Goal: Task Accomplishment & Management: Manage account settings

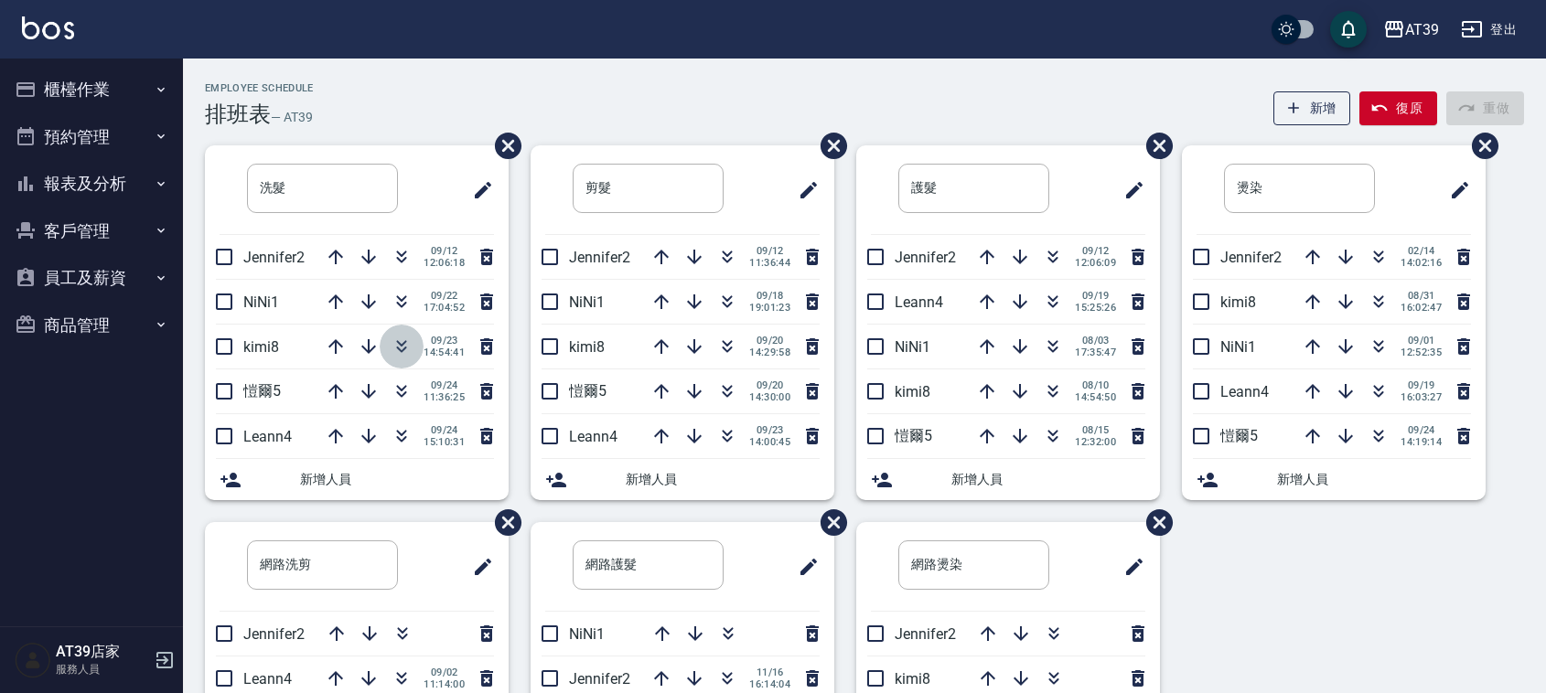
click at [403, 341] on icon "button" at bounding box center [402, 347] width 22 height 22
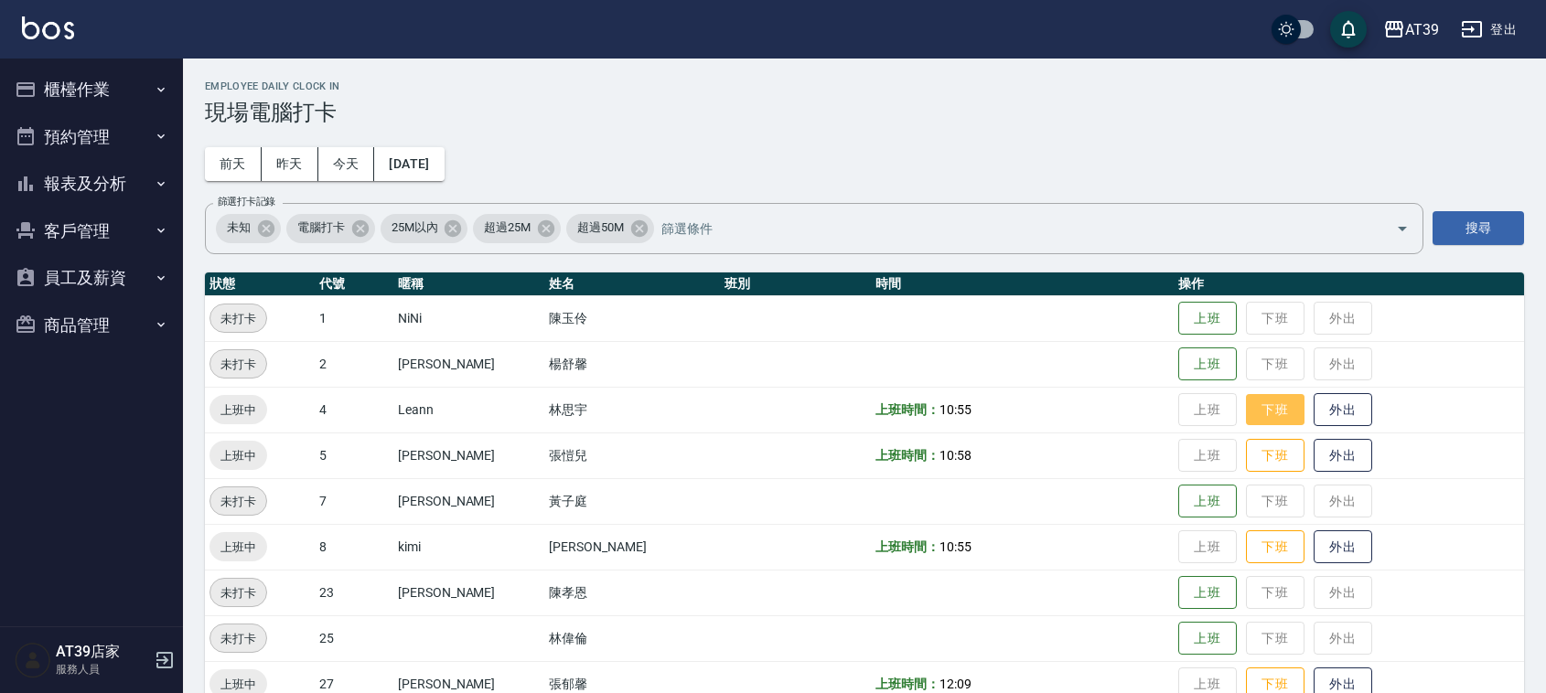
click at [1272, 394] on button "下班" at bounding box center [1275, 410] width 59 height 32
click at [1279, 455] on button "下班" at bounding box center [1275, 456] width 59 height 32
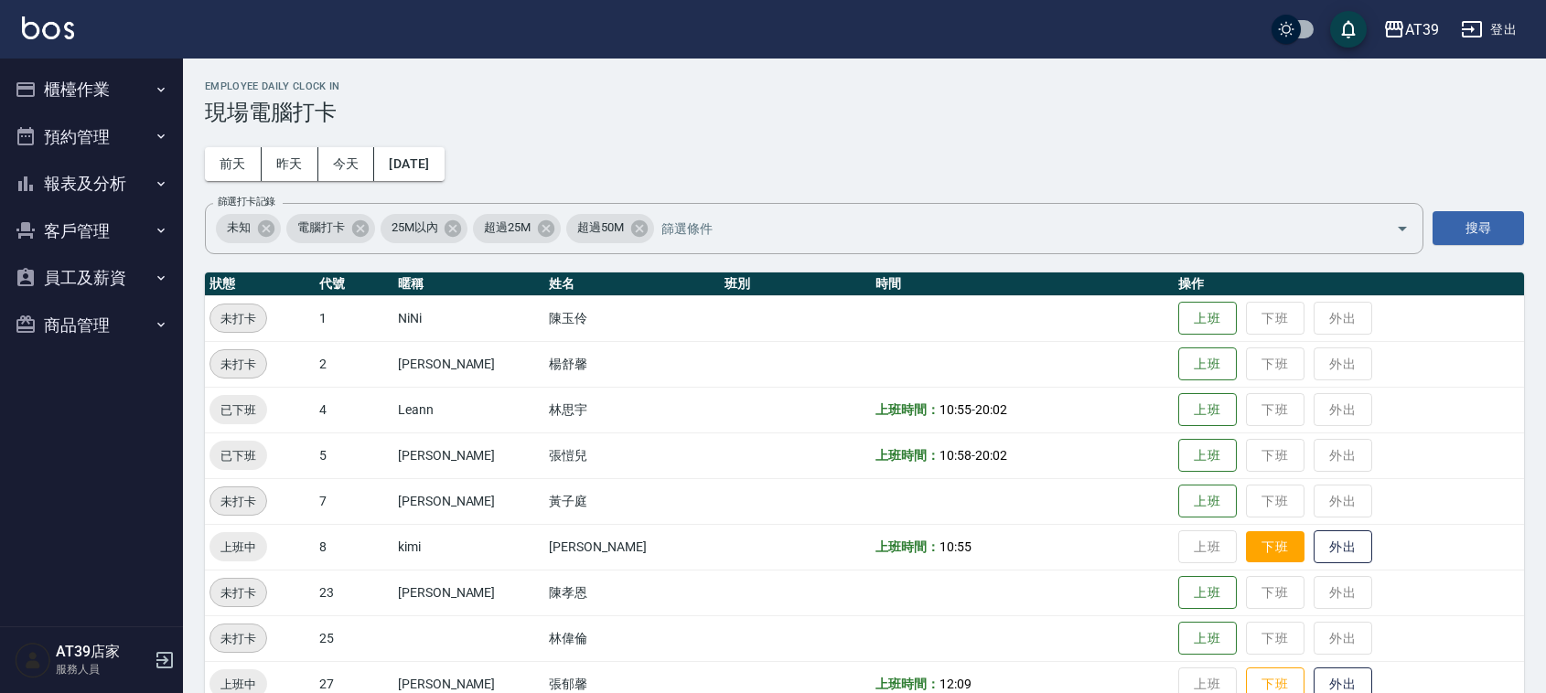
click at [1258, 537] on button "下班" at bounding box center [1275, 548] width 59 height 32
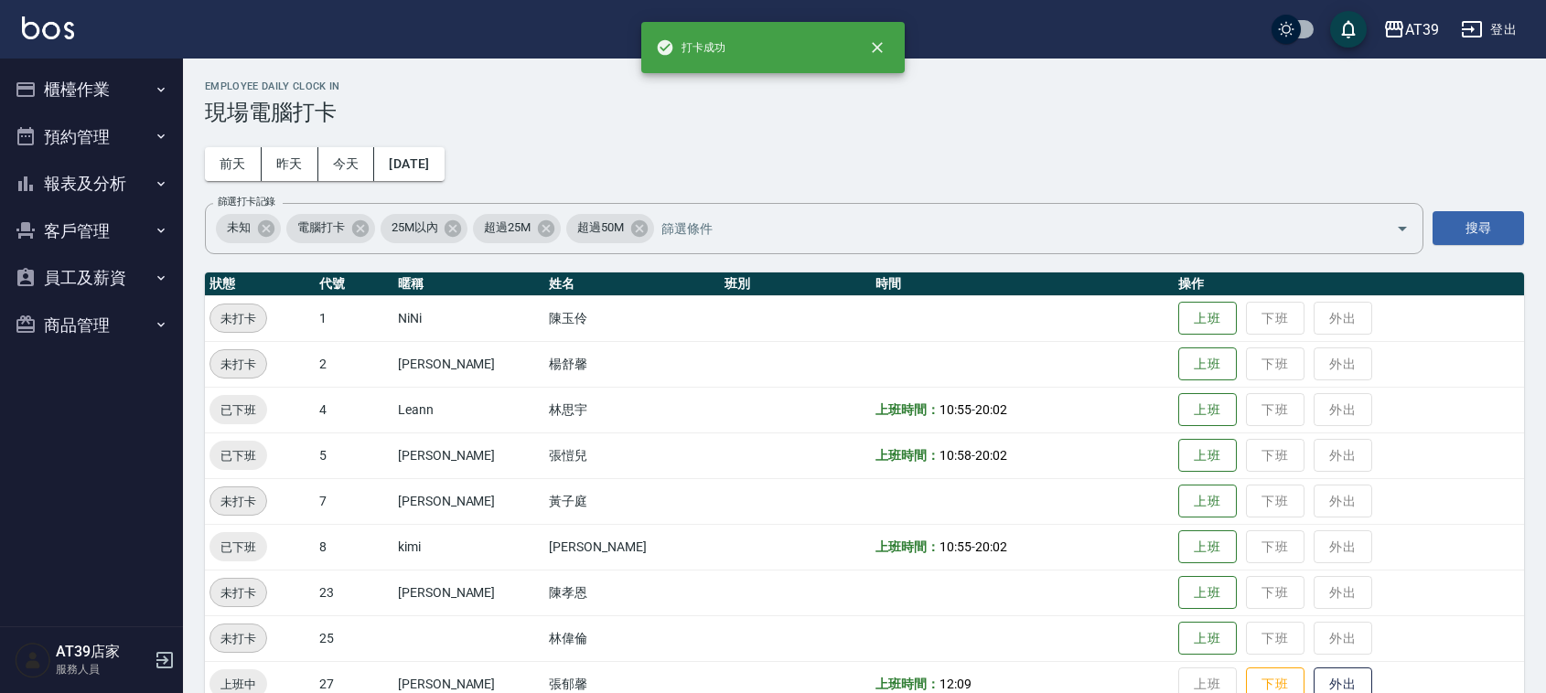
scroll to position [114, 0]
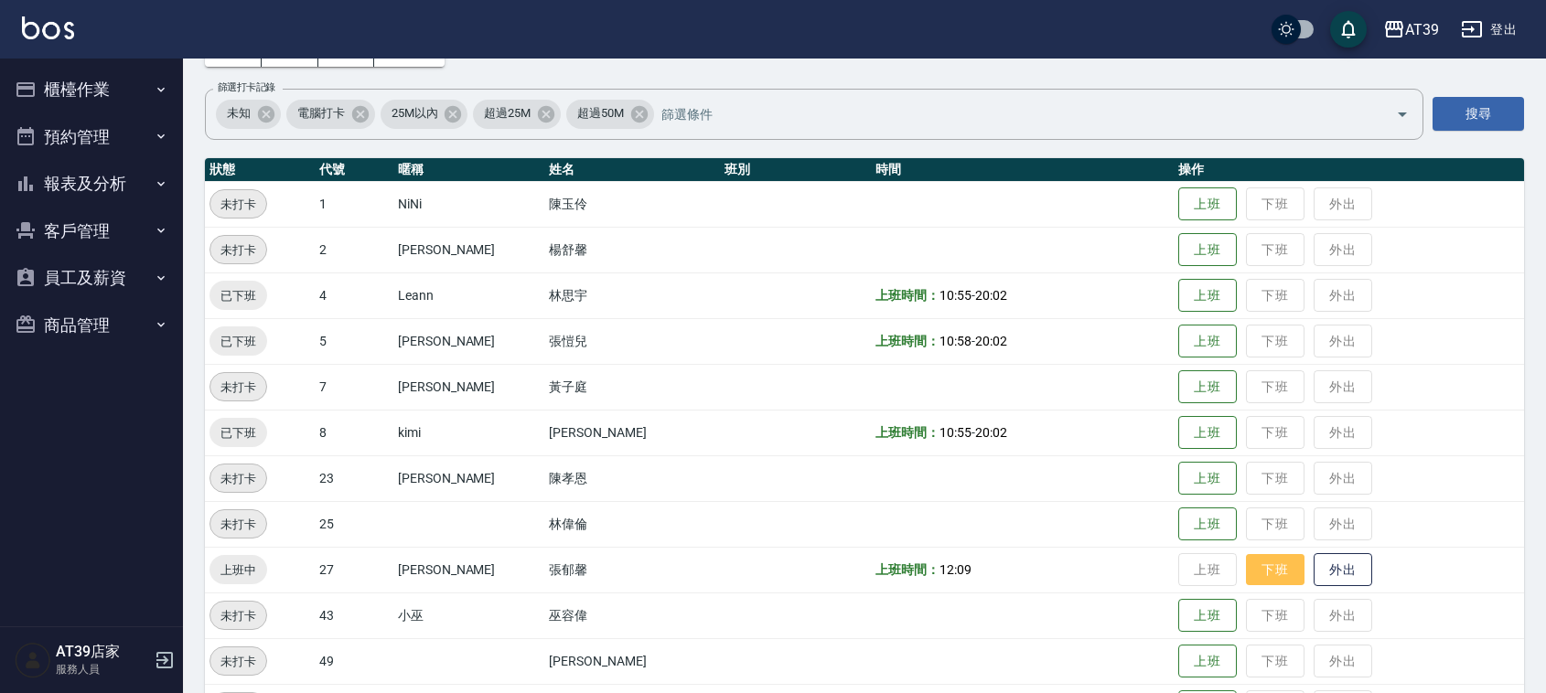
click at [1247, 579] on button "下班" at bounding box center [1275, 570] width 59 height 32
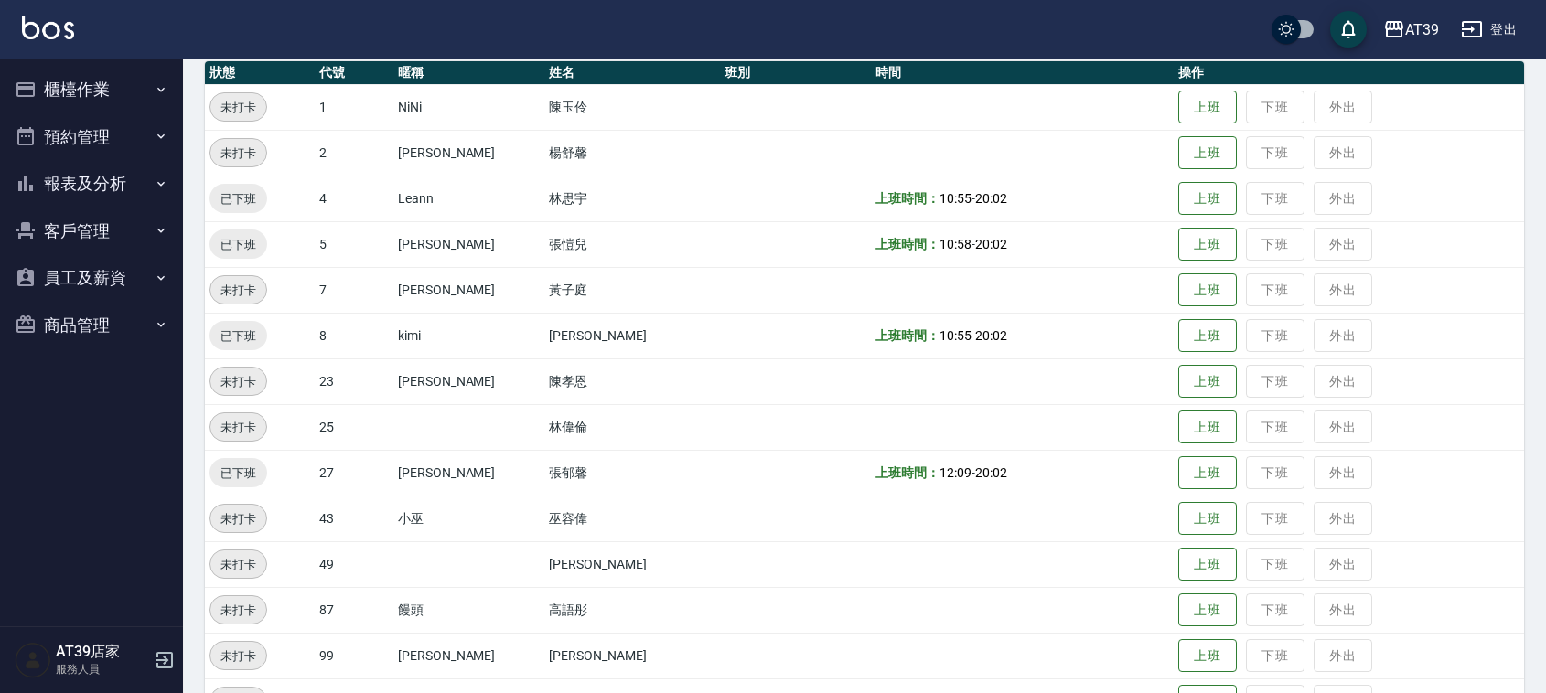
scroll to position [309, 0]
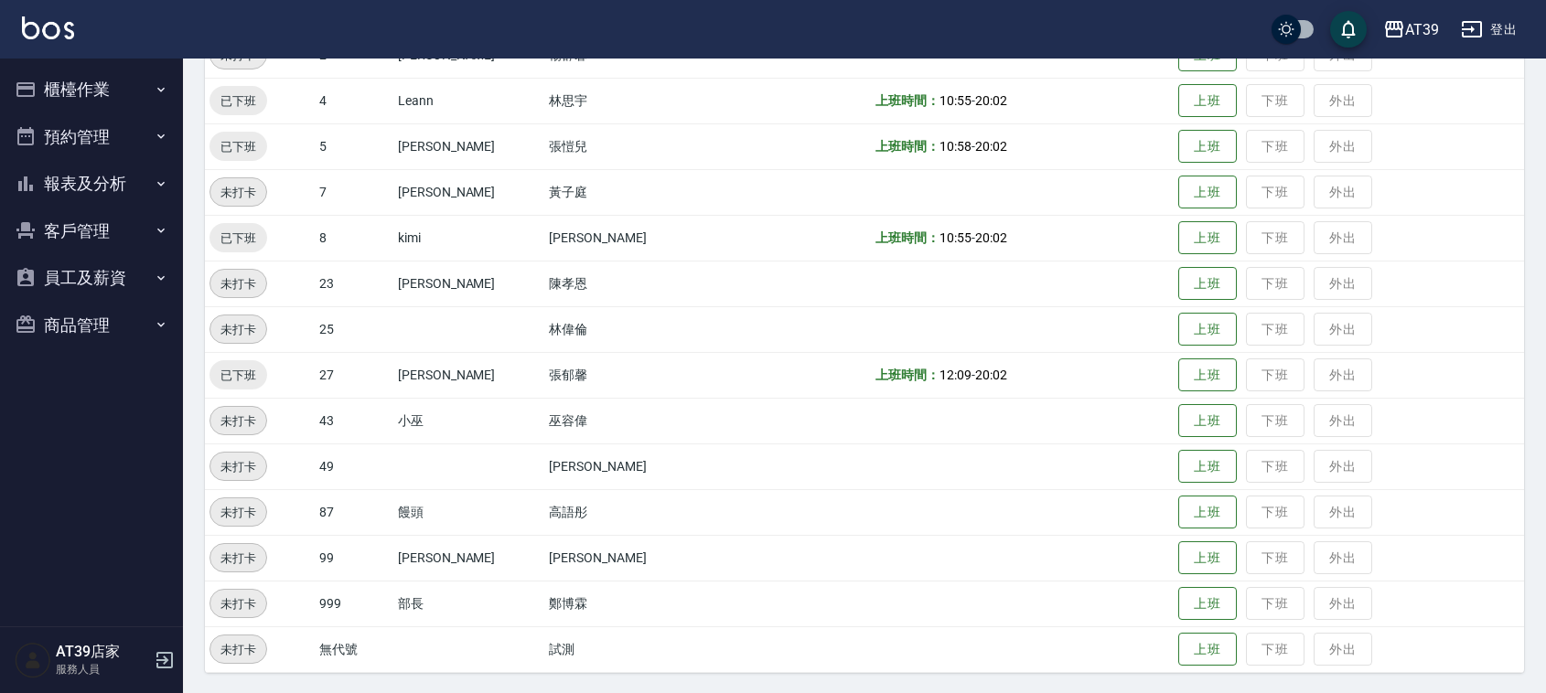
click at [1174, 529] on td "上班 下班 外出" at bounding box center [1349, 512] width 350 height 46
click at [1178, 497] on button "上班" at bounding box center [1207, 513] width 59 height 32
click at [1251, 509] on button "下班" at bounding box center [1275, 513] width 59 height 32
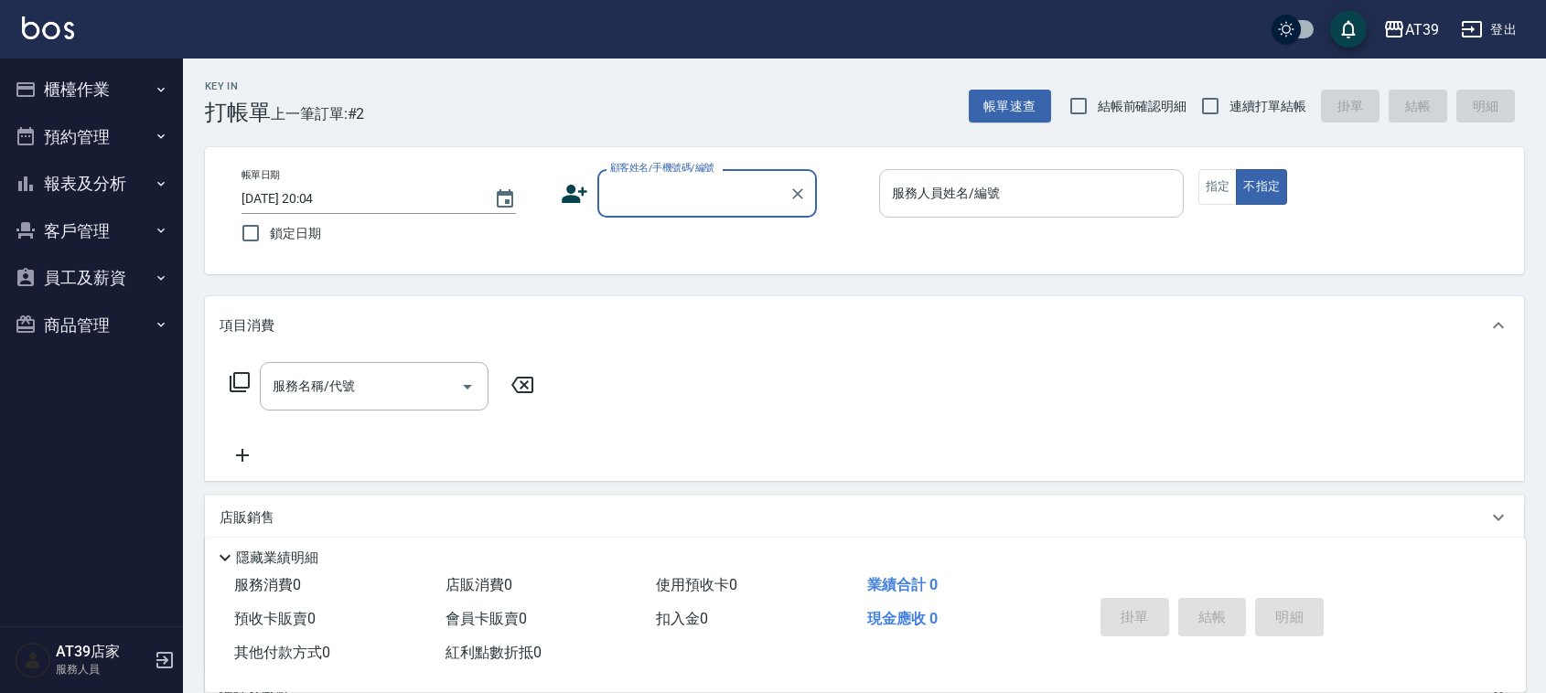
click at [1059, 188] on input "服務人員姓名/編號" at bounding box center [1031, 193] width 288 height 32
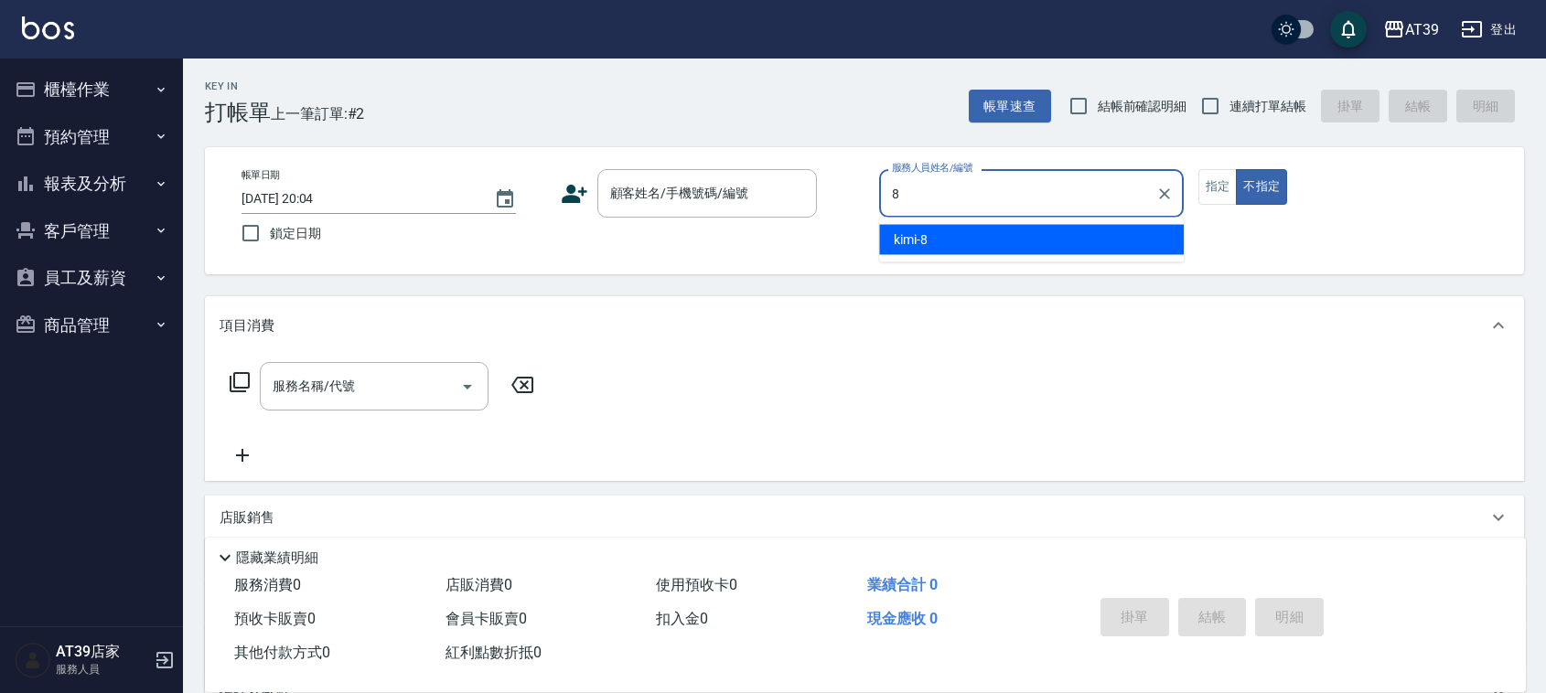
click at [1046, 238] on div "kimi -8" at bounding box center [1031, 240] width 305 height 30
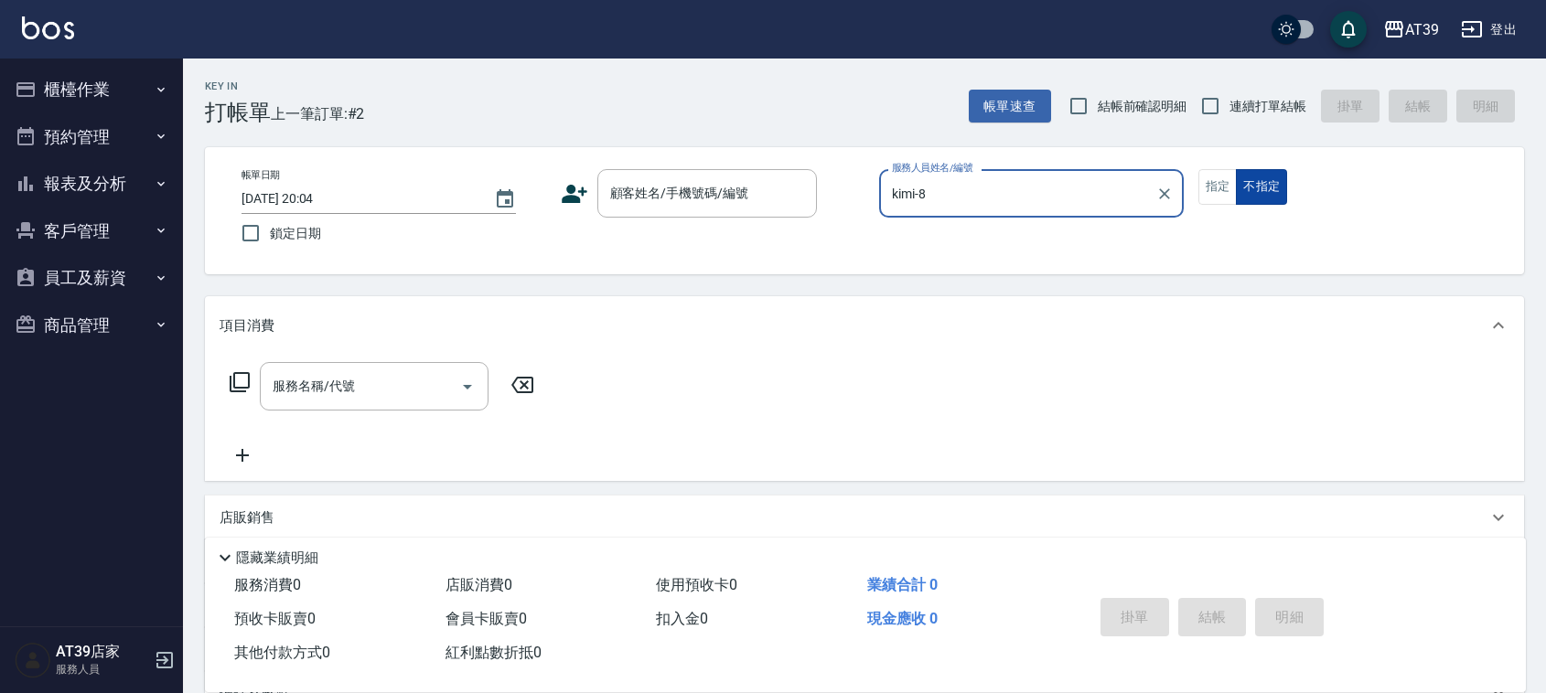
type input "kimi-8"
click at [1253, 198] on button "不指定" at bounding box center [1261, 187] width 51 height 36
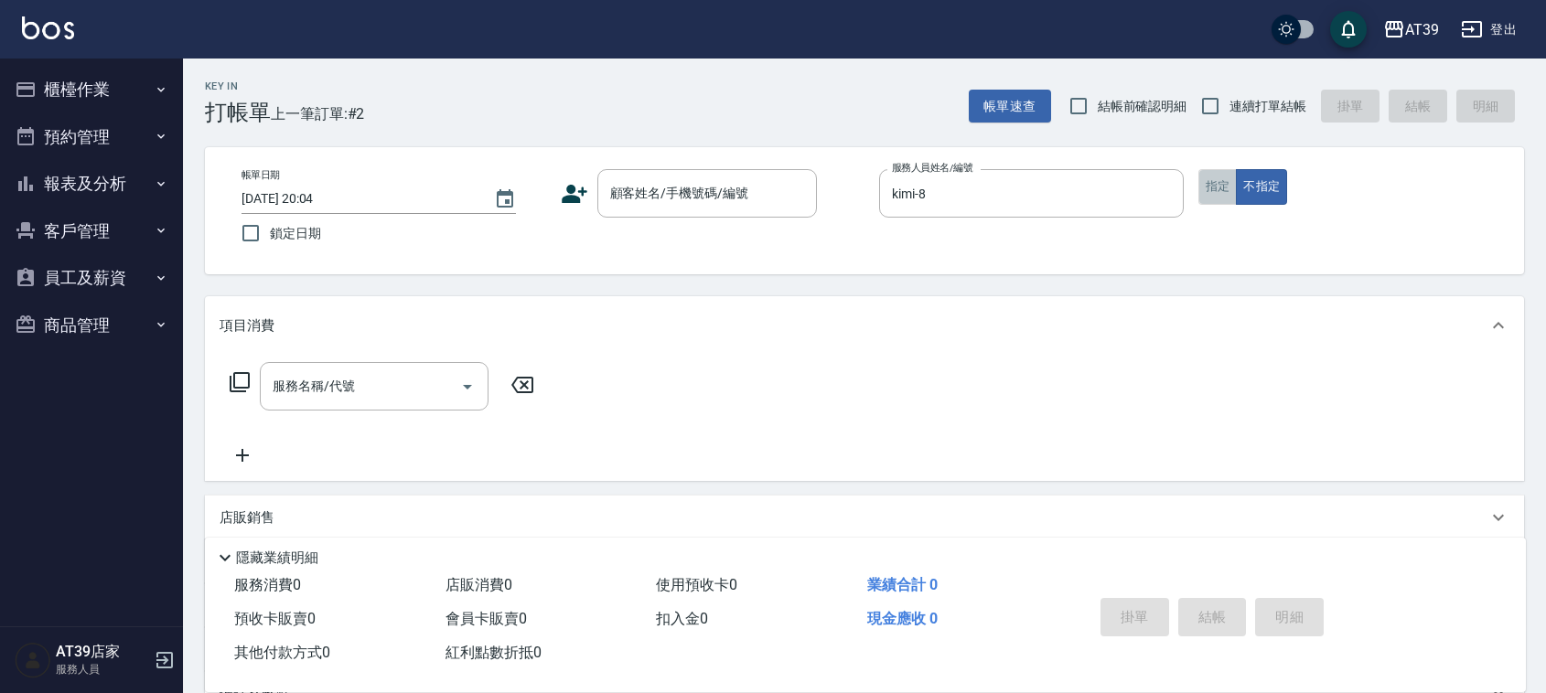
click at [1223, 176] on button "指定" at bounding box center [1218, 187] width 39 height 36
click at [716, 193] on input "顧客姓名/手機號碼/編號" at bounding box center [694, 193] width 176 height 32
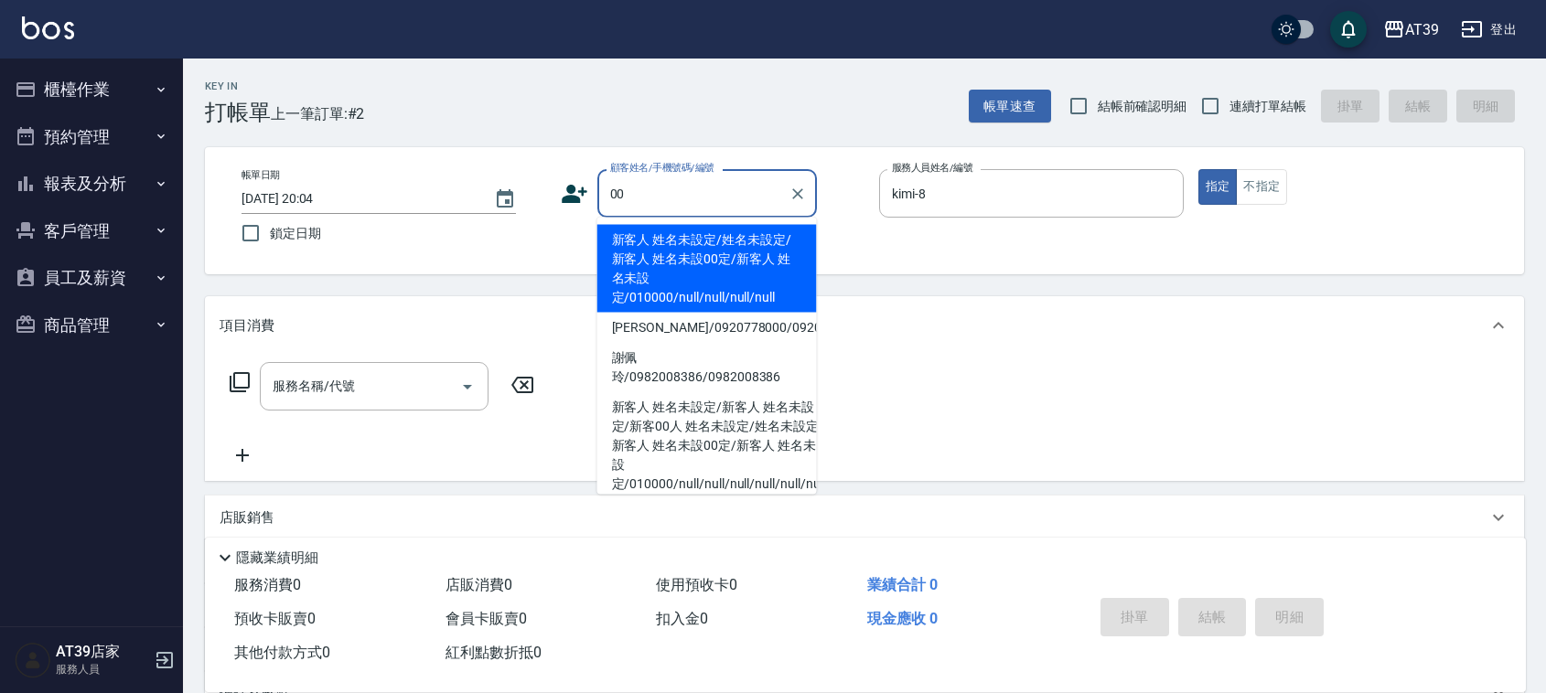
click at [702, 220] on ul "新客人 姓名未設定/姓名未設定/新客人 姓名未設00定/新客人 姓名未設定/010000/null/null/null/null 李婕晞/0920778000…" at bounding box center [707, 356] width 220 height 277
type input "00"
click at [409, 396] on input "服務名稱/代號" at bounding box center [360, 387] width 185 height 32
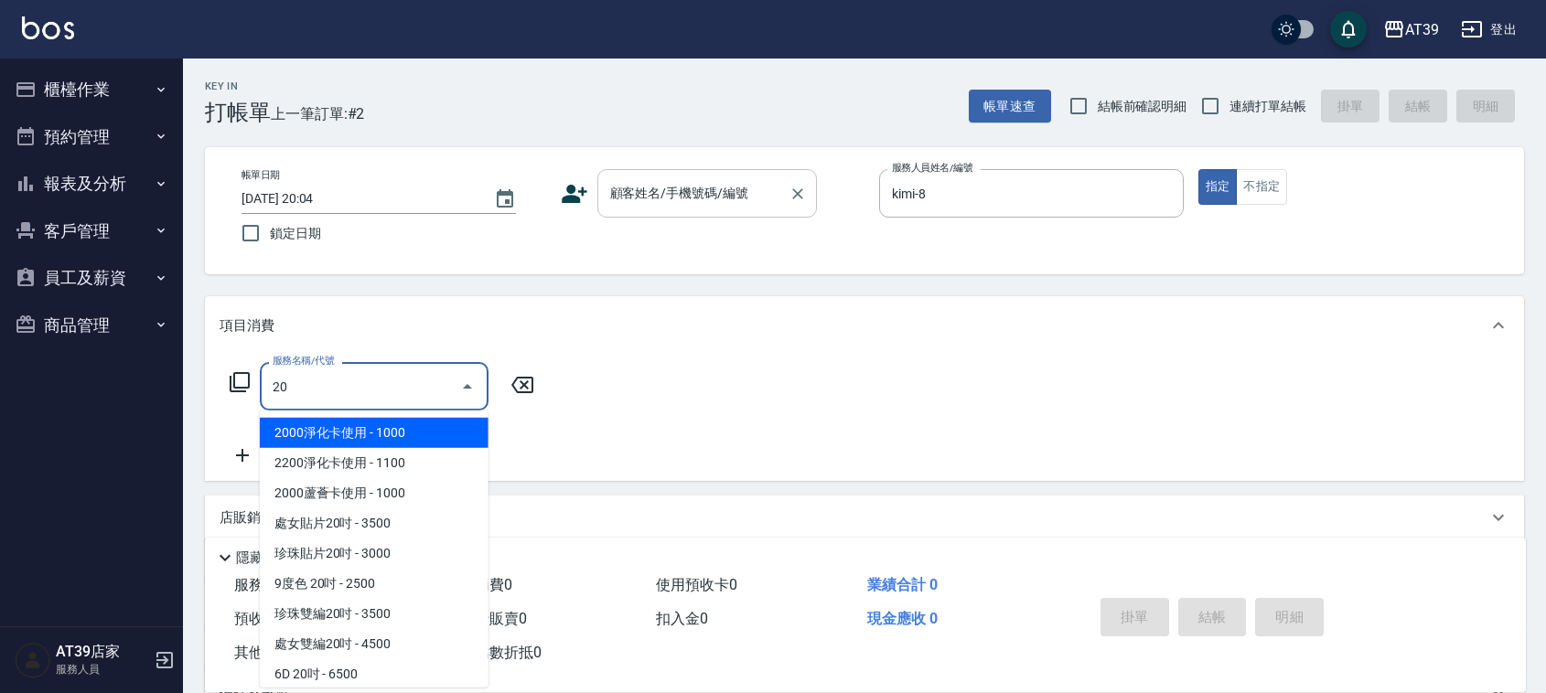
type input "20"
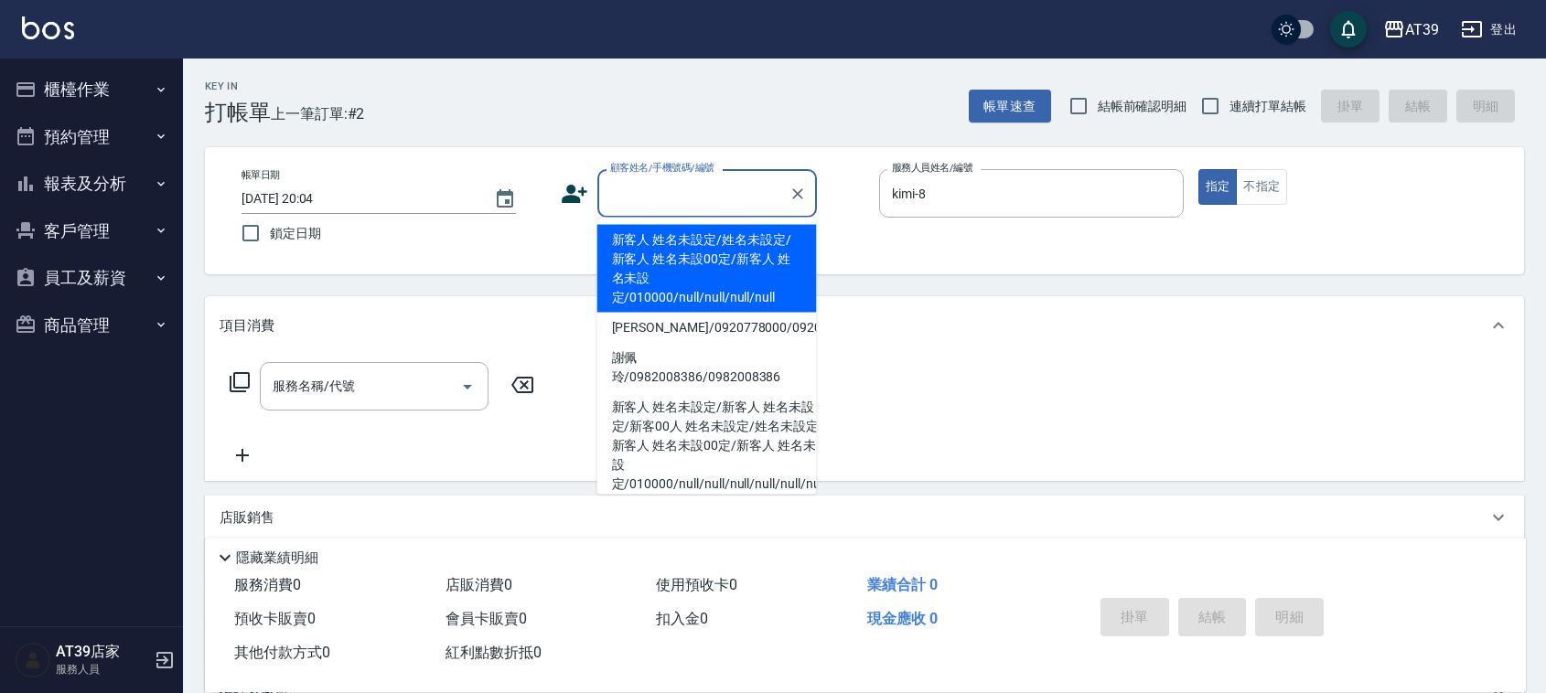
click at [620, 192] on input "顧客姓名/手機號碼/編號" at bounding box center [694, 193] width 176 height 32
click at [659, 279] on li "新客人 姓名未設定/姓名未設定/新客人 姓名未設00定/新客人 姓名未設定/010000/null/null/null/null" at bounding box center [707, 269] width 220 height 88
type input "新客人 姓名未設定/姓名未設定/新客人 姓名未設00定/新客人 姓名未設定/010000/null/null/null/null"
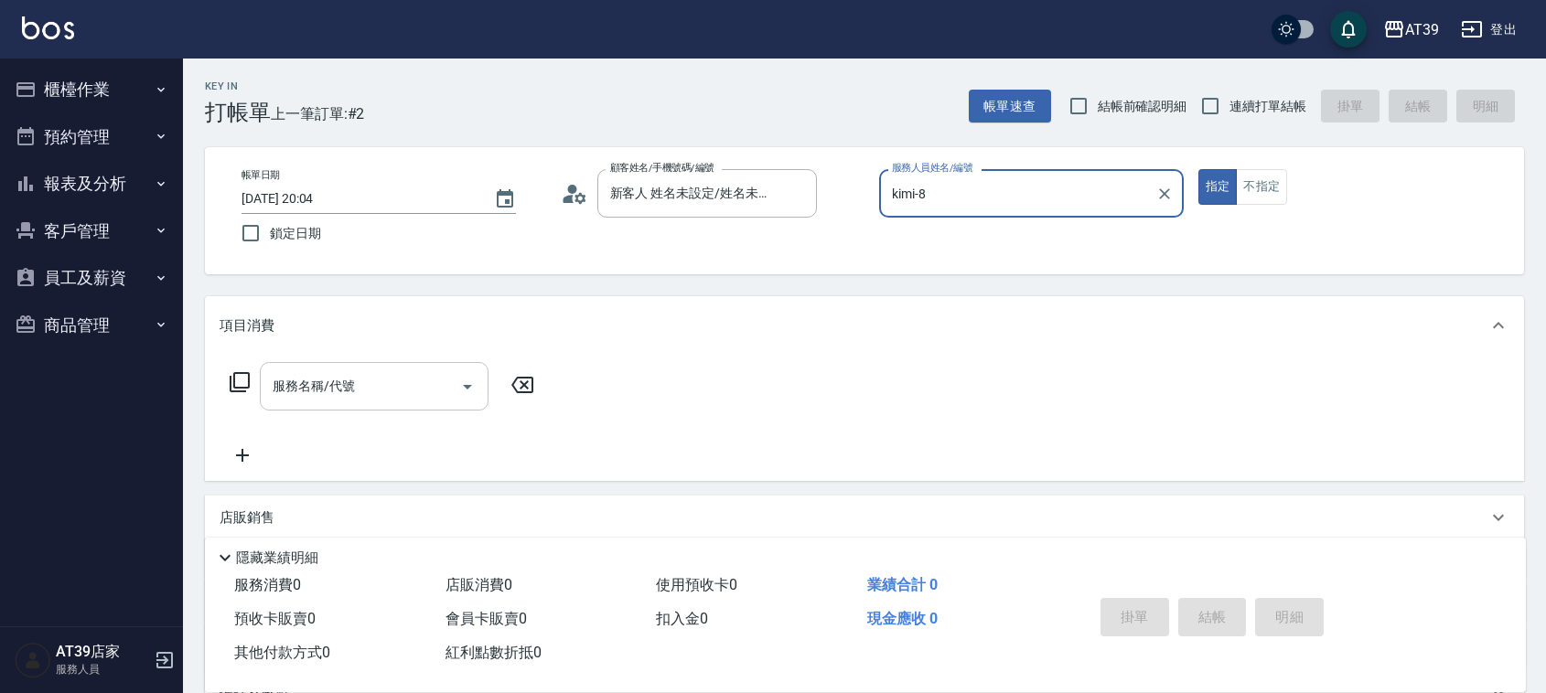
click at [398, 400] on input "服務名稱/代號" at bounding box center [360, 387] width 185 height 32
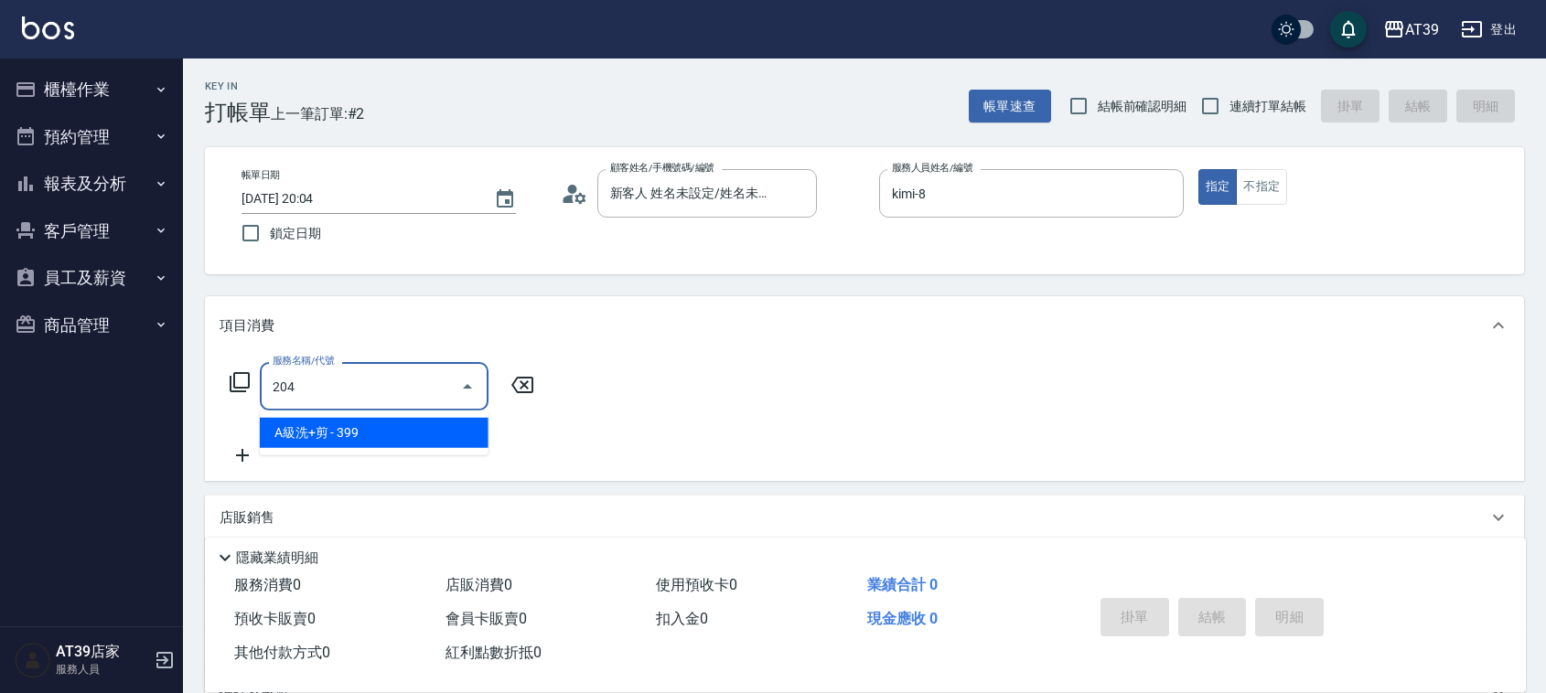
click at [430, 424] on span "A級洗+剪 - 399" at bounding box center [374, 433] width 229 height 30
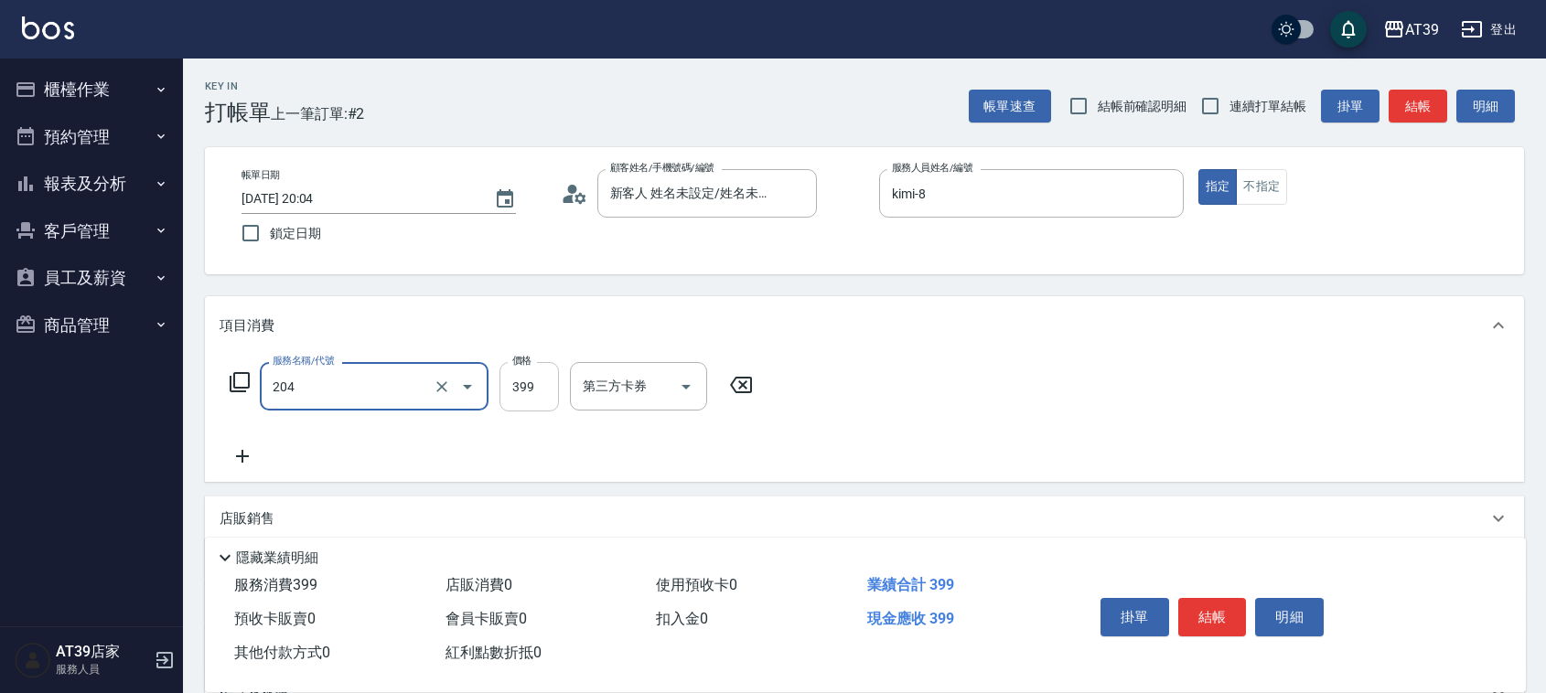
type input "A級洗+剪(204)"
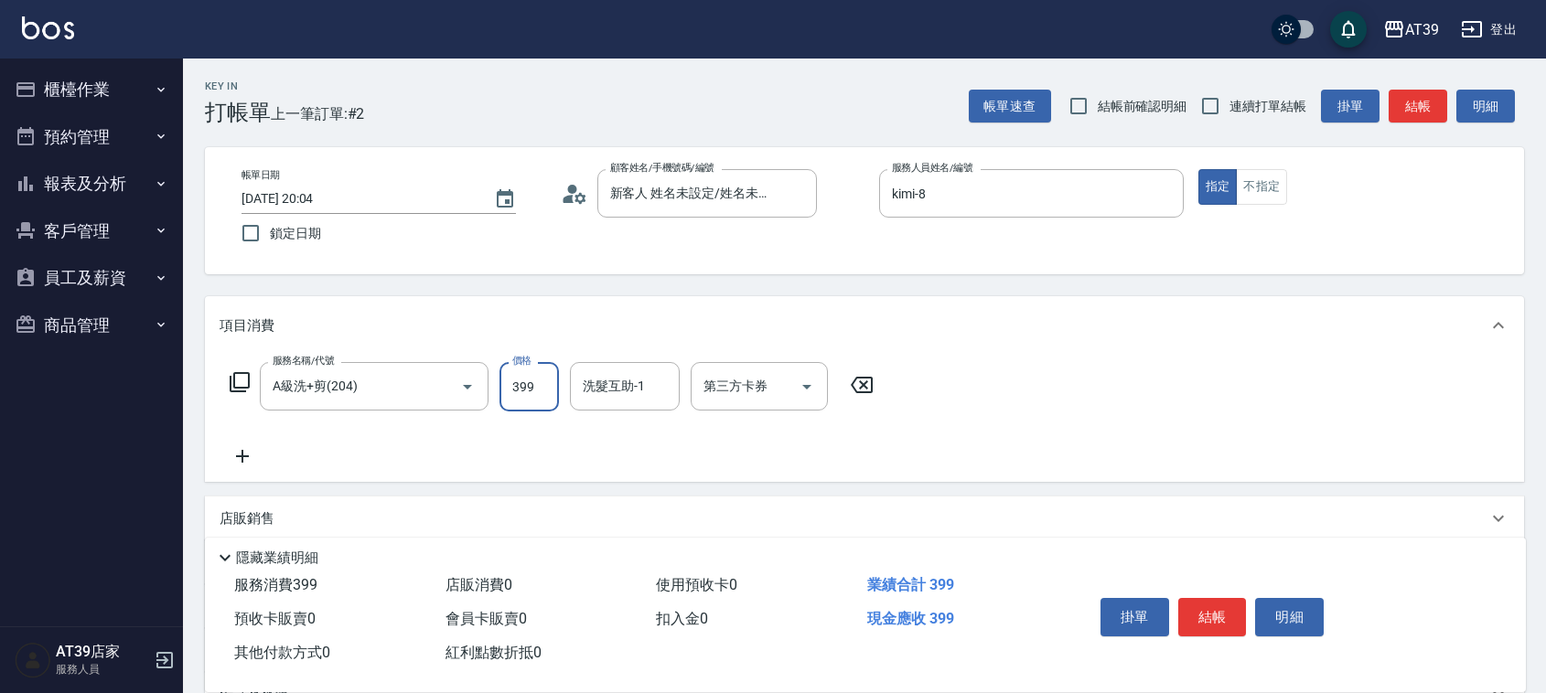
click at [508, 385] on input "399" at bounding box center [529, 386] width 59 height 49
type input "500"
click at [1404, 93] on button "結帳" at bounding box center [1418, 107] width 59 height 34
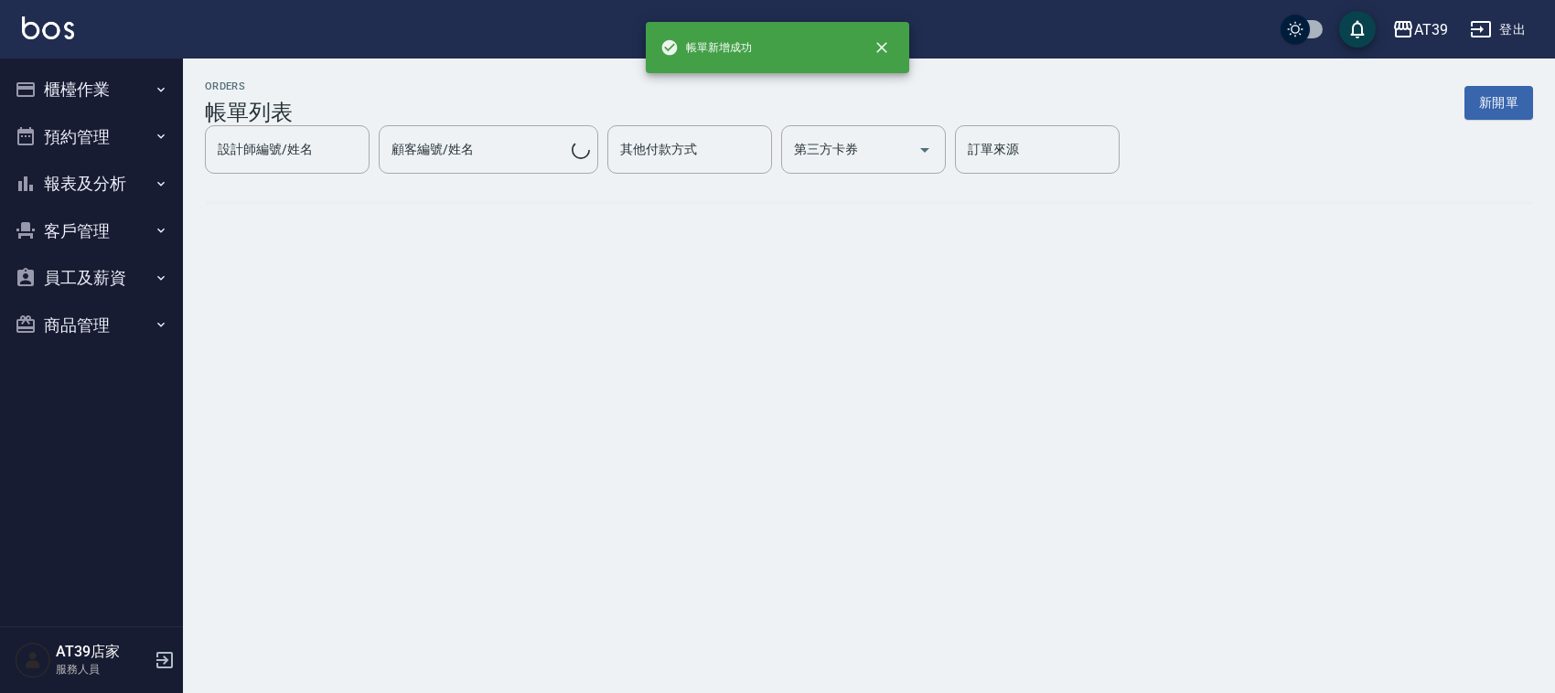
click at [772, 174] on div "其他付款方式" at bounding box center [689, 149] width 165 height 48
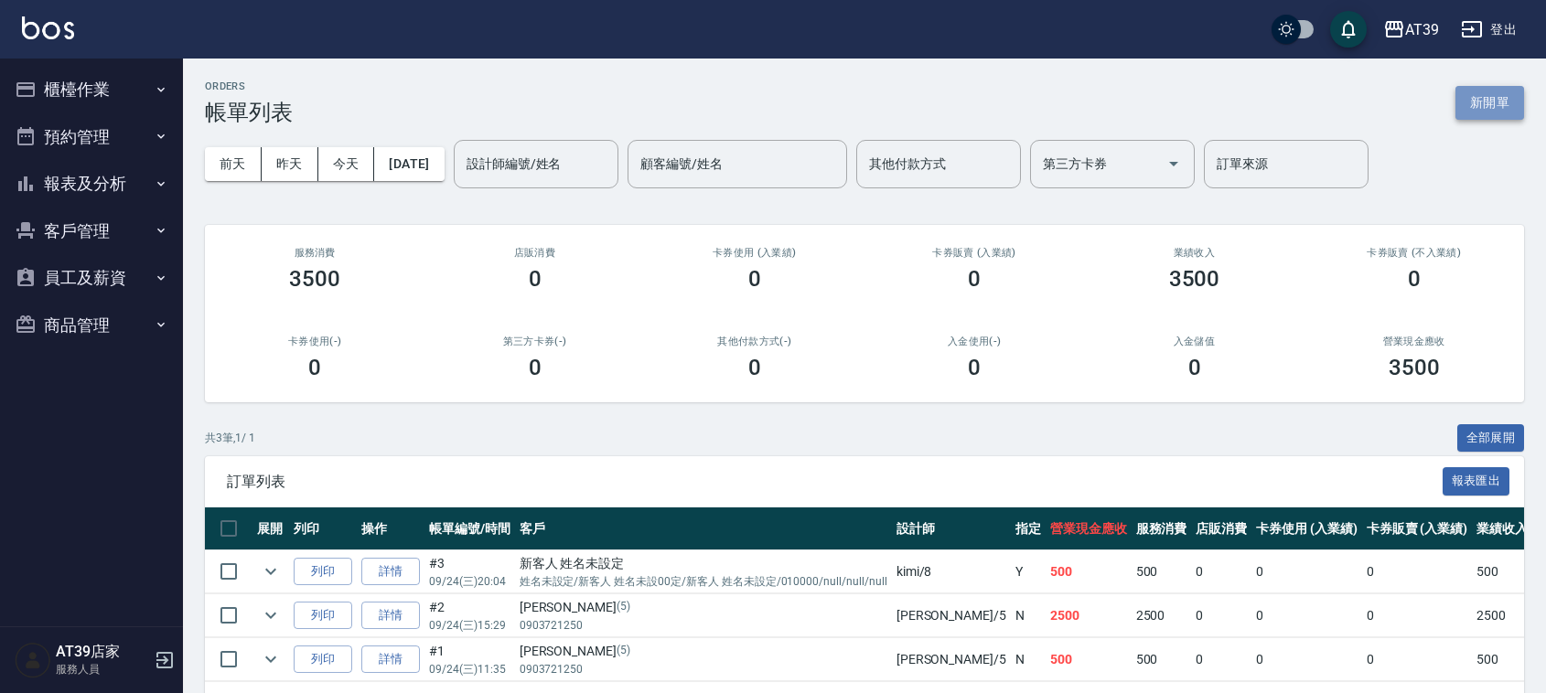
click at [1457, 97] on button "新開單" at bounding box center [1490, 103] width 69 height 34
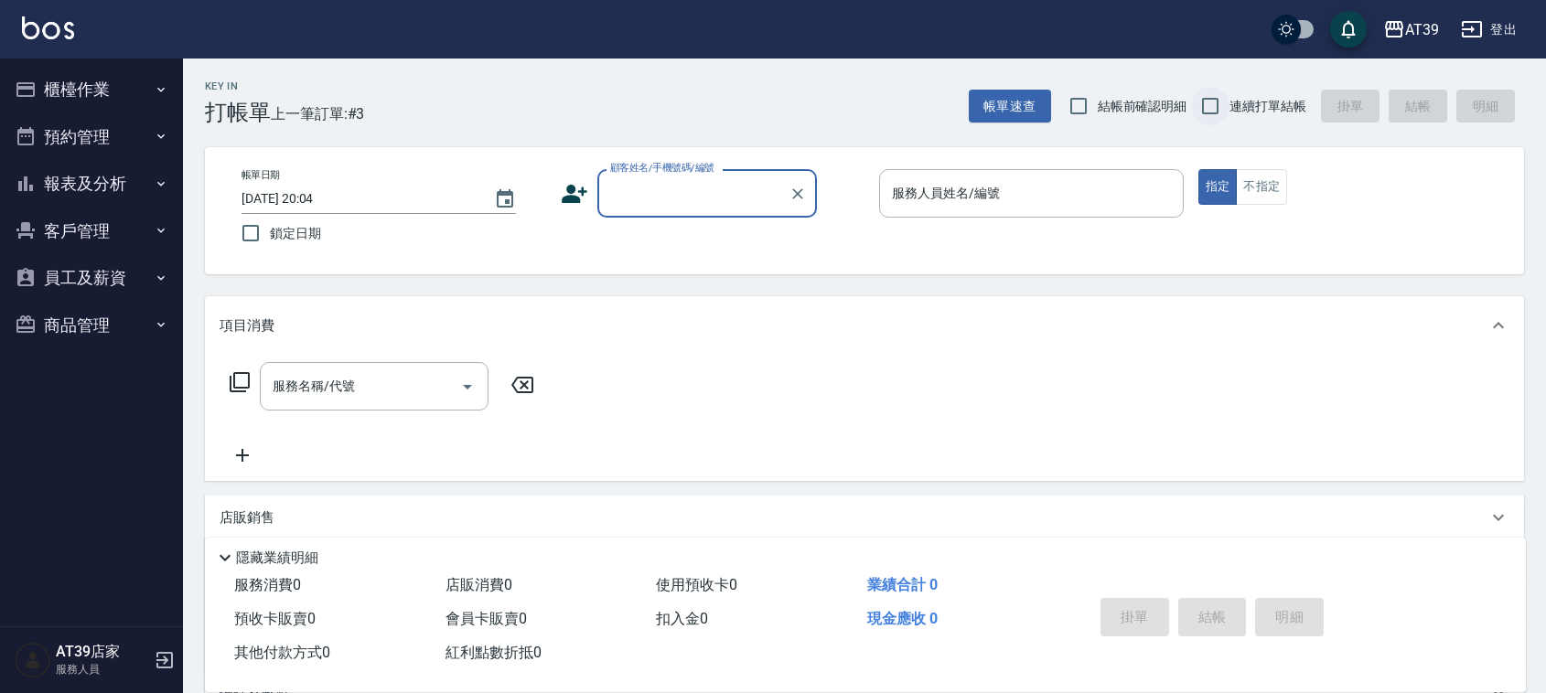
click at [1224, 101] on input "連續打單結帳" at bounding box center [1210, 106] width 38 height 38
checkbox input "true"
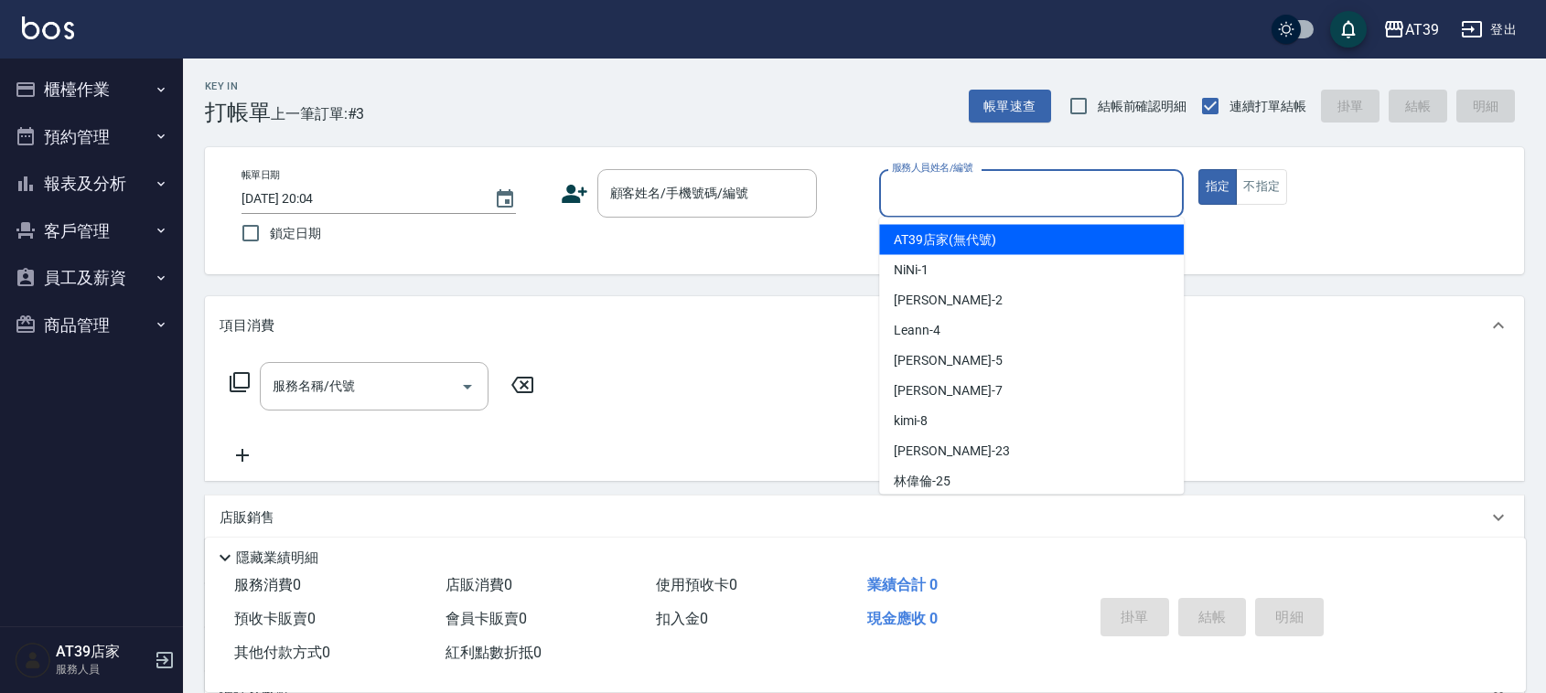
click at [1080, 186] on input "服務人員姓名/編號" at bounding box center [1031, 193] width 288 height 32
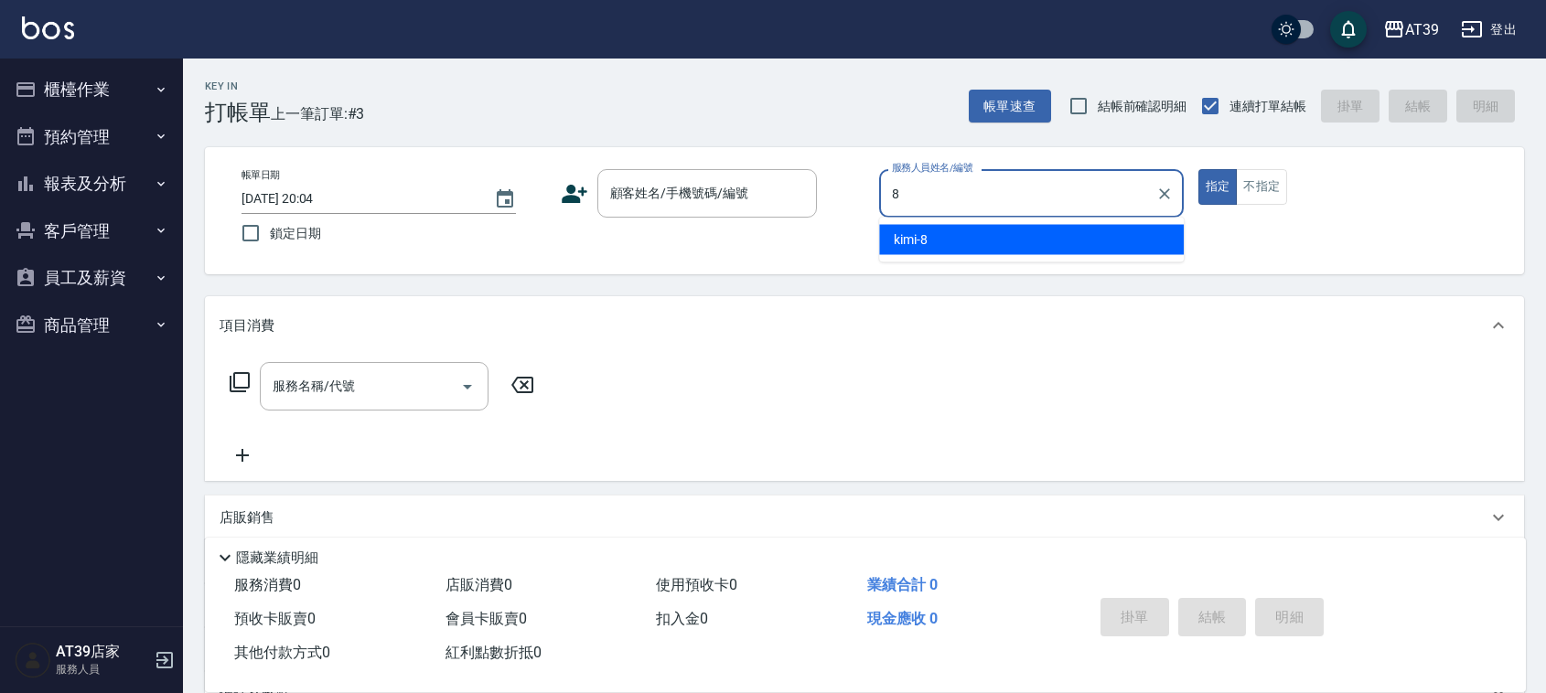
click at [1038, 233] on div "kimi -8" at bounding box center [1031, 240] width 305 height 30
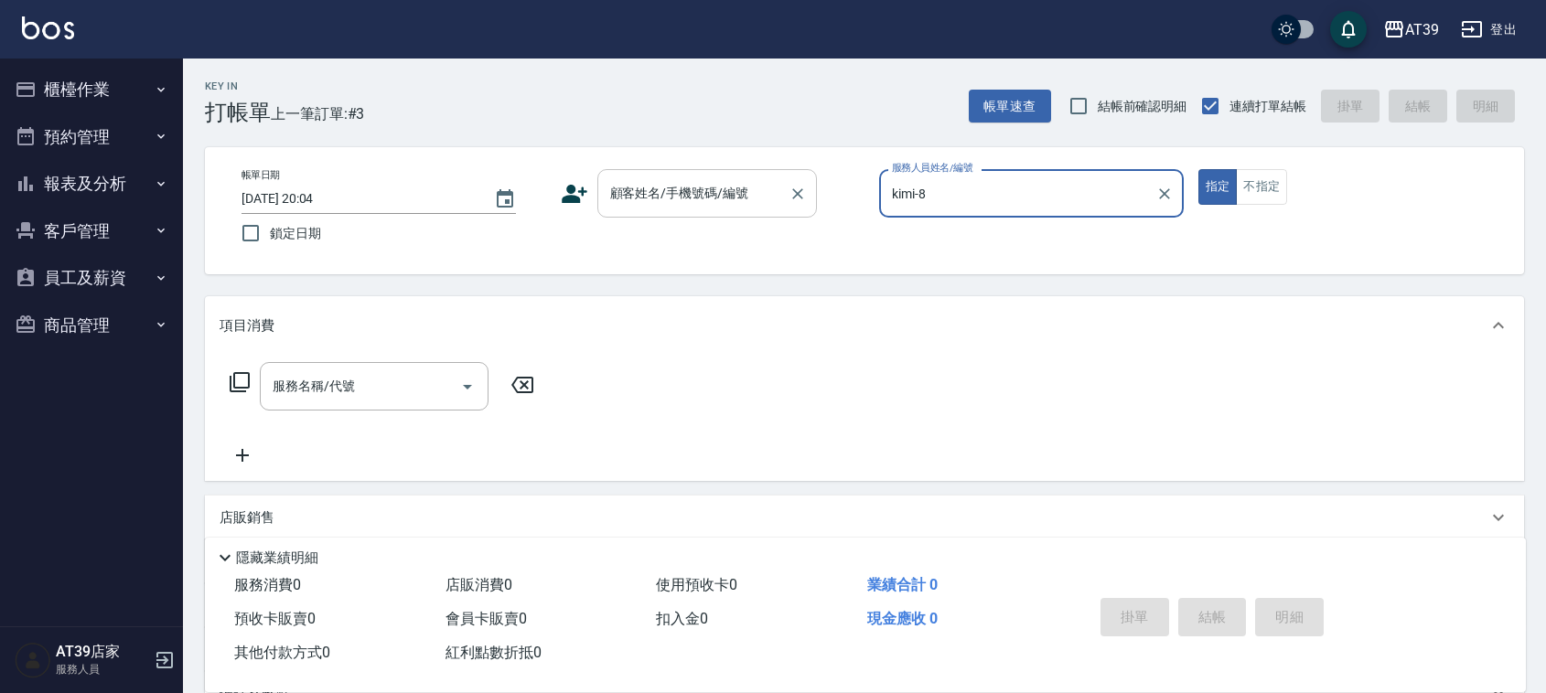
type input "kimi-8"
click at [725, 192] on div "顧客姓名/手機號碼/編號 顧客姓名/手機號碼/編號" at bounding box center [707, 193] width 220 height 48
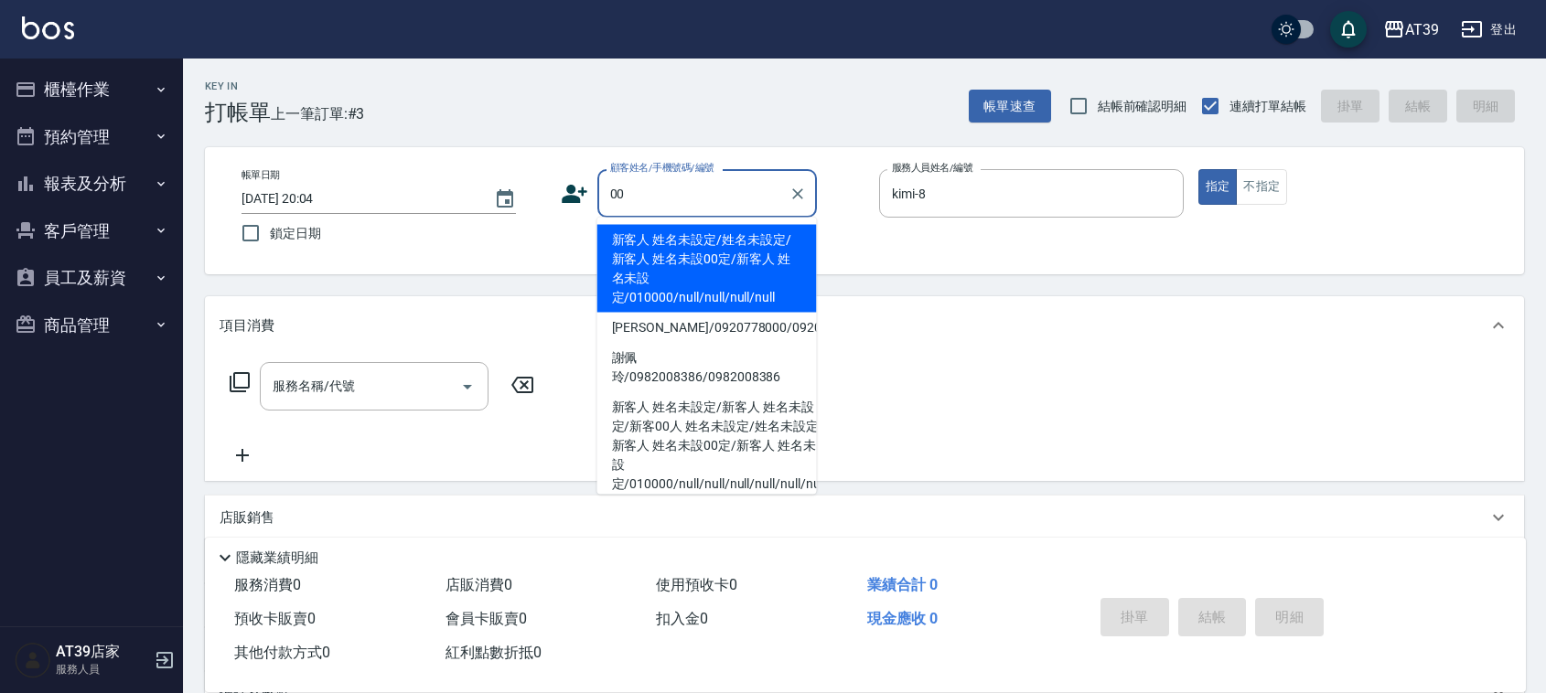
click at [692, 247] on li "新客人 姓名未設定/姓名未設定/新客人 姓名未設00定/新客人 姓名未設定/010000/null/null/null/null" at bounding box center [707, 269] width 220 height 88
type input "新客人 姓名未設定/姓名未設定/新客人 姓名未設00定/新客人 姓名未設定/010000/null/null/null/null"
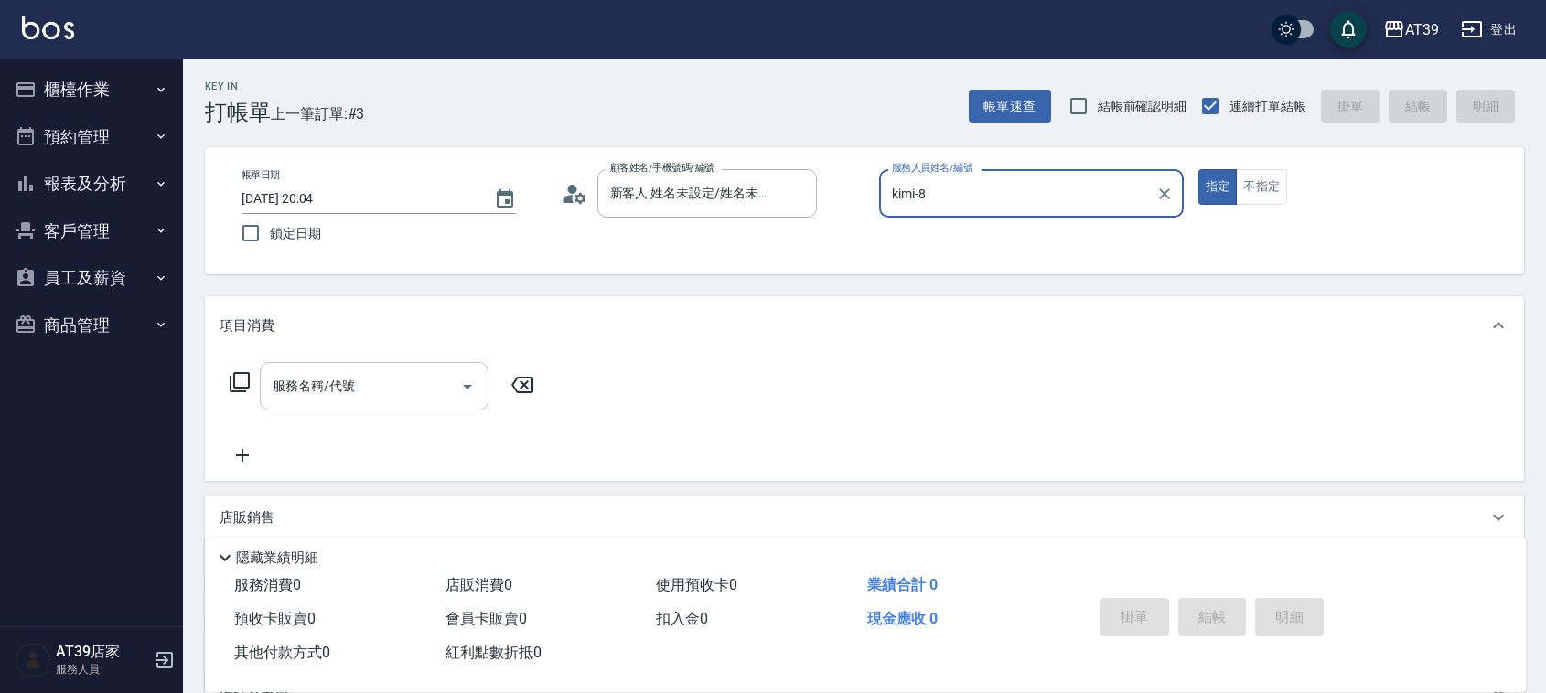
click at [435, 387] on input "服務名稱/代號" at bounding box center [360, 387] width 185 height 32
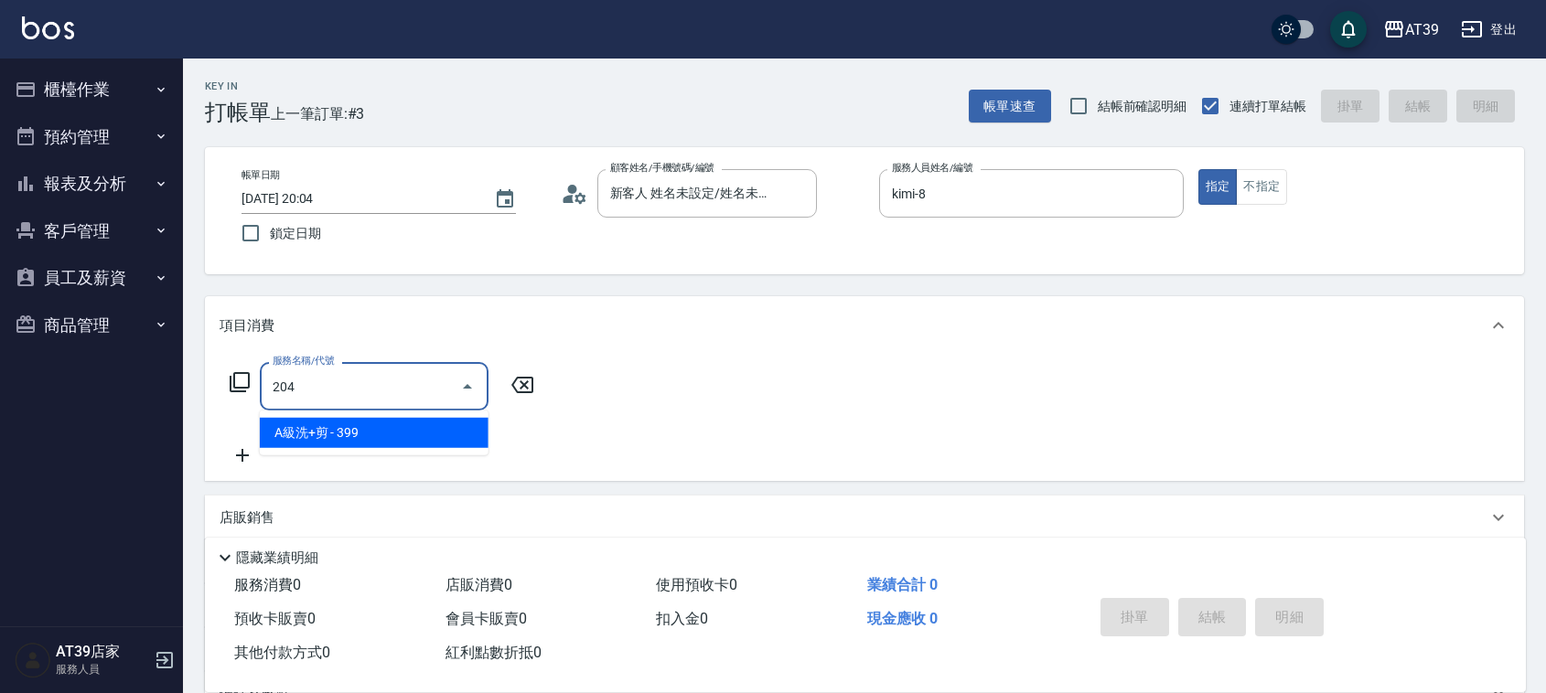
click at [448, 418] on span "A級洗+剪 - 399" at bounding box center [374, 433] width 229 height 30
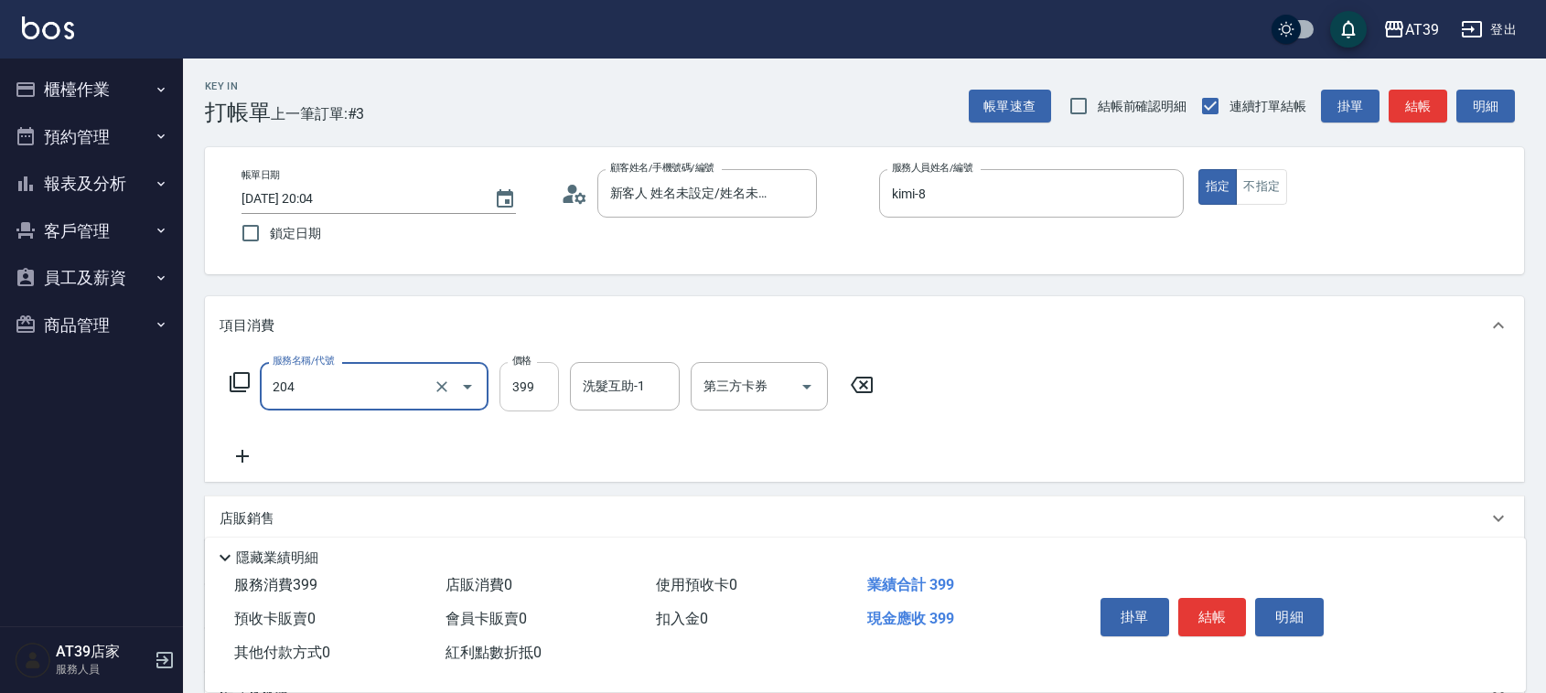
type input "A級洗+剪(204)"
click at [541, 393] on input "399" at bounding box center [529, 386] width 59 height 49
type input "500"
click at [1412, 115] on button "結帳" at bounding box center [1418, 107] width 59 height 34
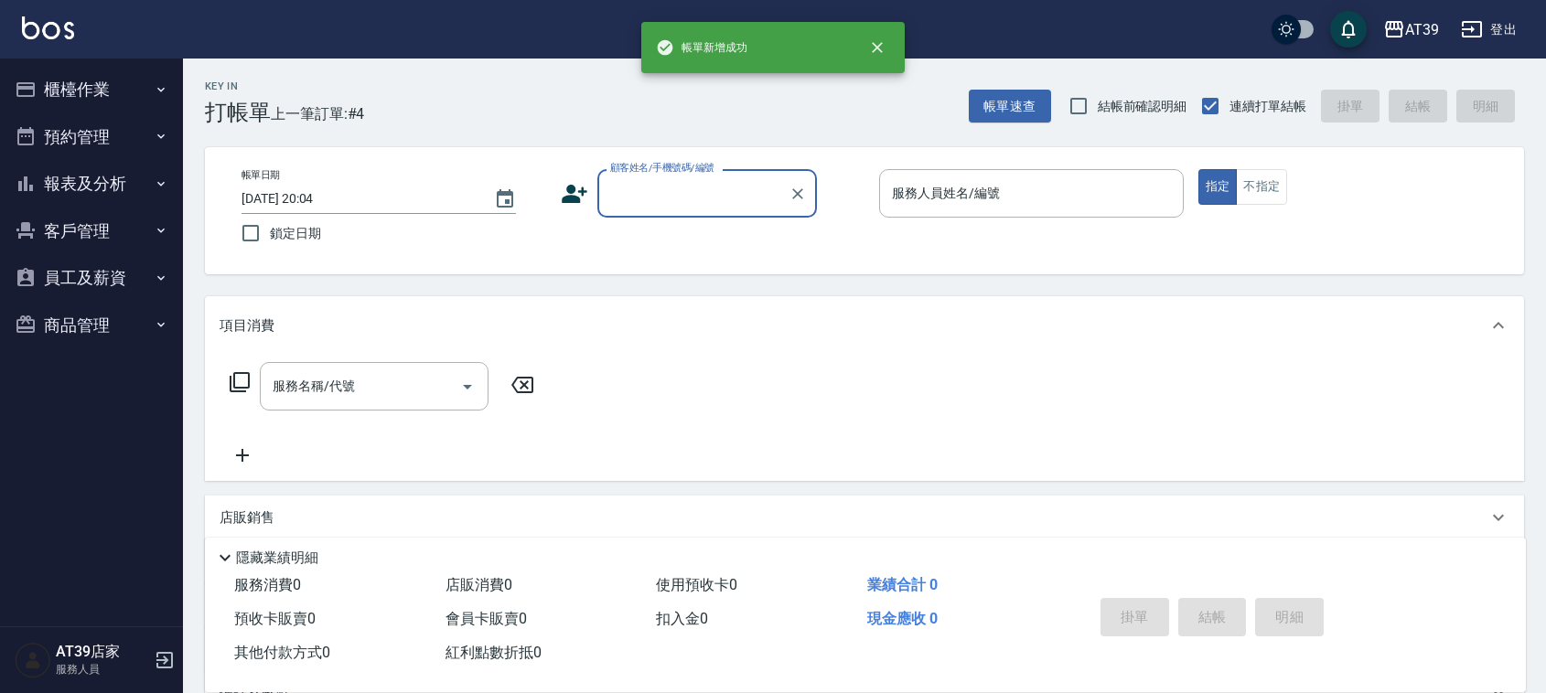
click at [984, 197] on div "服務人員姓名/編號 服務人員姓名/編號" at bounding box center [1031, 193] width 305 height 48
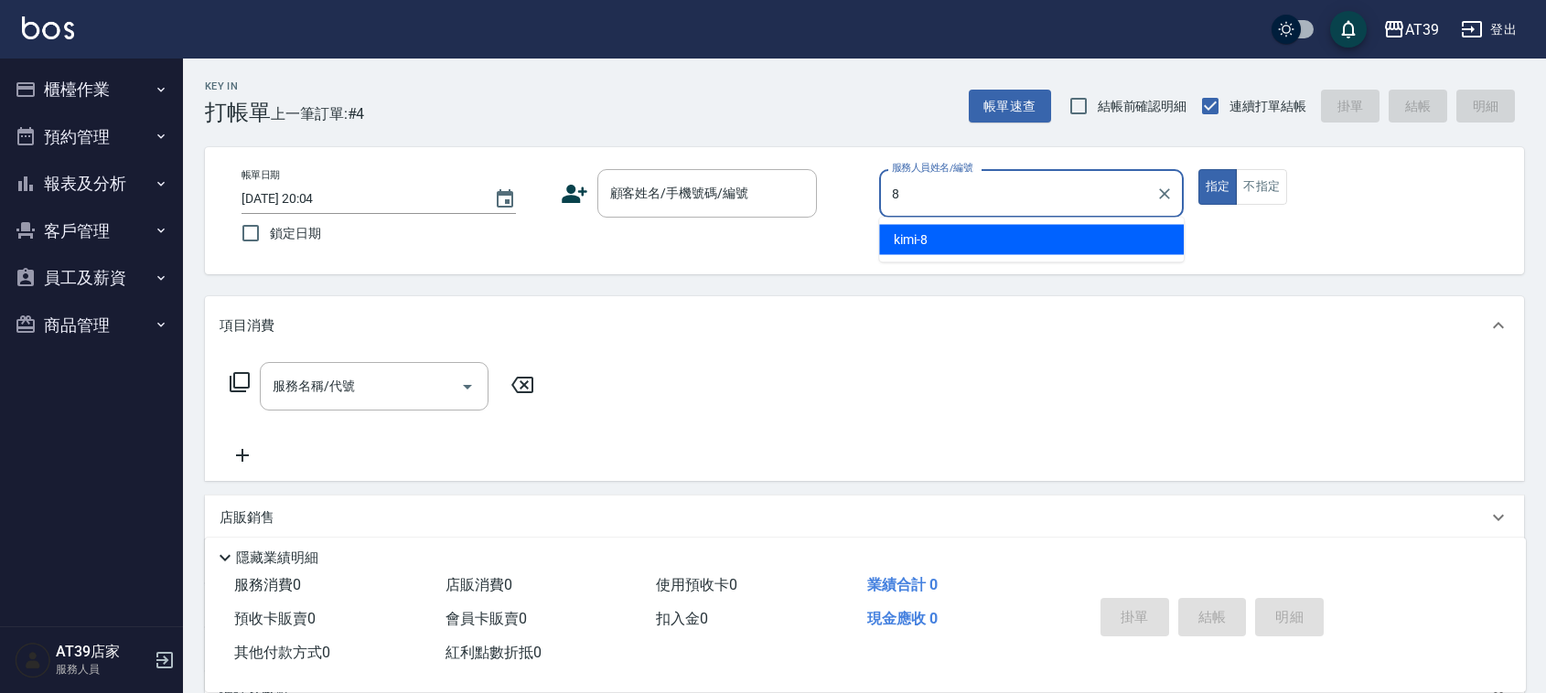
click at [993, 220] on ul "kimi -8" at bounding box center [1031, 240] width 305 height 45
click at [902, 245] on span "kimi -8" at bounding box center [911, 240] width 34 height 19
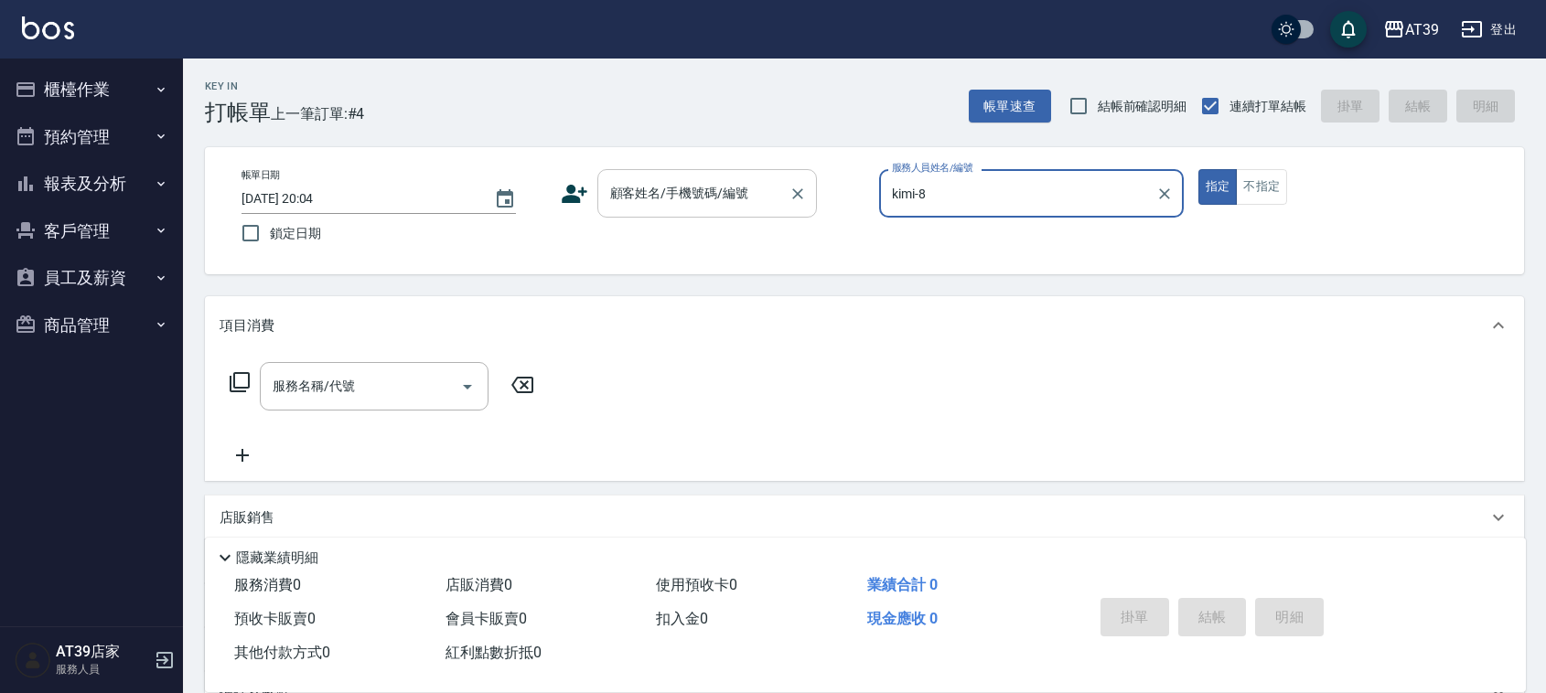
type input "kimi-8"
click at [761, 195] on input "顧客姓名/手機號碼/編號" at bounding box center [694, 193] width 176 height 32
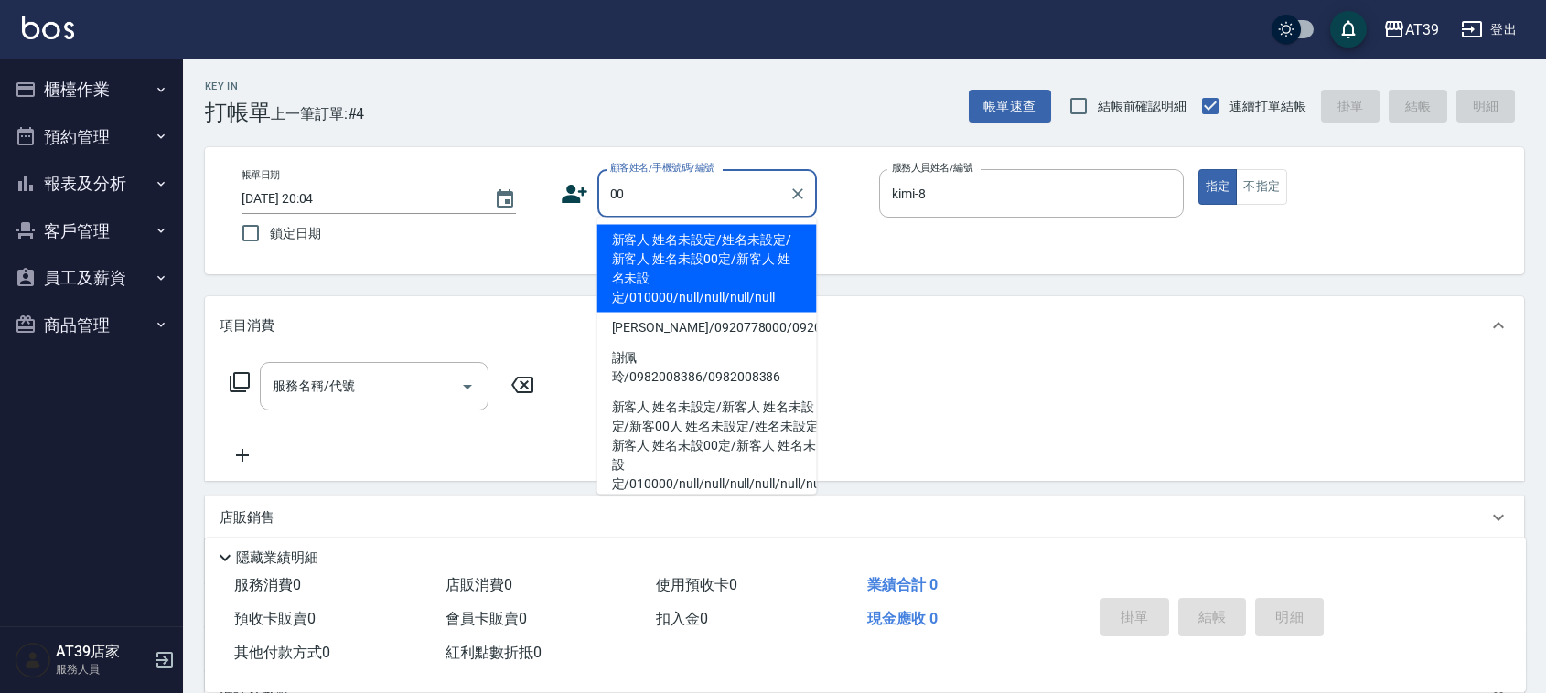
click at [719, 253] on li "新客人 姓名未設定/姓名未設定/新客人 姓名未設00定/新客人 姓名未設定/010000/null/null/null/null" at bounding box center [707, 269] width 220 height 88
type input "新客人 姓名未設定/姓名未設定/新客人 姓名未設00定/新客人 姓名未設定/010000/null/null/null/null"
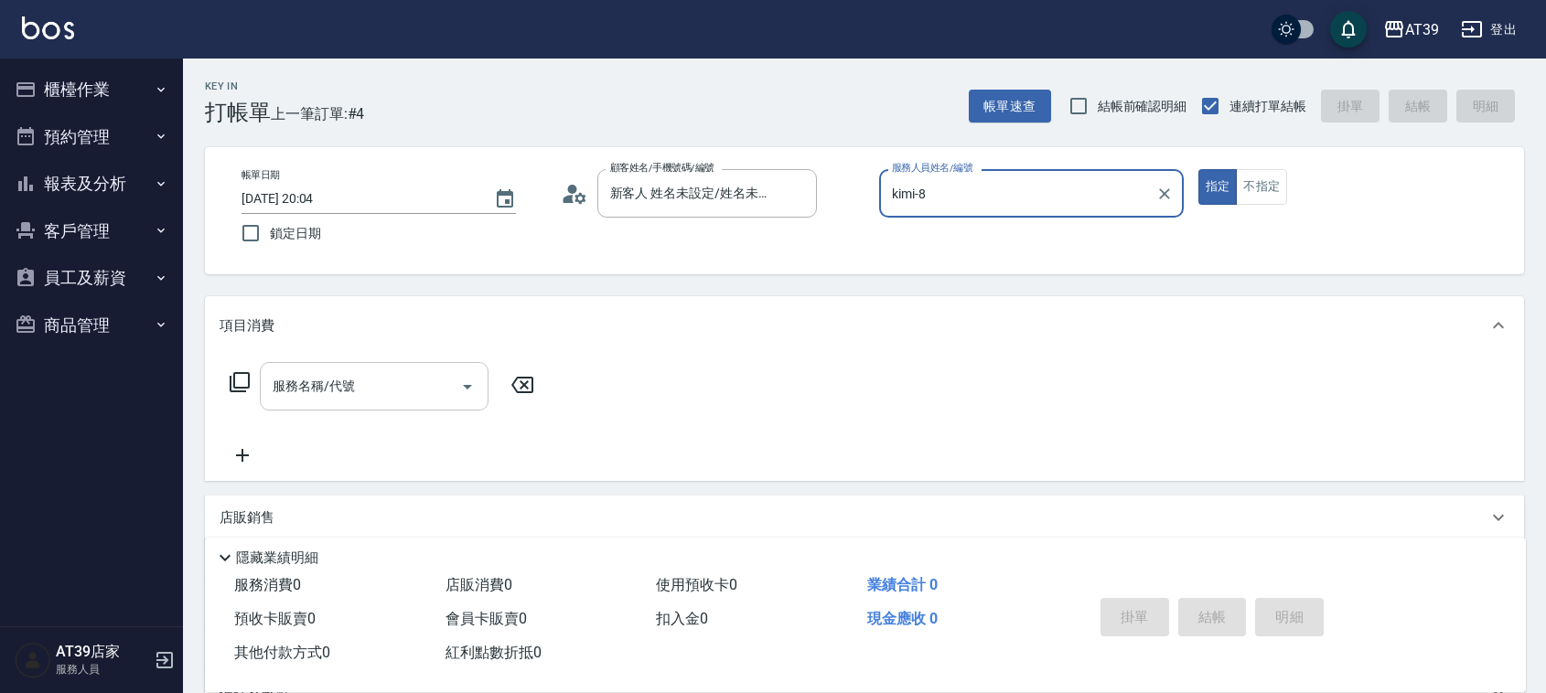
click at [400, 368] on div "服務名稱/代號" at bounding box center [374, 386] width 229 height 48
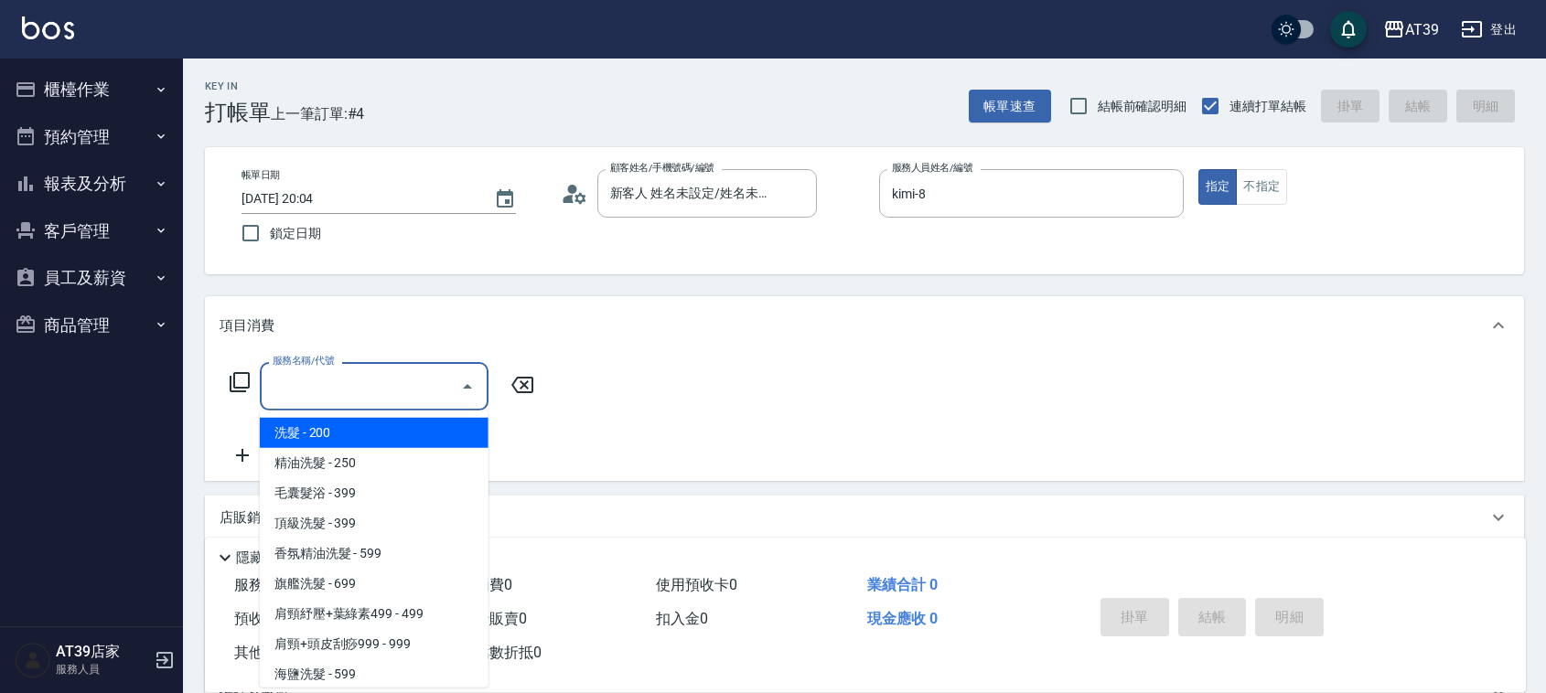
click at [409, 441] on span "洗髮 - 200" at bounding box center [374, 433] width 229 height 30
type input "洗髮(101)"
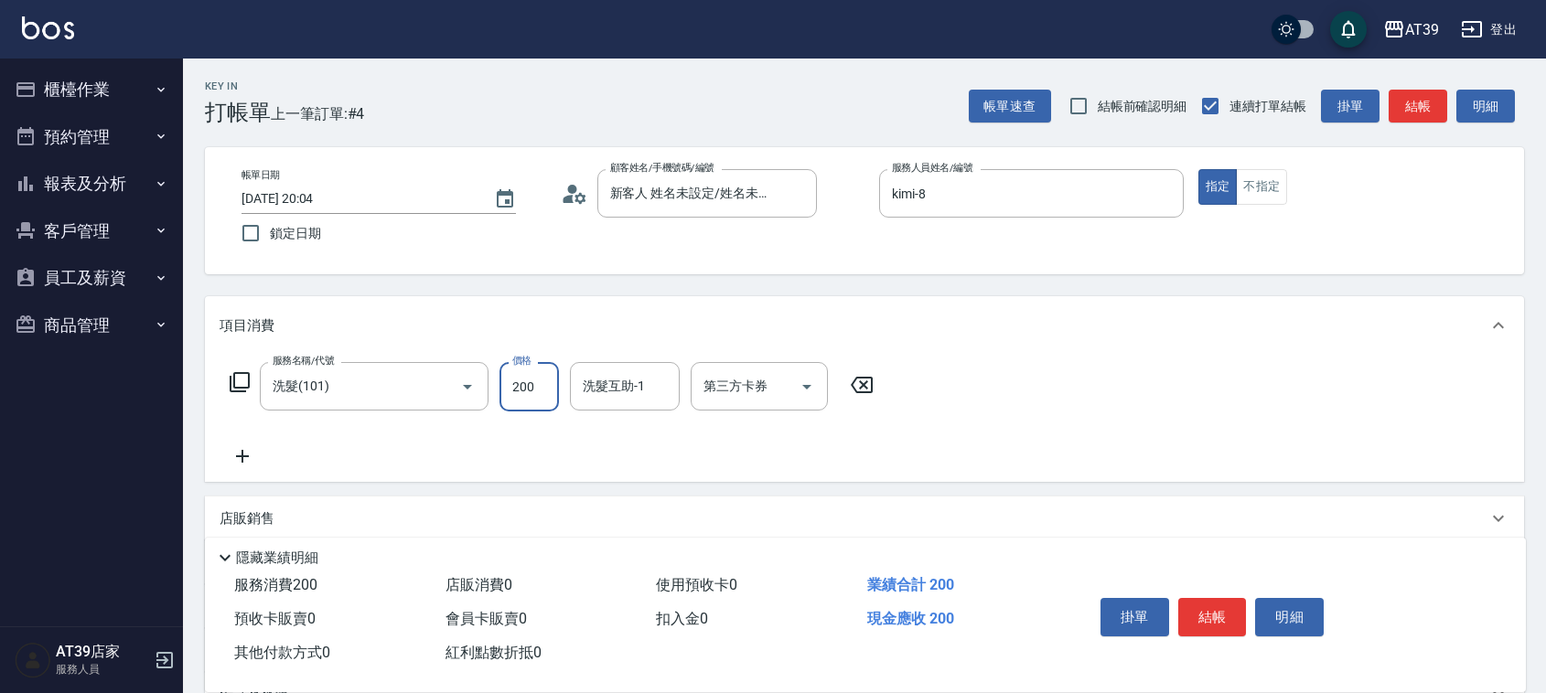
click at [522, 410] on input "200" at bounding box center [529, 386] width 59 height 49
type input "300"
click at [609, 391] on input "洗髮互助-1" at bounding box center [624, 387] width 93 height 32
click at [618, 421] on div "饅頭 -87" at bounding box center [625, 433] width 110 height 30
type input "饅頭-87"
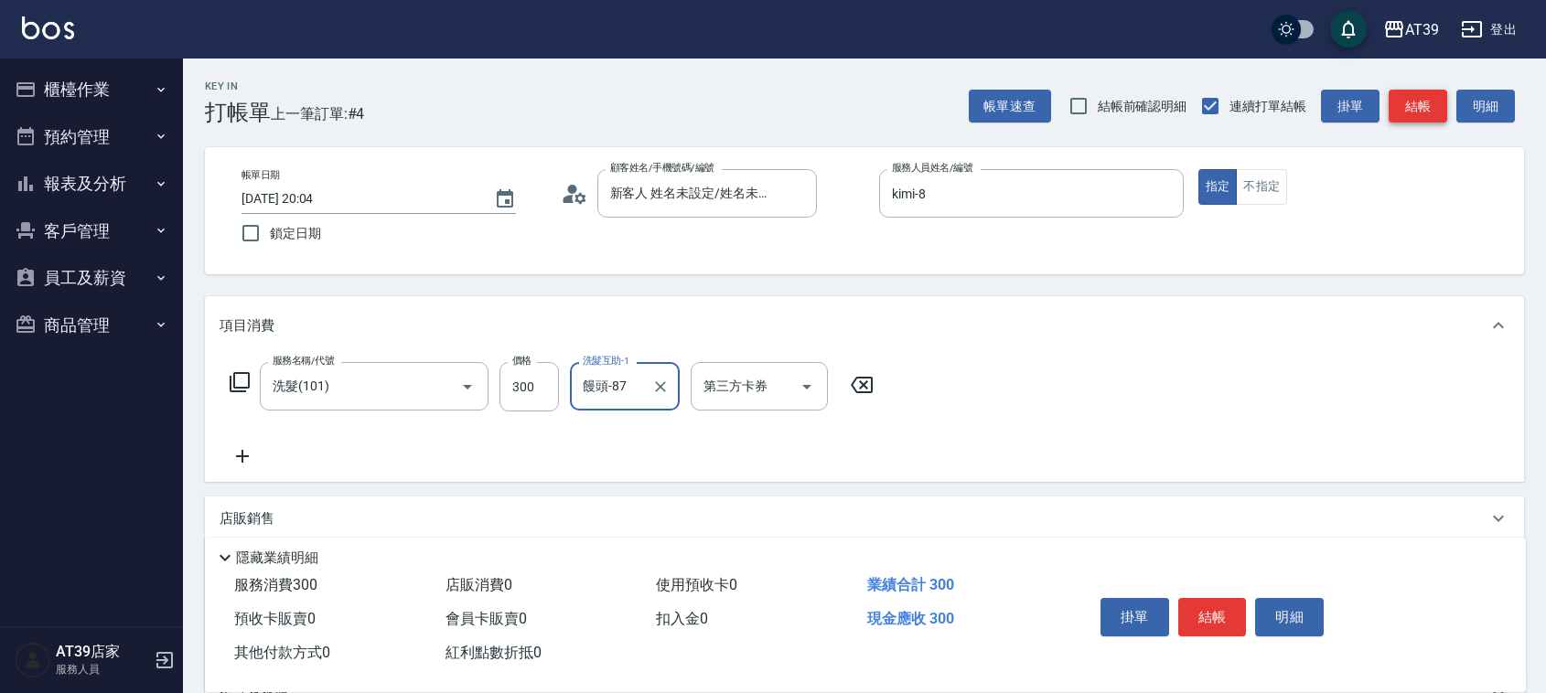
click at [1432, 114] on button "結帳" at bounding box center [1418, 107] width 59 height 34
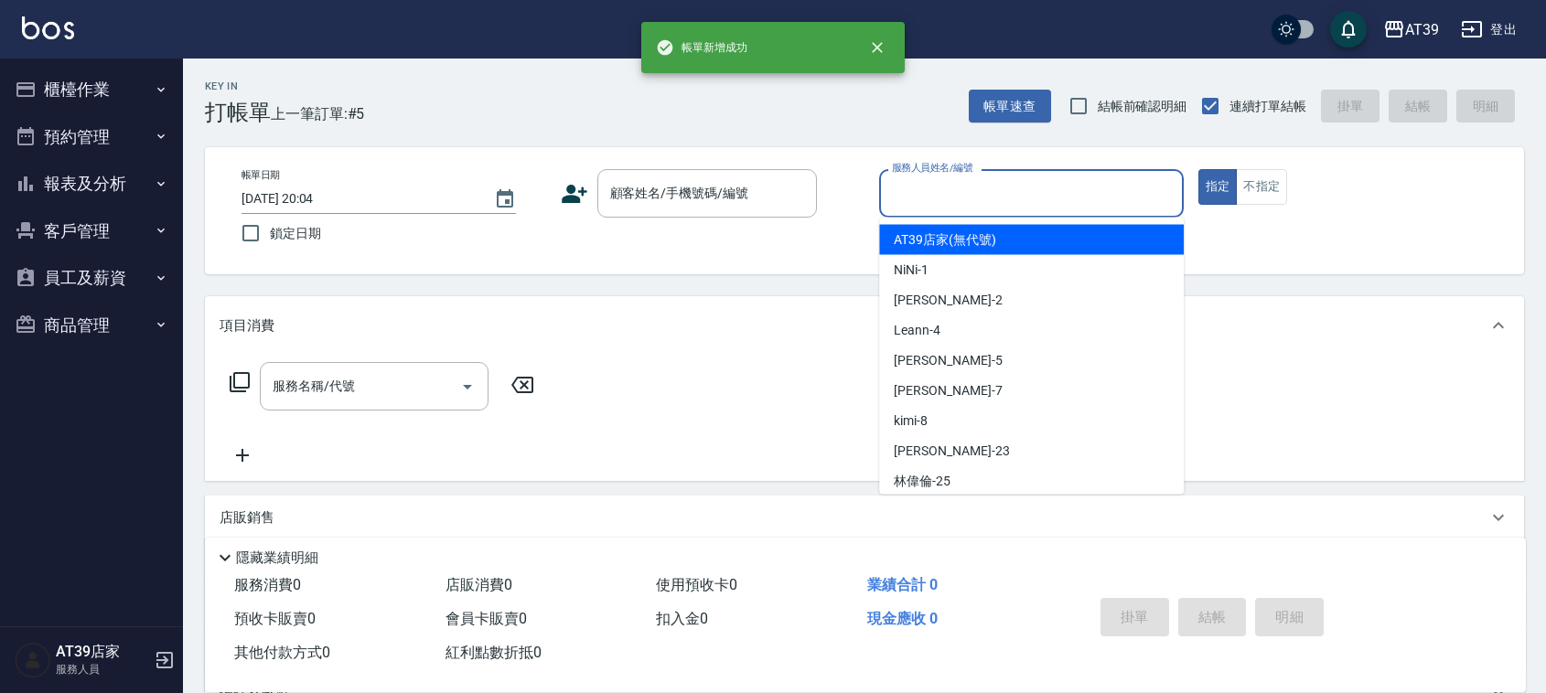
click at [989, 199] on input "服務人員姓名/編號" at bounding box center [1031, 193] width 288 height 32
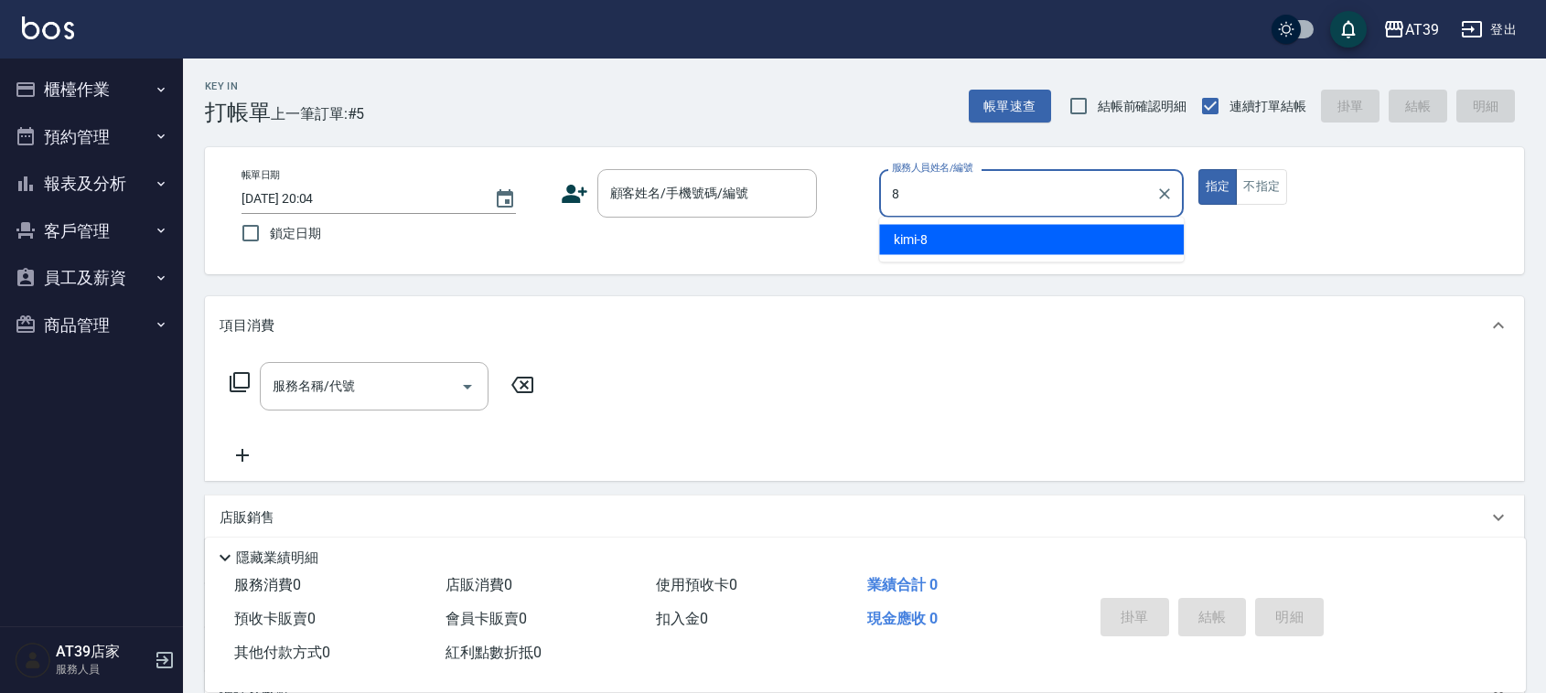
click at [985, 212] on div "8 服務人員姓名/編號" at bounding box center [1031, 193] width 305 height 48
click at [936, 234] on div "kimi -8" at bounding box center [1031, 240] width 305 height 30
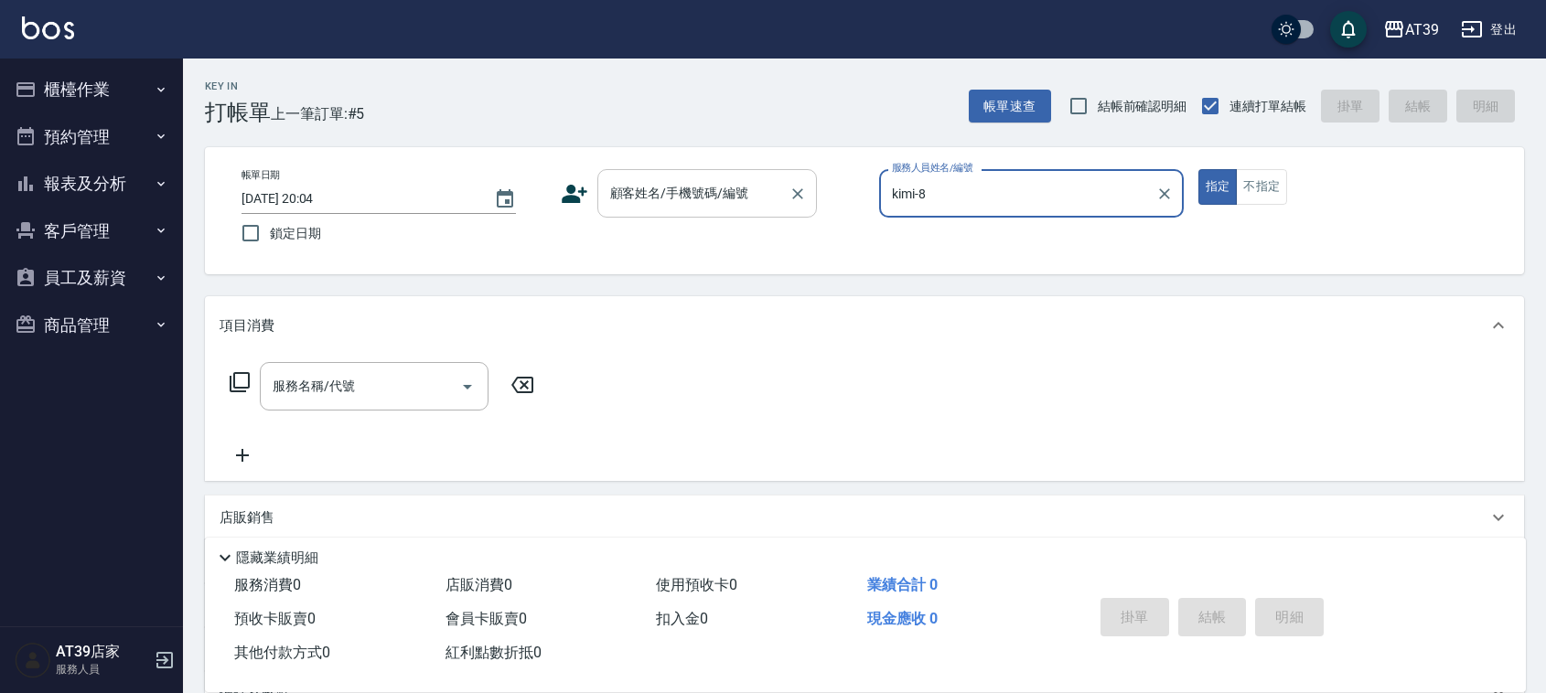
click at [782, 204] on div "顧客姓名/手機號碼/編號" at bounding box center [707, 193] width 220 height 48
type input "kimi-8"
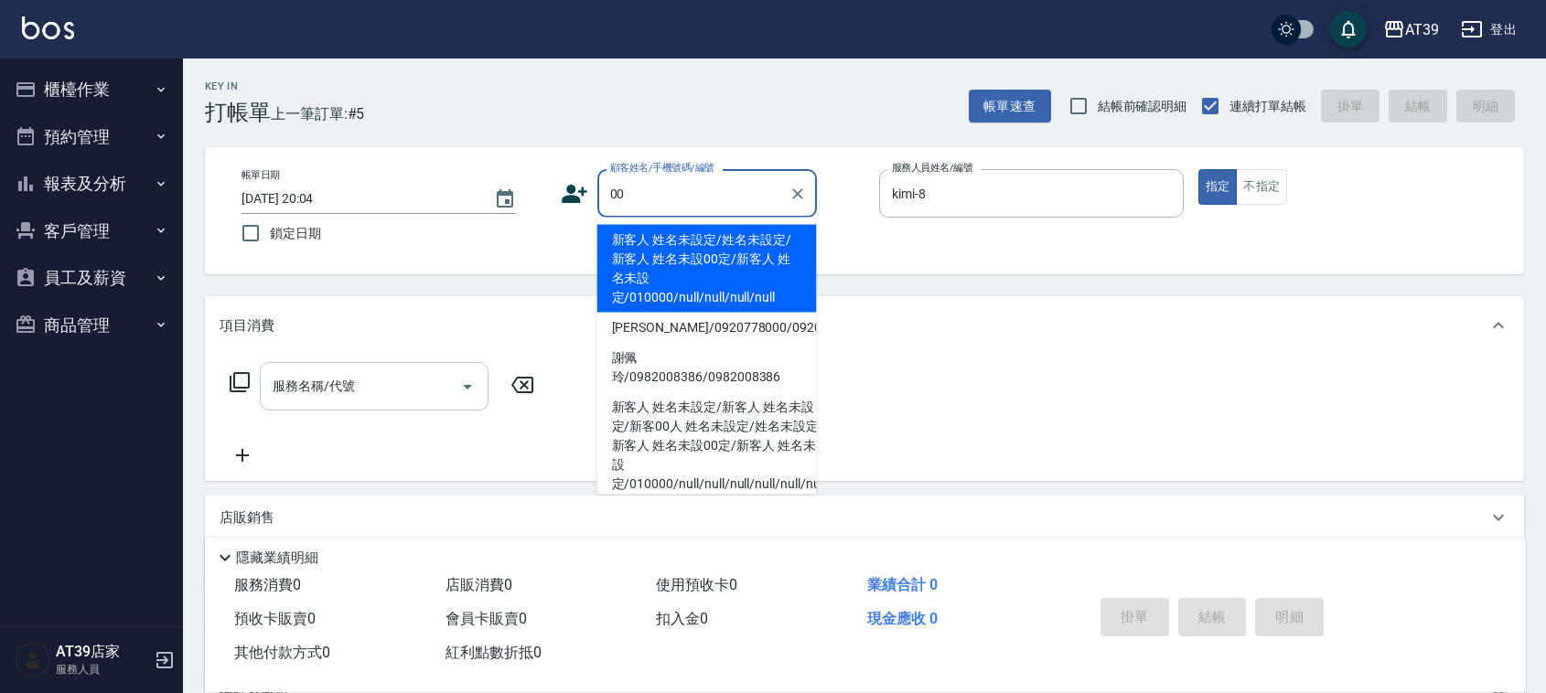
click at [738, 231] on li "新客人 姓名未設定/姓名未設定/新客人 姓名未設00定/新客人 姓名未設定/010000/null/null/null/null" at bounding box center [707, 269] width 220 height 88
type input "新客人 姓名未設定/姓名未設定/新客人 姓名未設00定/新客人 姓名未設定/010000/null/null/null/null"
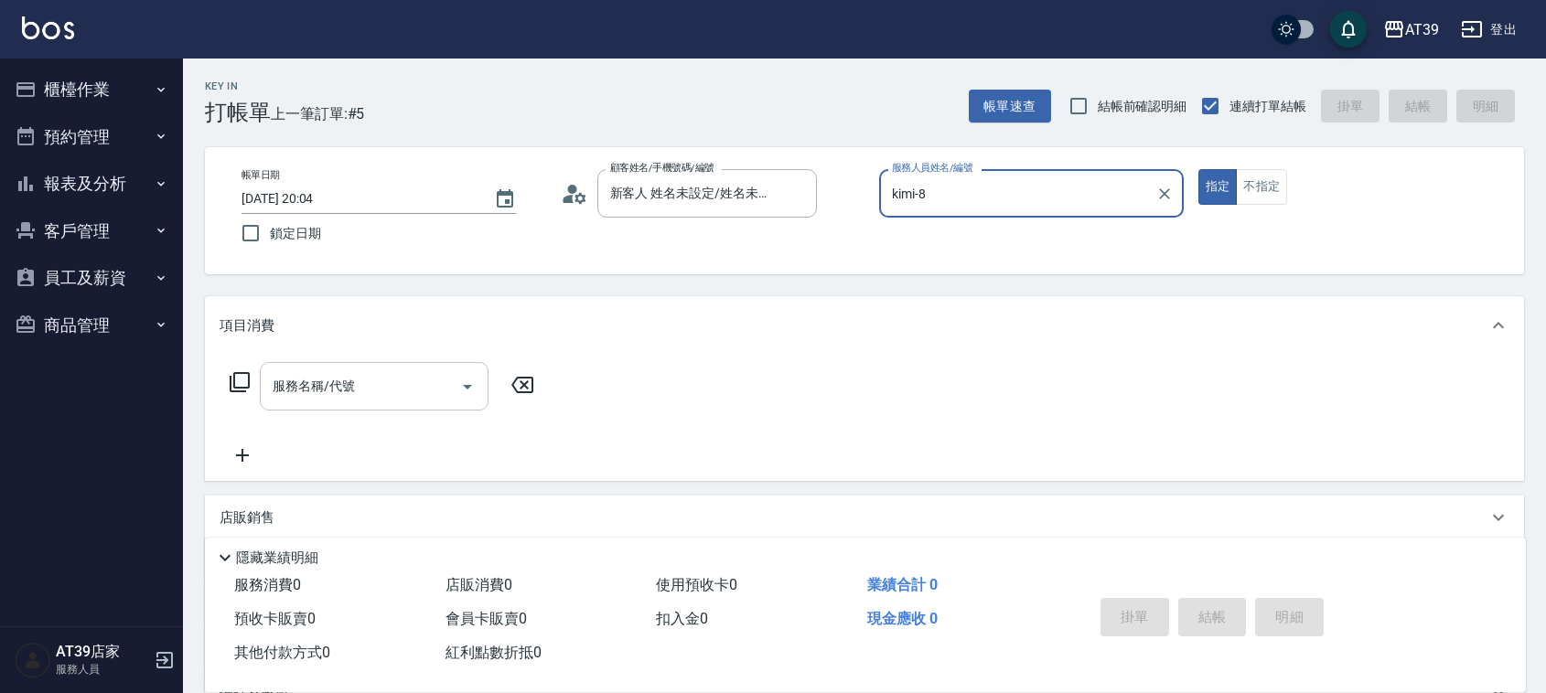
click at [431, 371] on input "服務名稱/代號" at bounding box center [360, 387] width 185 height 32
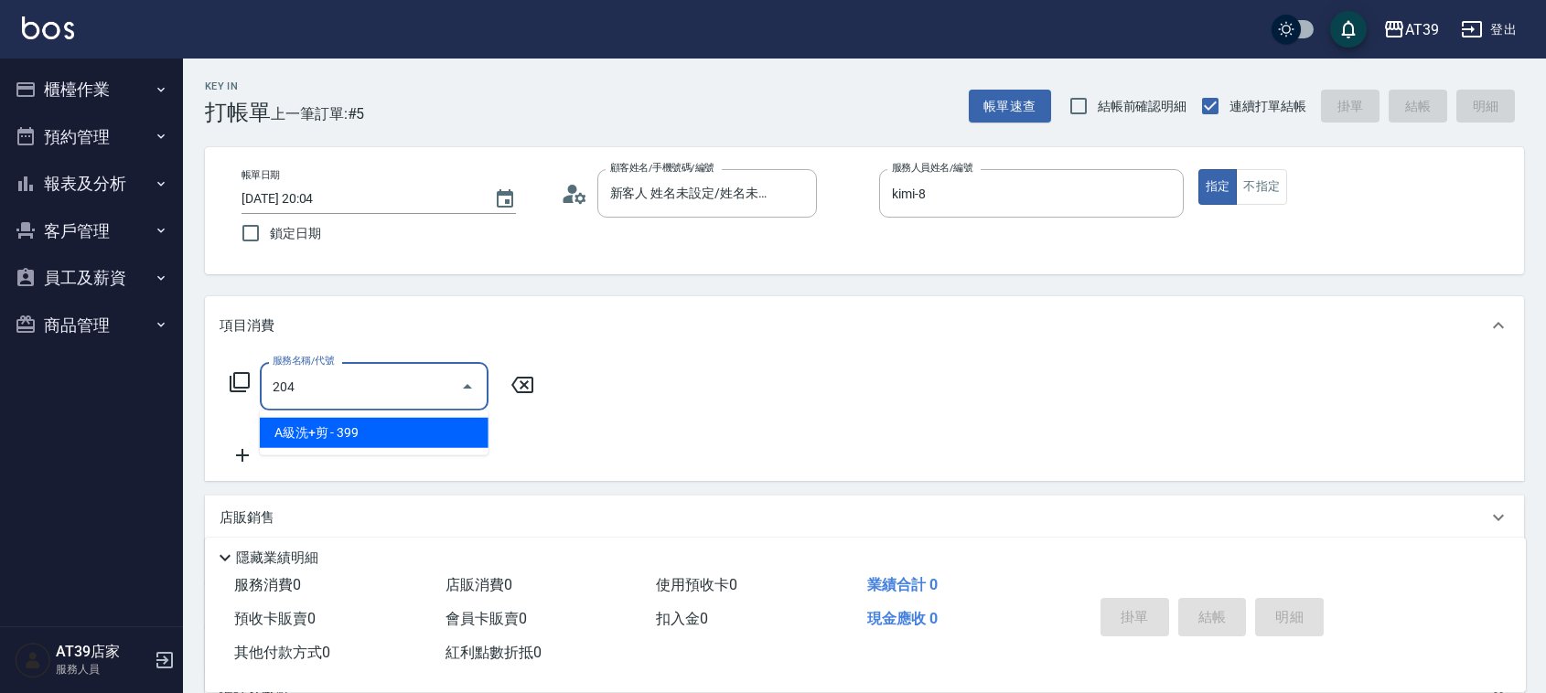
click at [436, 426] on span "A級洗+剪 - 399" at bounding box center [374, 433] width 229 height 30
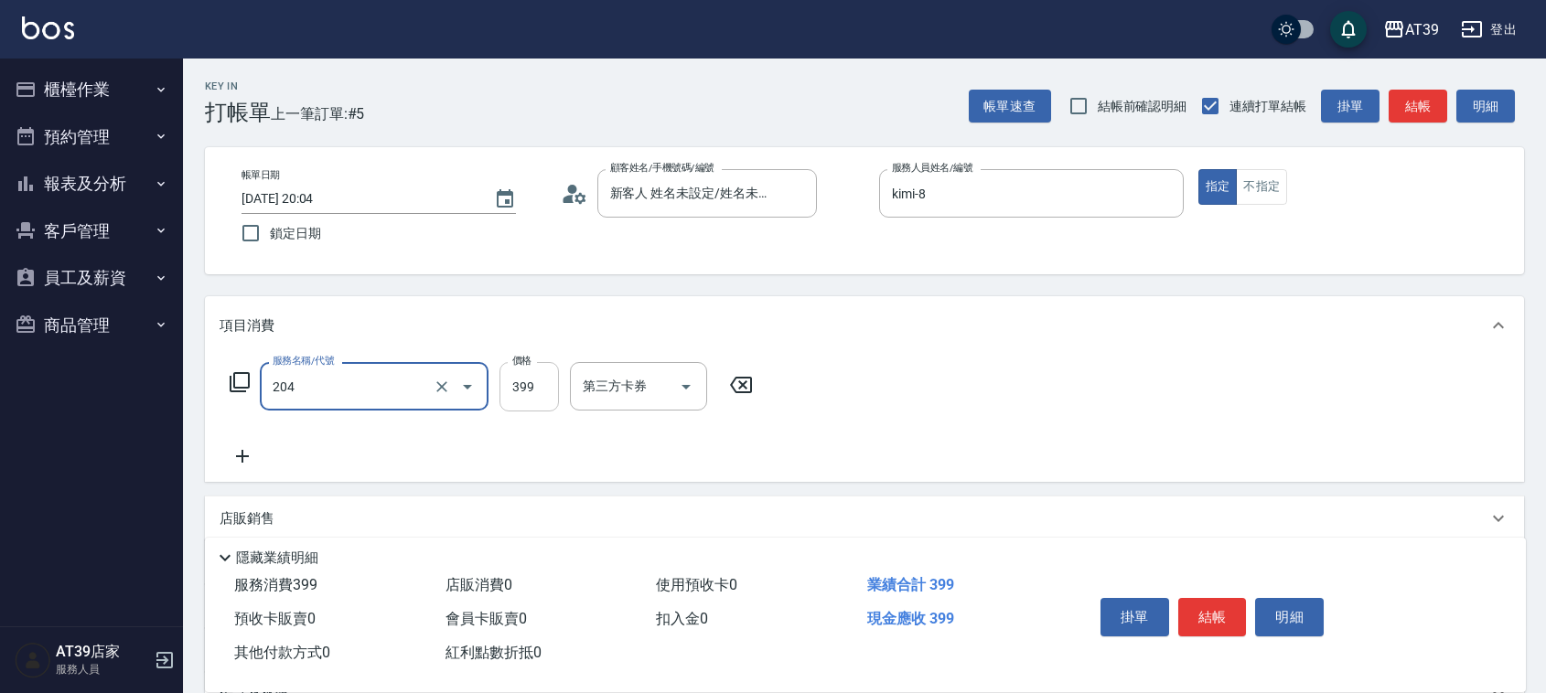
type input "A級洗+剪(204)"
click at [514, 380] on input "399" at bounding box center [529, 386] width 59 height 49
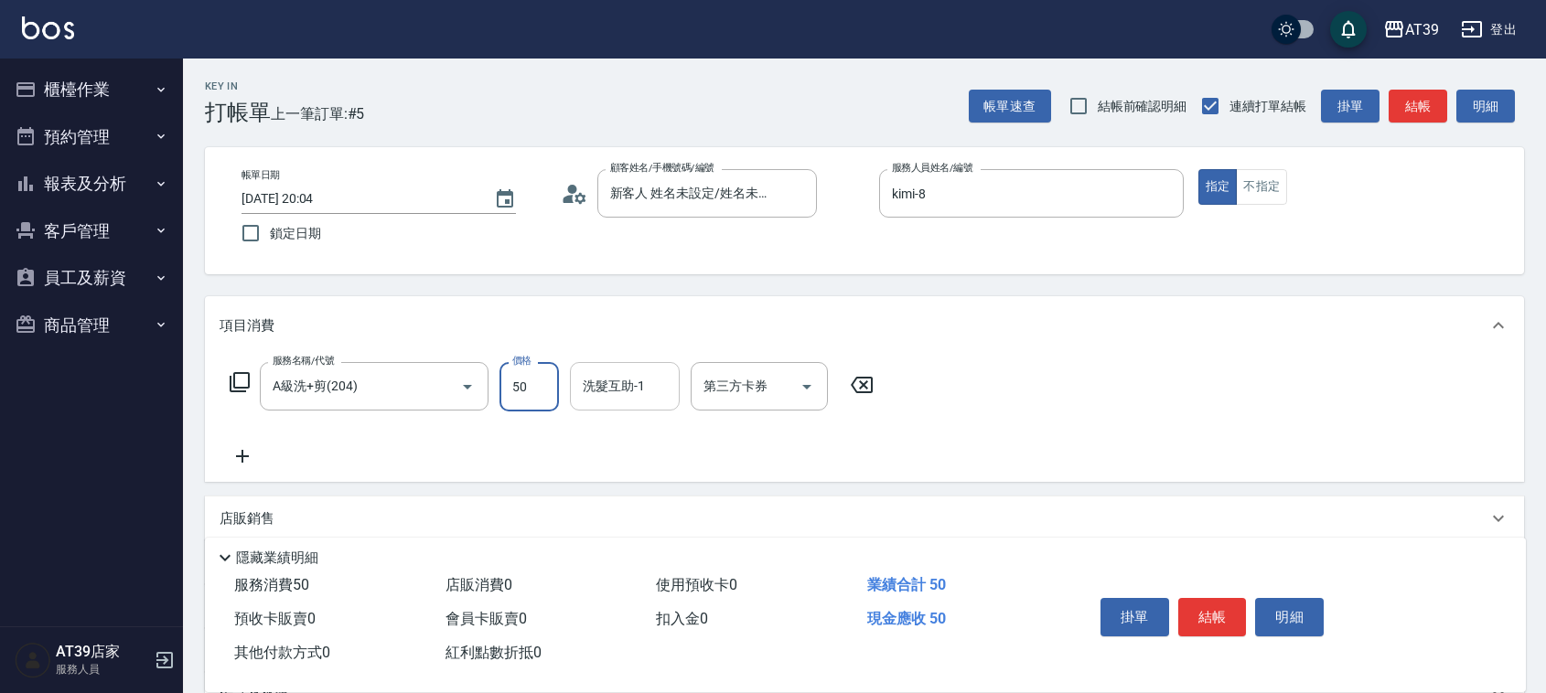
type input "500"
click at [625, 391] on input "洗髮互助-1" at bounding box center [624, 387] width 93 height 32
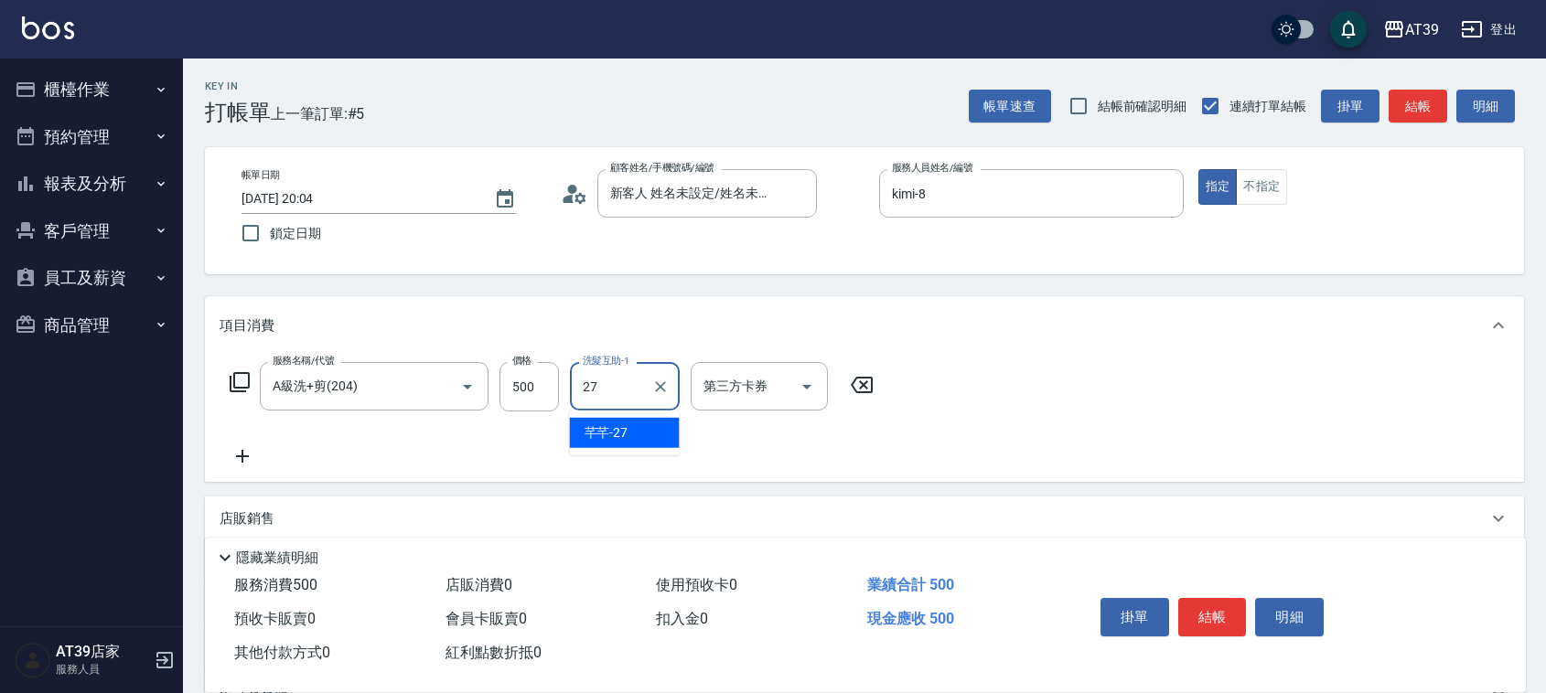
click at [637, 416] on ul "芊芊 -27" at bounding box center [625, 433] width 110 height 45
click at [664, 442] on div "芊芊 -27" at bounding box center [625, 433] width 110 height 30
type input "芊芊-27"
click at [1406, 119] on button "結帳" at bounding box center [1418, 107] width 59 height 34
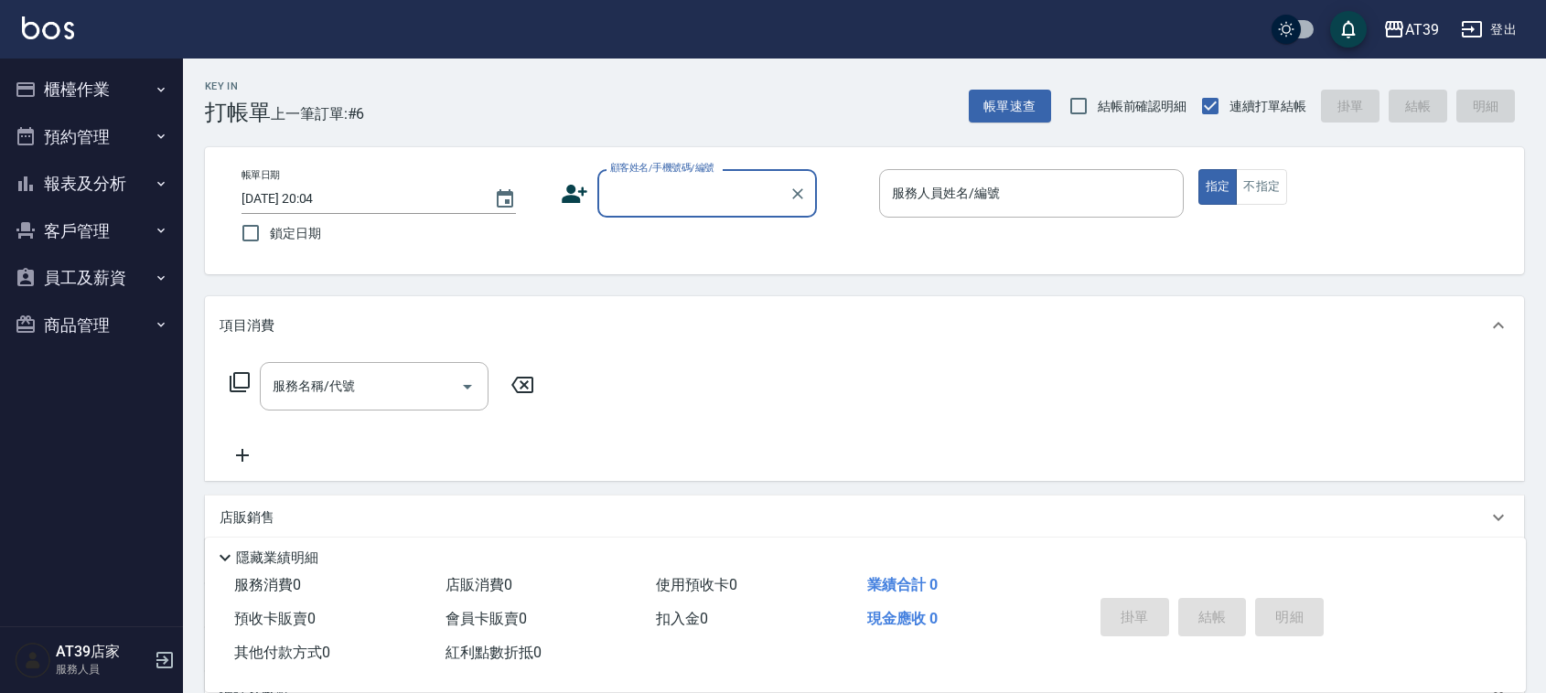
click at [975, 195] on div "服務人員姓名/編號 服務人員姓名/編號" at bounding box center [1031, 193] width 305 height 48
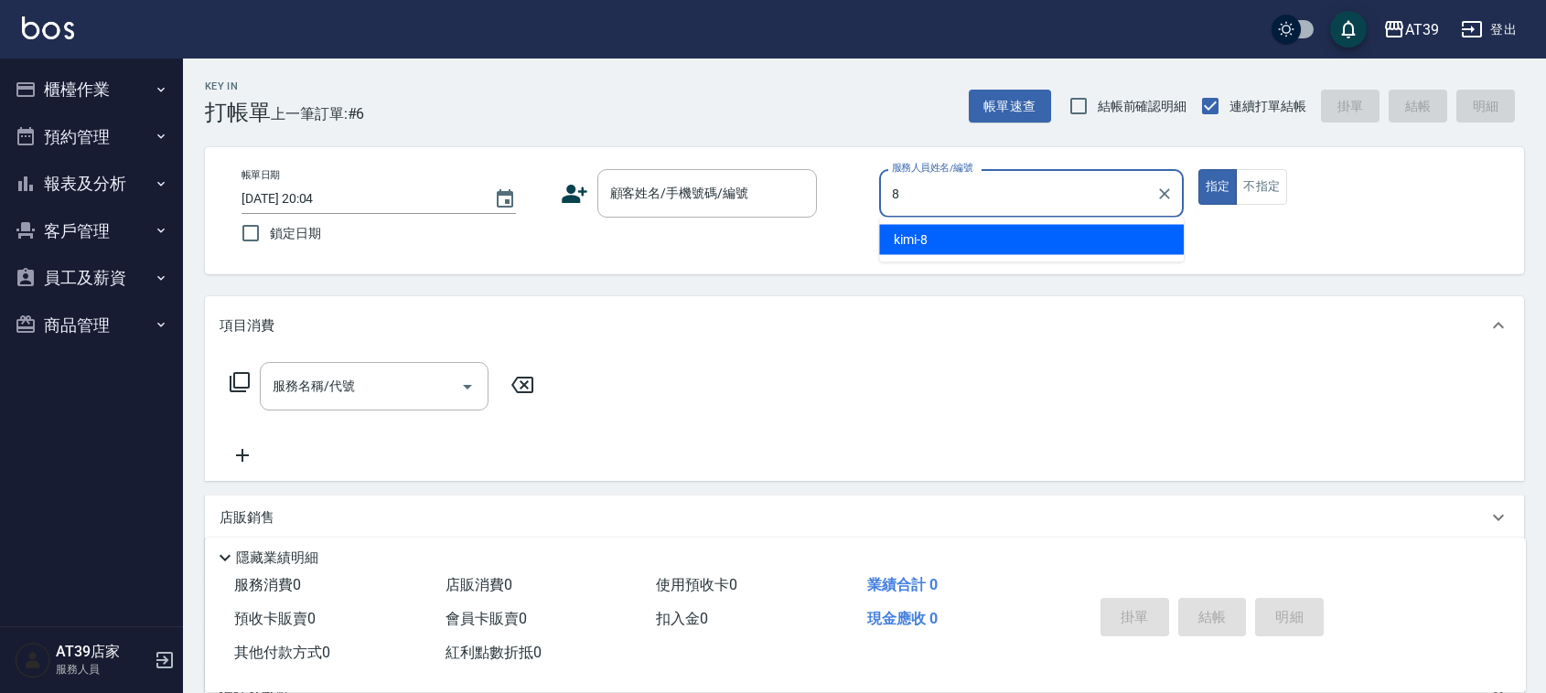
click at [958, 243] on div "kimi -8" at bounding box center [1031, 240] width 305 height 30
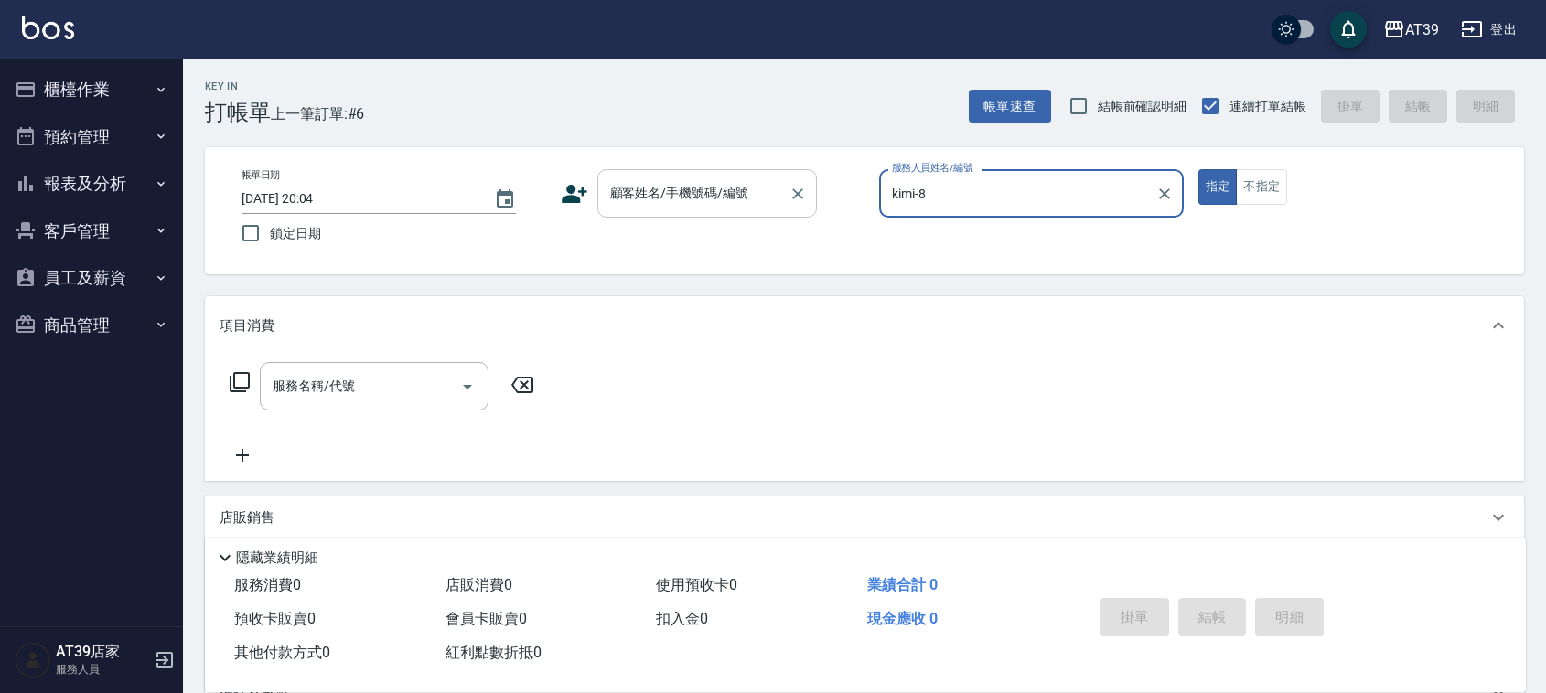
type input "kimi-8"
click at [779, 194] on input "顧客姓名/手機號碼/編號" at bounding box center [694, 193] width 176 height 32
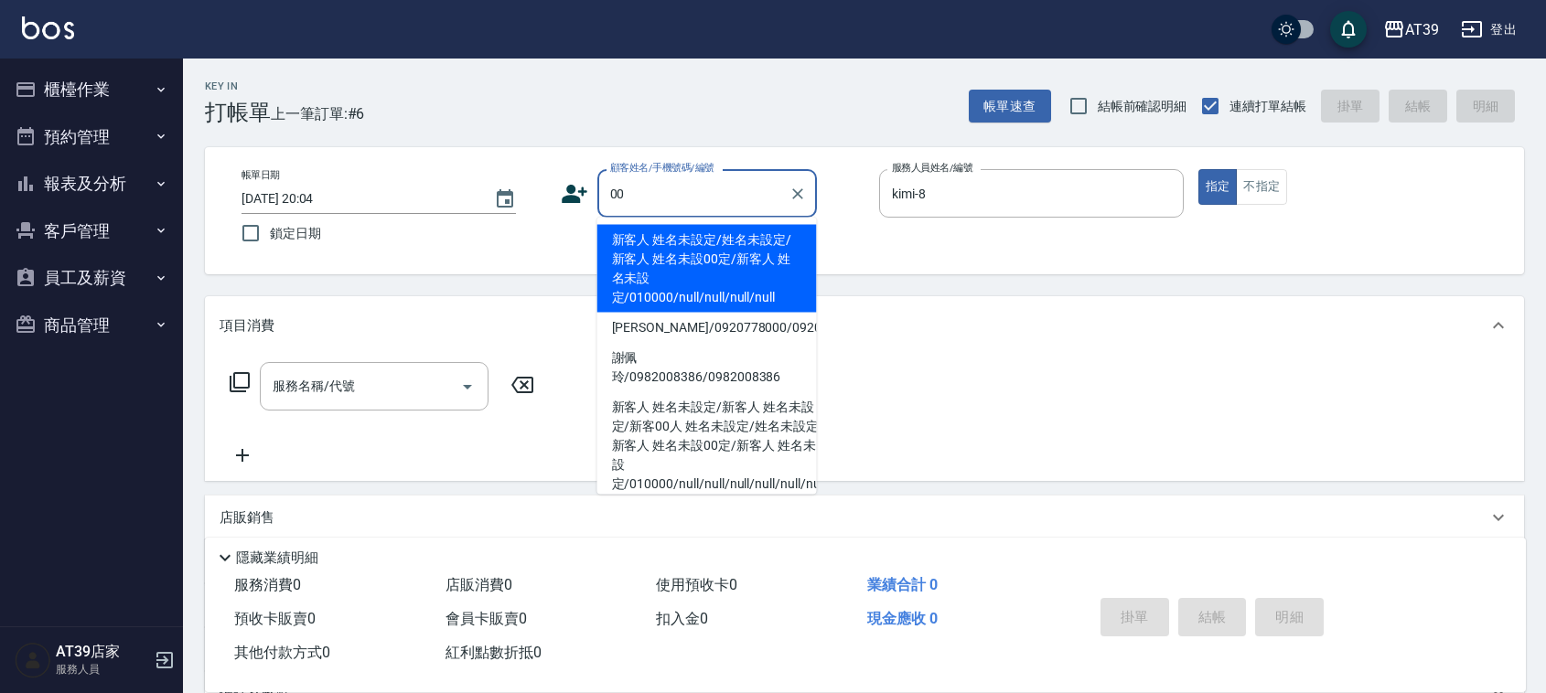
click at [715, 262] on li "新客人 姓名未設定/姓名未設定/新客人 姓名未設00定/新客人 姓名未設定/010000/null/null/null/null" at bounding box center [707, 269] width 220 height 88
type input "新客人 姓名未設定/姓名未設定/新客人 姓名未設00定/新客人 姓名未設定/010000/null/null/null/null"
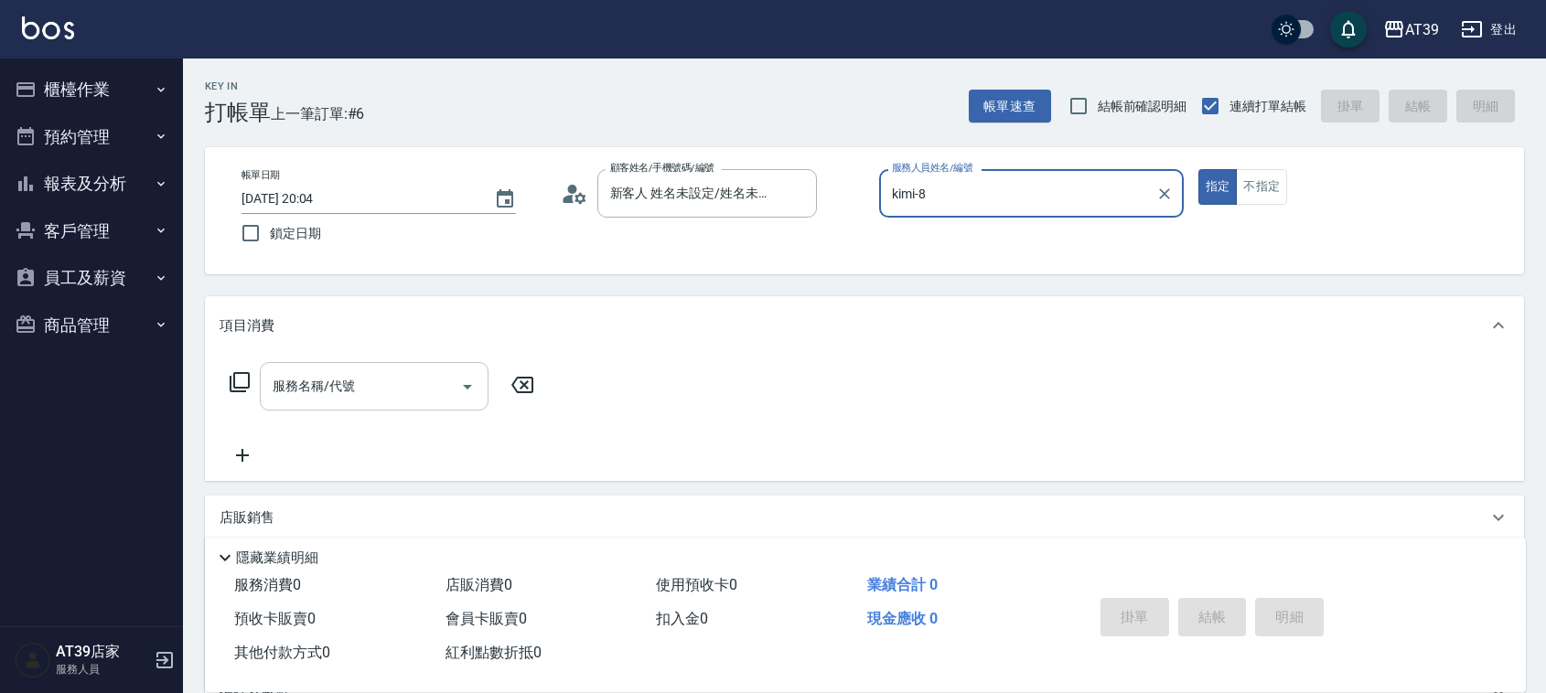
click at [329, 404] on div "服務名稱/代號" at bounding box center [374, 386] width 229 height 48
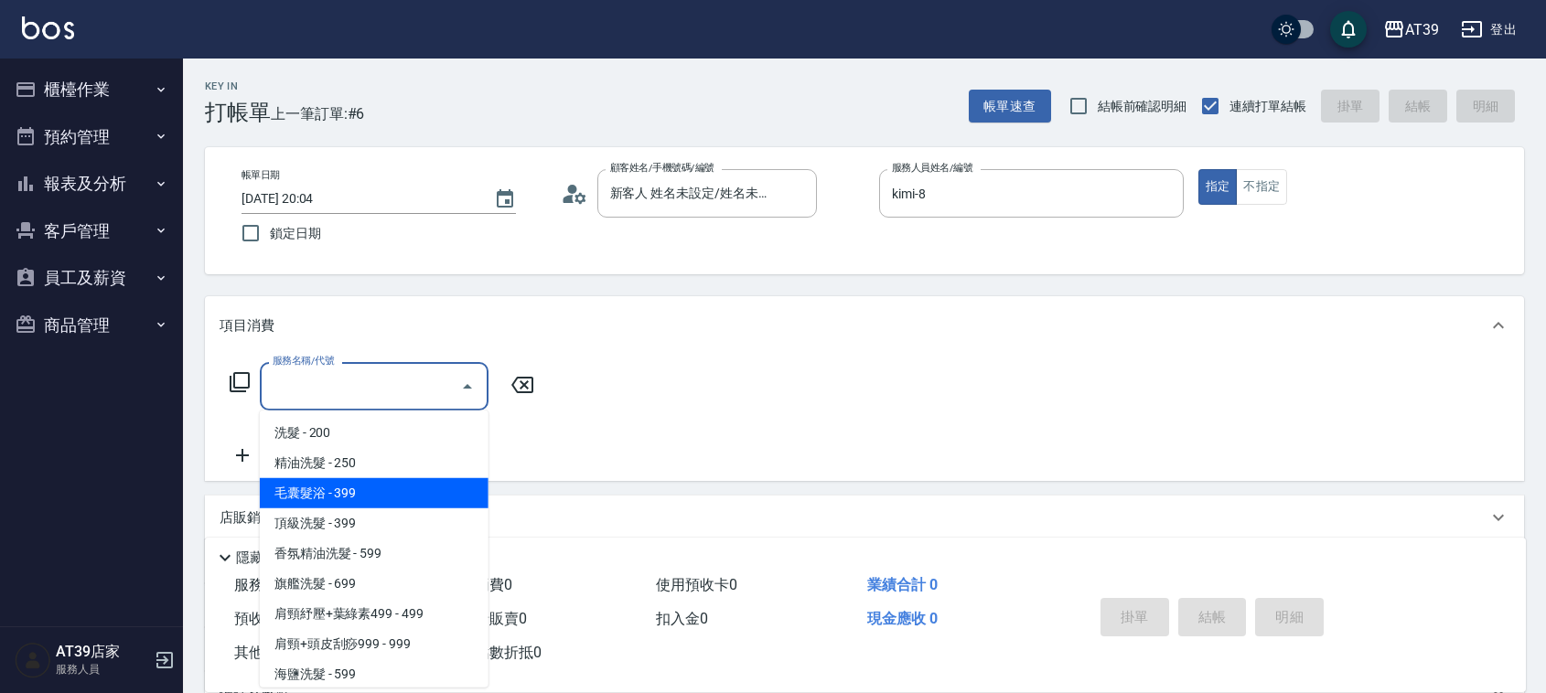
click at [355, 491] on span "毛囊髮浴 - 399" at bounding box center [374, 493] width 229 height 30
type input "毛囊髮浴(103)"
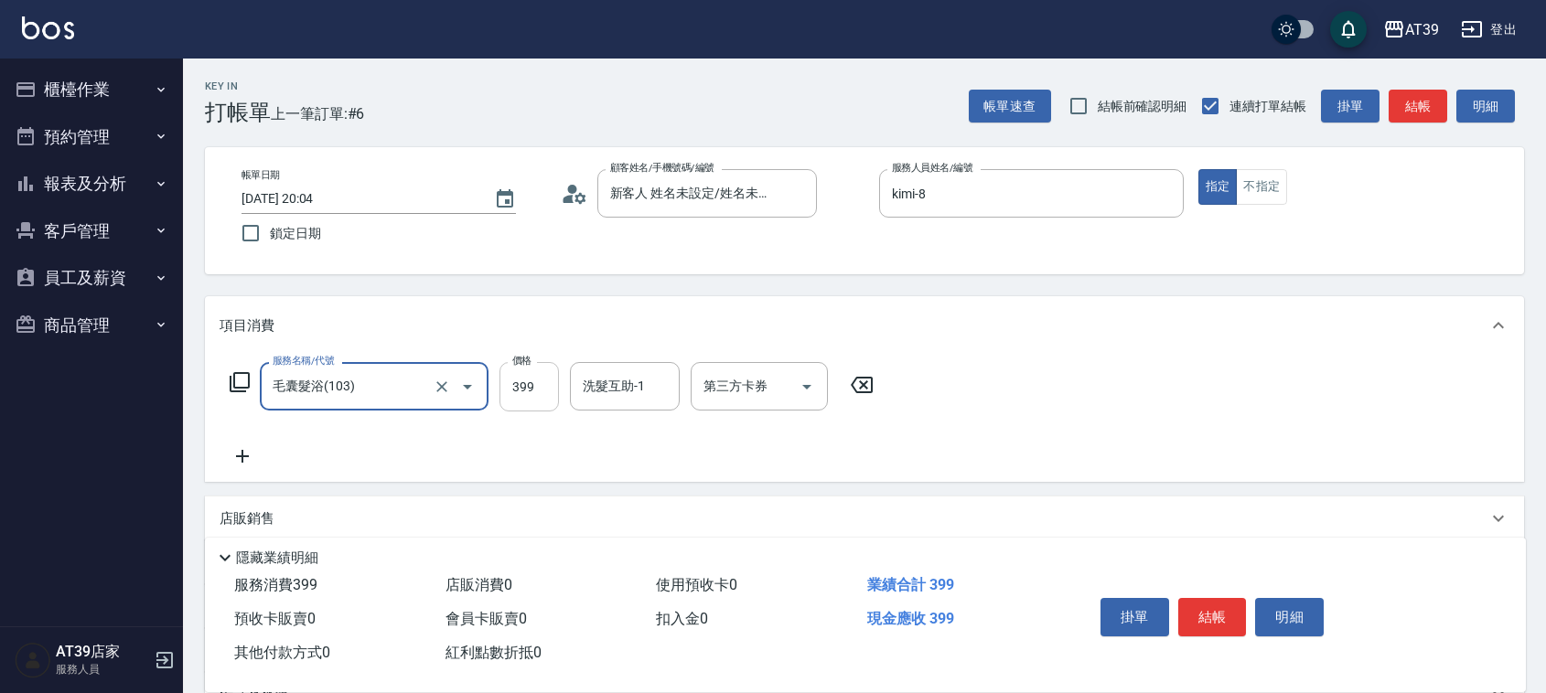
click at [526, 396] on input "399" at bounding box center [529, 386] width 59 height 49
type input "500"
click at [240, 451] on icon at bounding box center [243, 457] width 46 height 22
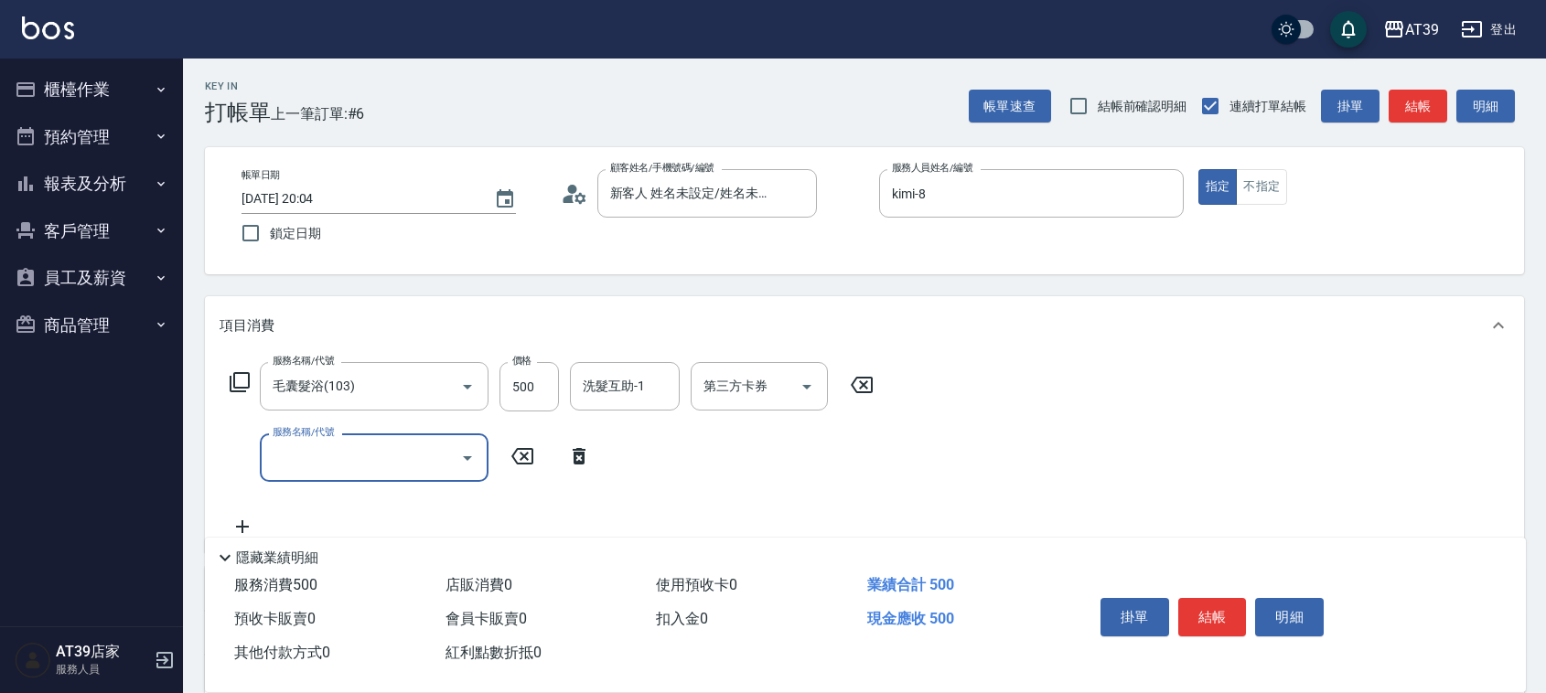
click at [298, 450] on input "服務名稱/代號" at bounding box center [360, 458] width 185 height 32
click at [372, 521] on ul "B級單剪 - 200" at bounding box center [374, 505] width 229 height 45
click at [381, 518] on span "B級單剪 - 200" at bounding box center [374, 505] width 229 height 30
click at [582, 409] on div "洗髮互助-1" at bounding box center [625, 386] width 110 height 48
type input "B級單剪(201)"
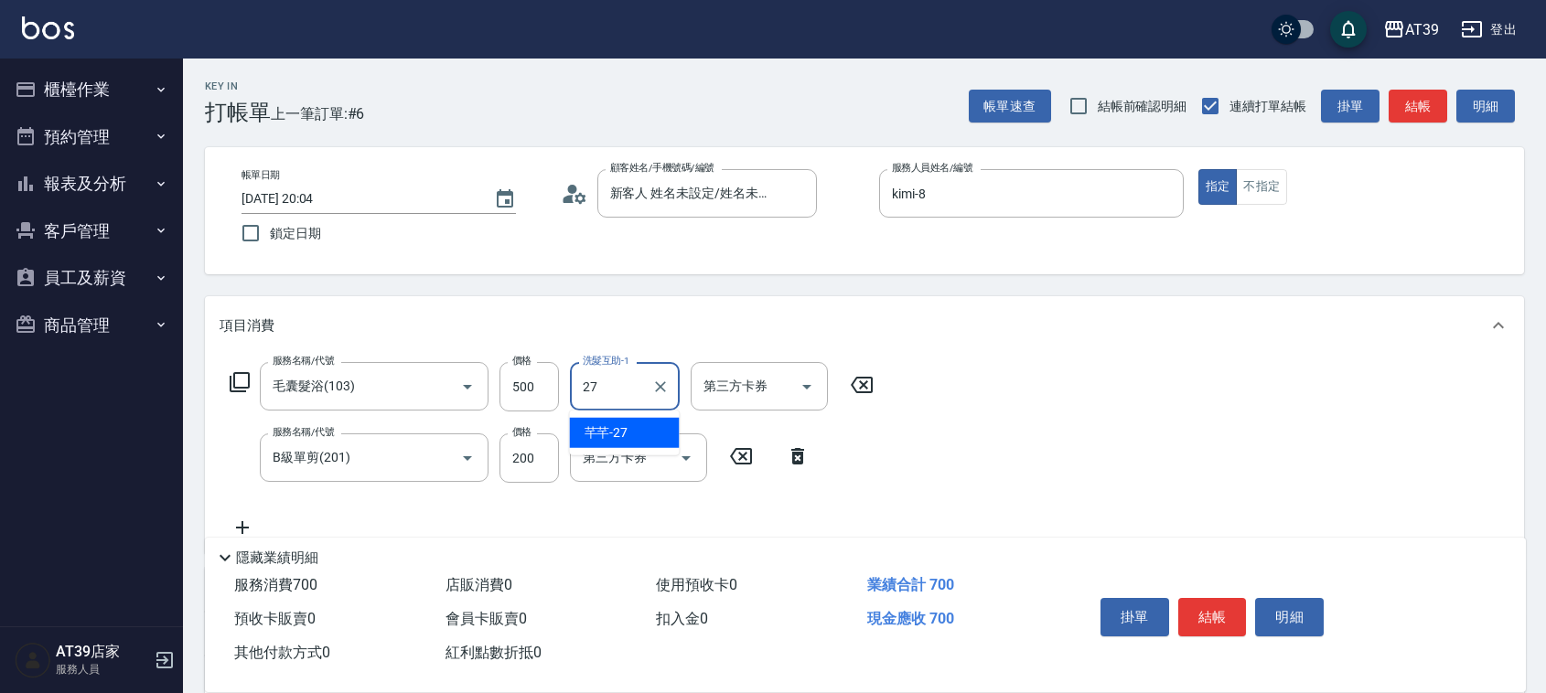
click at [641, 453] on ul "芊芊 -27" at bounding box center [625, 433] width 110 height 45
click at [650, 432] on div "芊芊 -27" at bounding box center [625, 433] width 110 height 30
type input "芊芊-27"
click at [1416, 90] on button "結帳" at bounding box center [1418, 107] width 59 height 34
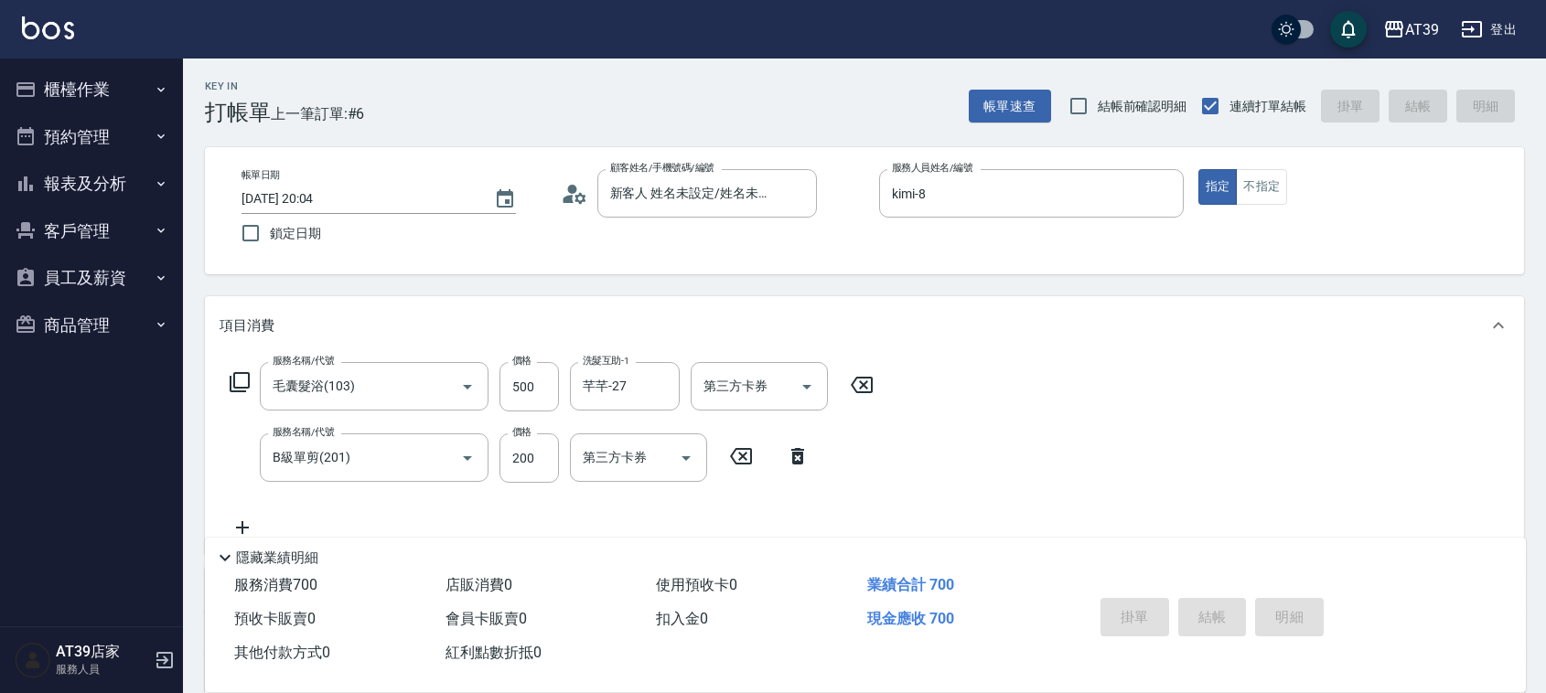
type input "2025/09/24 20:05"
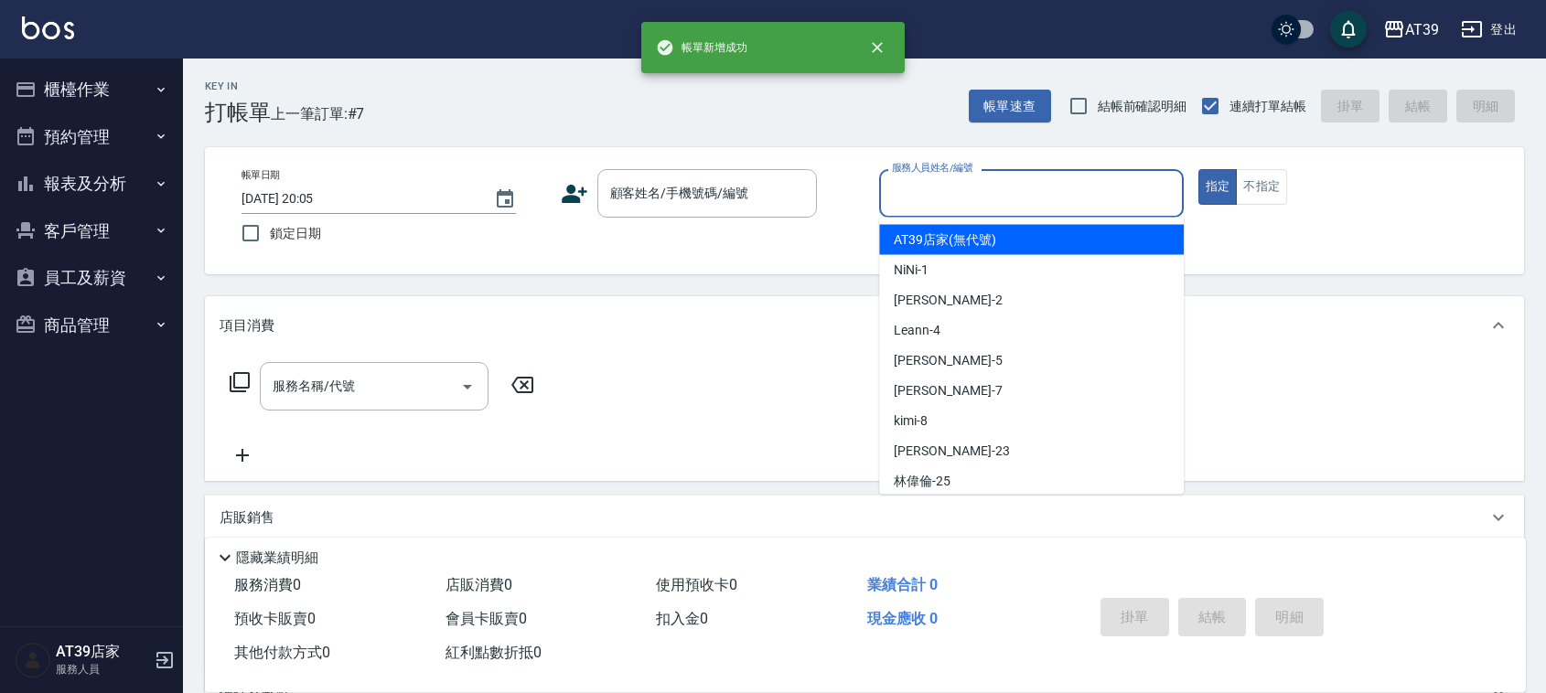
click at [1029, 189] on input "服務人員姓名/編號" at bounding box center [1031, 193] width 288 height 32
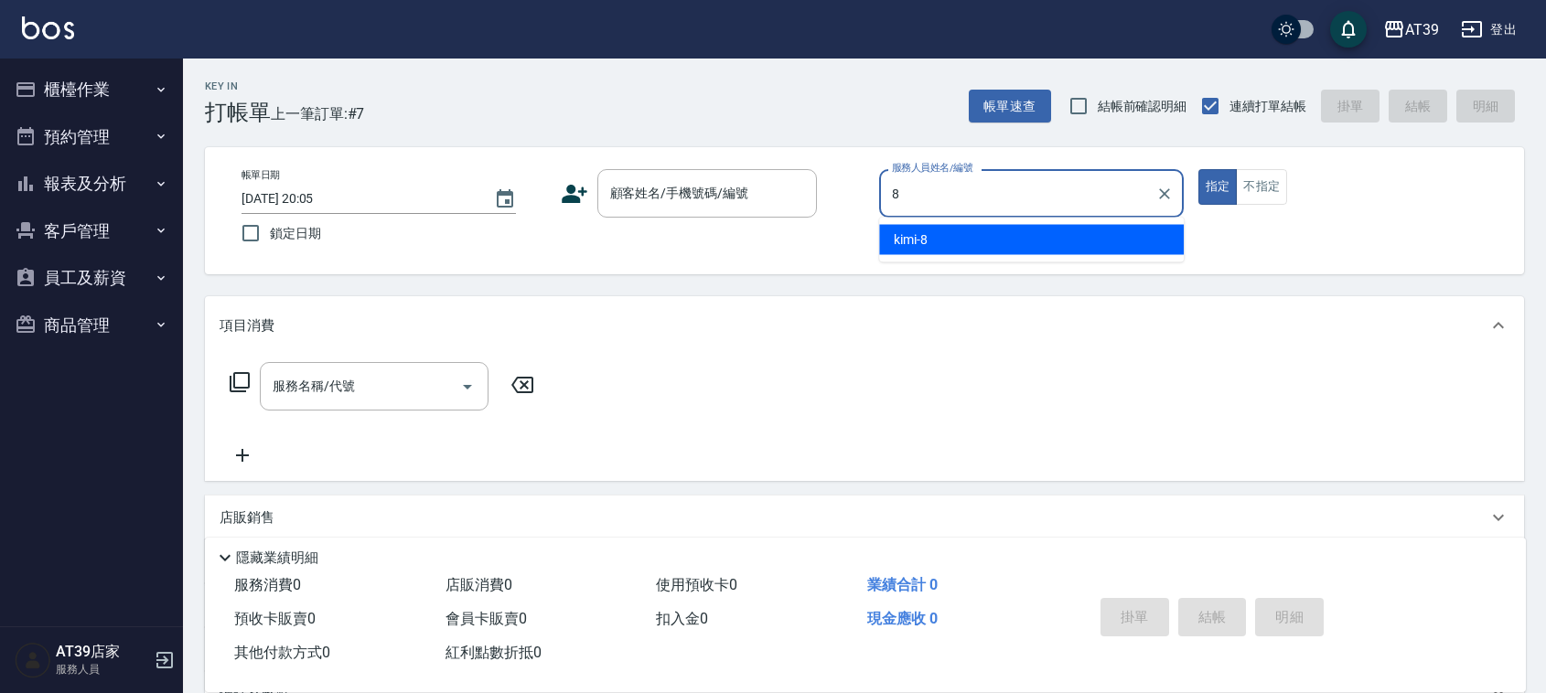
click at [968, 253] on div "kimi -8" at bounding box center [1031, 240] width 305 height 30
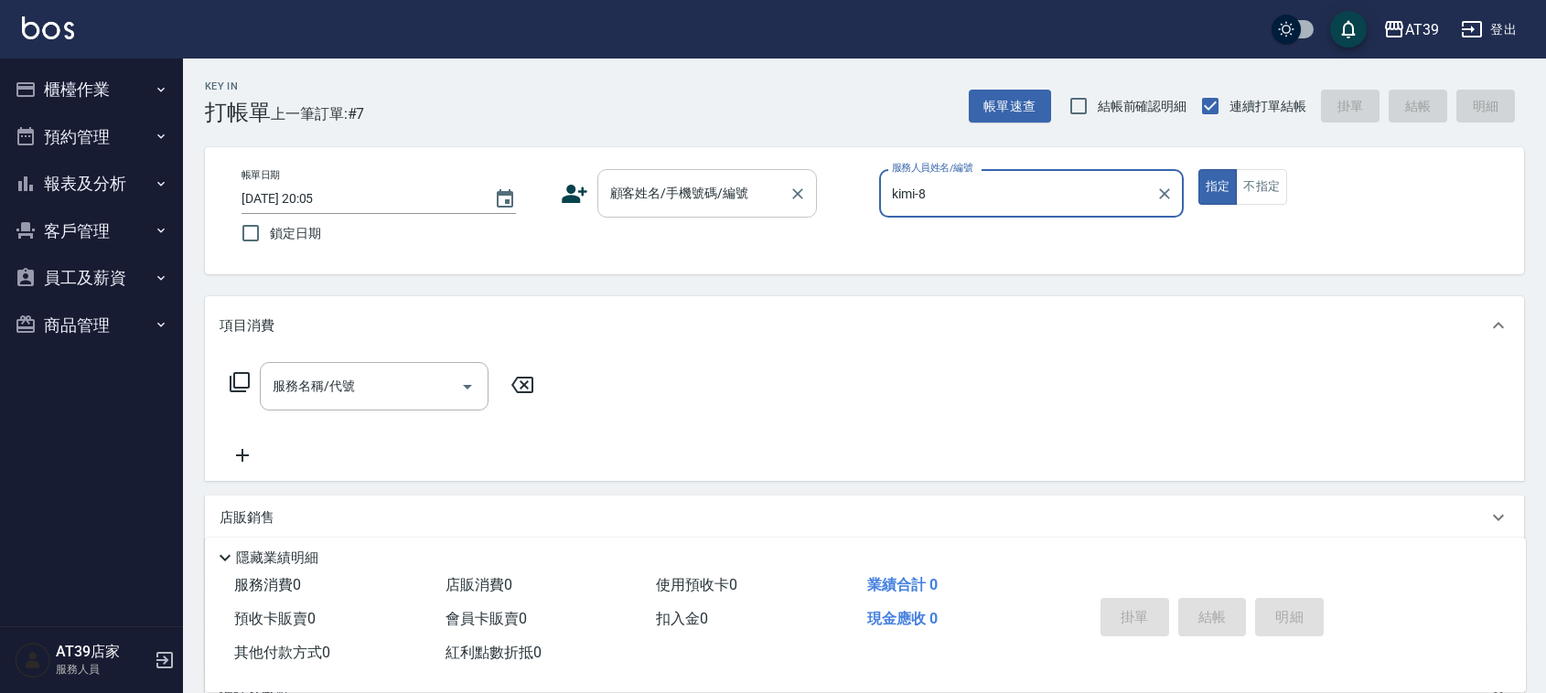
type input "kimi-8"
click at [709, 179] on input "顧客姓名/手機號碼/編號" at bounding box center [694, 193] width 176 height 32
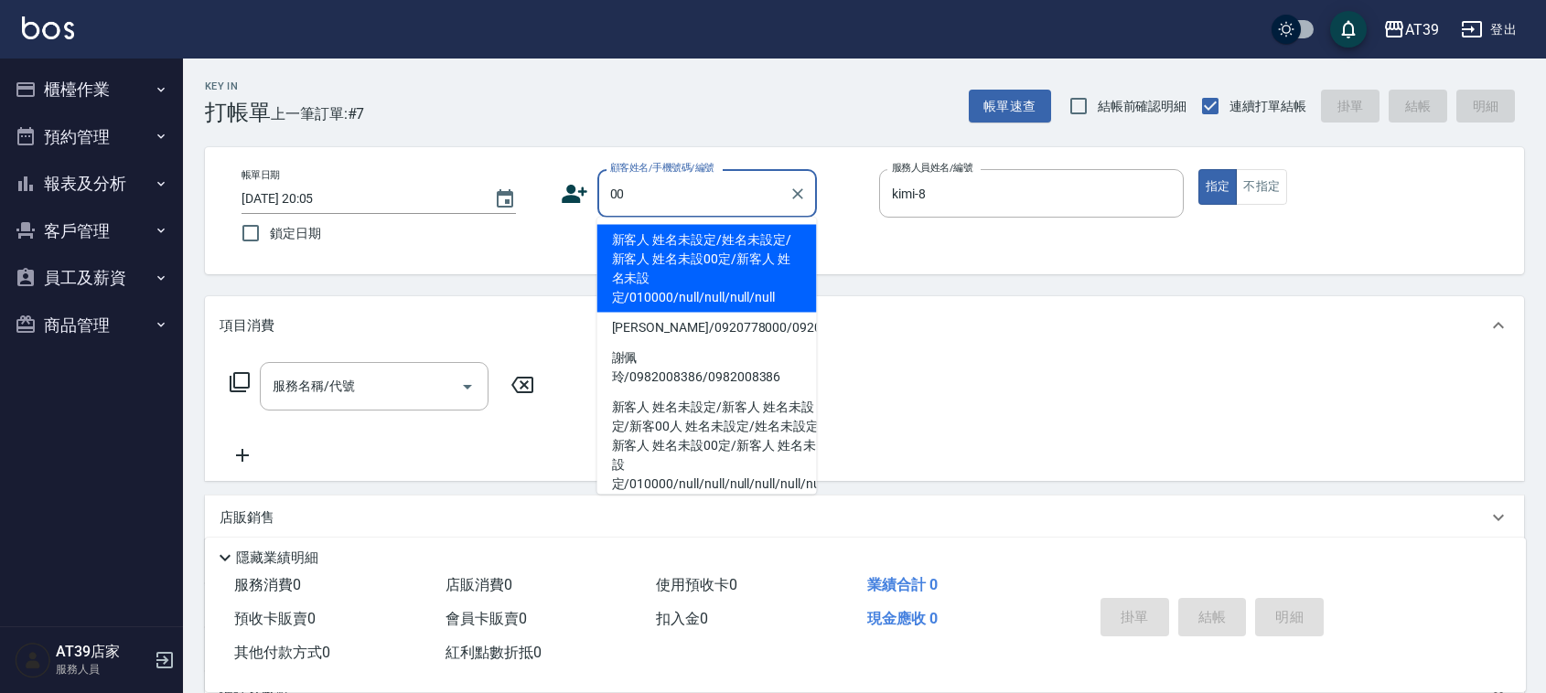
click at [668, 263] on li "新客人 姓名未設定/姓名未設定/新客人 姓名未設00定/新客人 姓名未設定/010000/null/null/null/null" at bounding box center [707, 269] width 220 height 88
type input "新客人 姓名未設定/姓名未設定/新客人 姓名未設00定/新客人 姓名未設定/010000/null/null/null/null"
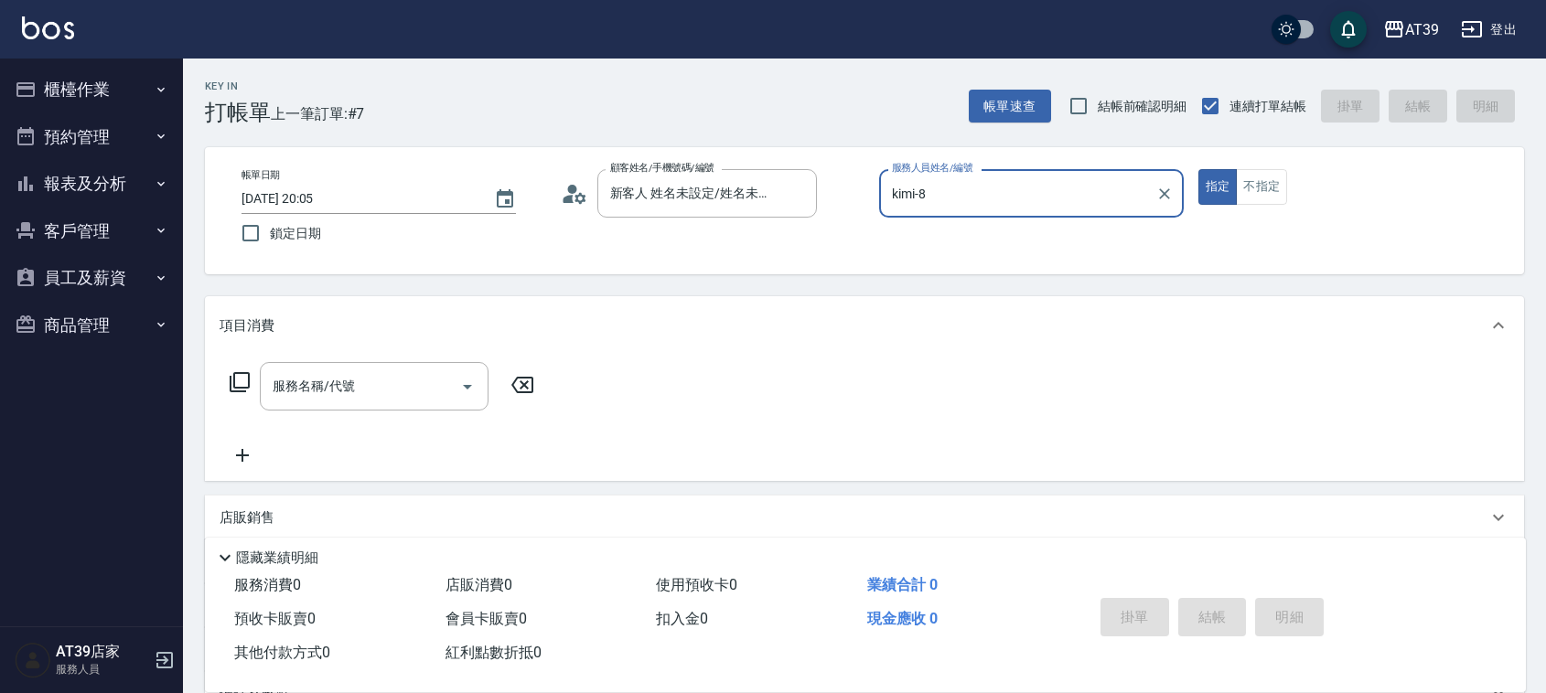
click at [229, 377] on icon at bounding box center [240, 382] width 22 height 22
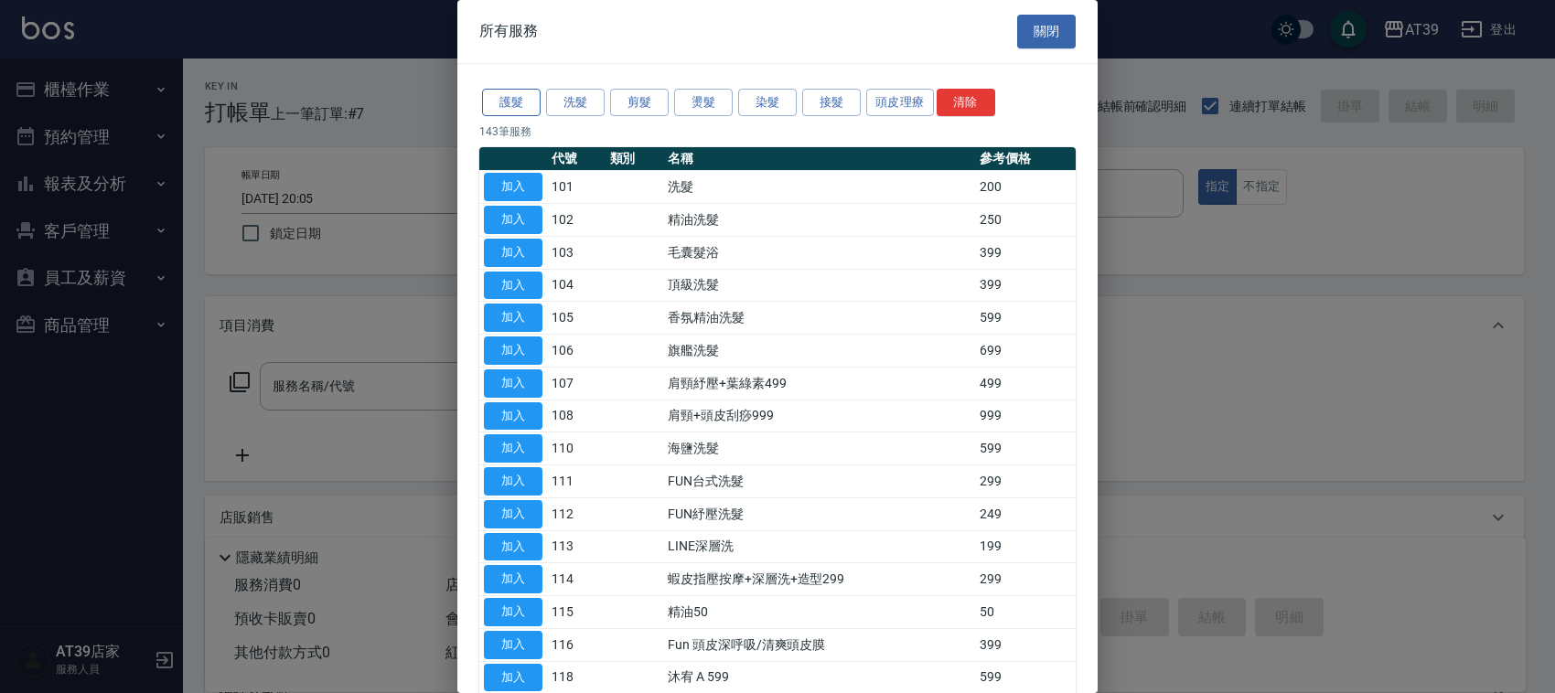
click at [508, 98] on button "護髮" at bounding box center [511, 103] width 59 height 28
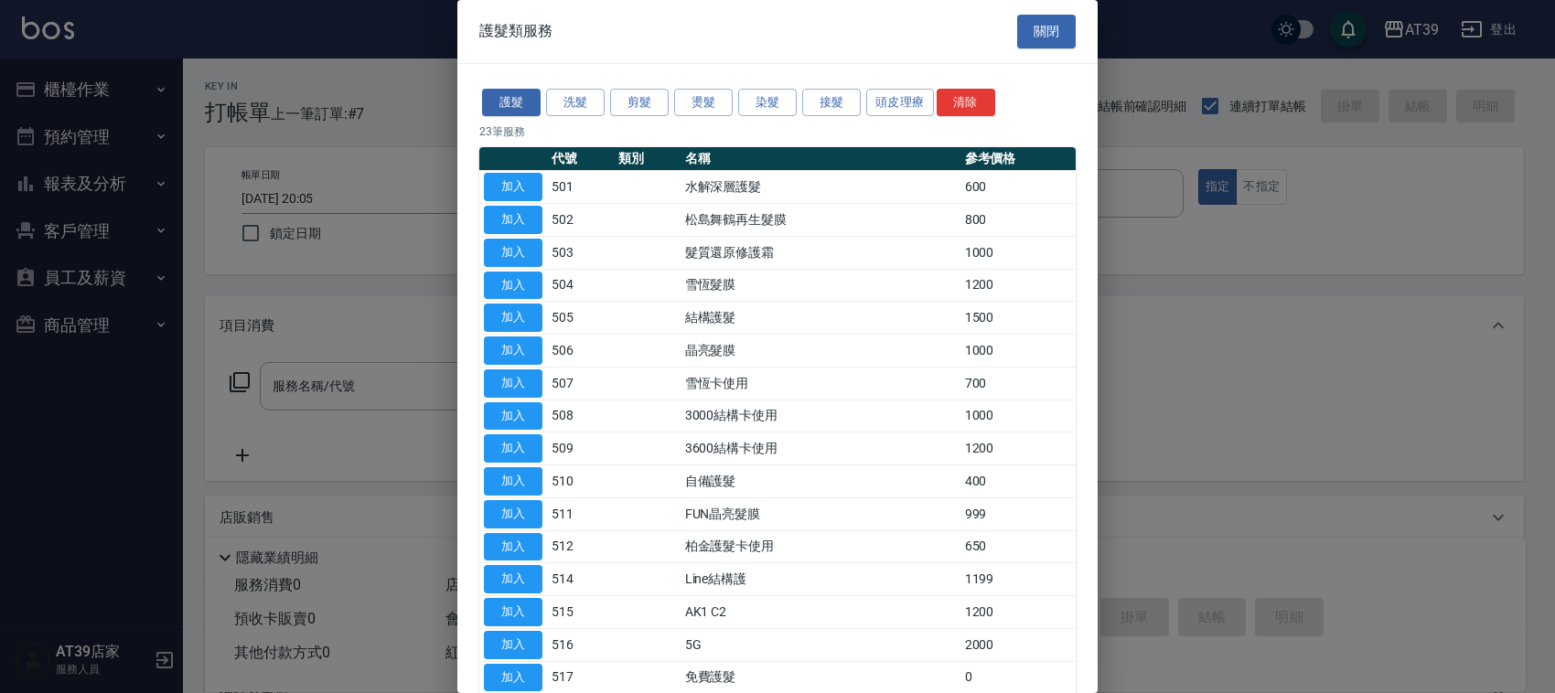
click at [544, 313] on td "加入" at bounding box center [513, 318] width 68 height 33
click at [532, 316] on button "加入" at bounding box center [513, 318] width 59 height 28
type input "結構護髮(505)"
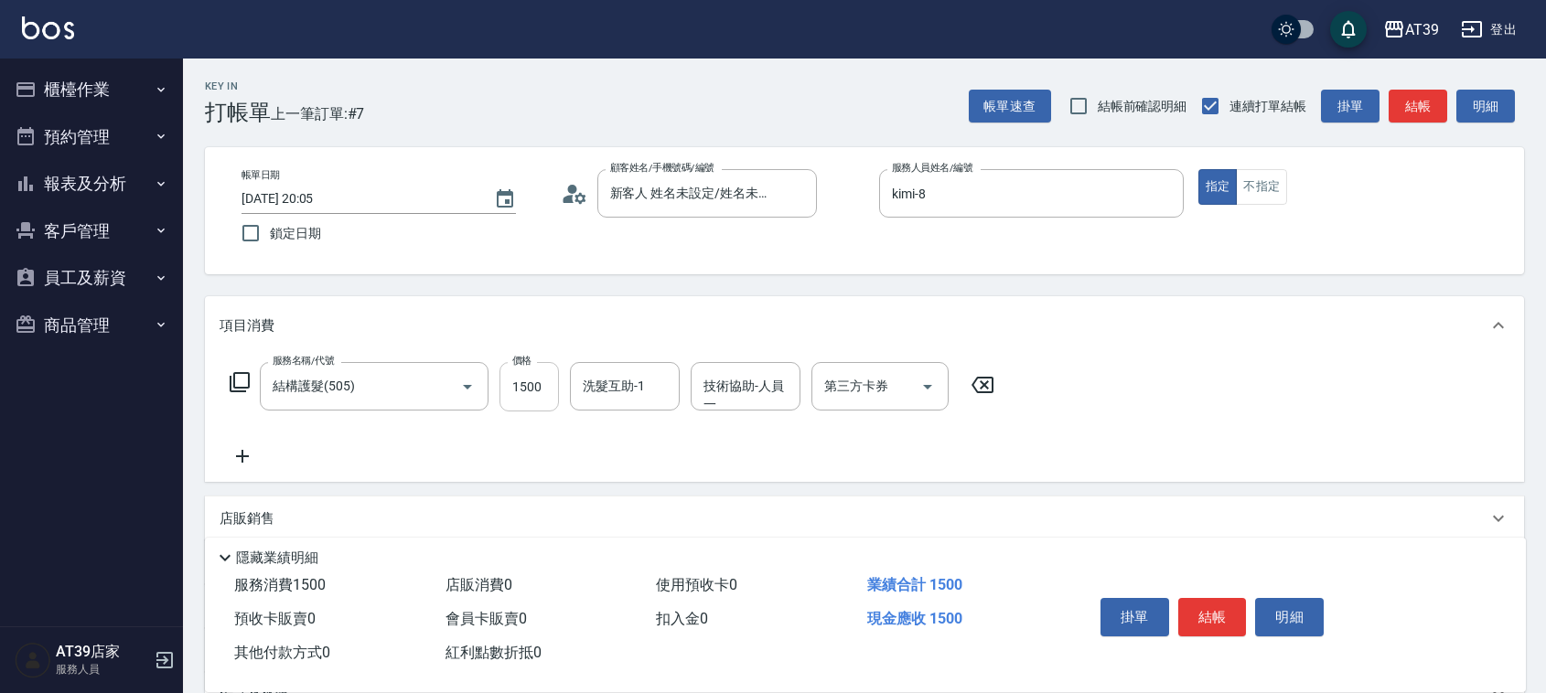
click at [533, 407] on input "1500" at bounding box center [529, 386] width 59 height 49
type input "999"
click at [1437, 117] on button "結帳" at bounding box center [1418, 107] width 59 height 34
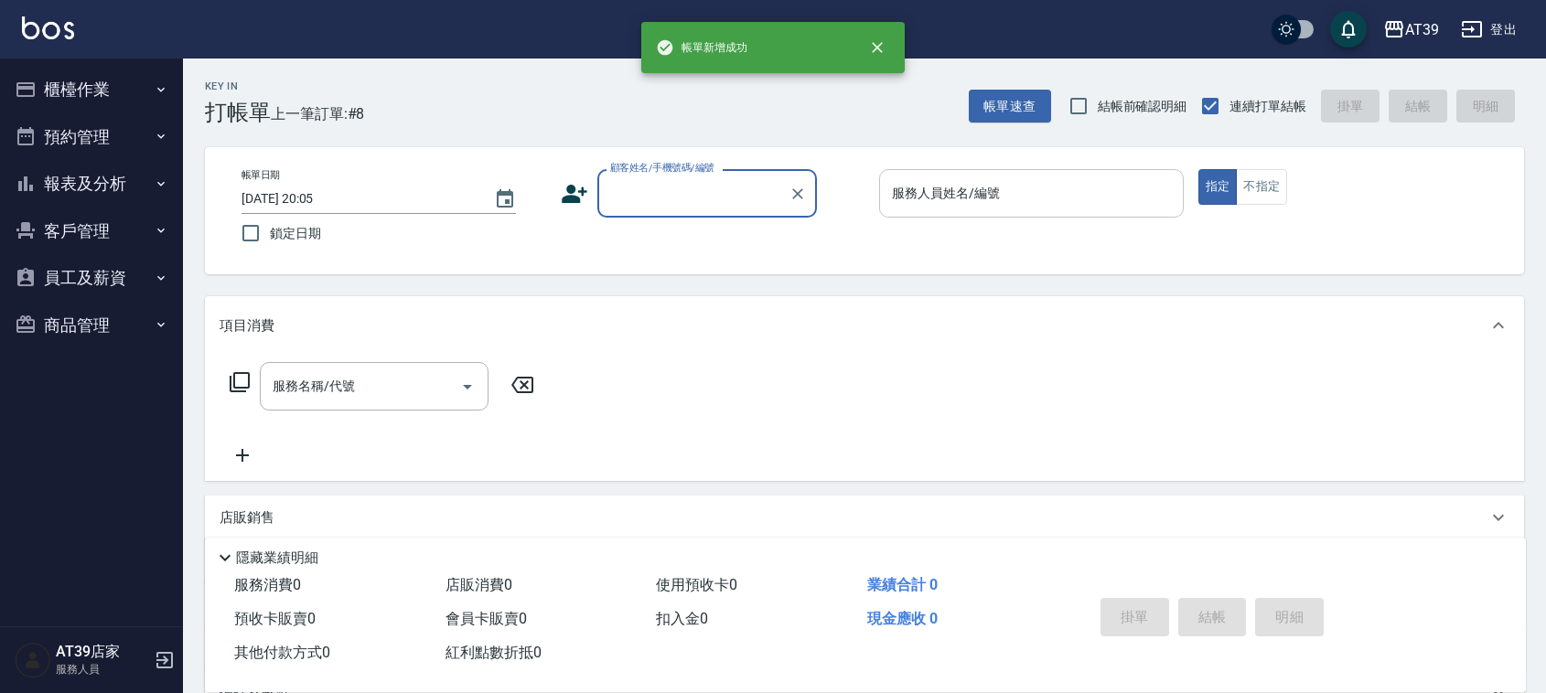
click at [1105, 204] on input "服務人員姓名/編號" at bounding box center [1031, 193] width 288 height 32
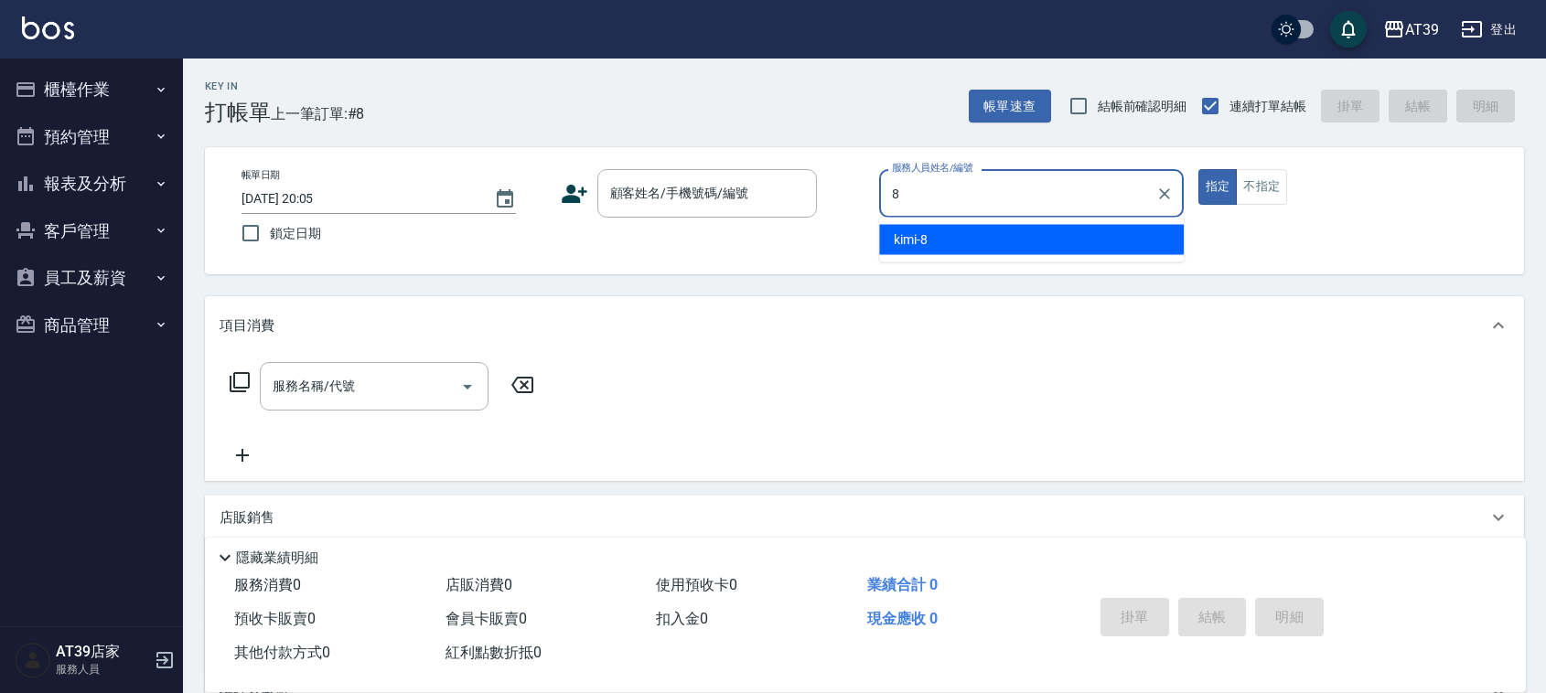
click at [1050, 245] on div "kimi -8" at bounding box center [1031, 240] width 305 height 30
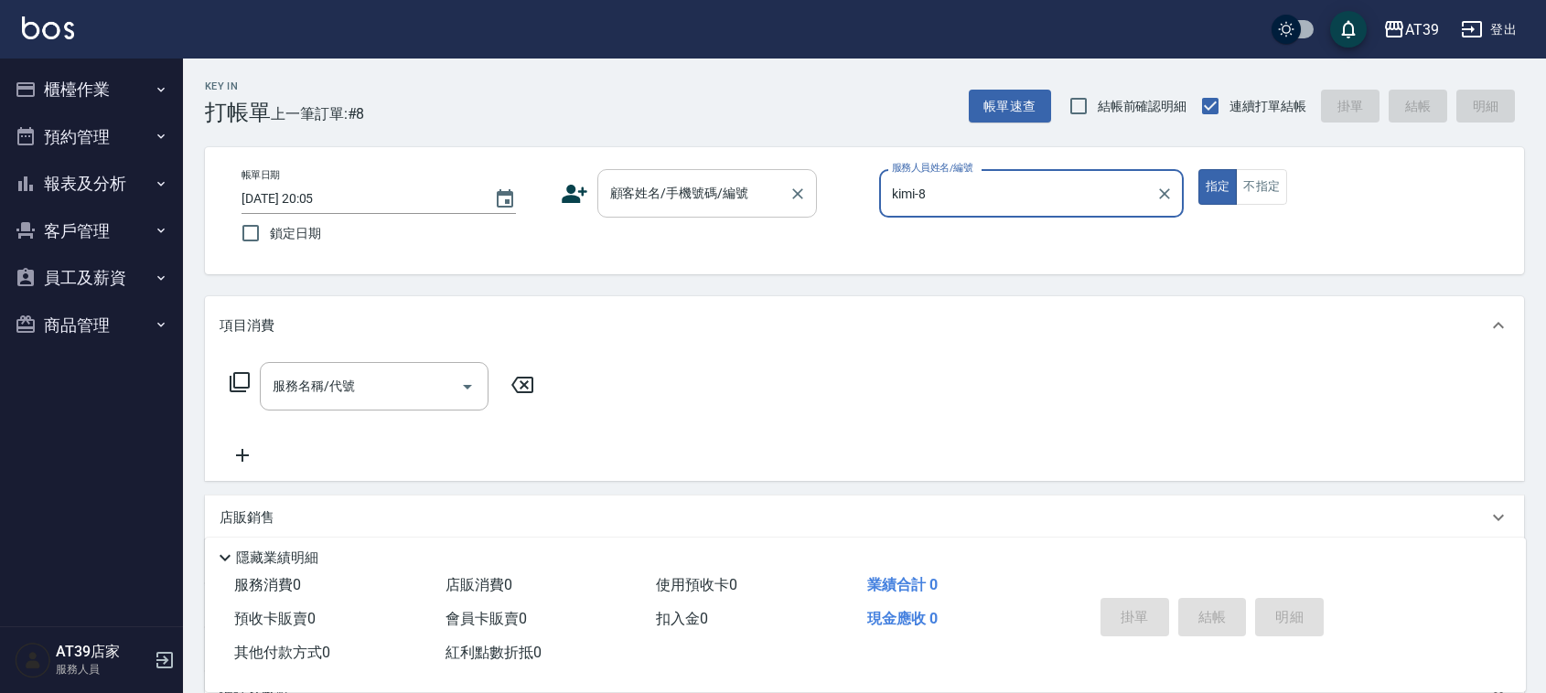
type input "kimi-8"
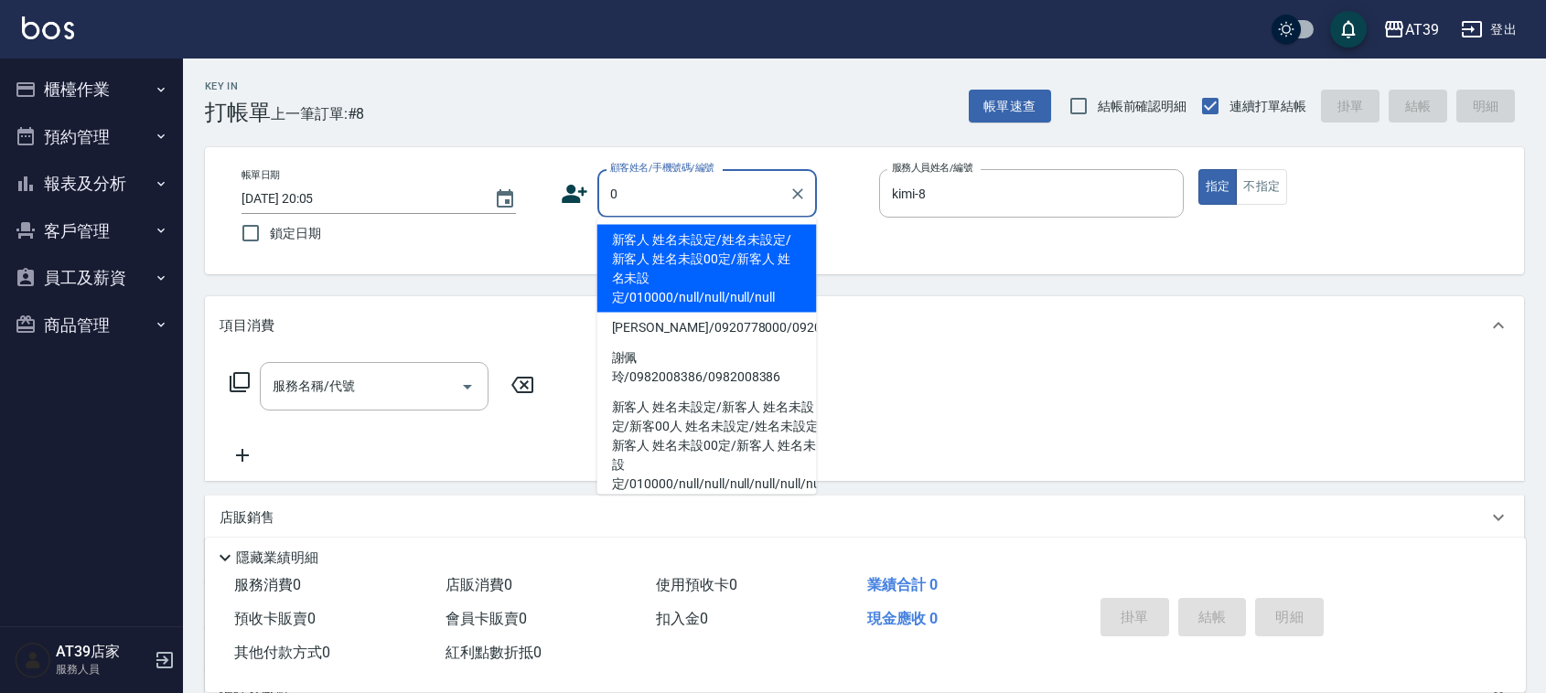
click at [695, 195] on input "0" at bounding box center [694, 193] width 176 height 32
click at [687, 236] on li "新客人 姓名未設定/姓名未設定/新客人 姓名未設00定/新客人 姓名未設定/010000/null/null/null/null" at bounding box center [707, 269] width 220 height 88
type input "新客人 姓名未設定/姓名未設定/新客人 姓名未設00定/新客人 姓名未設定/010000/null/null/null/null"
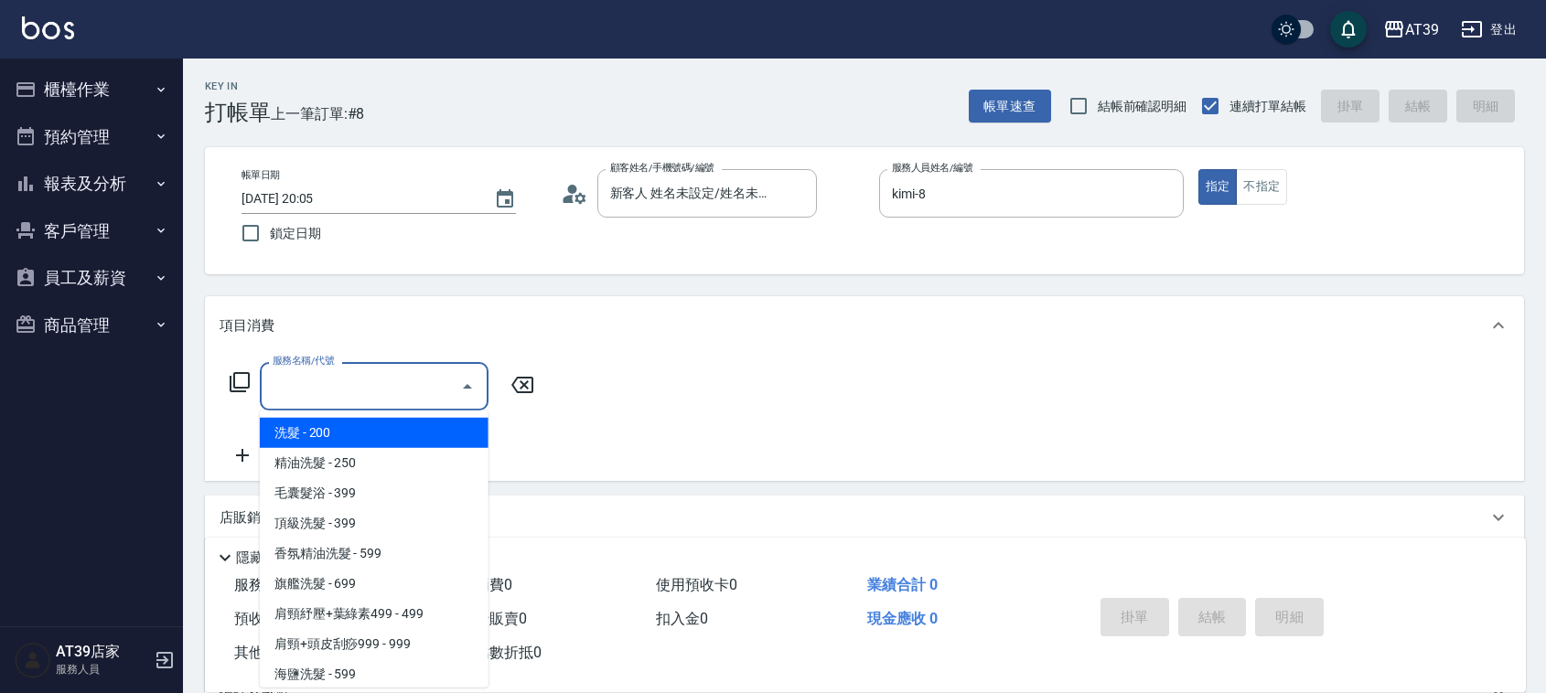
click at [423, 389] on input "服務名稱/代號" at bounding box center [360, 387] width 185 height 32
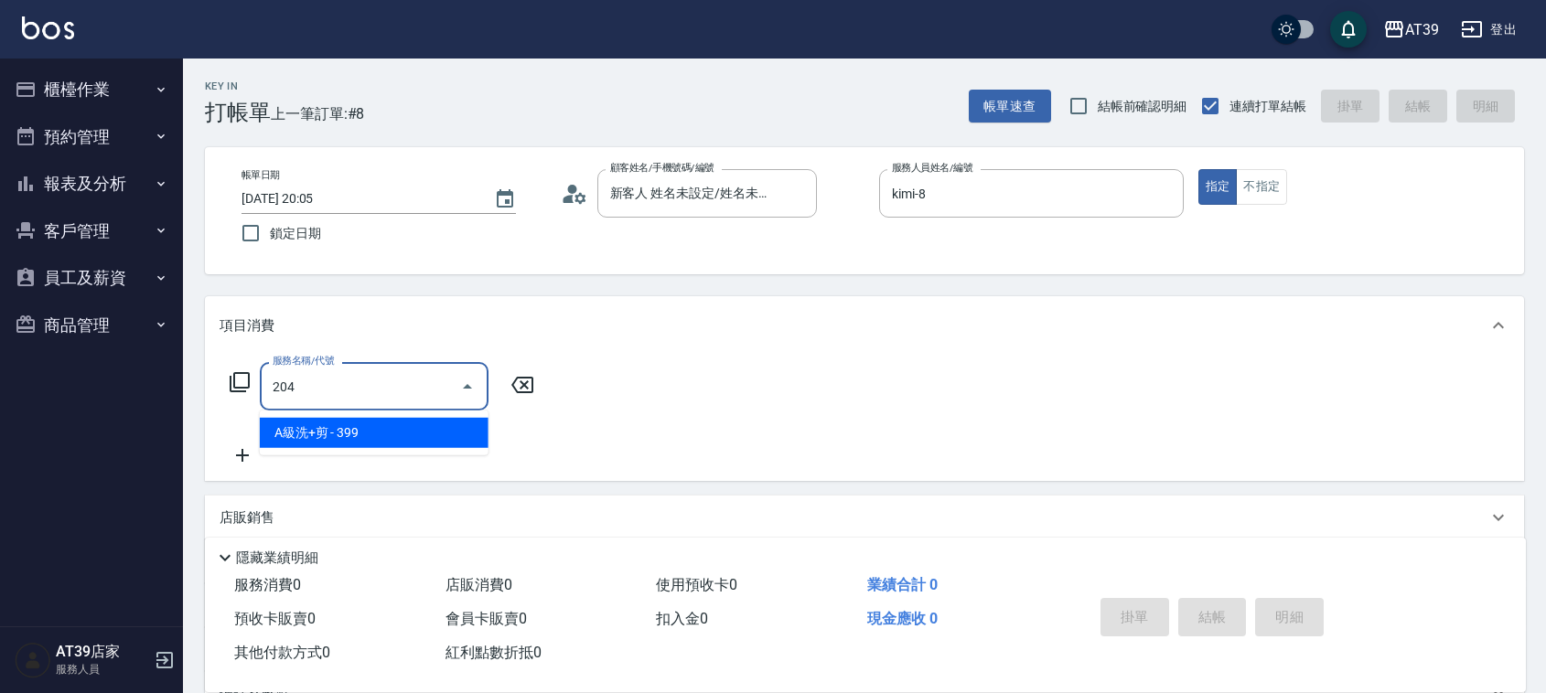
click at [426, 431] on span "A級洗+剪 - 399" at bounding box center [374, 433] width 229 height 30
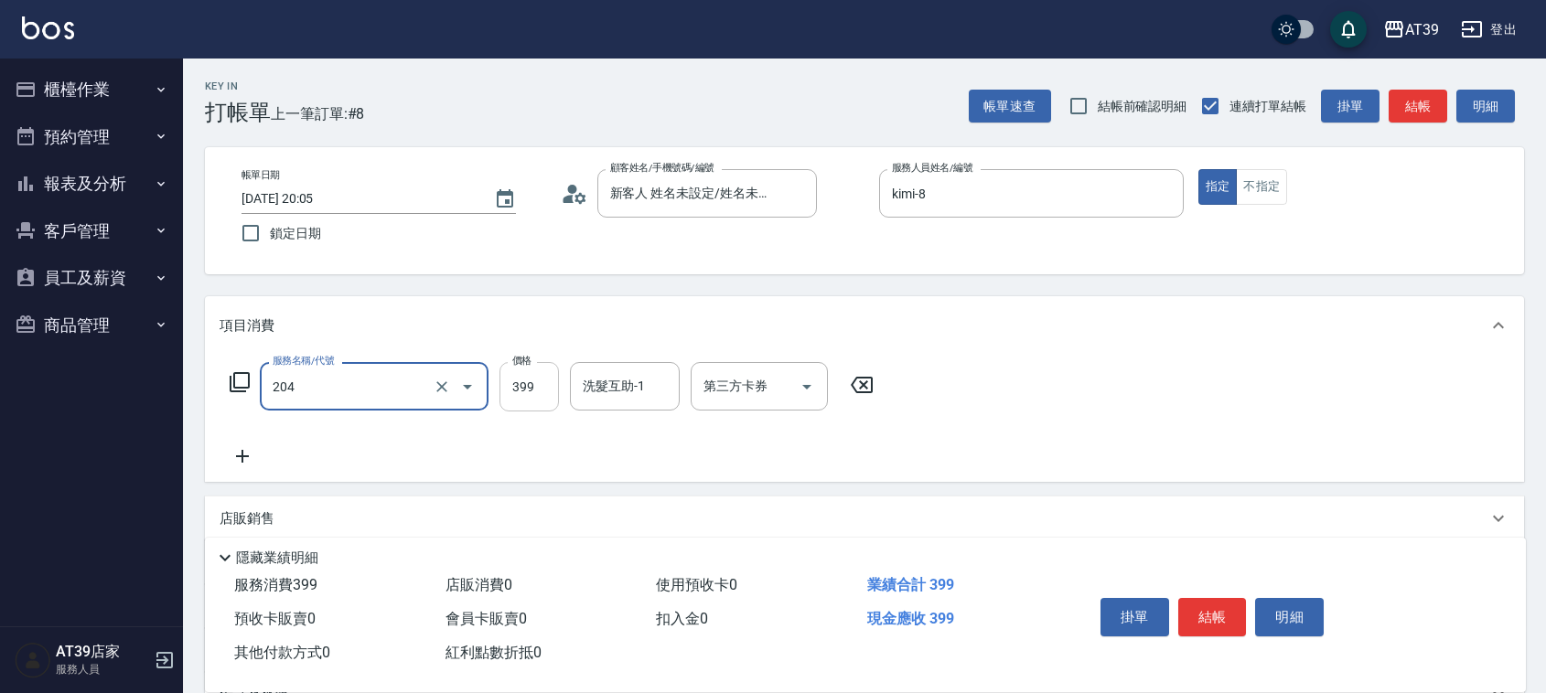
type input "A級洗+剪(204)"
click at [528, 389] on input "399" at bounding box center [529, 386] width 59 height 49
type input "400"
click at [1418, 108] on button "結帳" at bounding box center [1418, 107] width 59 height 34
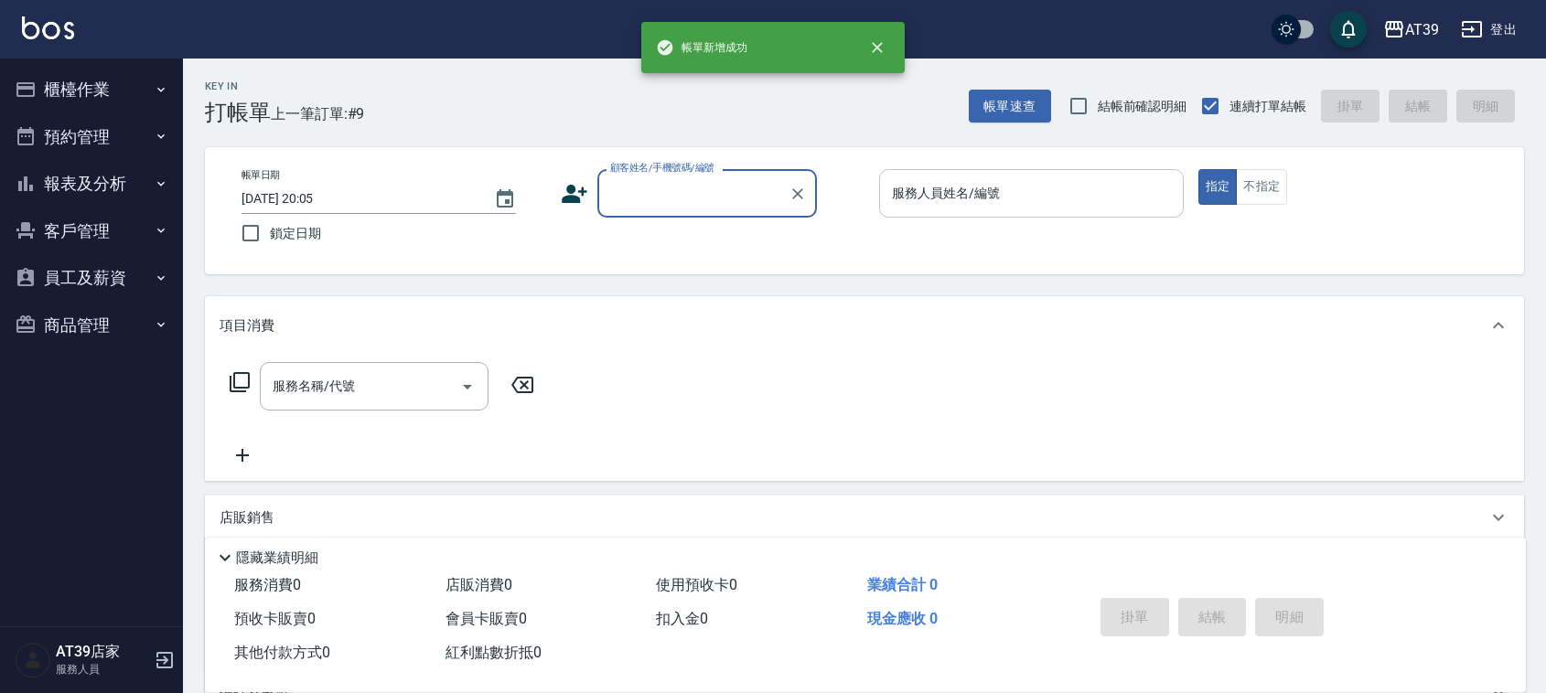
click at [1018, 199] on input "服務人員姓名/編號" at bounding box center [1031, 193] width 288 height 32
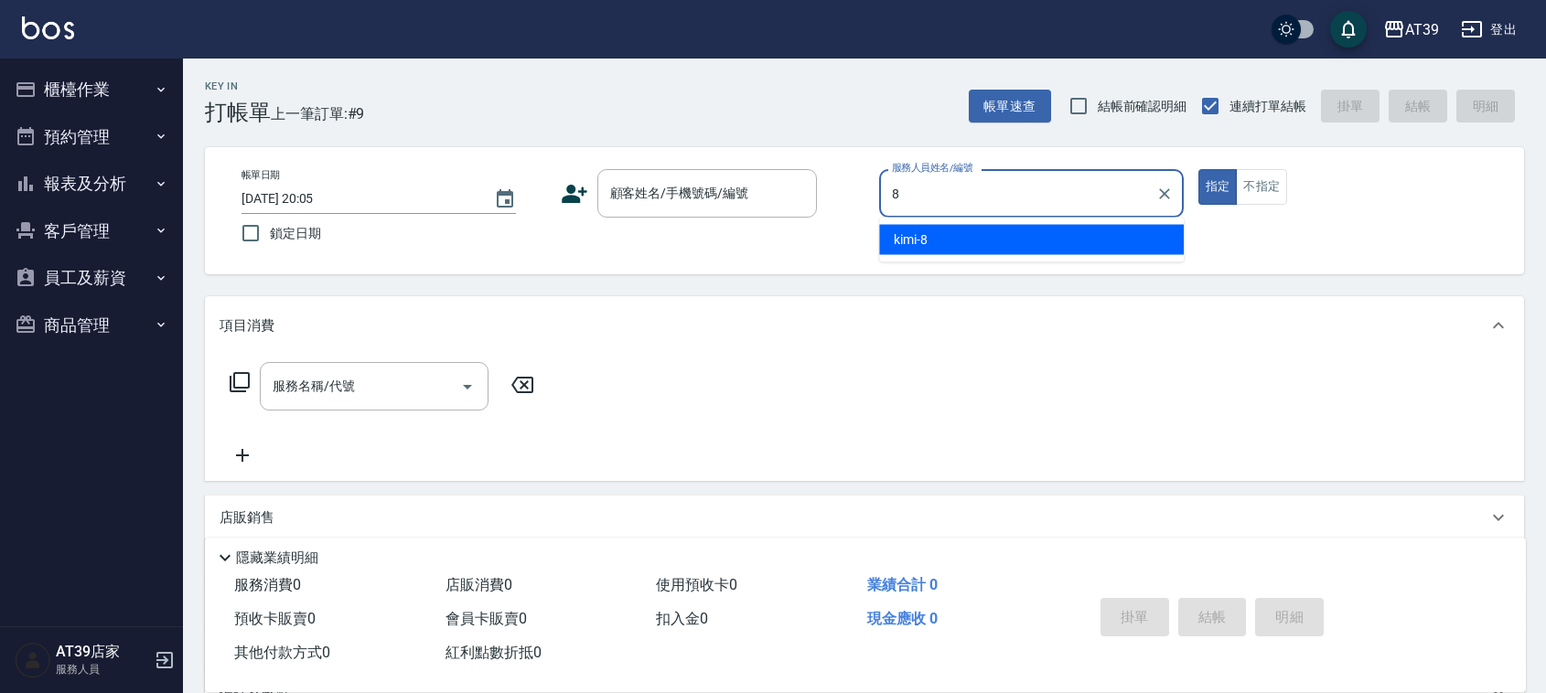
click at [999, 235] on div "kimi -8" at bounding box center [1031, 240] width 305 height 30
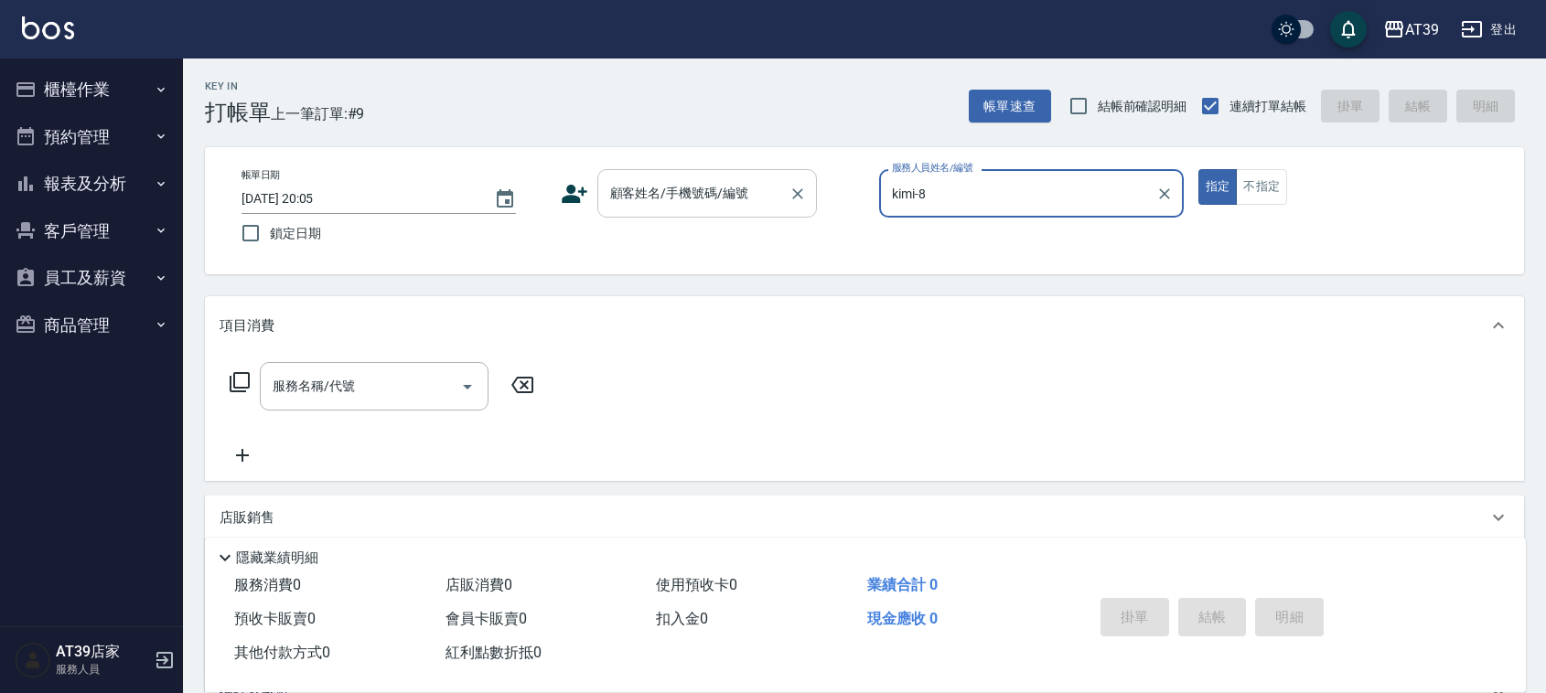
type input "kimi-8"
click at [737, 207] on input "顧客姓名/手機號碼/編號" at bounding box center [694, 193] width 176 height 32
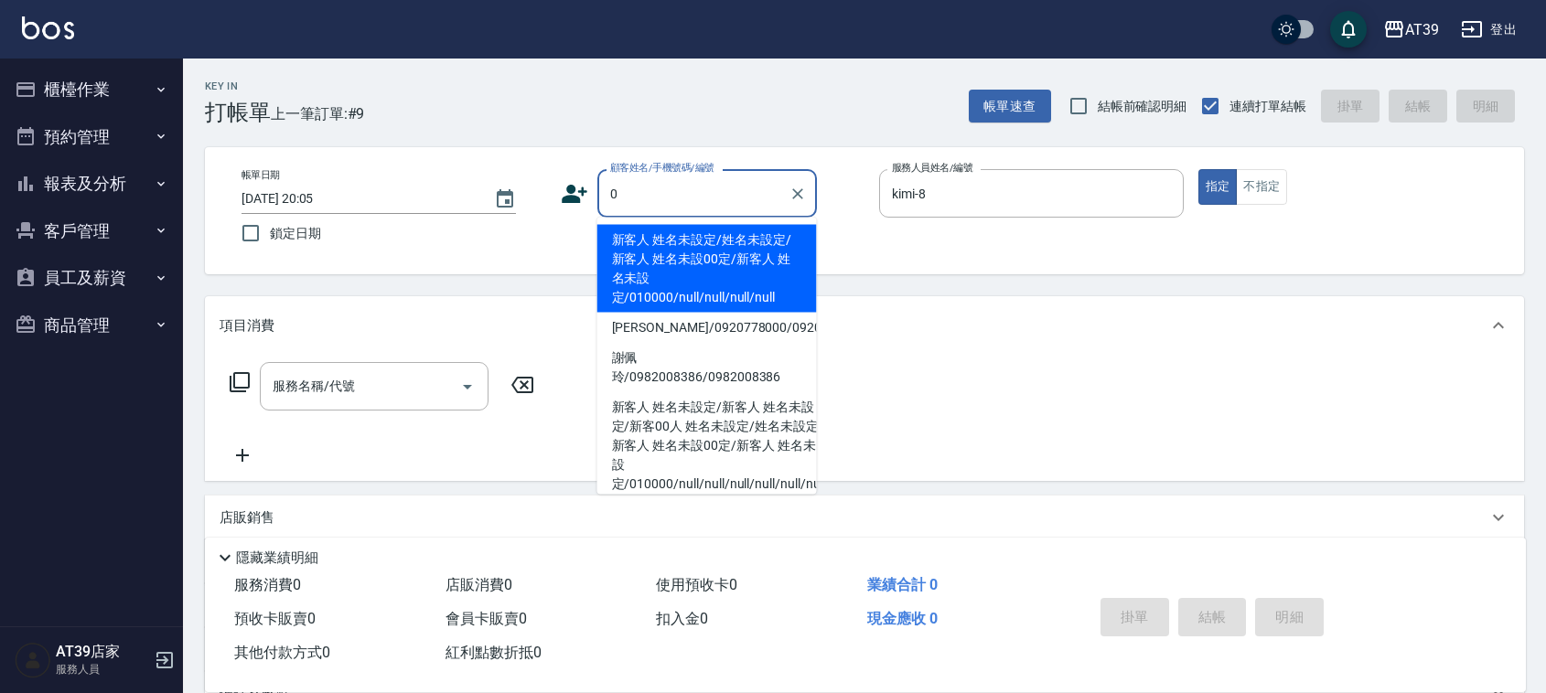
click at [706, 241] on li "新客人 姓名未設定/姓名未設定/新客人 姓名未設00定/新客人 姓名未設定/010000/null/null/null/null" at bounding box center [707, 269] width 220 height 88
type input "新客人 姓名未設定/姓名未設定/新客人 姓名未設00定/新客人 姓名未設定/010000/null/null/null/null"
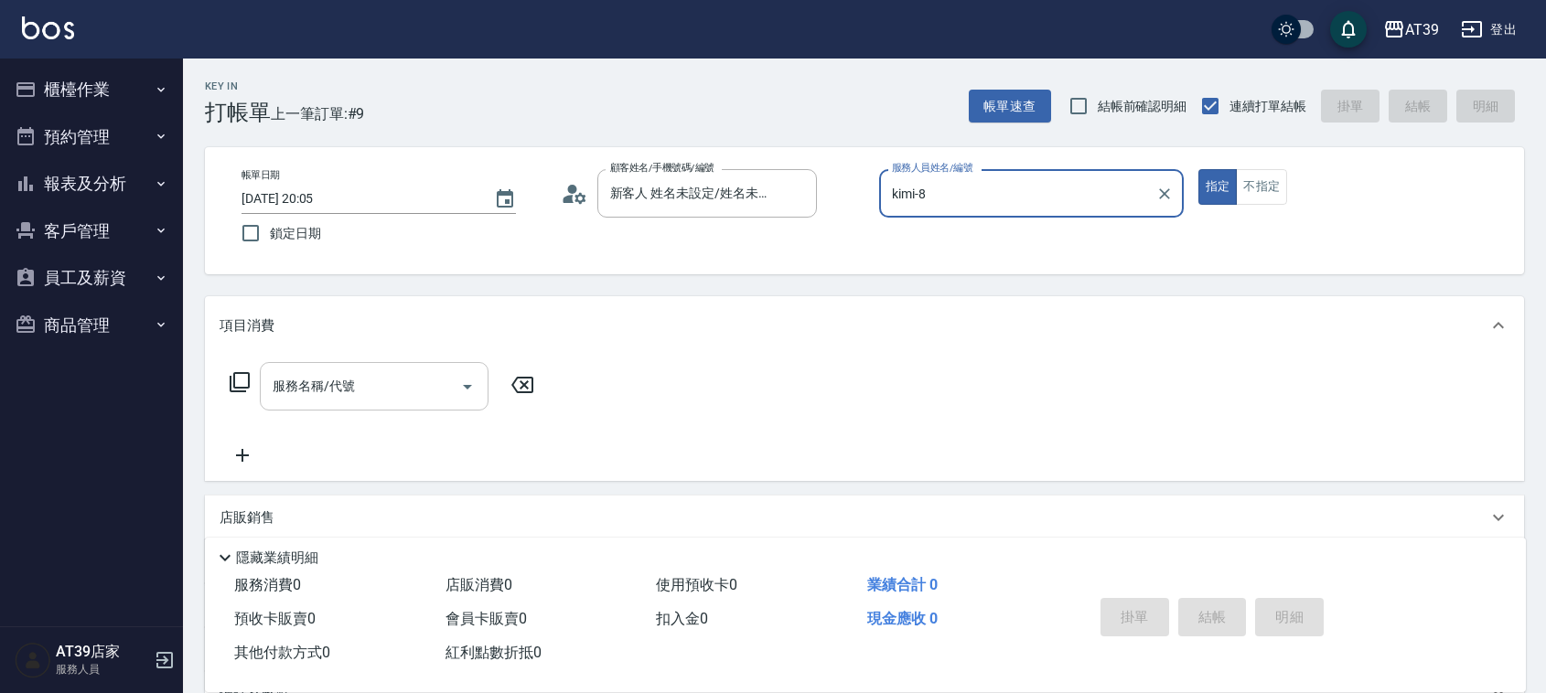
click at [409, 362] on div "服務名稱/代號" at bounding box center [374, 386] width 229 height 48
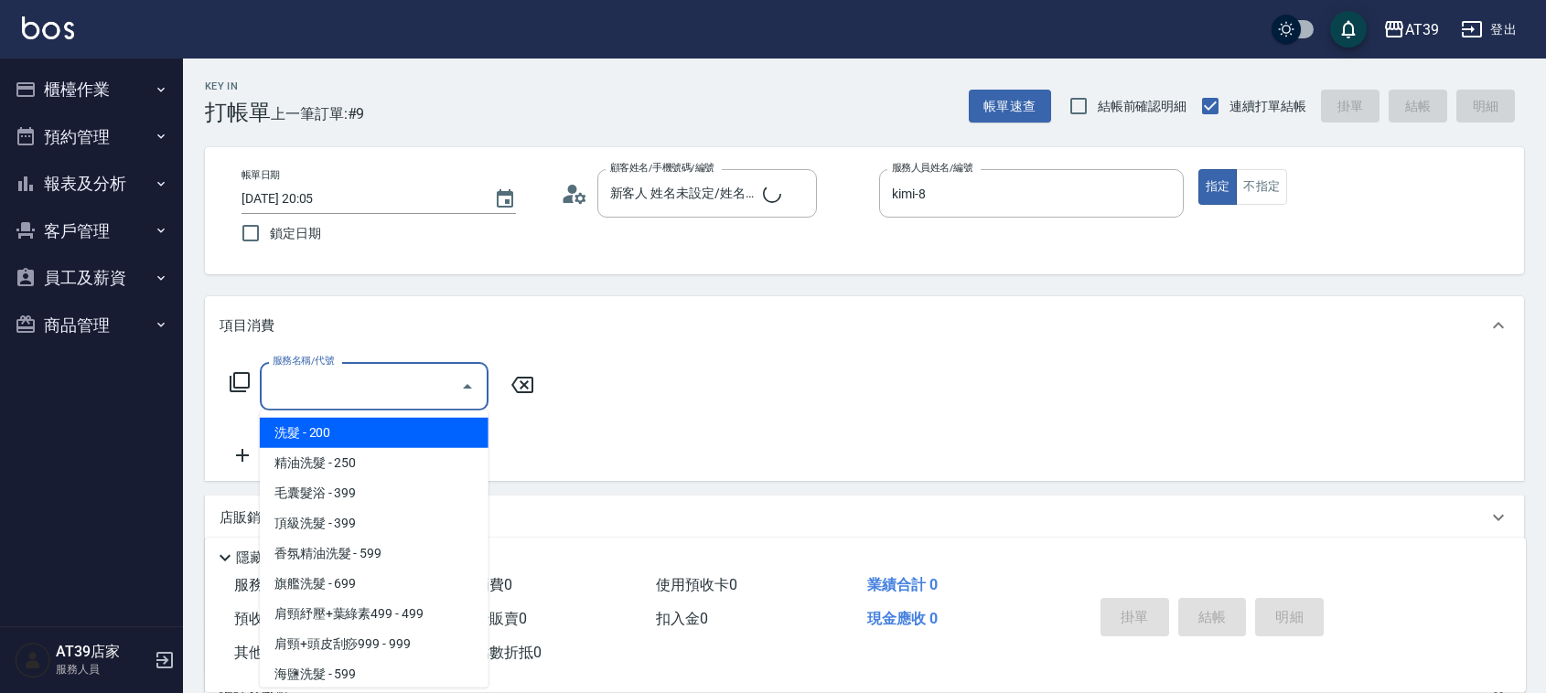
click at [363, 423] on span "洗髮 - 200" at bounding box center [374, 433] width 229 height 30
type input "洗髮(101)"
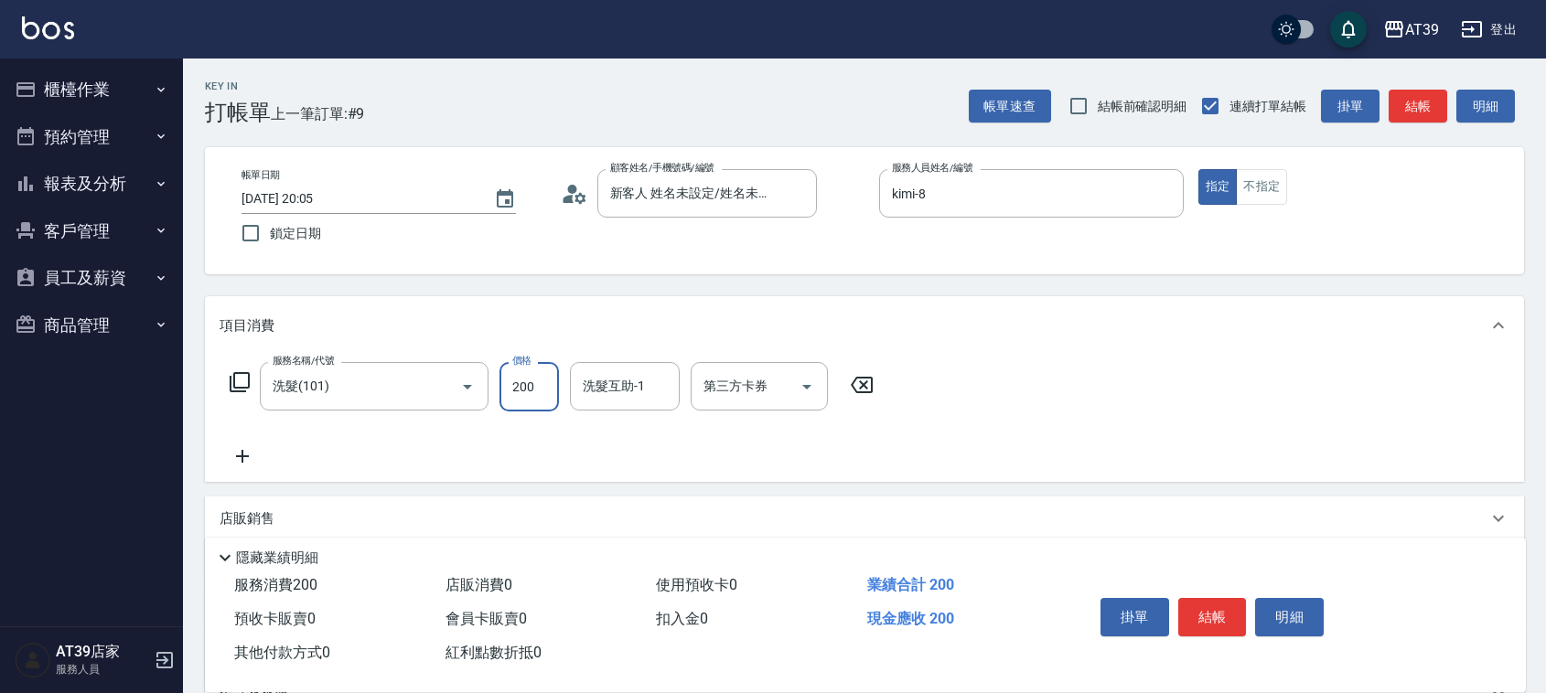
click at [517, 381] on input "200" at bounding box center [529, 386] width 59 height 49
type input "300"
click at [624, 393] on input "洗髮互助-1" at bounding box center [624, 387] width 93 height 32
click at [631, 440] on div "饅頭 -87" at bounding box center [625, 433] width 110 height 30
type input "饅頭-87"
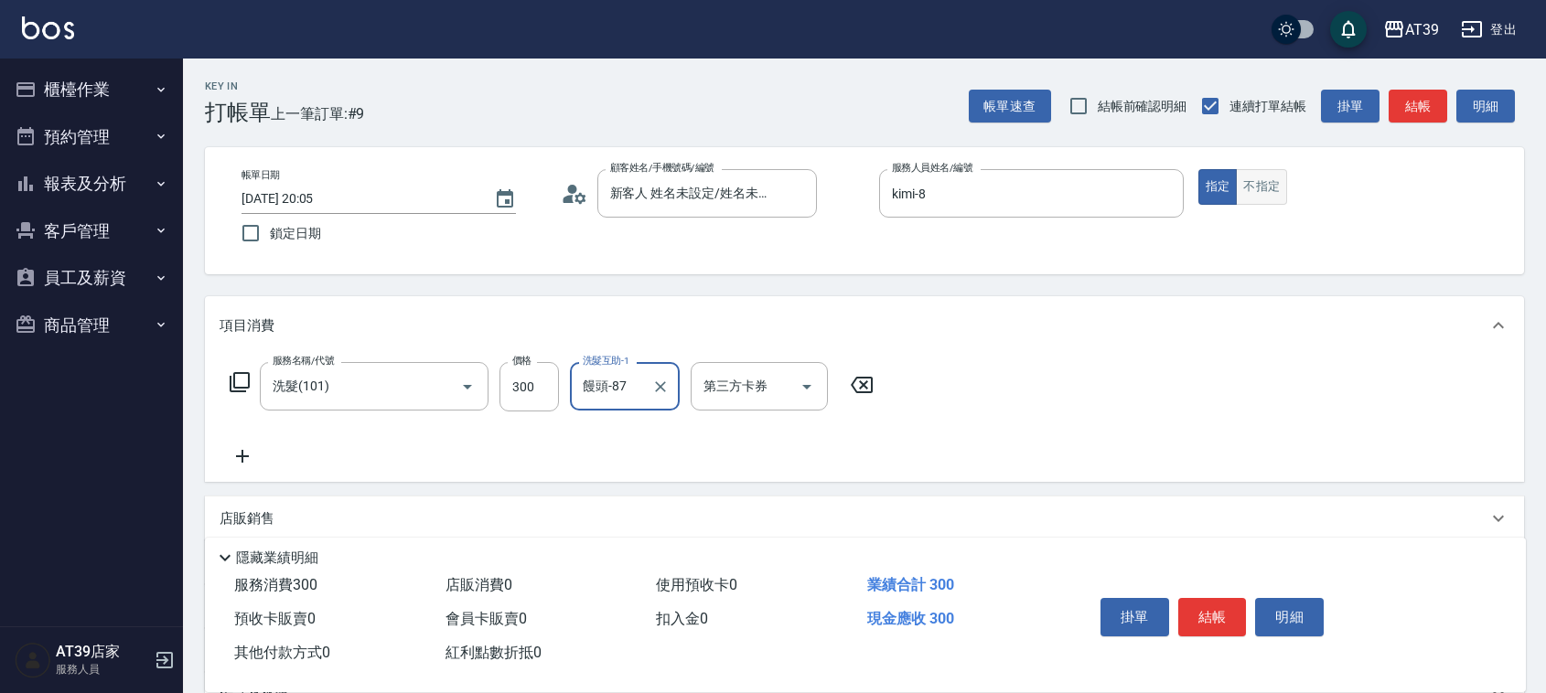
click at [1269, 189] on button "不指定" at bounding box center [1261, 187] width 51 height 36
click at [1415, 102] on button "結帳" at bounding box center [1418, 107] width 59 height 34
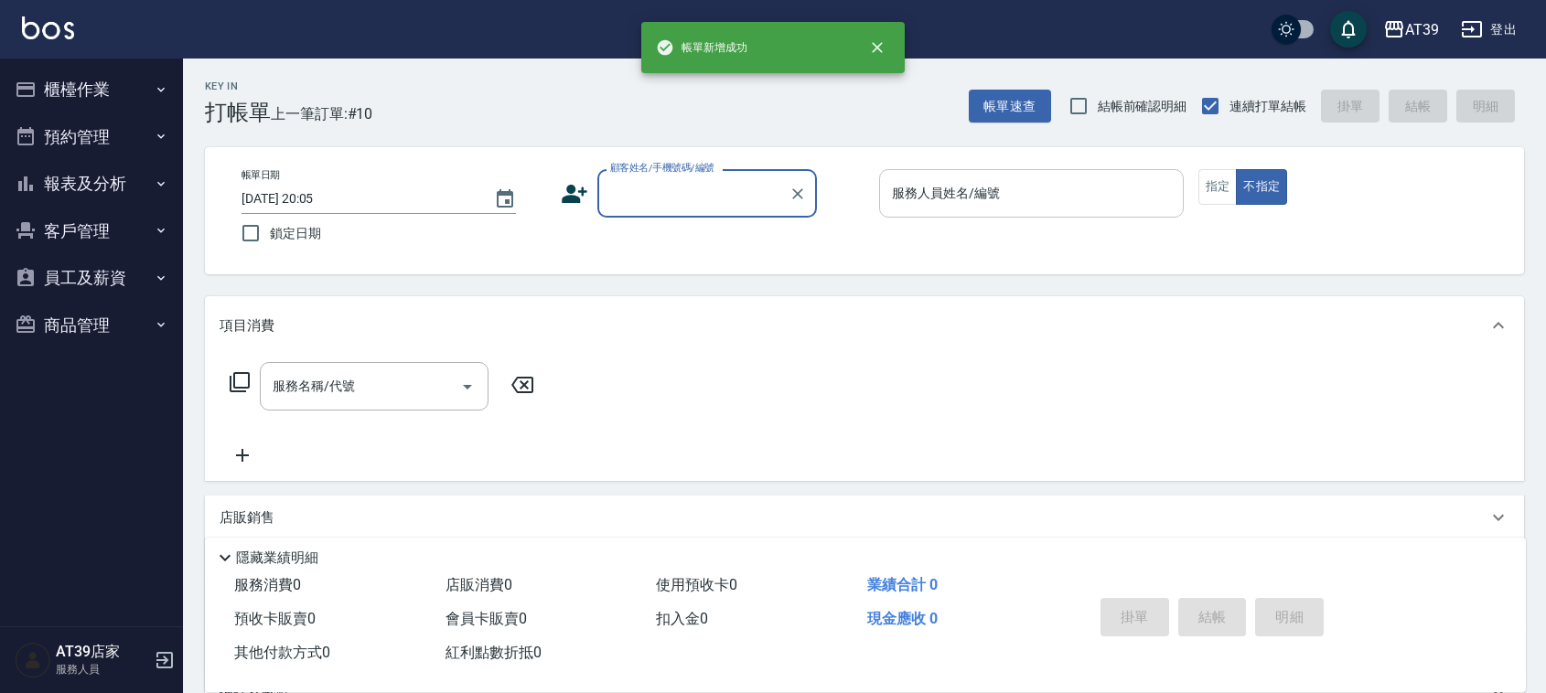
click at [934, 213] on div "服務人員姓名/編號" at bounding box center [1031, 193] width 305 height 48
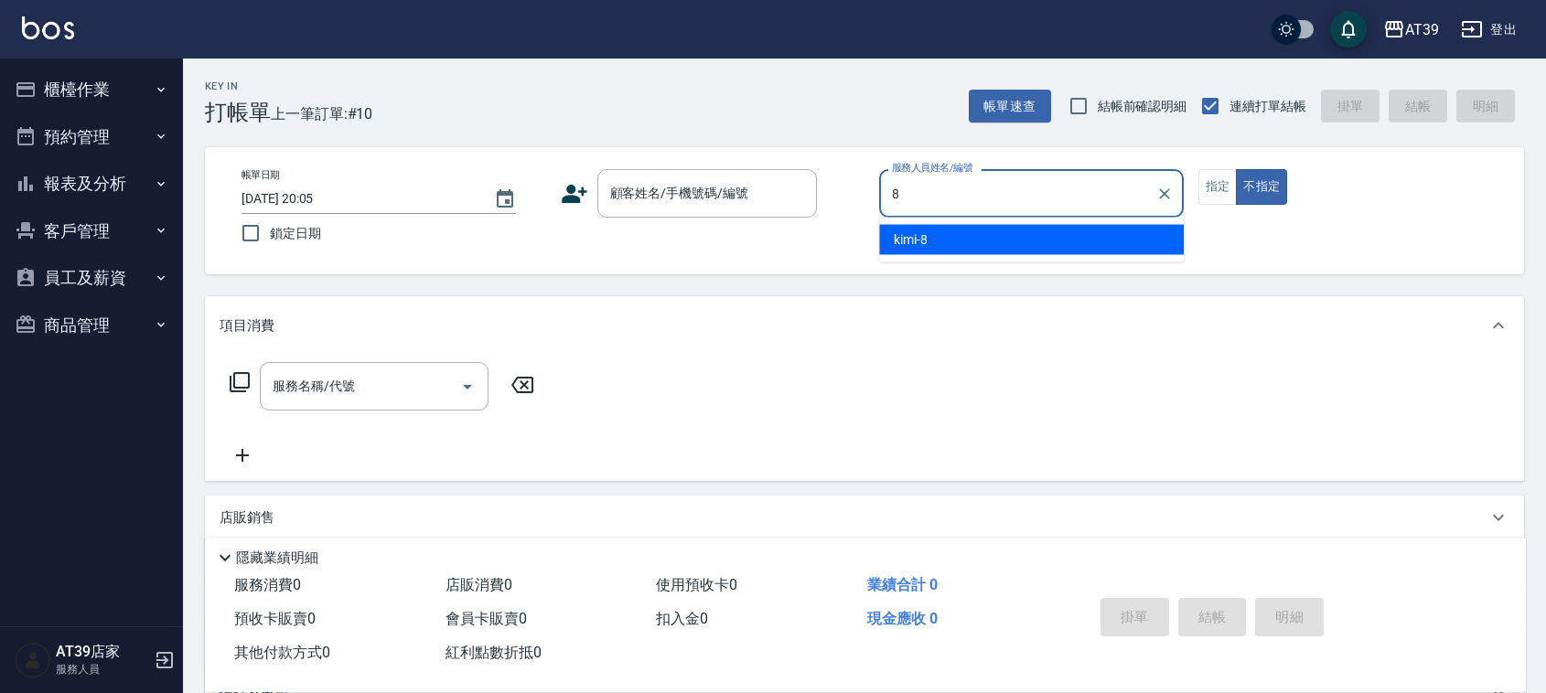
click at [950, 240] on div "kimi -8" at bounding box center [1031, 240] width 305 height 30
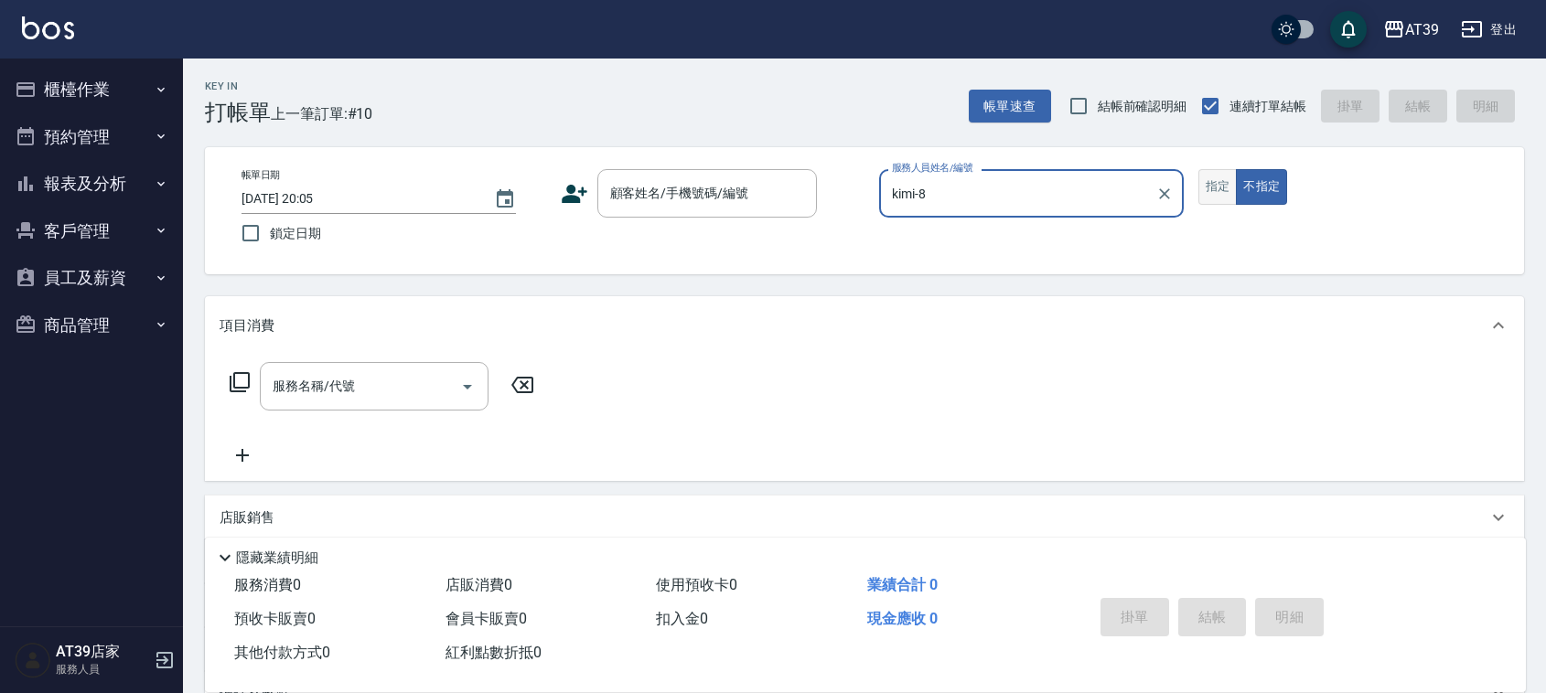
type input "kimi-8"
click at [1226, 188] on button "指定" at bounding box center [1218, 187] width 39 height 36
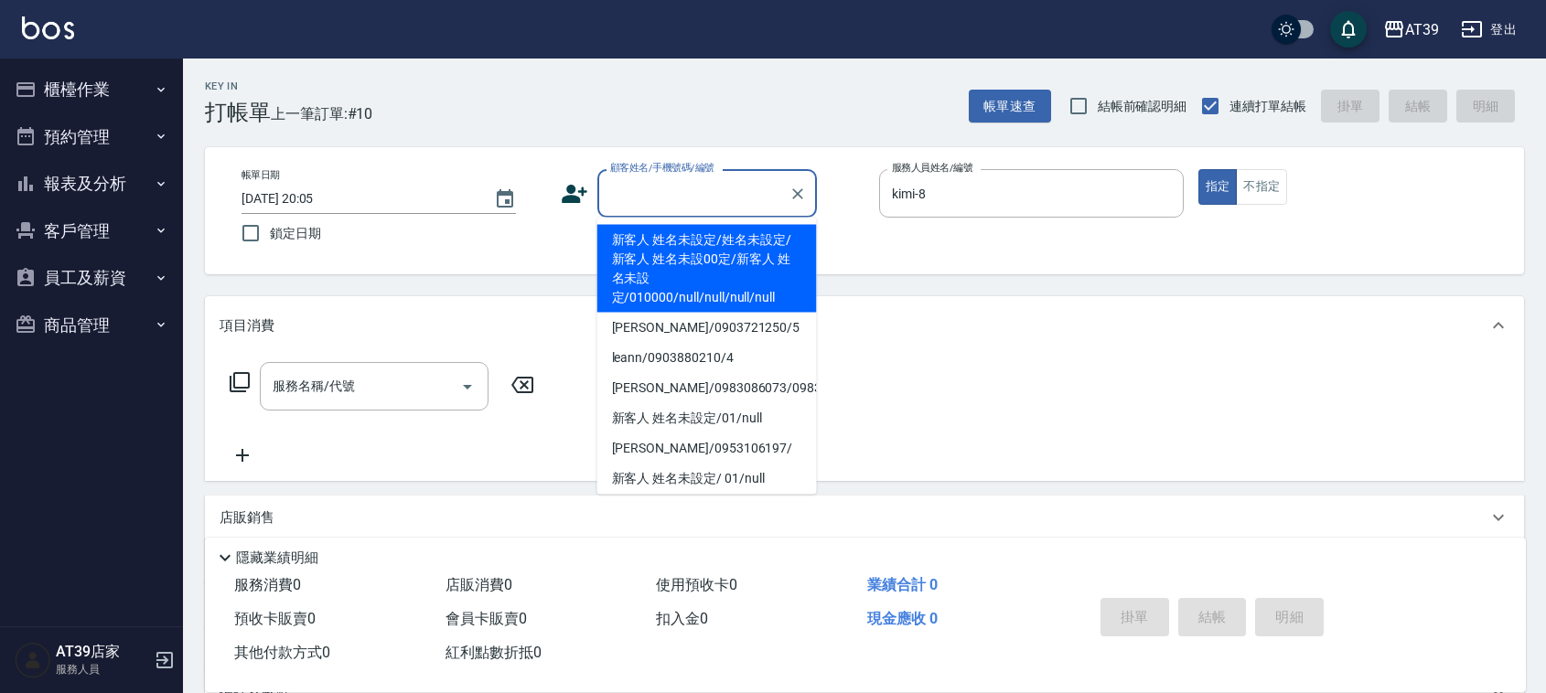
click at [678, 177] on div "顧客姓名/手機號碼/編號 顧客姓名/手機號碼/編號" at bounding box center [707, 193] width 220 height 48
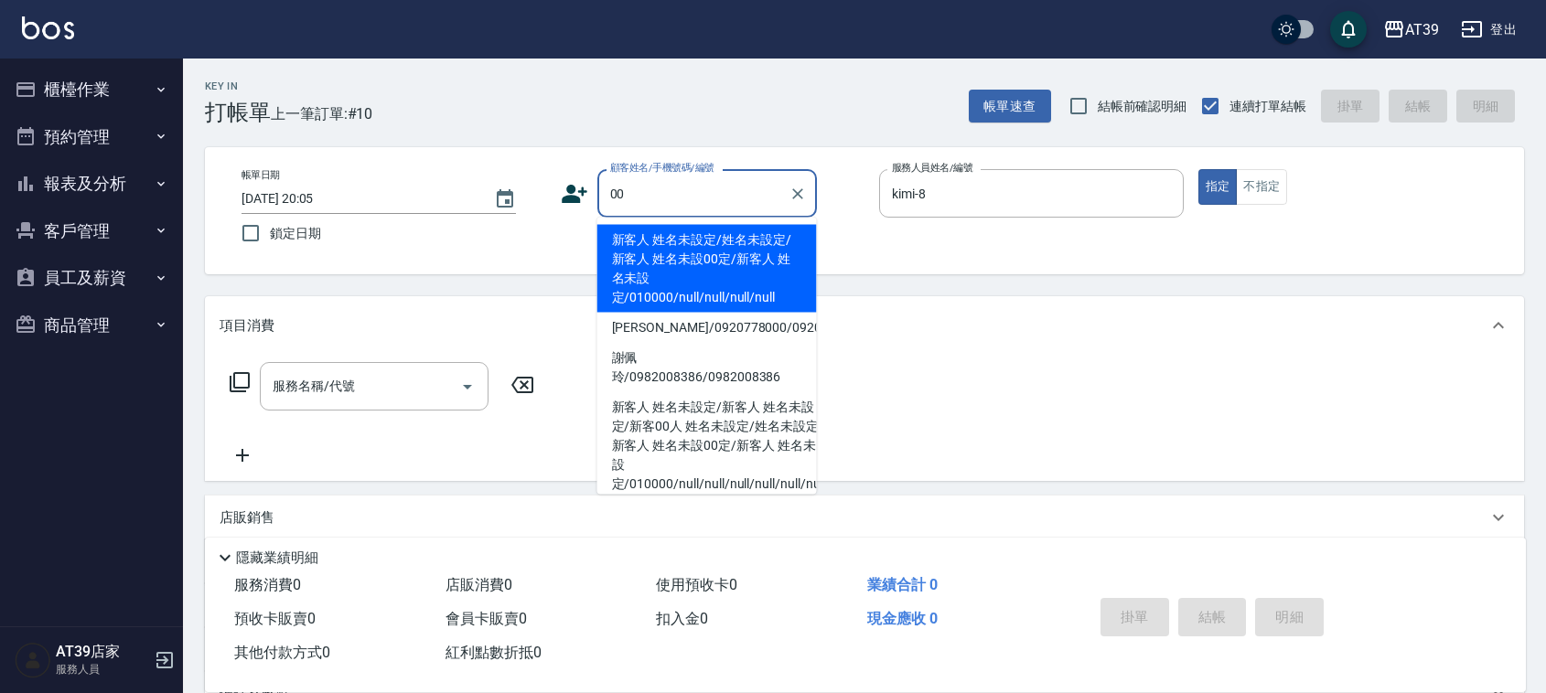
click at [664, 235] on li "新客人 姓名未設定/姓名未設定/新客人 姓名未設00定/新客人 姓名未設定/010000/null/null/null/null" at bounding box center [707, 269] width 220 height 88
type input "新客人 姓名未設定/姓名未設定/新客人 姓名未設00定/新客人 姓名未設定/010000/null/null/null/null"
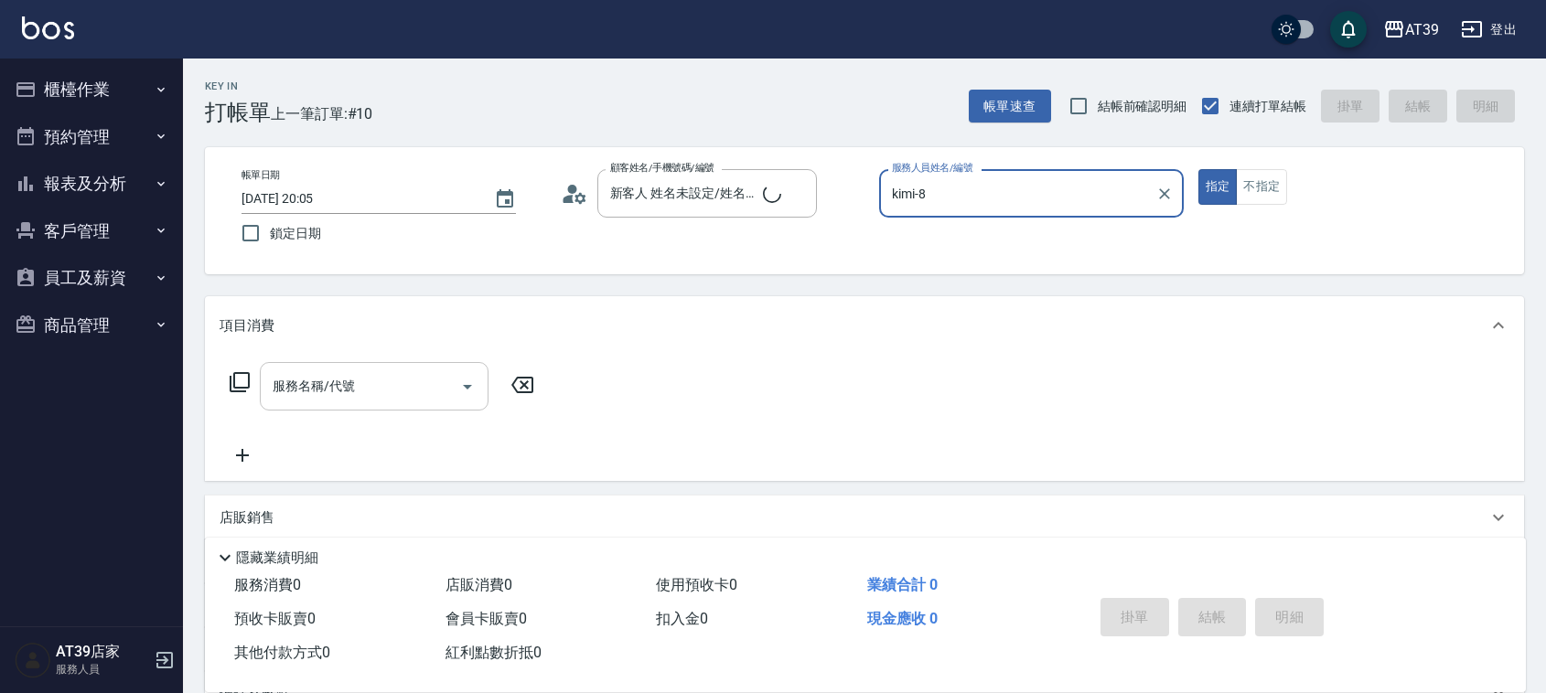
click at [355, 380] on input "服務名稱/代號" at bounding box center [360, 387] width 185 height 32
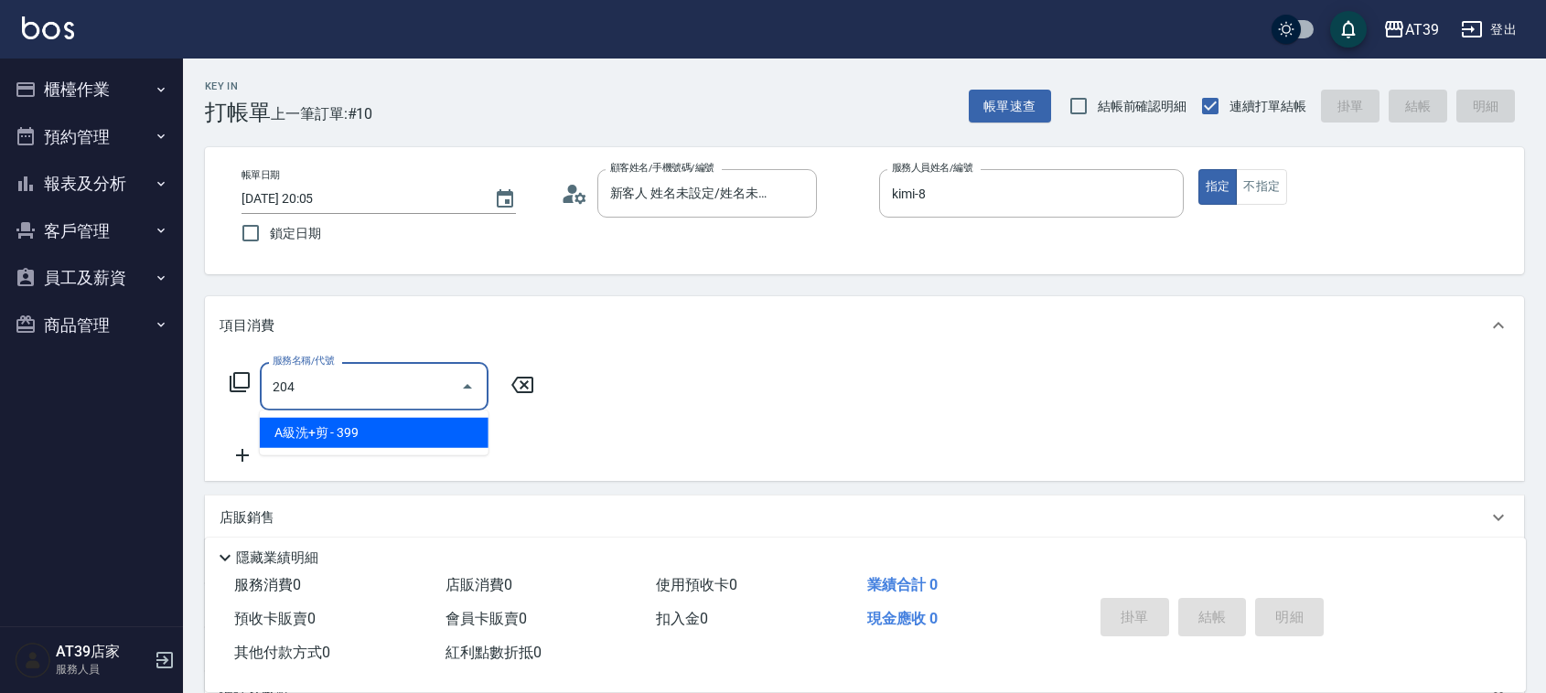
click at [381, 426] on span "A級洗+剪 - 399" at bounding box center [374, 433] width 229 height 30
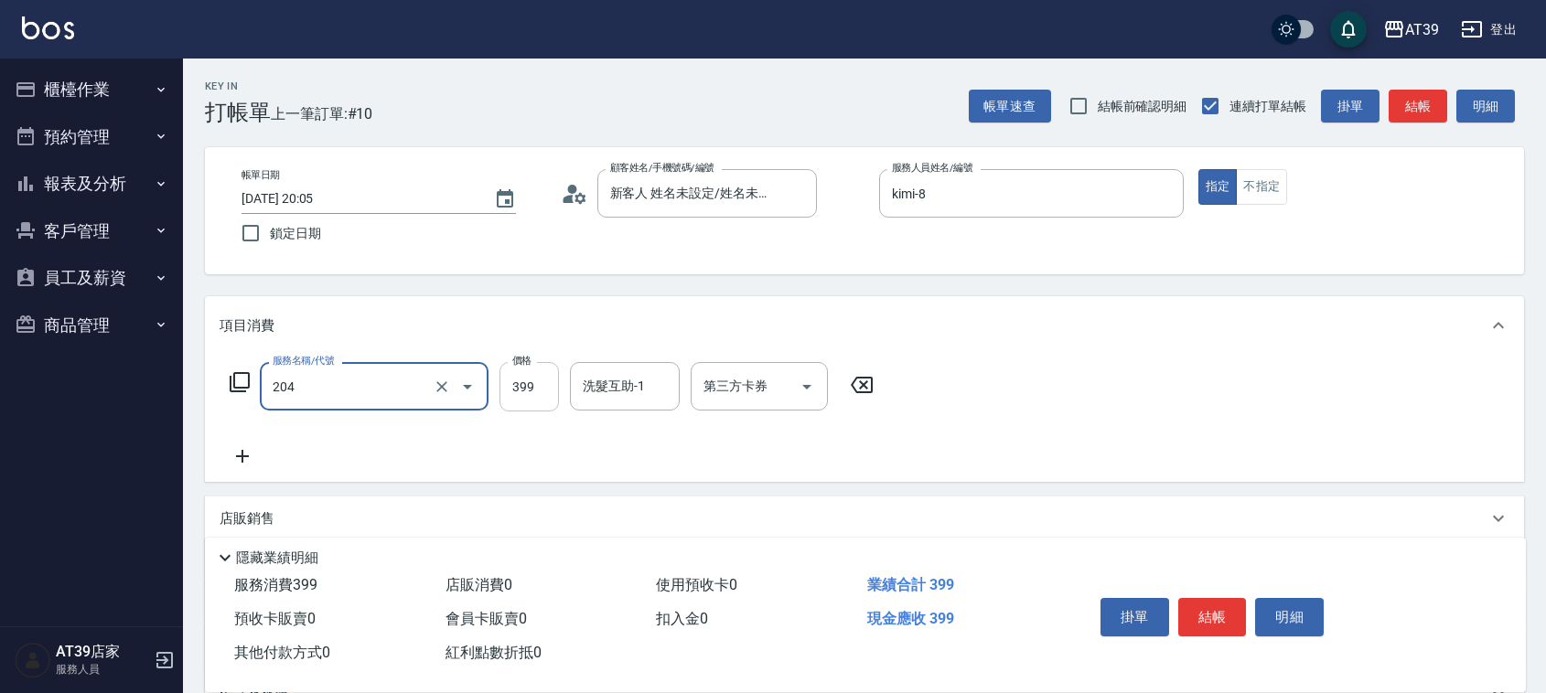
type input "A級洗+剪(204)"
click at [531, 408] on input "399" at bounding box center [529, 386] width 59 height 49
type input "600"
click at [1433, 116] on button "結帳" at bounding box center [1418, 107] width 59 height 34
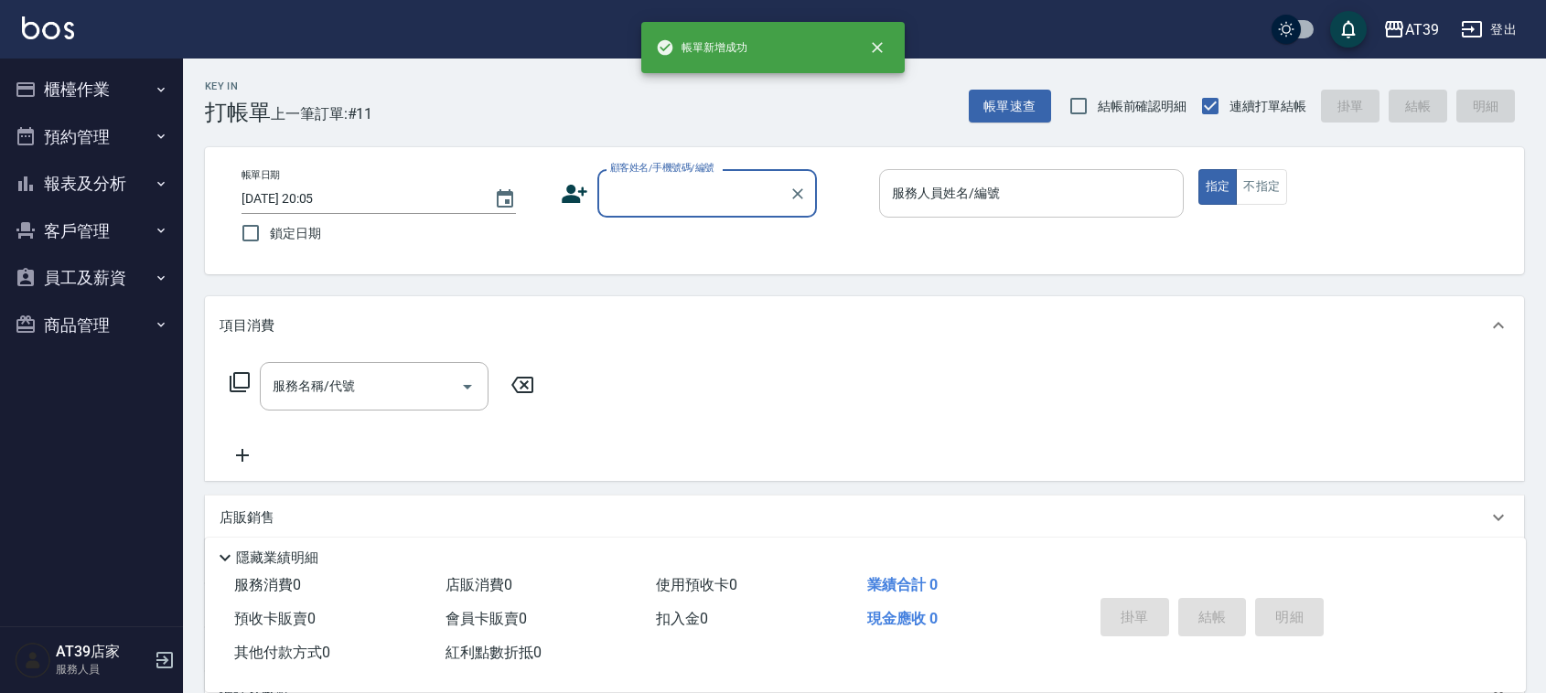
click at [1027, 175] on div "服務人員姓名/編號" at bounding box center [1031, 193] width 305 height 48
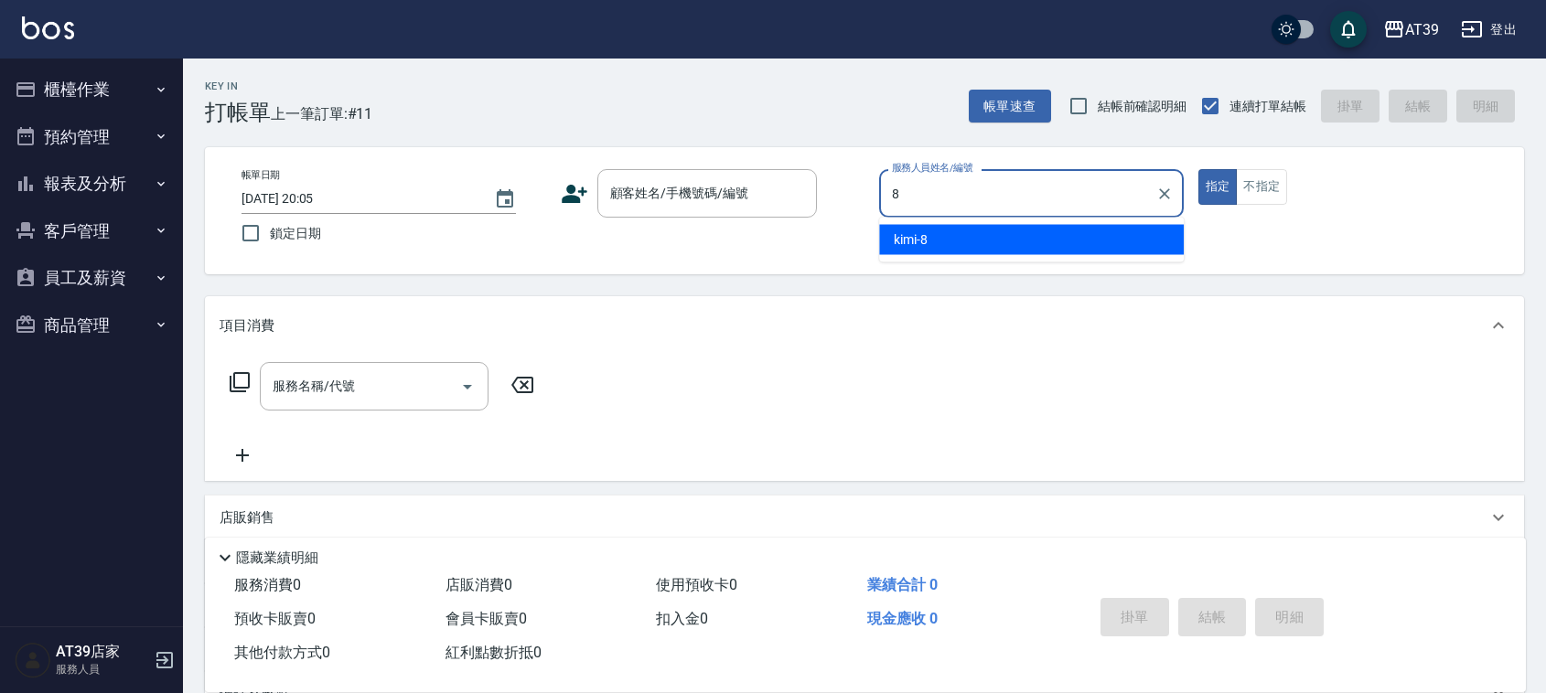
click at [1014, 212] on div "8 服務人員姓名/編號" at bounding box center [1031, 193] width 305 height 48
click at [998, 234] on div "kimi -8" at bounding box center [1031, 240] width 305 height 30
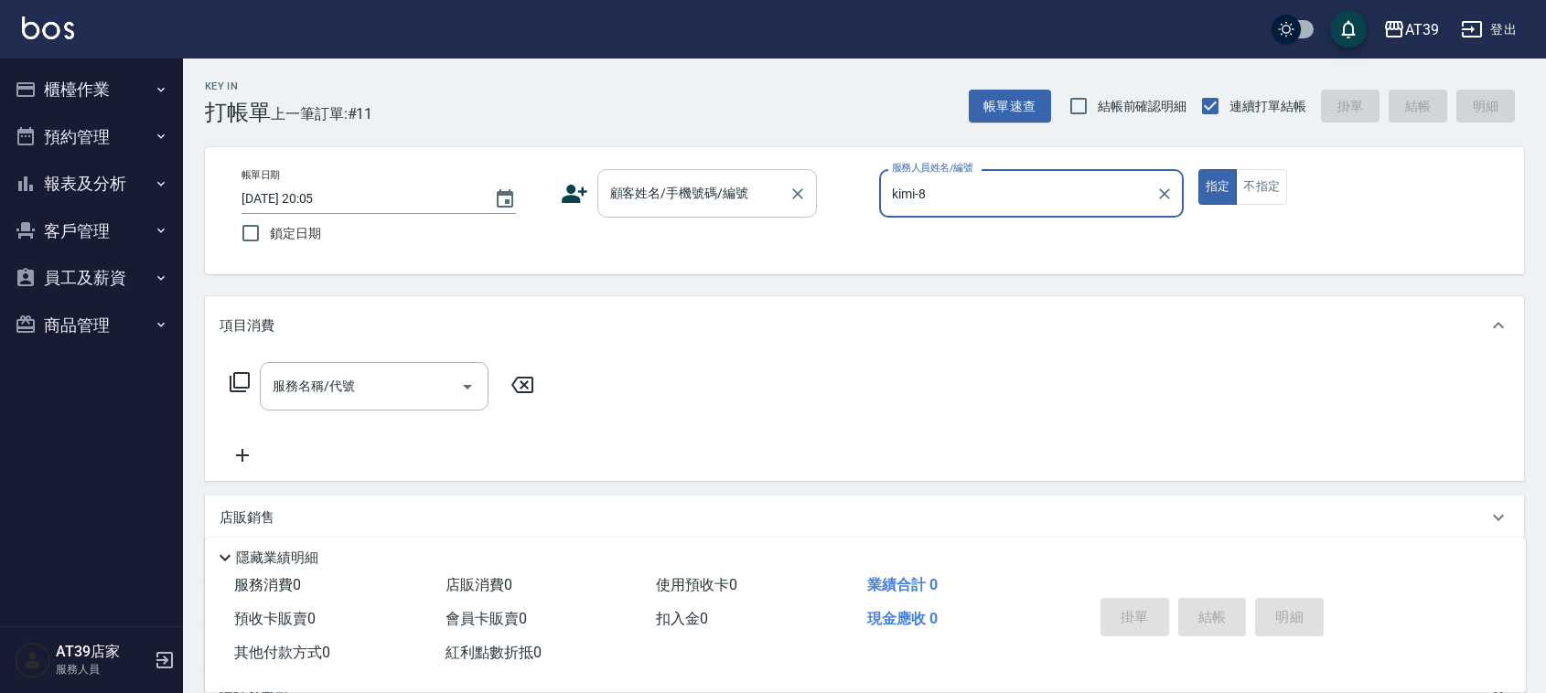
click at [769, 215] on div "顧客姓名/手機號碼/編號" at bounding box center [707, 193] width 220 height 48
type input "kimi-8"
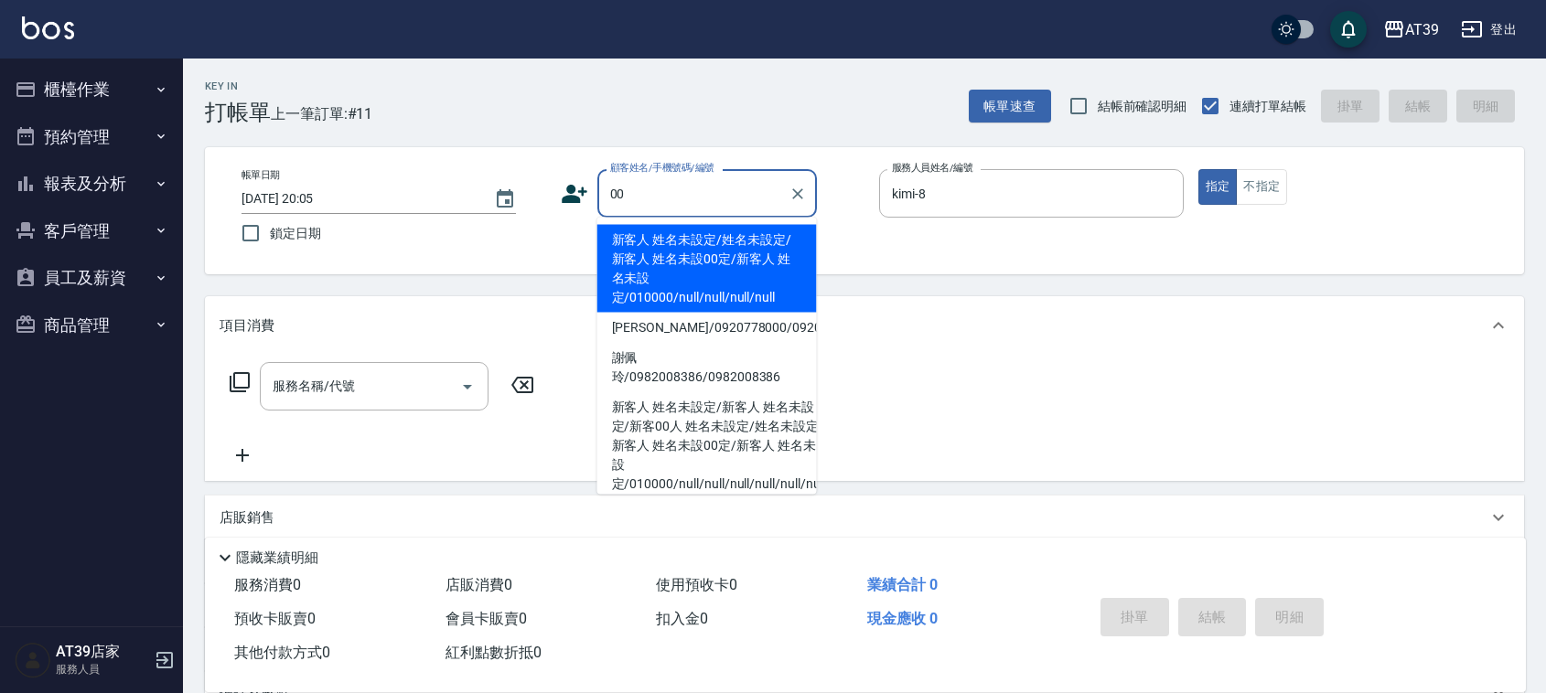
click at [647, 253] on li "新客人 姓名未設定/姓名未設定/新客人 姓名未設00定/新客人 姓名未設定/010000/null/null/null/null" at bounding box center [707, 269] width 220 height 88
type input "新客人 姓名未設定/姓名未設定/新客人 姓名未設00定/新客人 姓名未設定/010000/null/null/null/null"
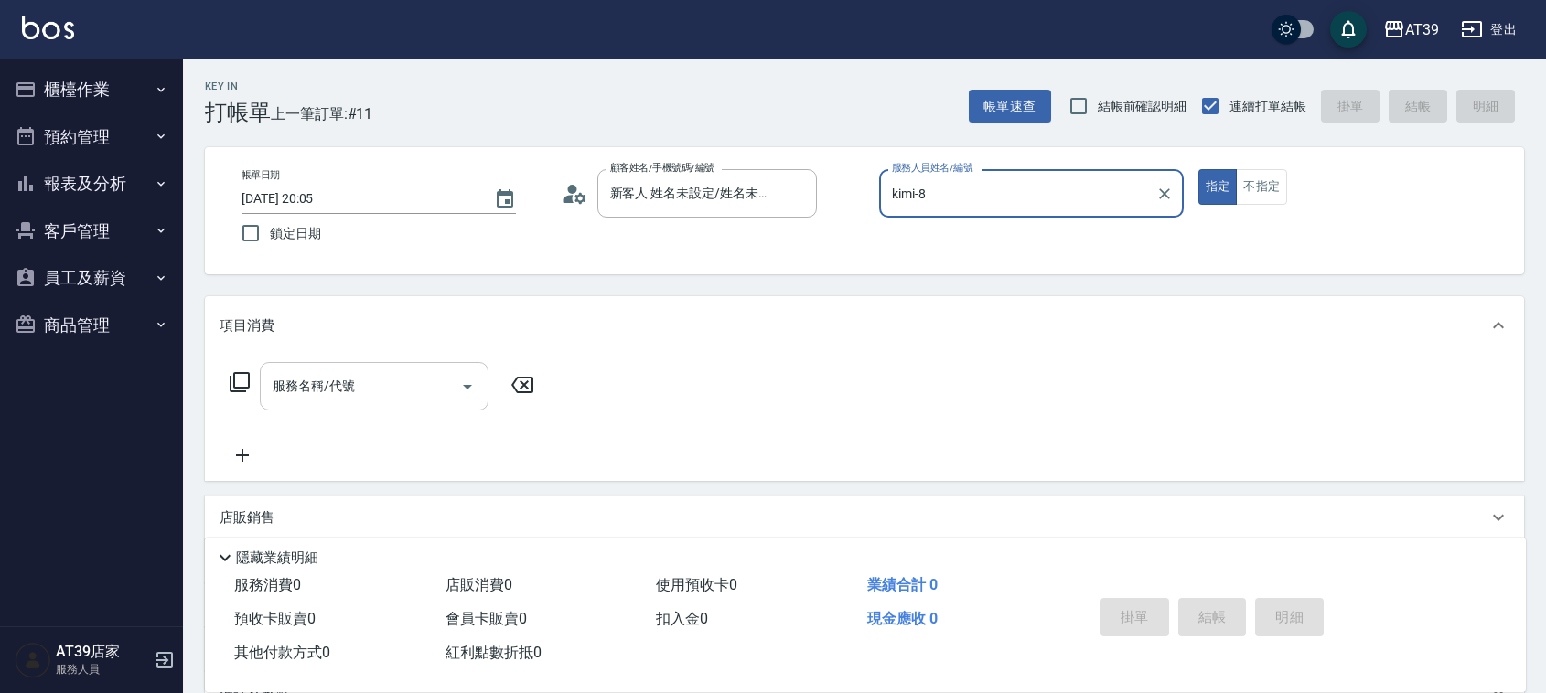
click at [372, 382] on input "服務名稱/代號" at bounding box center [360, 387] width 185 height 32
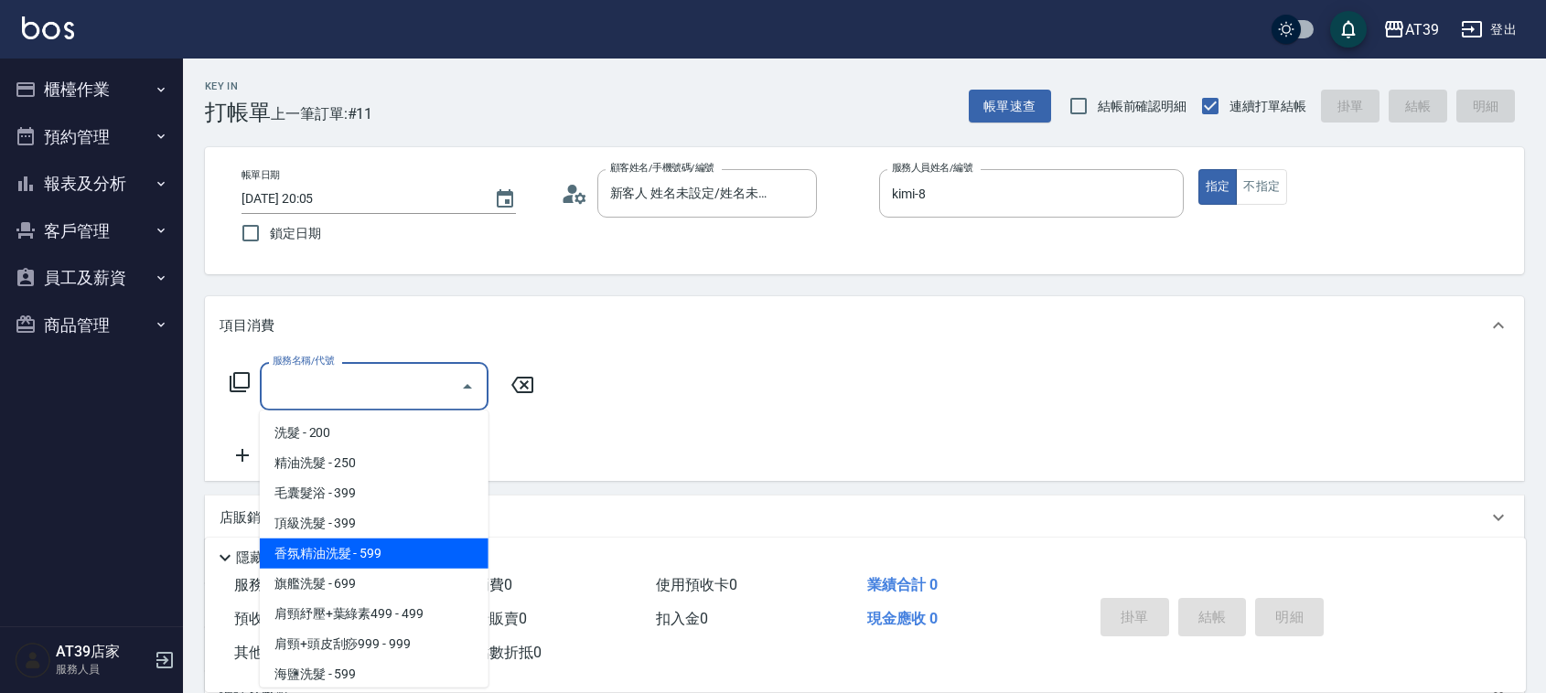
click at [361, 545] on span "香氛精油洗髮 - 599" at bounding box center [374, 554] width 229 height 30
type input "香氛精油洗髮(105)"
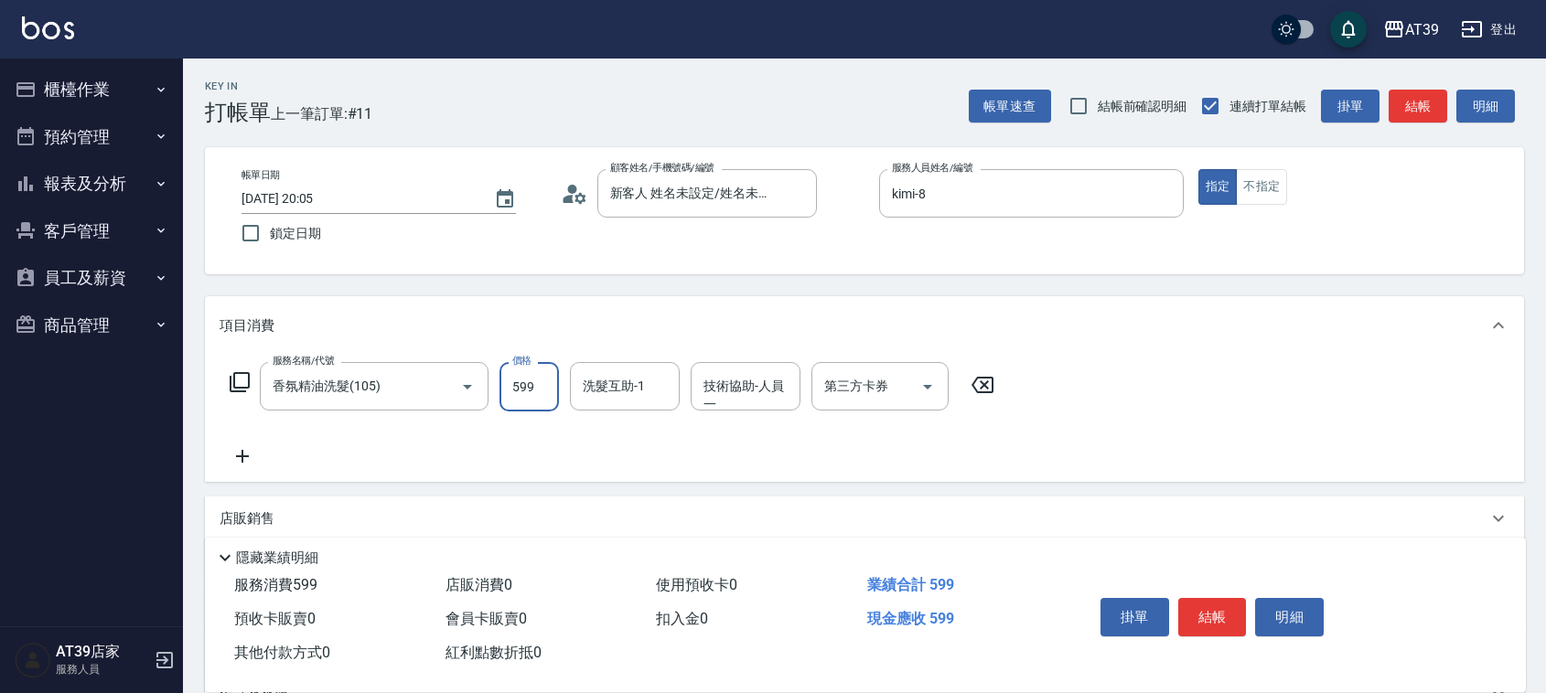
click at [536, 392] on input "599" at bounding box center [529, 386] width 59 height 49
type input "699"
click at [613, 384] on input "洗髮互助-1" at bounding box center [624, 387] width 93 height 32
click at [627, 428] on span "芊芊 -27" at bounding box center [607, 433] width 44 height 19
click at [784, 362] on div "技術協助-人員一" at bounding box center [746, 386] width 110 height 48
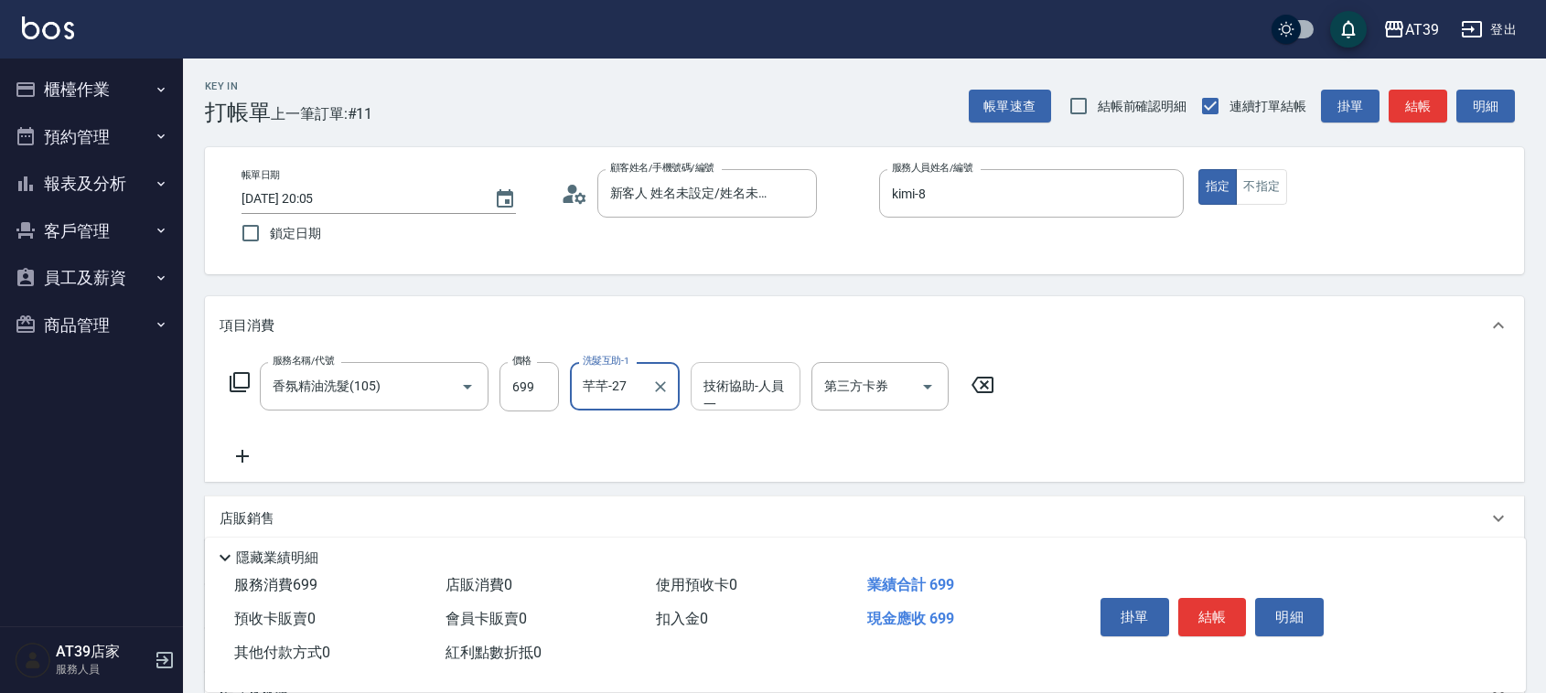
type input "芊芊-27"
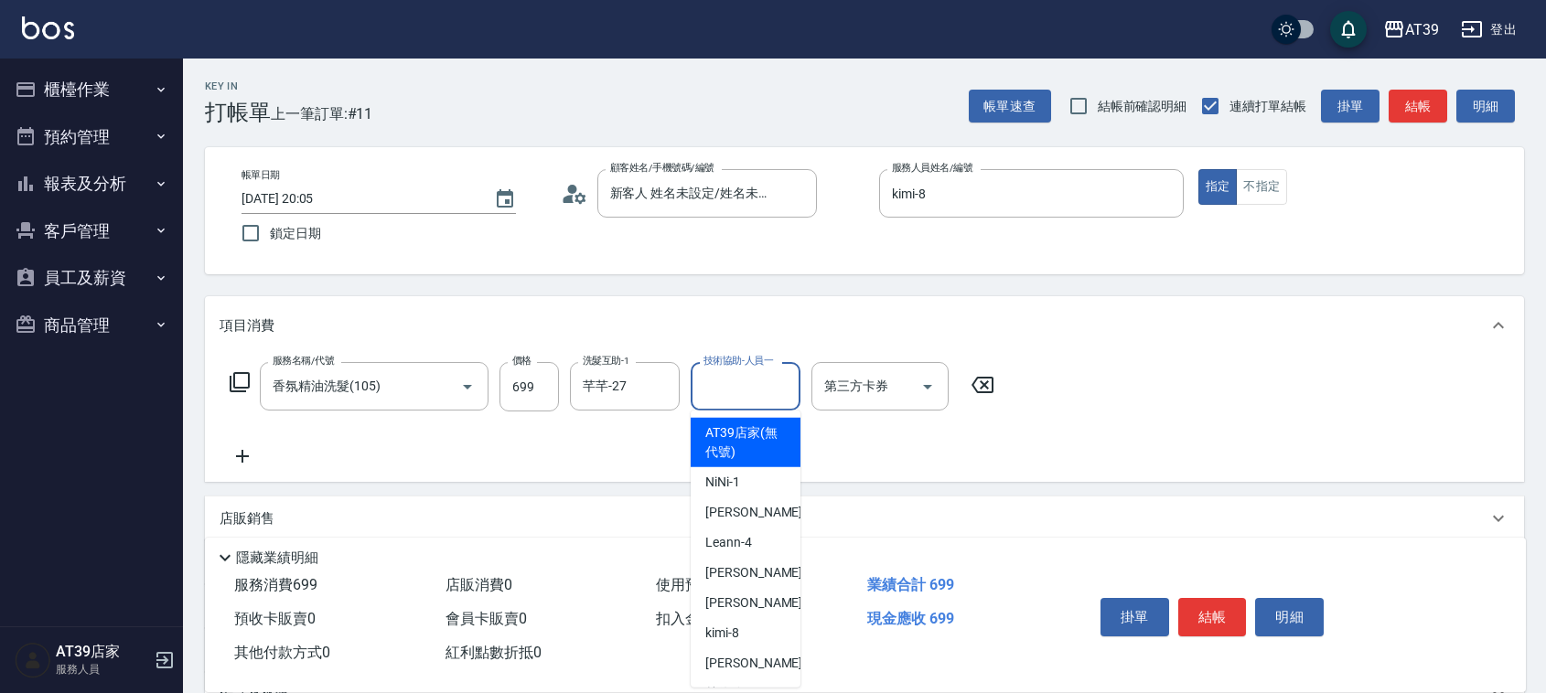
click at [756, 392] on input "技術協助-人員一" at bounding box center [745, 387] width 93 height 32
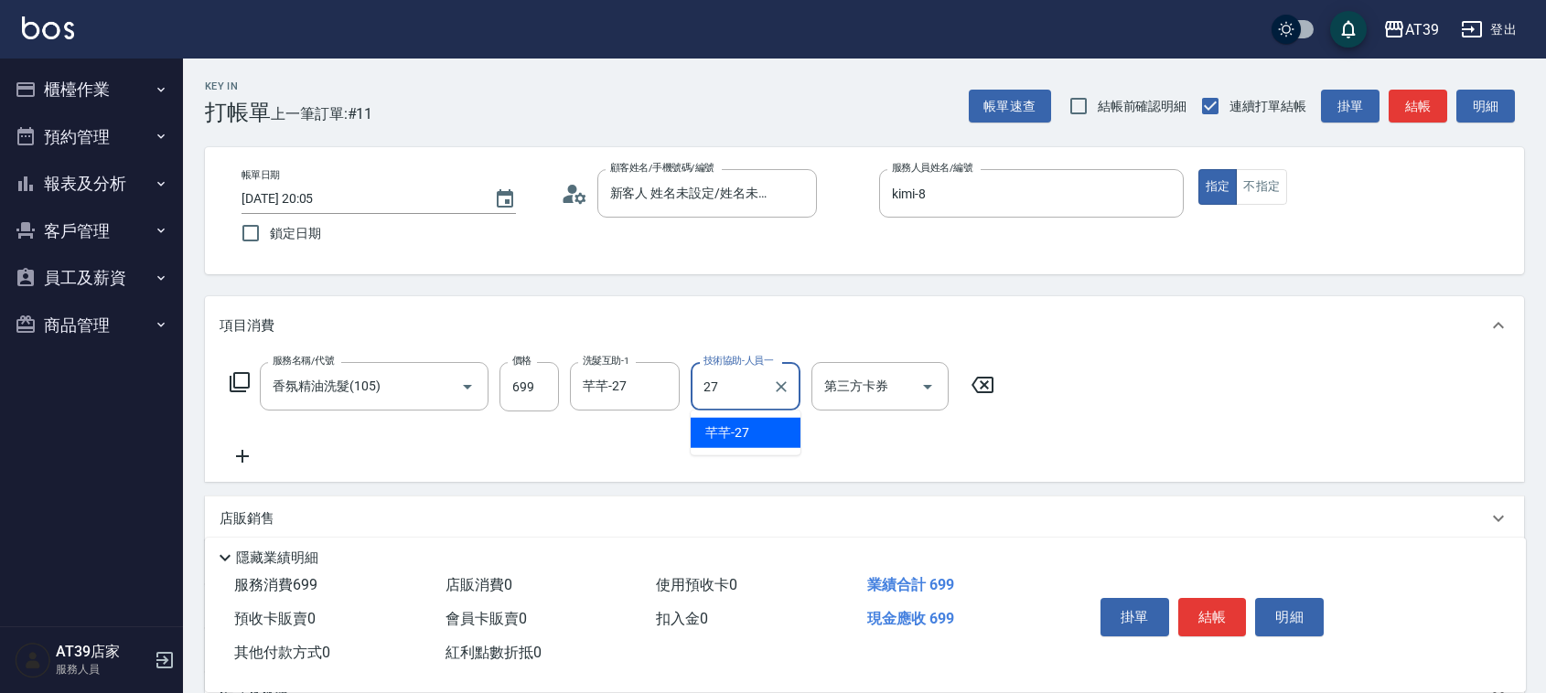
click at [747, 425] on span "芊芊 -27" at bounding box center [727, 433] width 44 height 19
type input "芊芊-27"
click at [1404, 111] on button "結帳" at bounding box center [1418, 107] width 59 height 34
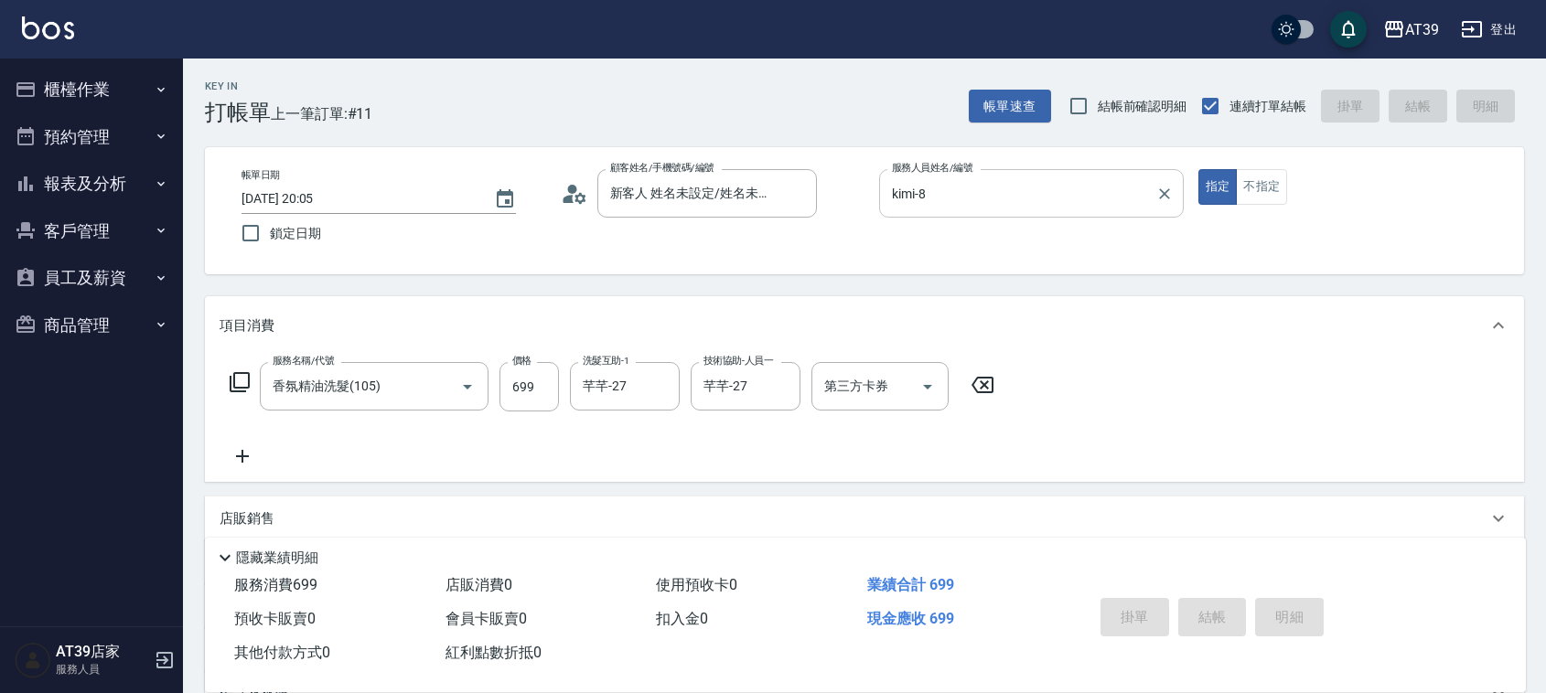
type input "2025/09/24 20:06"
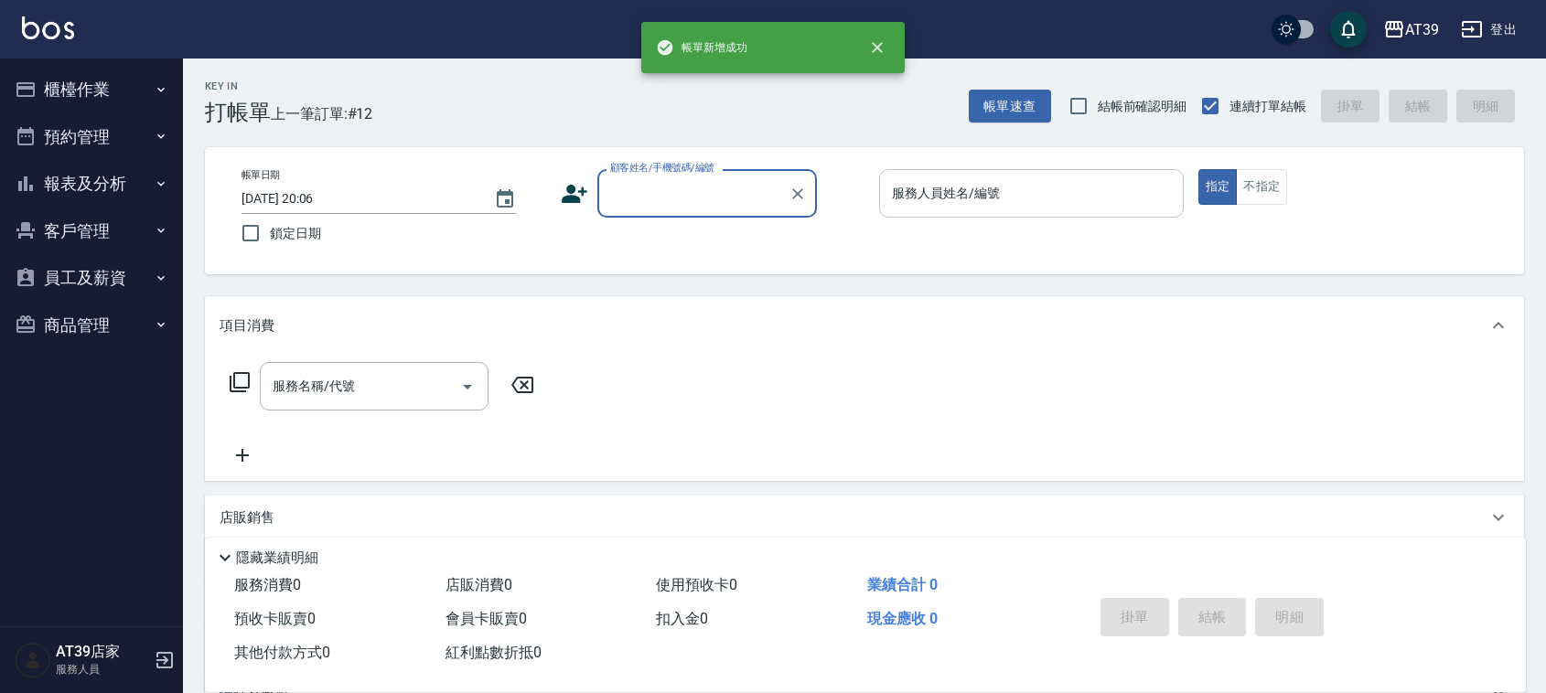
click at [1005, 186] on input "服務人員姓名/編號" at bounding box center [1031, 193] width 288 height 32
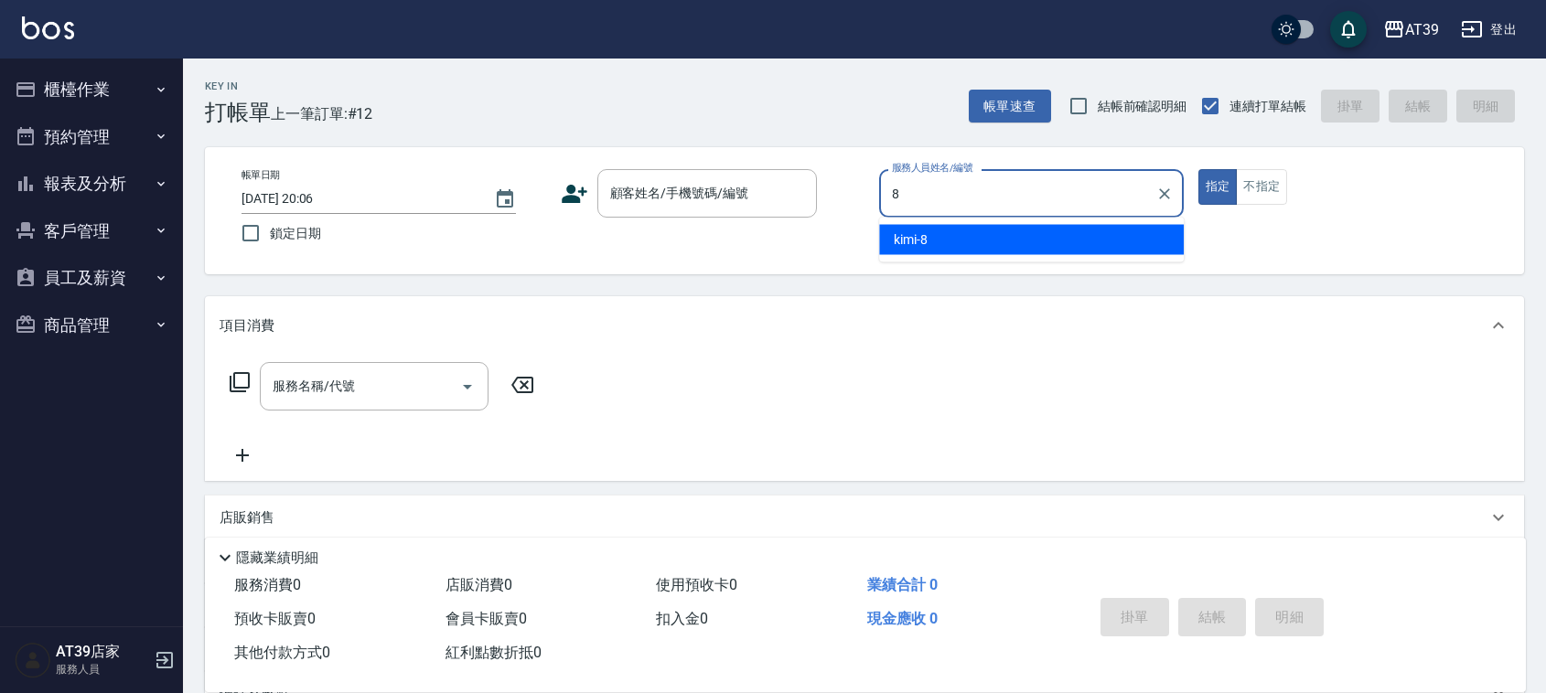
click at [956, 213] on div "8 服務人員姓名/編號" at bounding box center [1031, 193] width 305 height 48
click at [933, 243] on div "kimi -8" at bounding box center [1031, 240] width 305 height 30
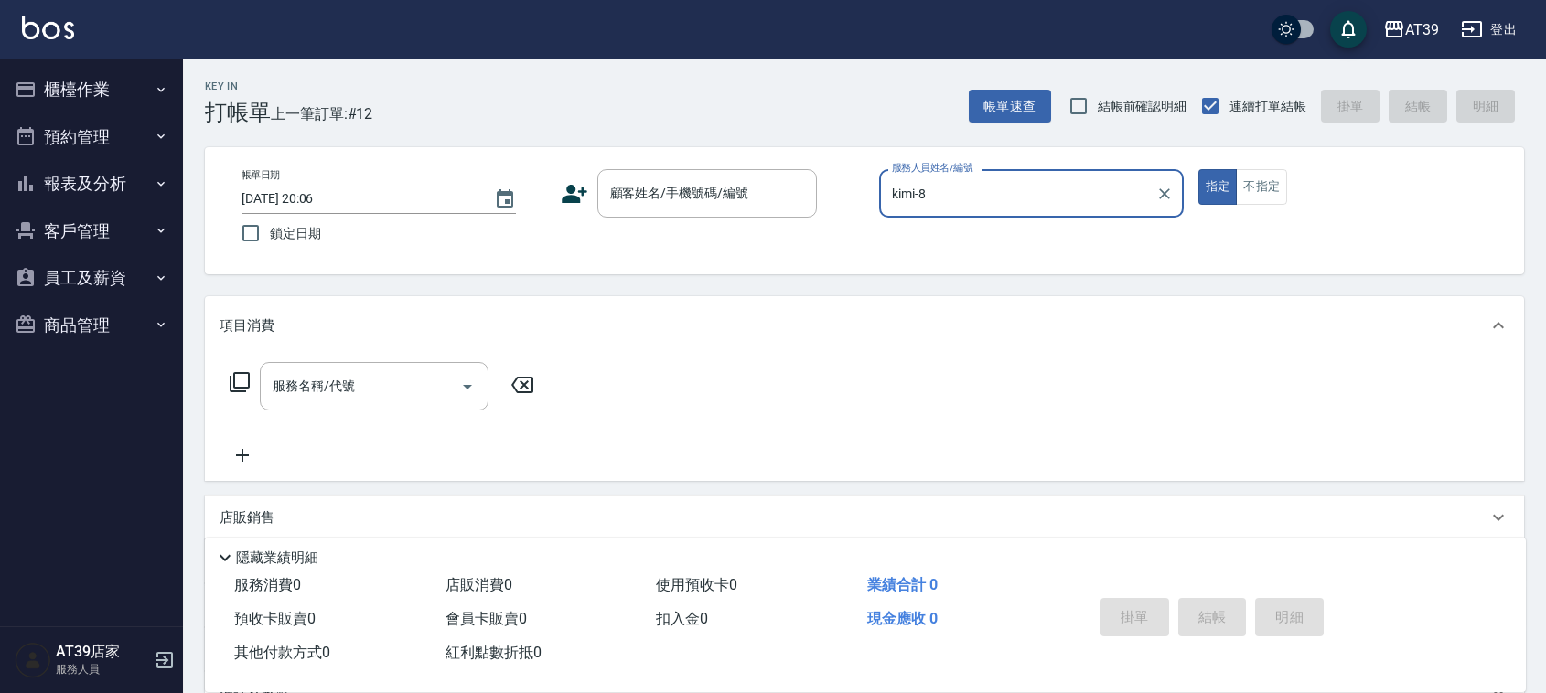
type input "kimi-8"
click at [665, 158] on div "帳單日期 2025/09/24 20:06 鎖定日期 顧客姓名/手機號碼/編號 顧客姓名/手機號碼/編號 服務人員姓名/編號 kimi-8 服務人員姓名/編號…" at bounding box center [864, 210] width 1319 height 127
click at [661, 201] on input "顧客姓名/手機號碼/編號" at bounding box center [694, 193] width 176 height 32
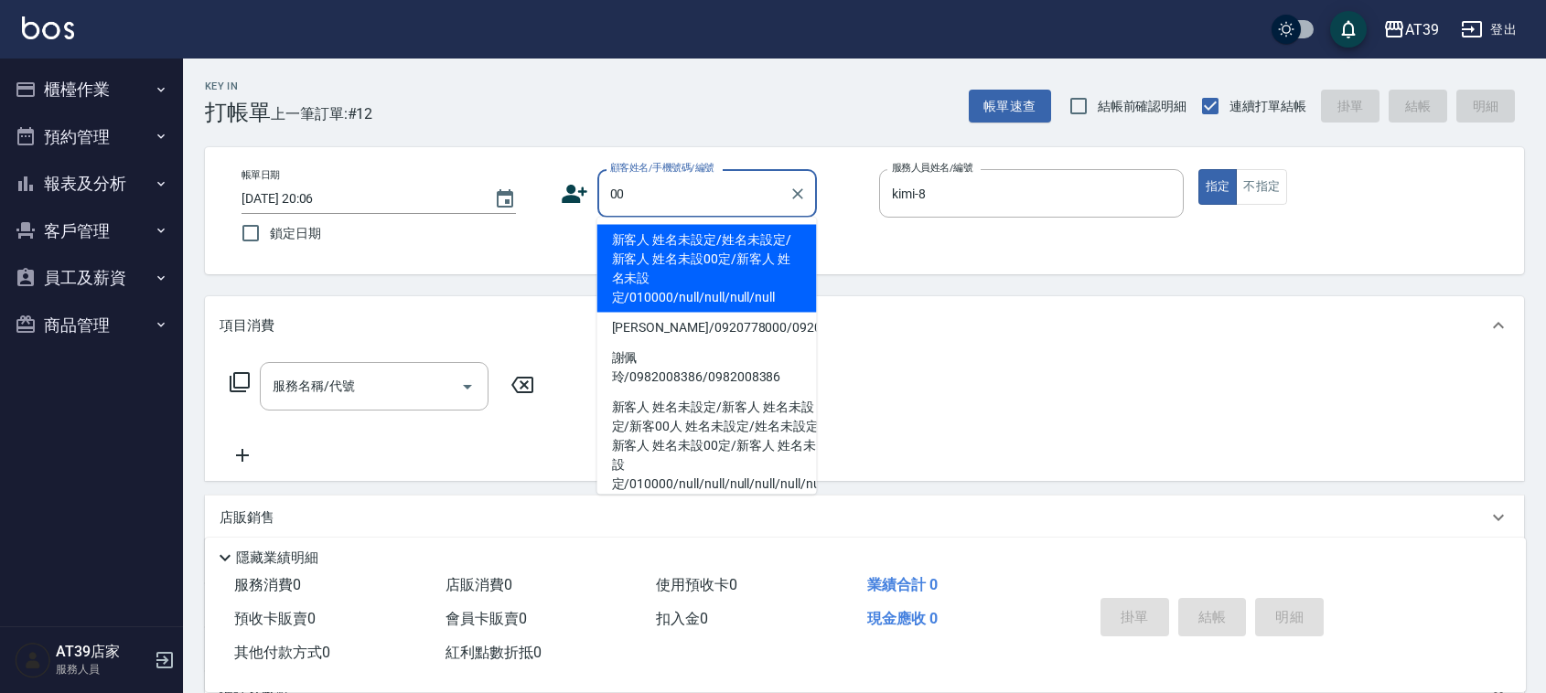
click at [648, 245] on li "新客人 姓名未設定/姓名未設定/新客人 姓名未設00定/新客人 姓名未設定/010000/null/null/null/null" at bounding box center [707, 269] width 220 height 88
type input "新客人 姓名未設定/姓名未設定/新客人 姓名未設00定/新客人 姓名未設定/010000/null/null/null/null"
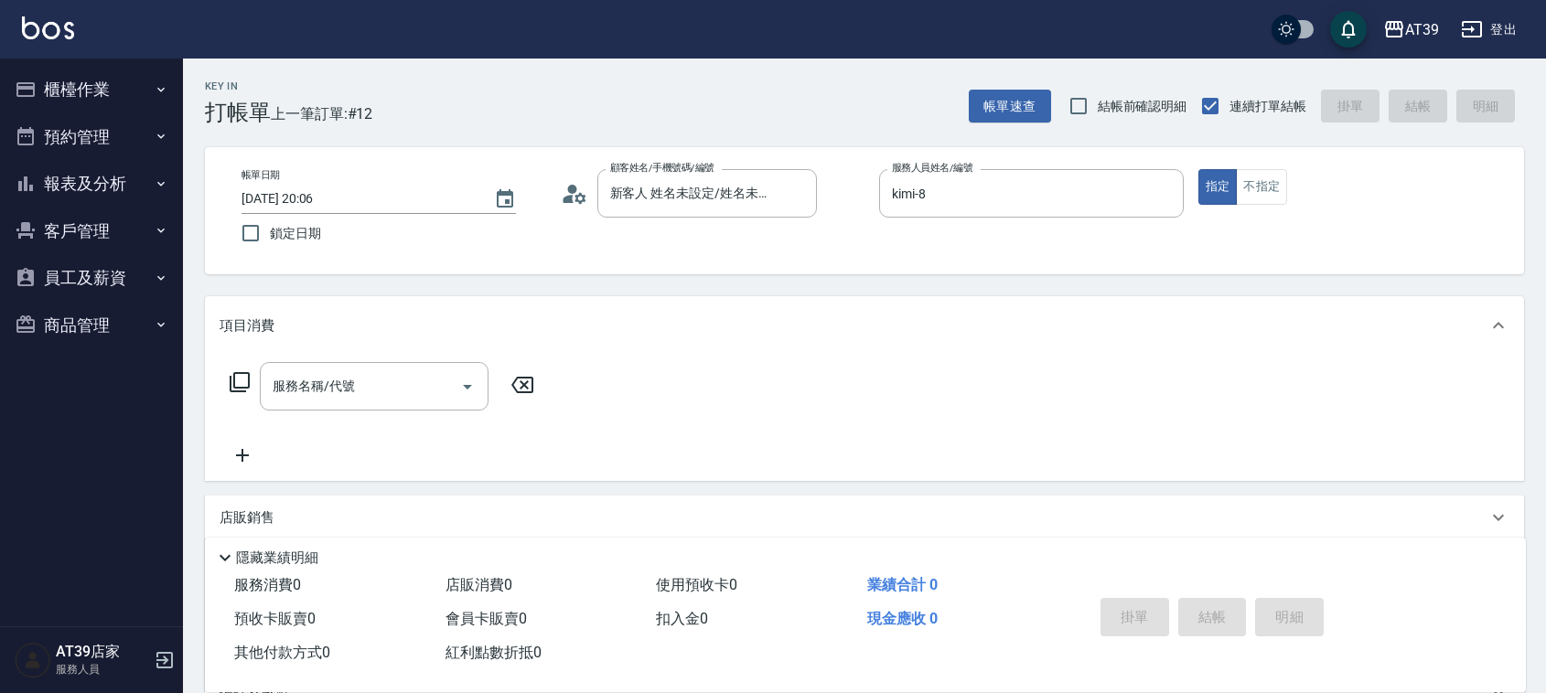
click at [478, 352] on div "項目消費" at bounding box center [864, 325] width 1319 height 59
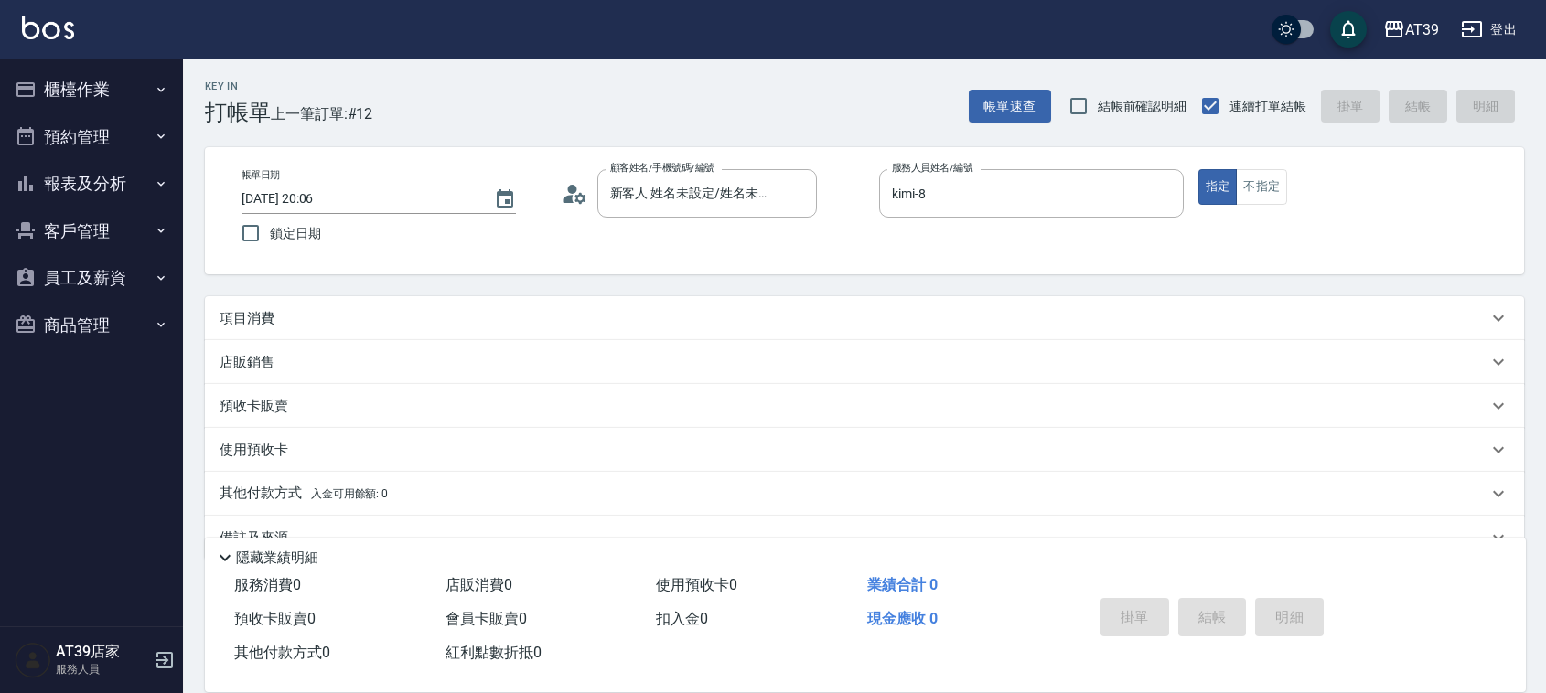
click at [403, 340] on div "店販銷售 服務人員姓名/編號 服務人員姓名/編號 商品代號/名稱 商品代號/名稱" at bounding box center [864, 362] width 1319 height 44
click at [417, 309] on div "項目消費" at bounding box center [854, 318] width 1268 height 19
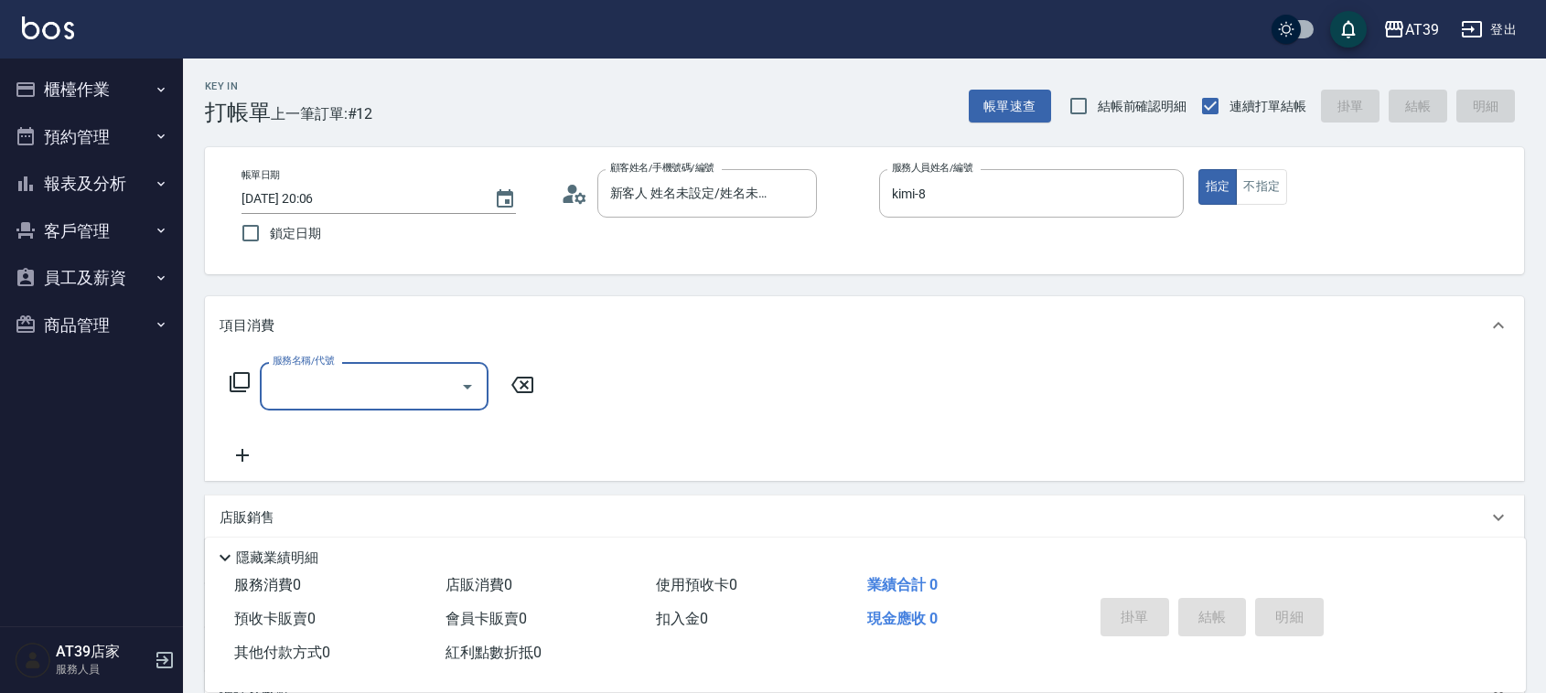
click at [386, 357] on div "服務名稱/代號 服務名稱/代號" at bounding box center [864, 418] width 1319 height 126
click at [386, 375] on input "服務名稱/代號" at bounding box center [360, 387] width 185 height 32
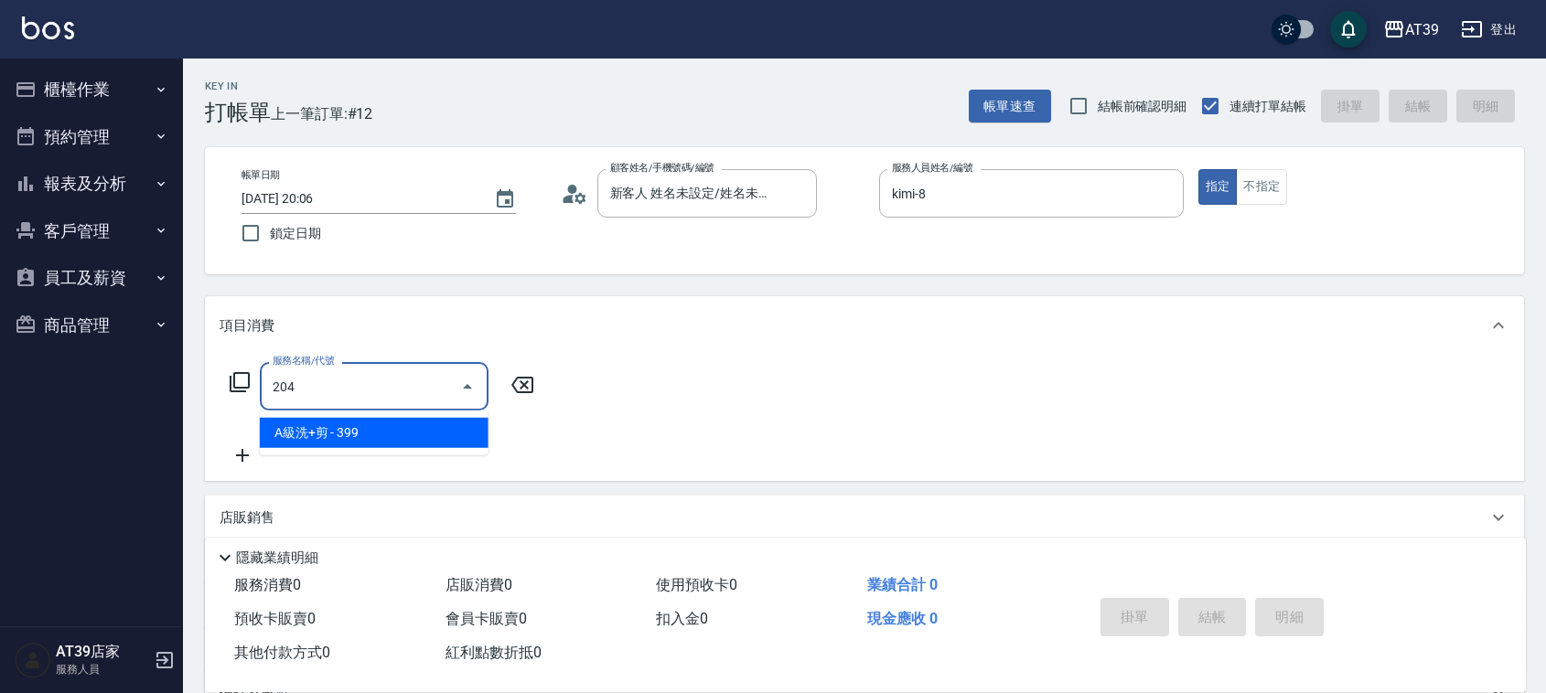
click at [408, 422] on span "A級洗+剪 - 399" at bounding box center [374, 433] width 229 height 30
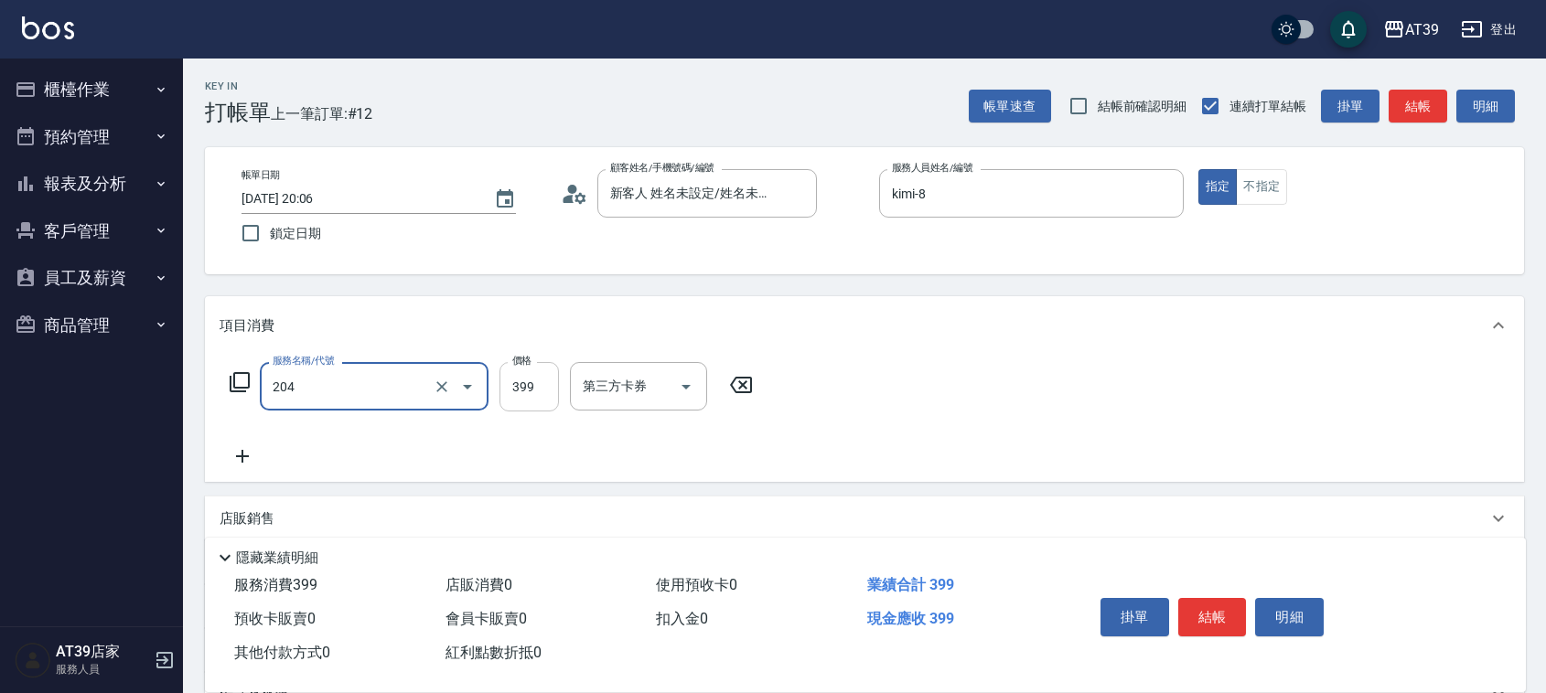
type input "A級洗+剪(204)"
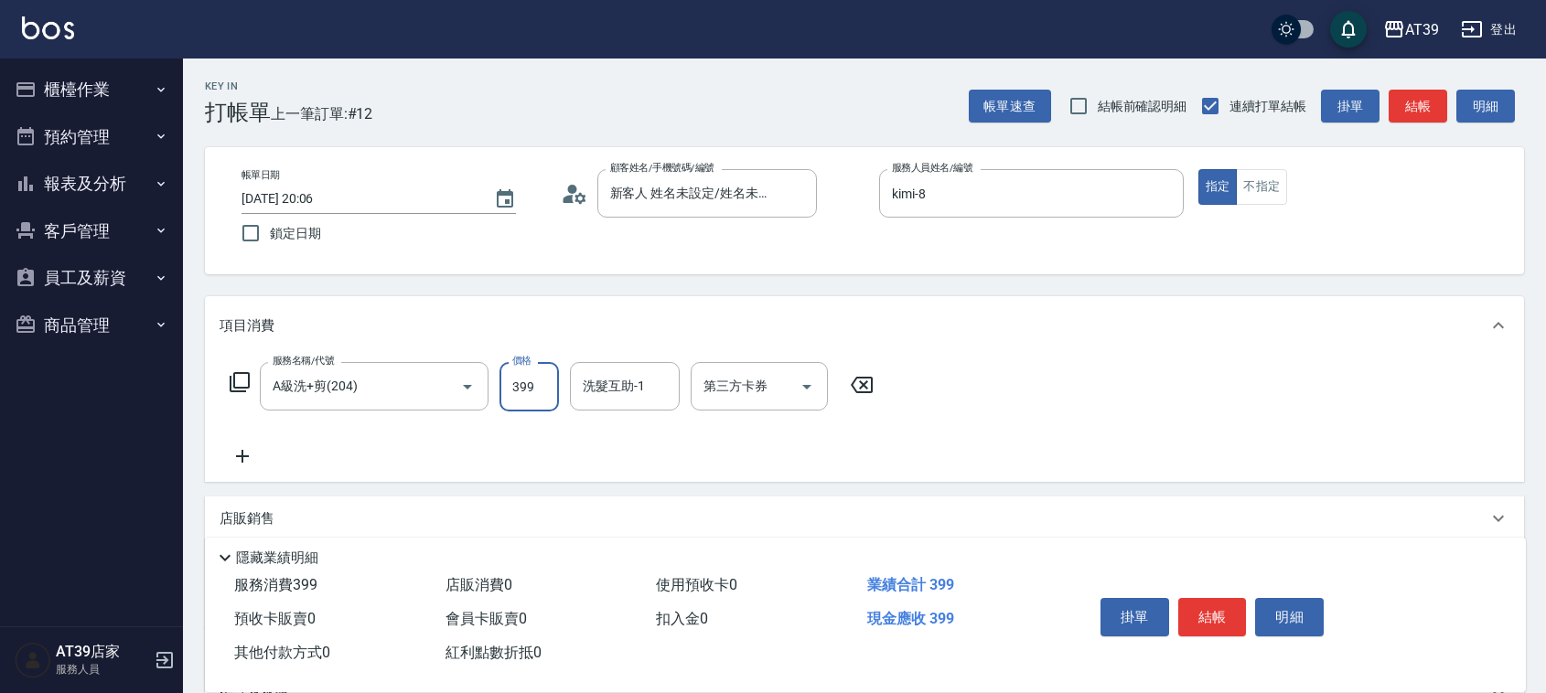
click at [517, 391] on input "399" at bounding box center [529, 386] width 59 height 49
type input "500"
click at [659, 377] on input "洗髮互助-1" at bounding box center [624, 387] width 93 height 32
click at [643, 423] on div "饅頭 -87" at bounding box center [625, 433] width 110 height 30
type input "饅頭-87"
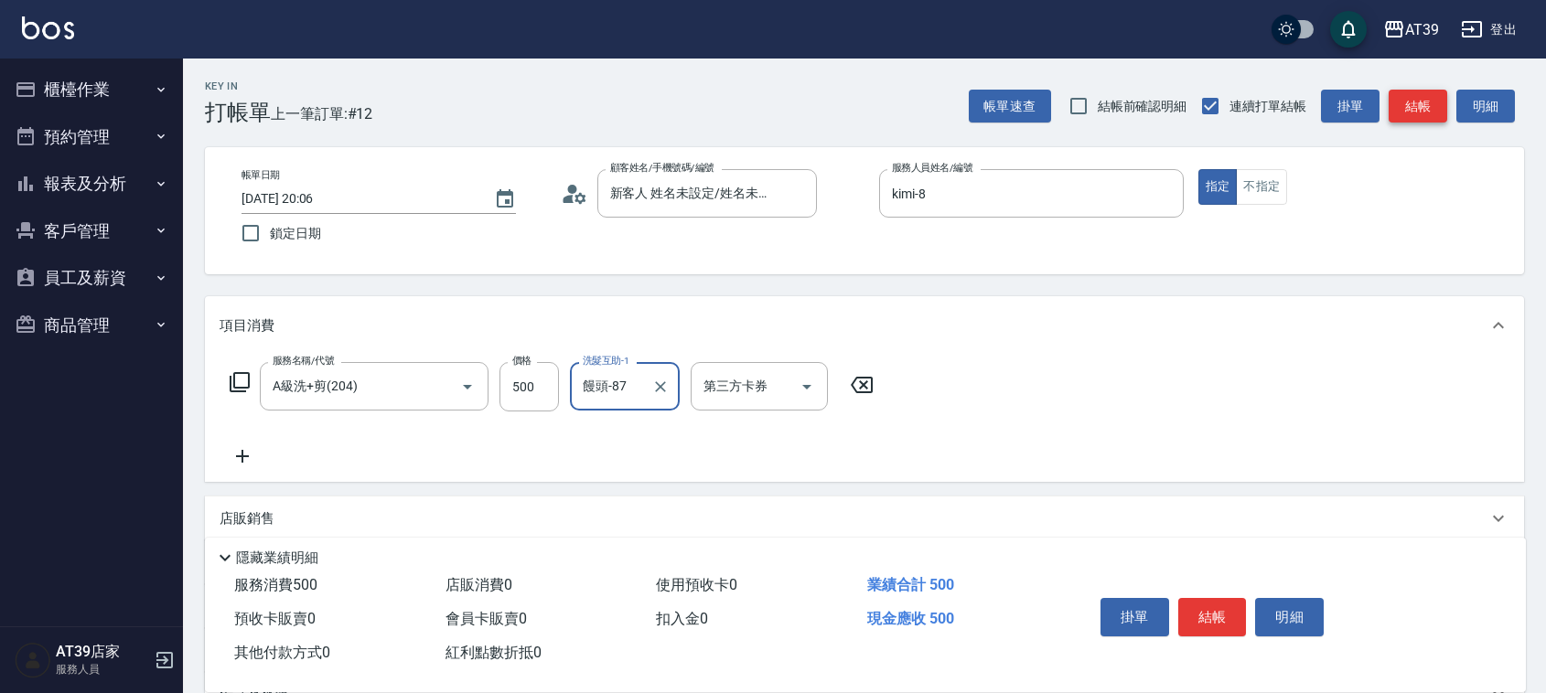
click at [1400, 102] on button "結帳" at bounding box center [1418, 107] width 59 height 34
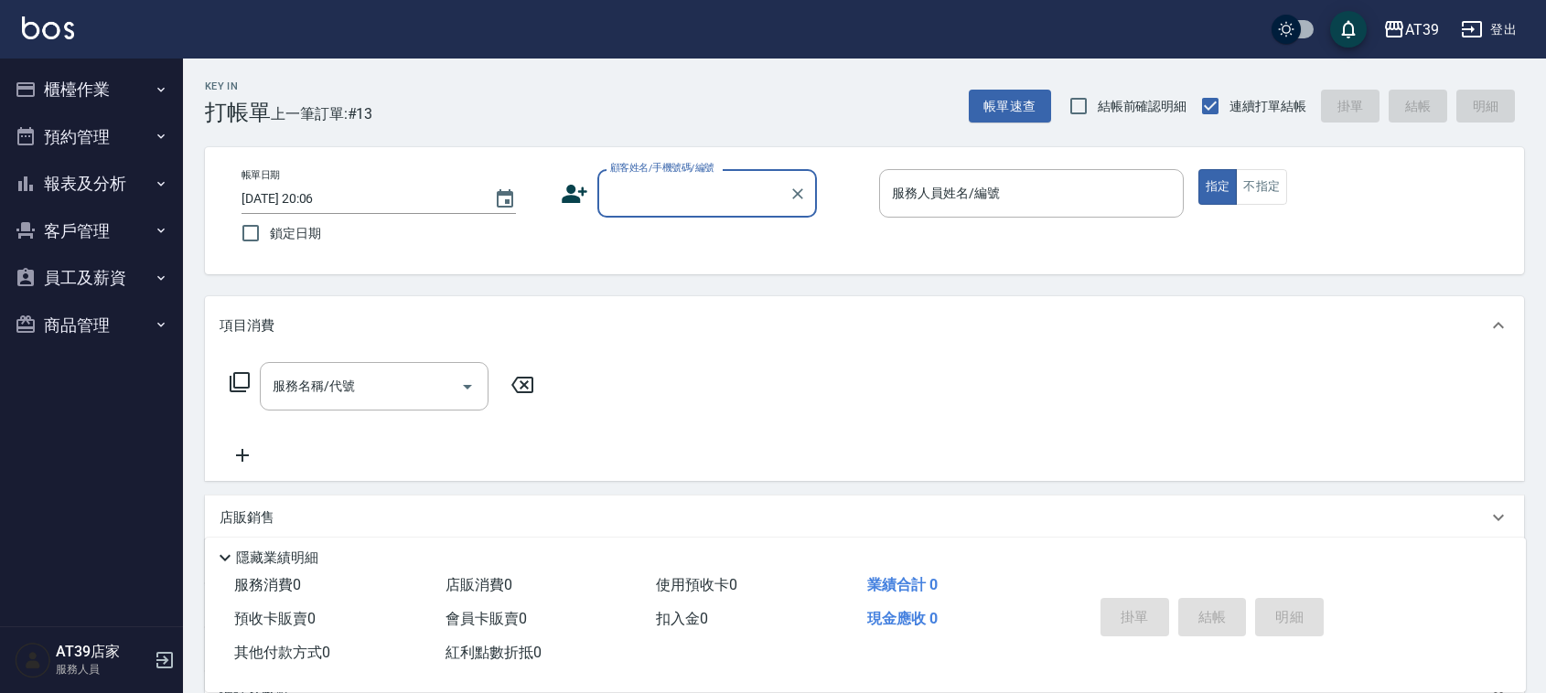
click at [85, 192] on button "報表及分析" at bounding box center [91, 184] width 168 height 48
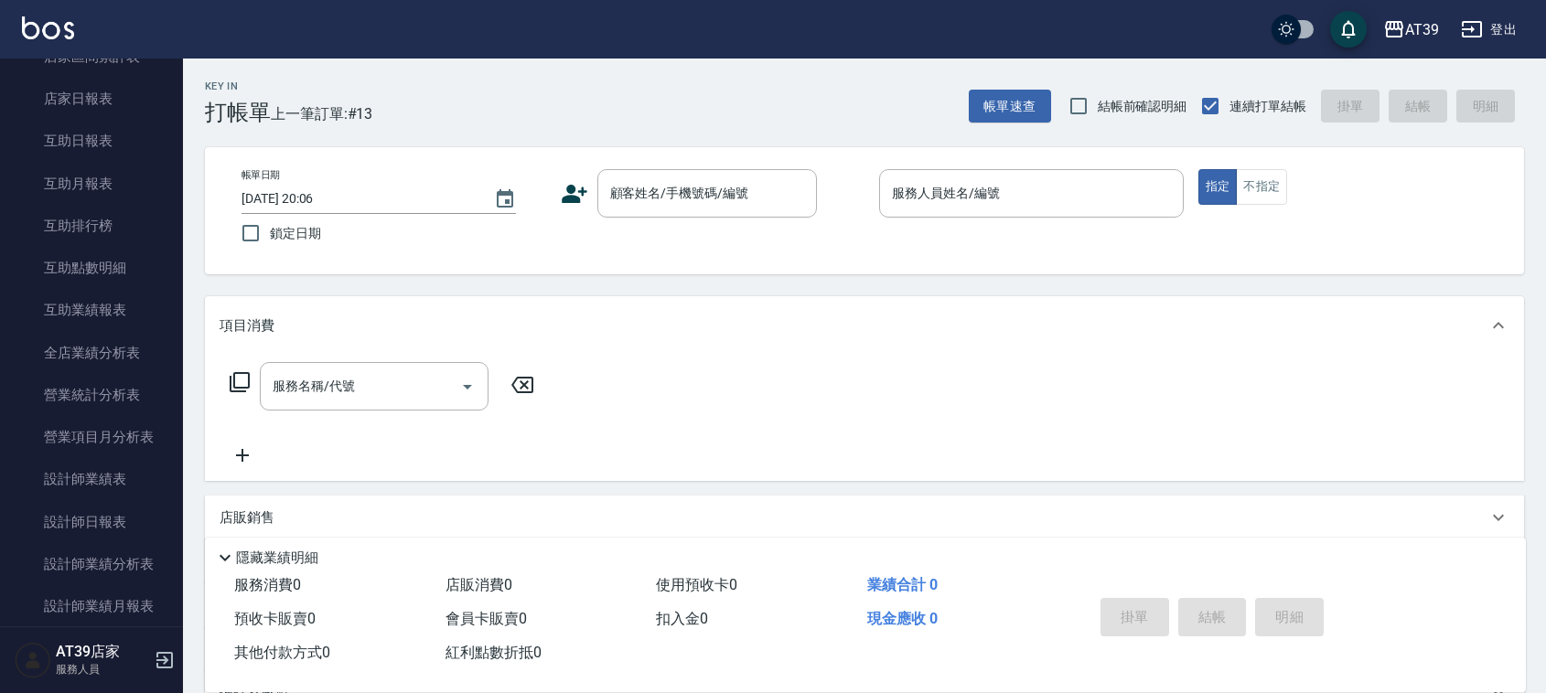
scroll to position [229, 0]
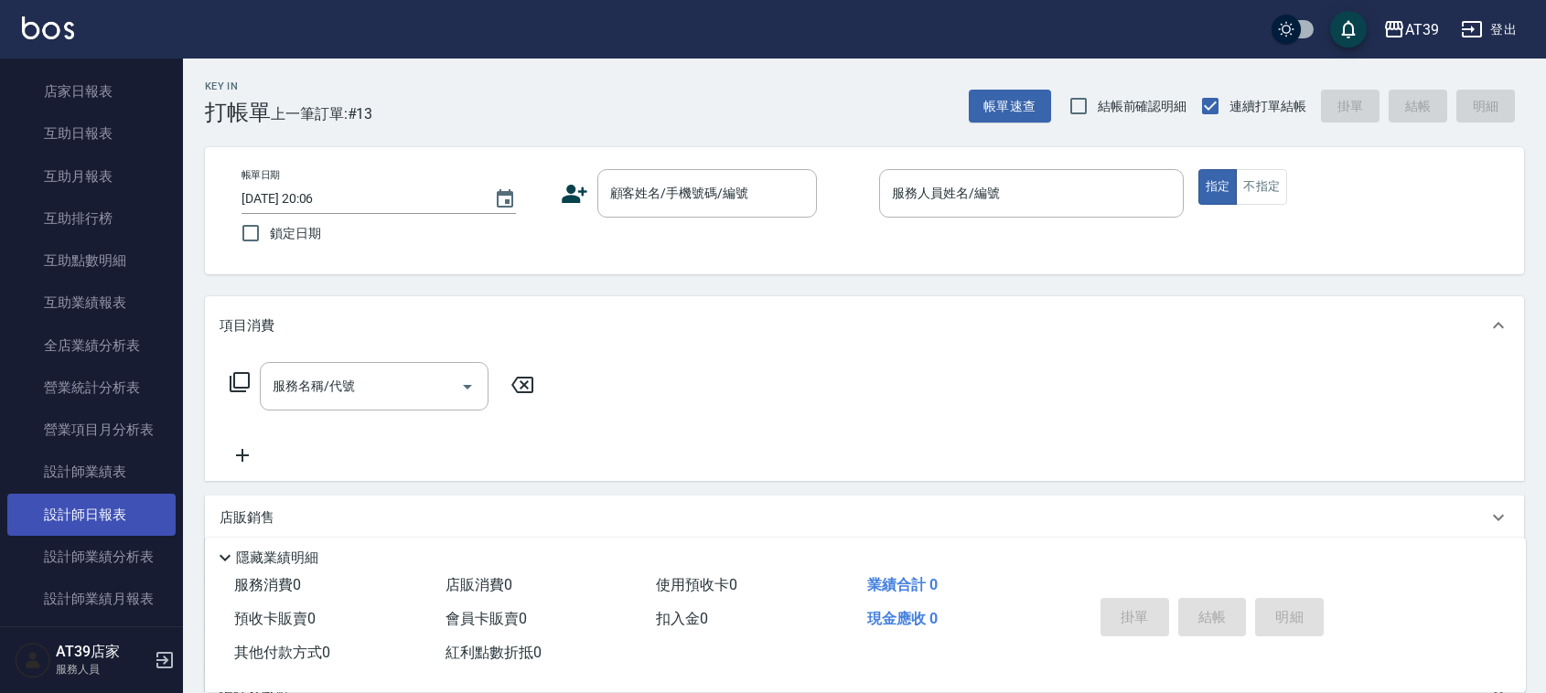
click at [67, 526] on link "設計師日報表" at bounding box center [91, 515] width 168 height 42
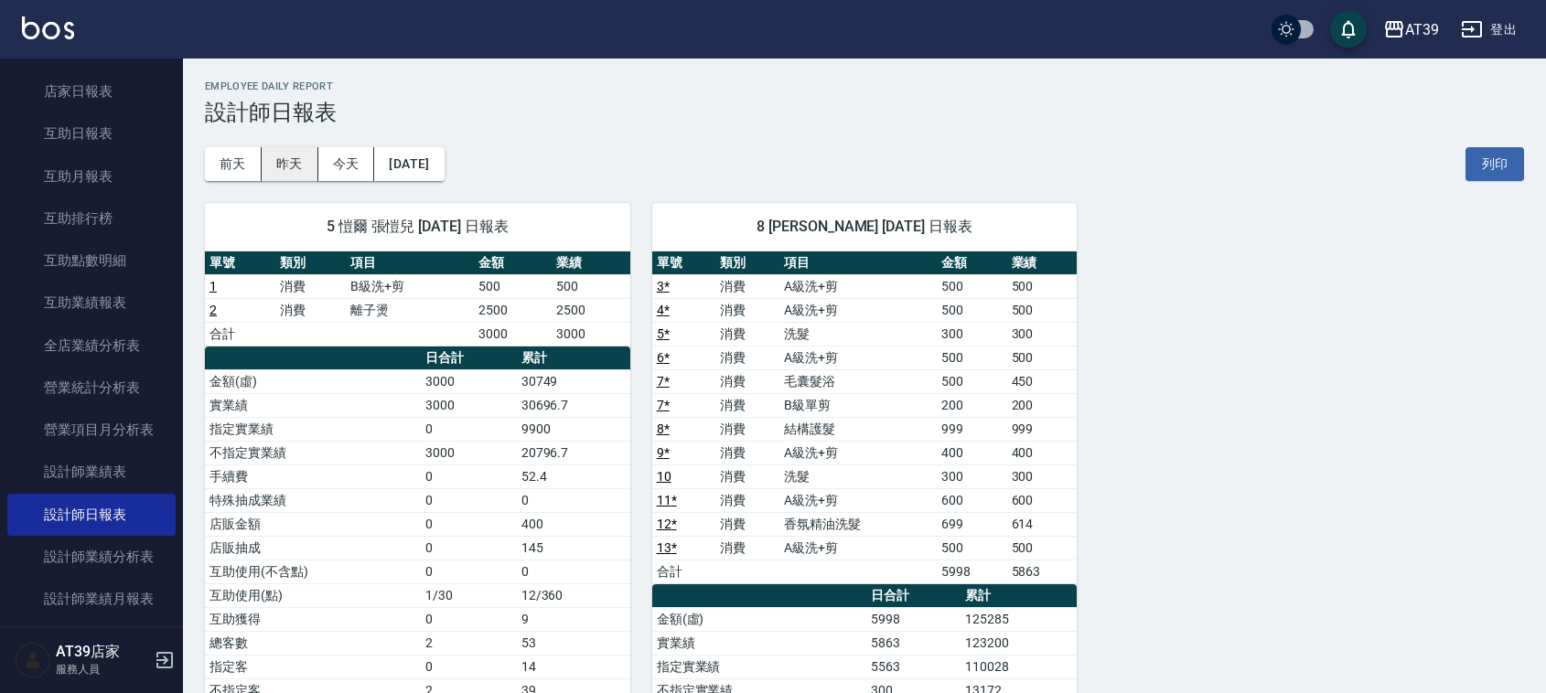
click at [281, 171] on button "昨天" at bounding box center [290, 164] width 57 height 34
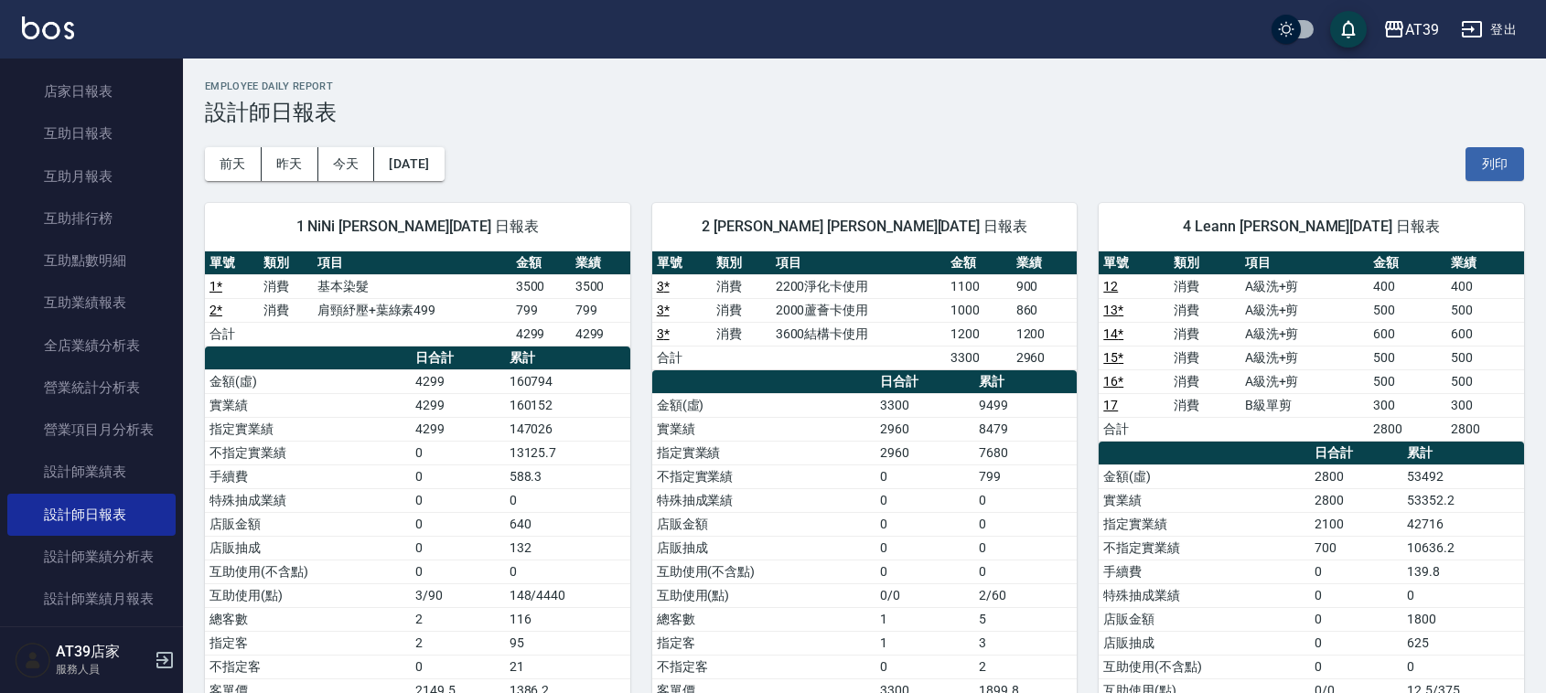
click at [413, 131] on div "前天 昨天 今天 2025/09/23 列印" at bounding box center [864, 164] width 1319 height 78
click at [426, 220] on span "1 NiNi 陳玉伶 09/23/2025 日報表" at bounding box center [418, 227] width 382 height 18
click at [400, 169] on button "2025/09/23" at bounding box center [409, 164] width 70 height 34
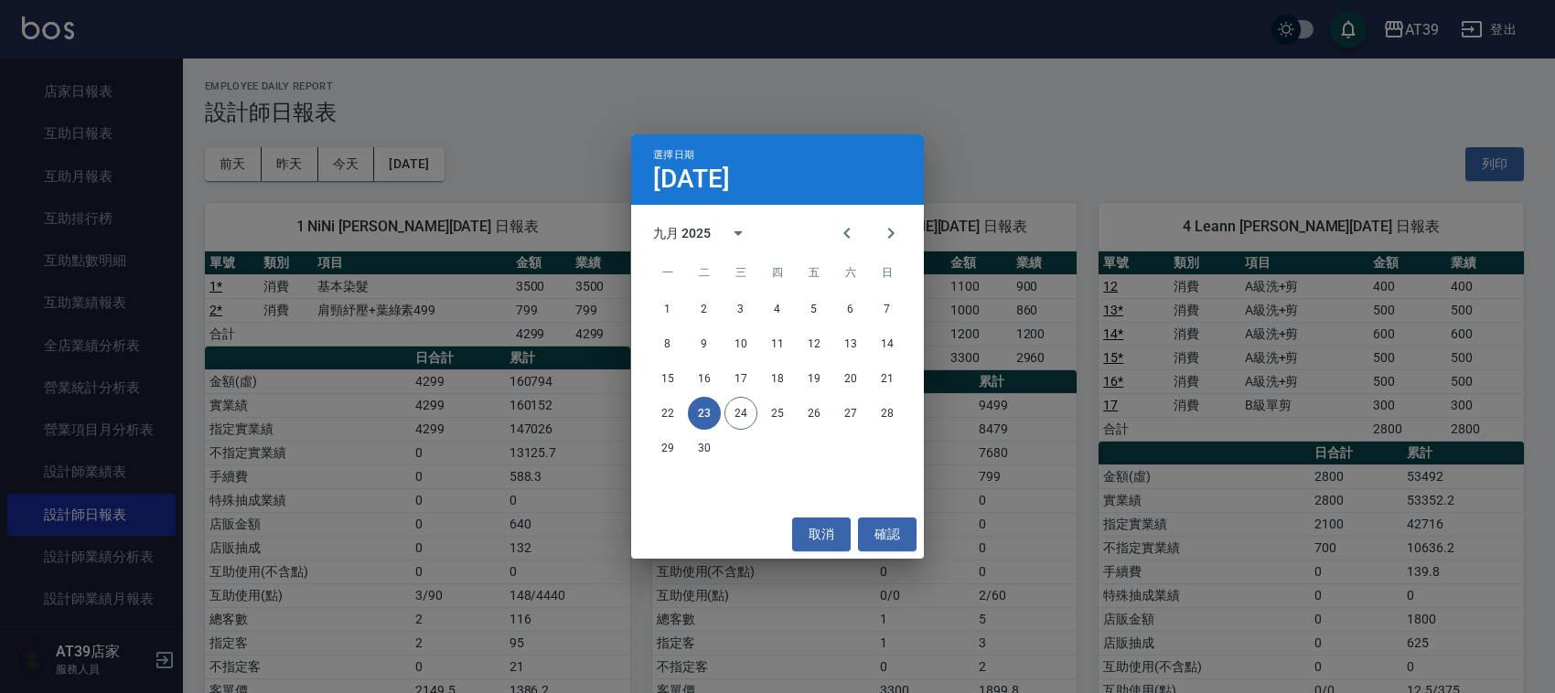
click at [659, 505] on div "1 2 3 4 5 6 7 8 9 10 11 12 13 14 15 16 17 18 19 20 21 22 23 24 25 26 27 28 29 30" at bounding box center [777, 401] width 293 height 220
click at [350, 140] on div "選擇日期 9月23日 九月 2025 一 二 三 四 五 六 日 1 2 3 4 5 6 7 8 9 10 11 12 13 14 15 16 17 18 1…" at bounding box center [777, 346] width 1555 height 693
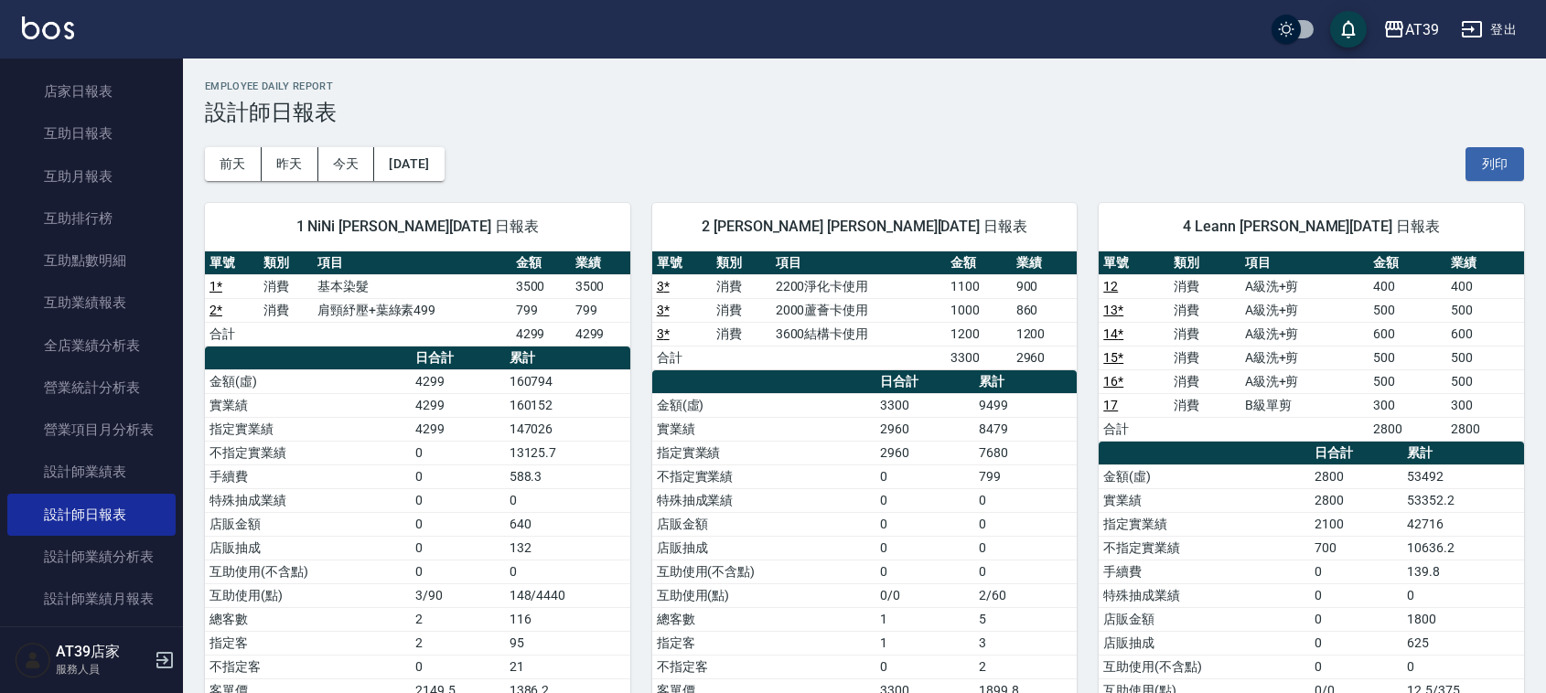
click at [744, 90] on h2 "Employee Daily Report" at bounding box center [864, 87] width 1319 height 12
click at [47, 21] on img at bounding box center [48, 27] width 52 height 23
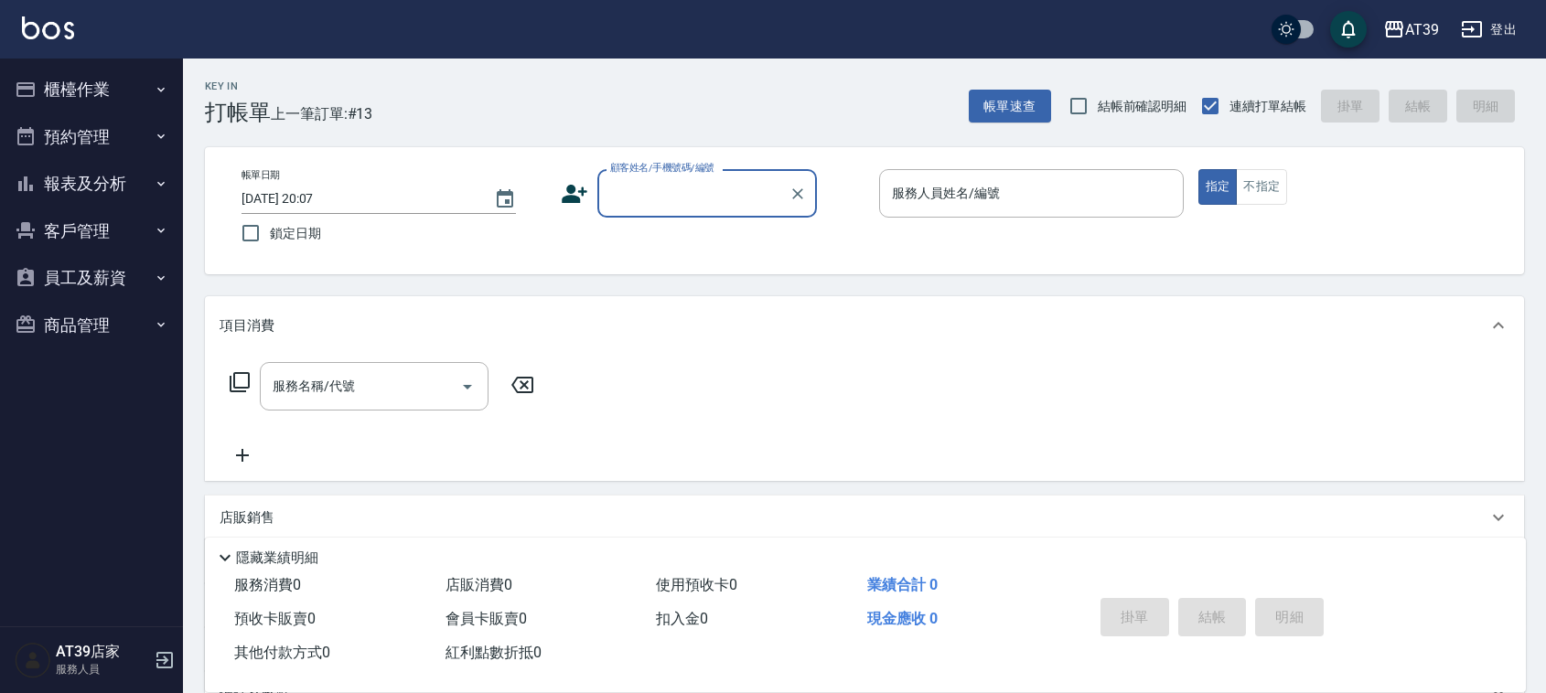
click at [43, 30] on img at bounding box center [48, 27] width 52 height 23
click at [686, 201] on input "顧客姓名/手機號碼/編號" at bounding box center [694, 193] width 176 height 32
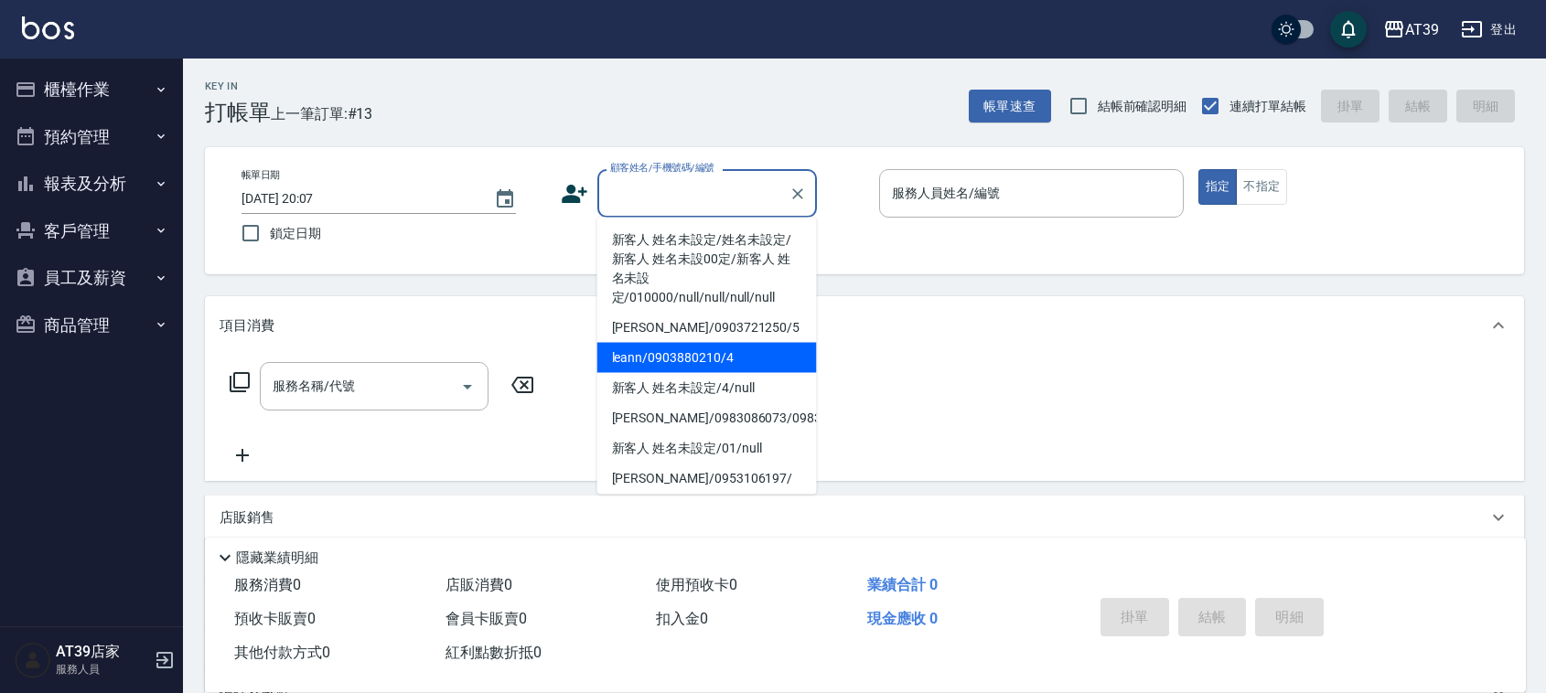
click at [677, 362] on li "leann/0903880210/4" at bounding box center [707, 358] width 220 height 30
type input "leann/0903880210/4"
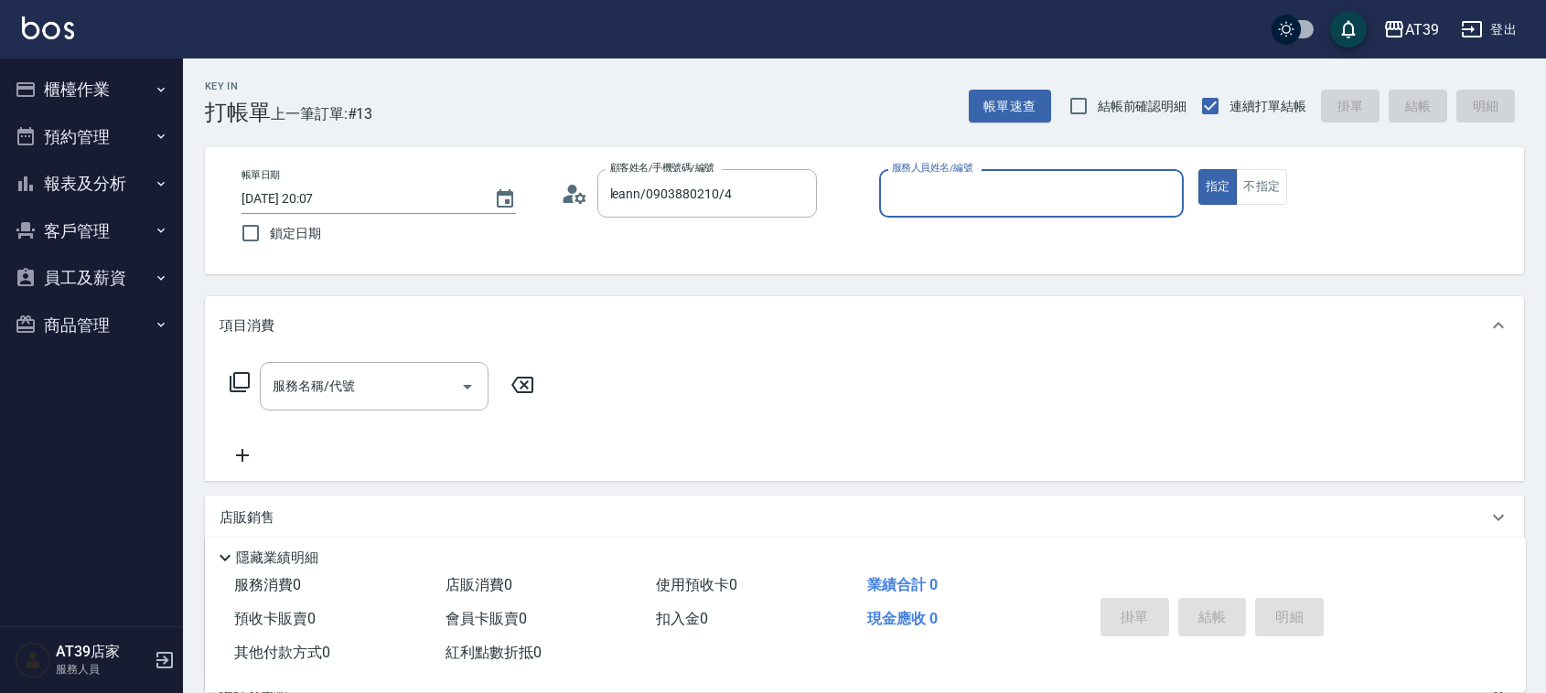
type input "Leann-4"
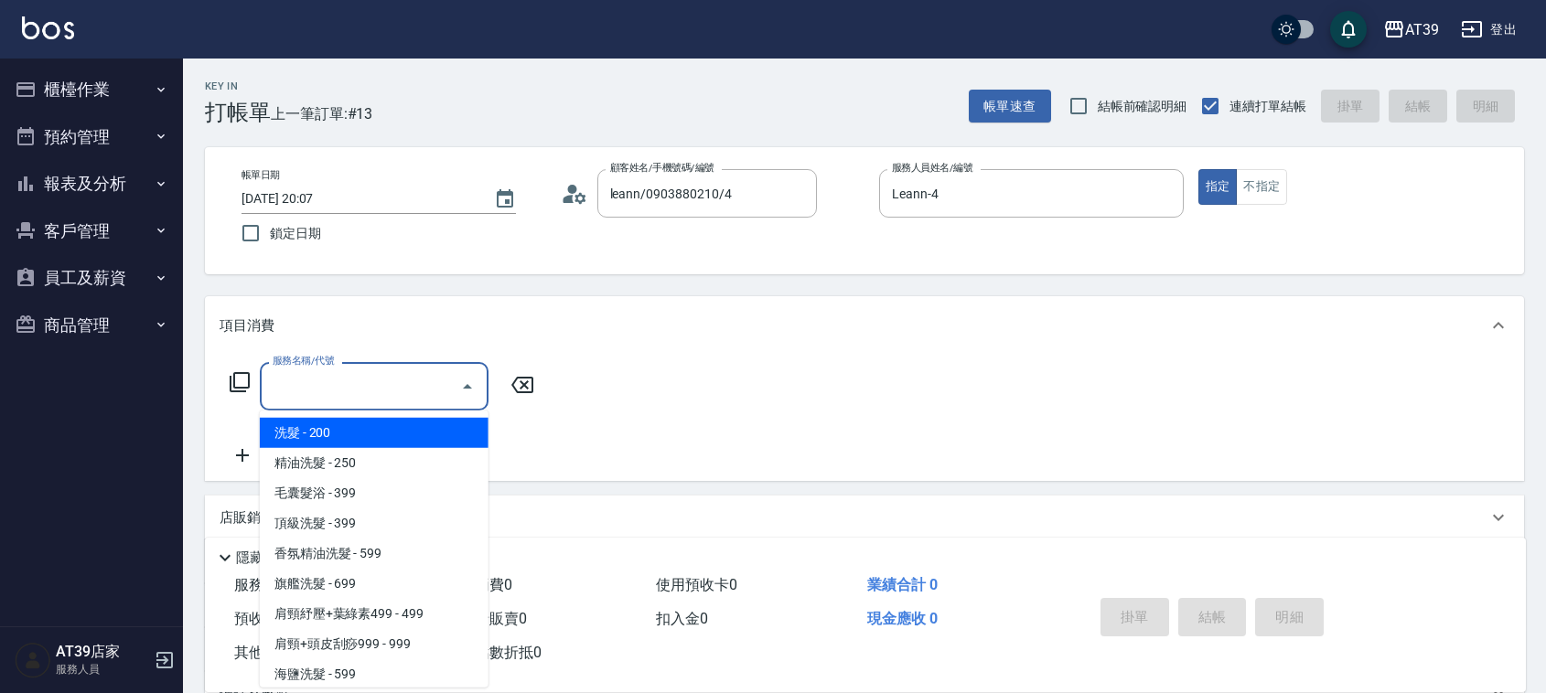
click at [285, 381] on input "服務名稱/代號" at bounding box center [360, 387] width 185 height 32
click at [1259, 194] on button "不指定" at bounding box center [1261, 187] width 51 height 36
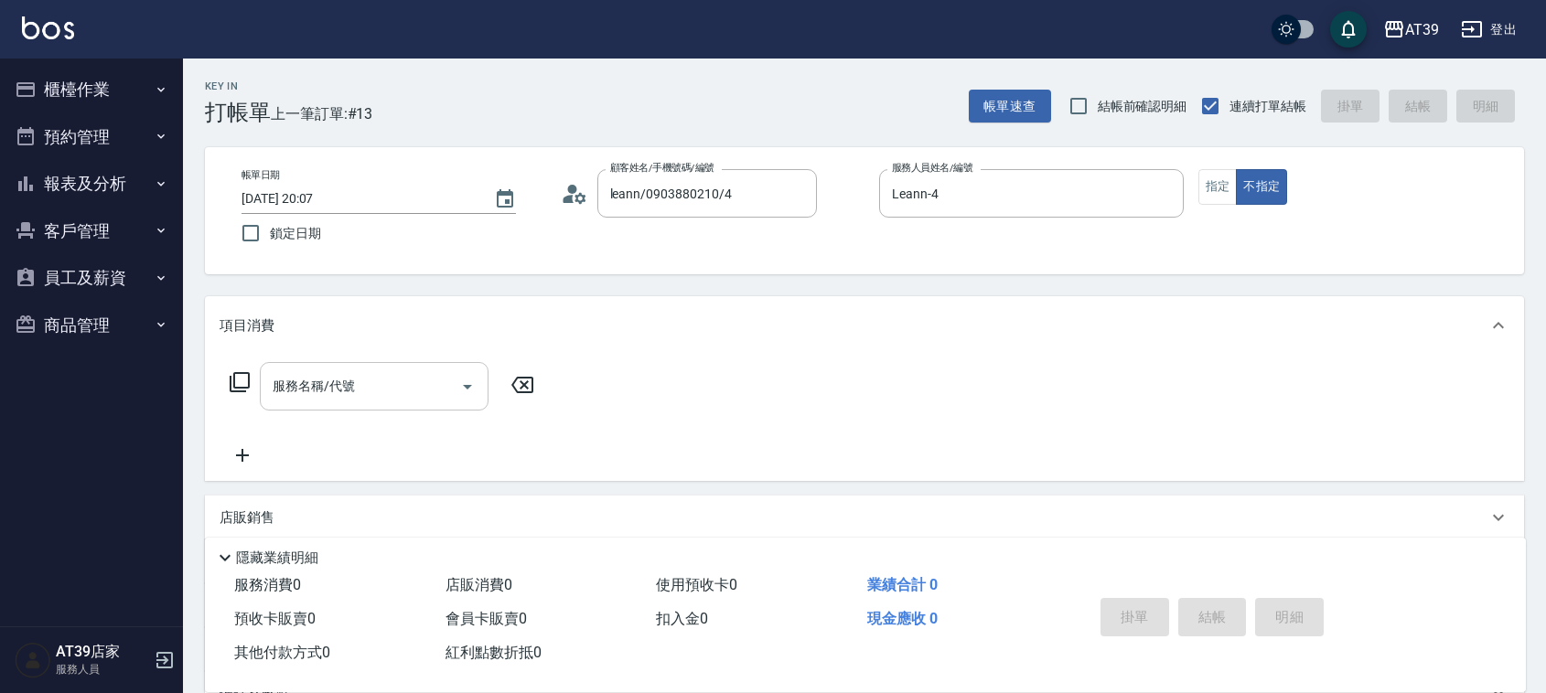
click at [380, 389] on input "服務名稱/代號" at bounding box center [360, 387] width 185 height 32
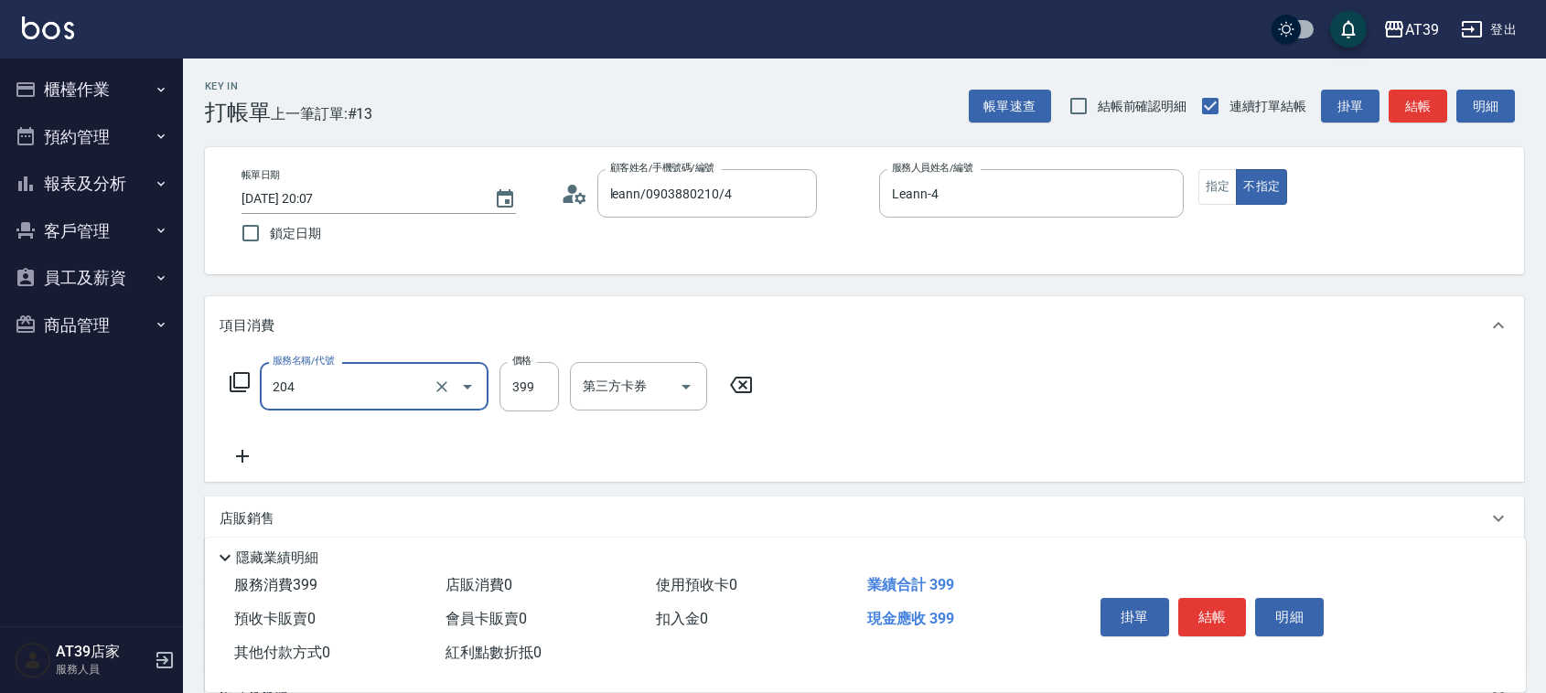
type input "A級洗+剪(204)"
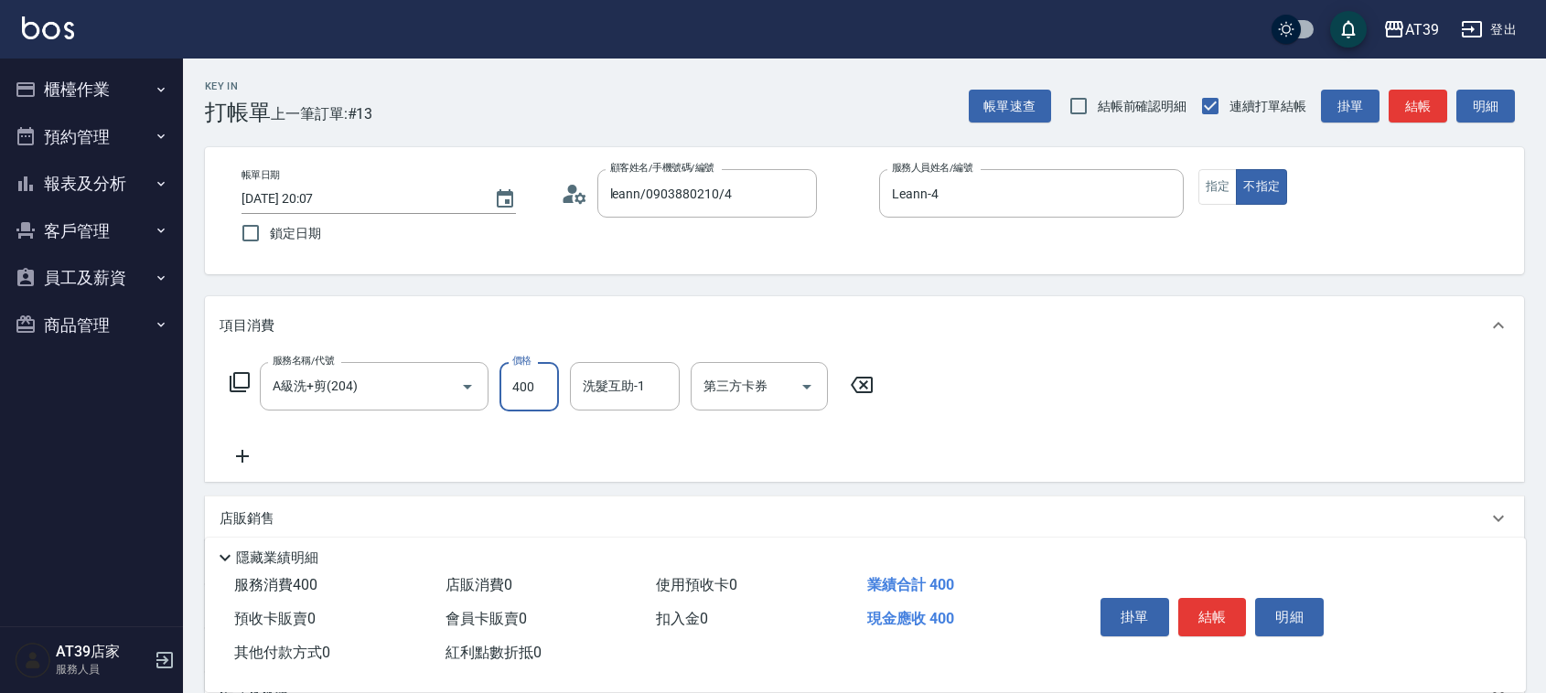
type input "400"
type input "饅頭-87"
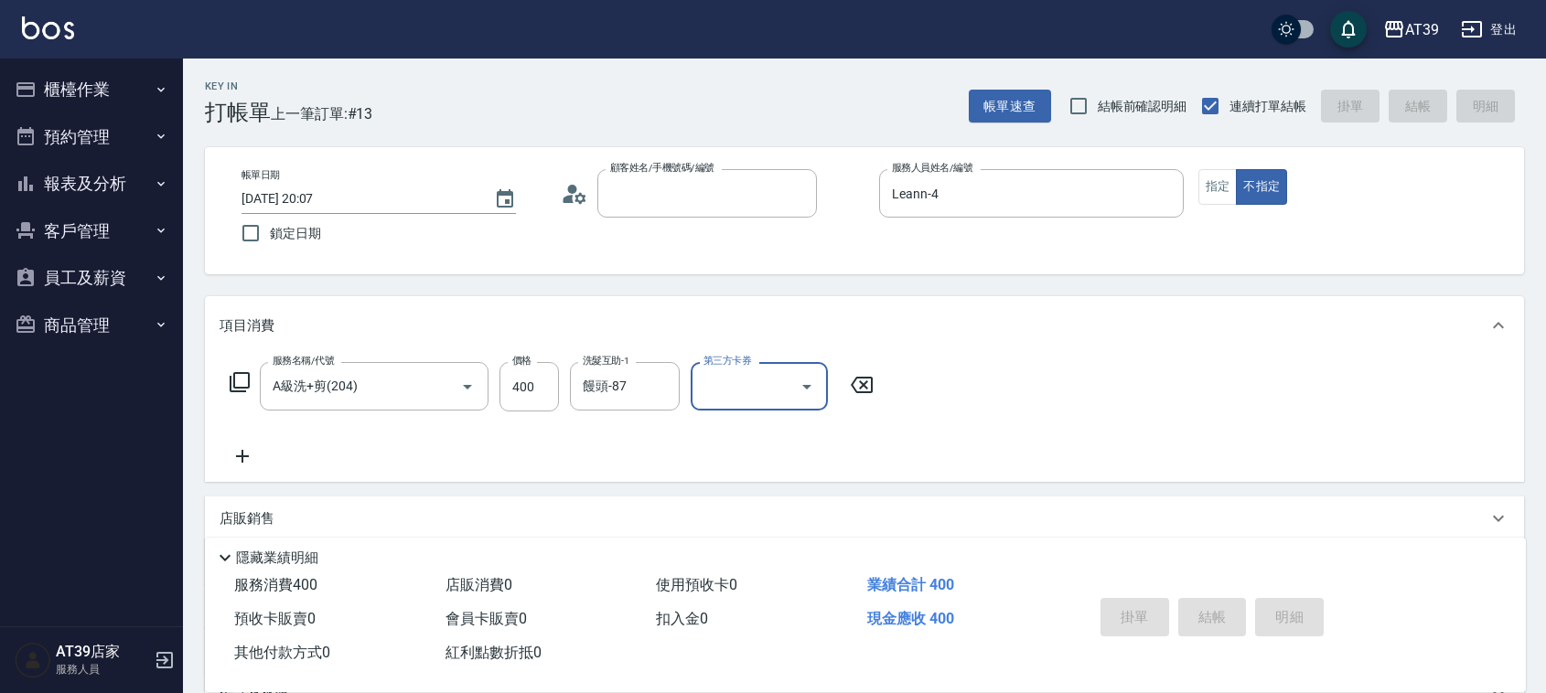
type input "2025/09/24 20:08"
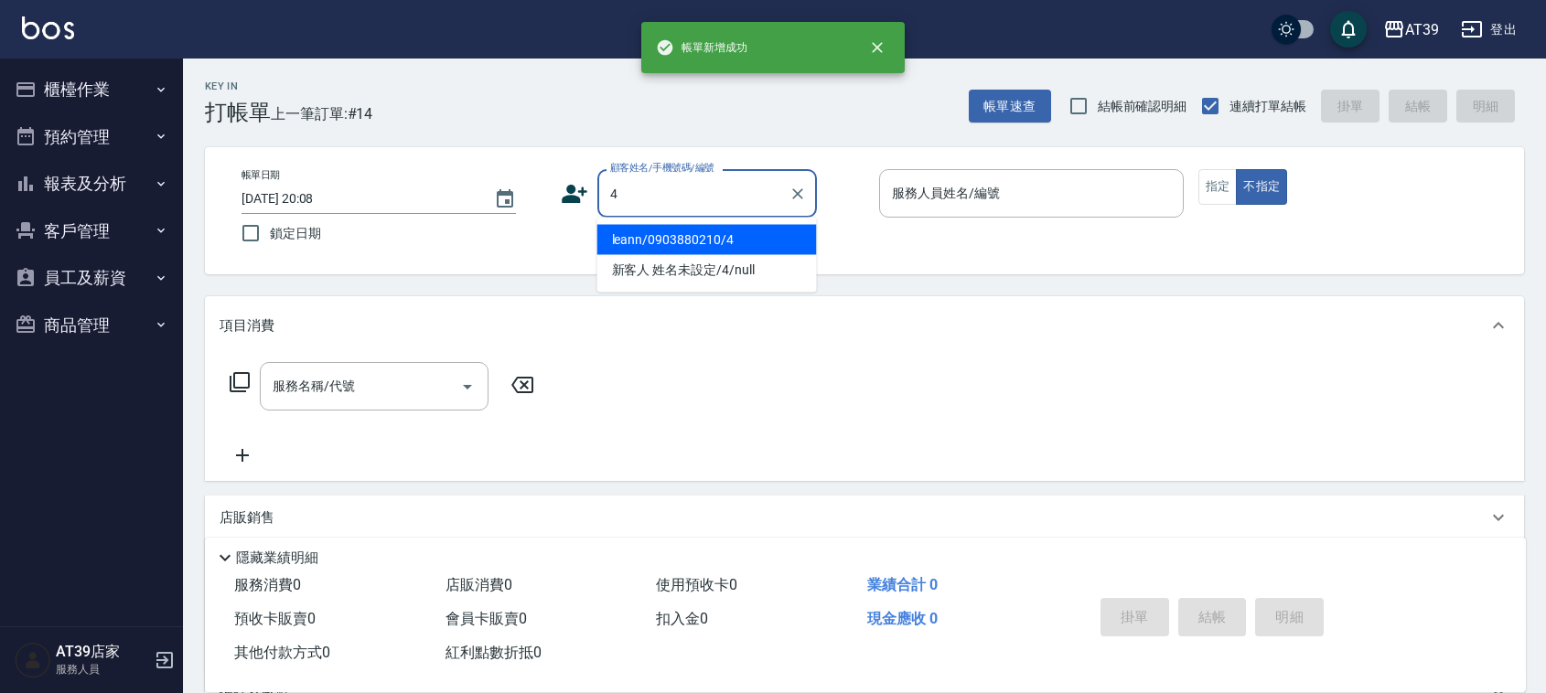
type input "leann/0903880210/4"
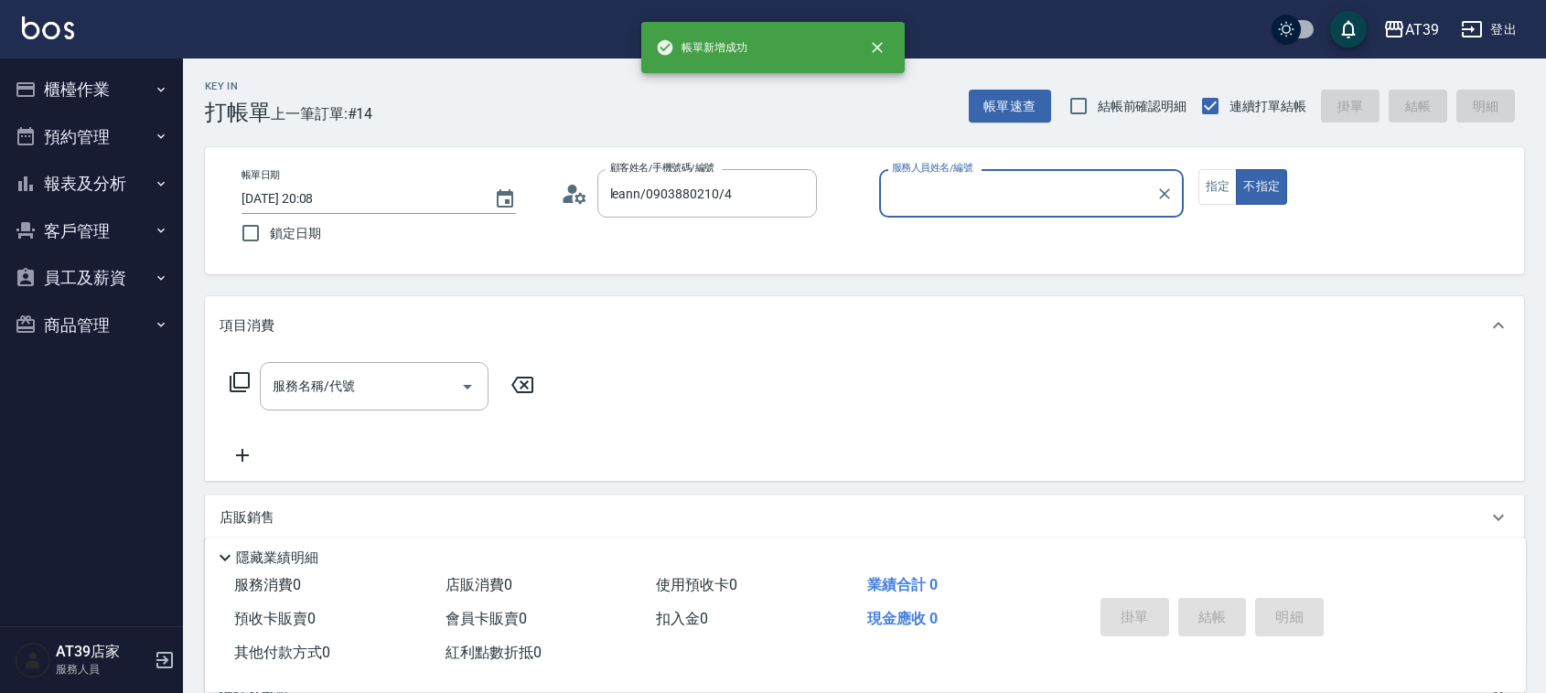
type input "Leann-4"
click at [1236, 169] on button "不指定" at bounding box center [1261, 187] width 51 height 36
type button "false"
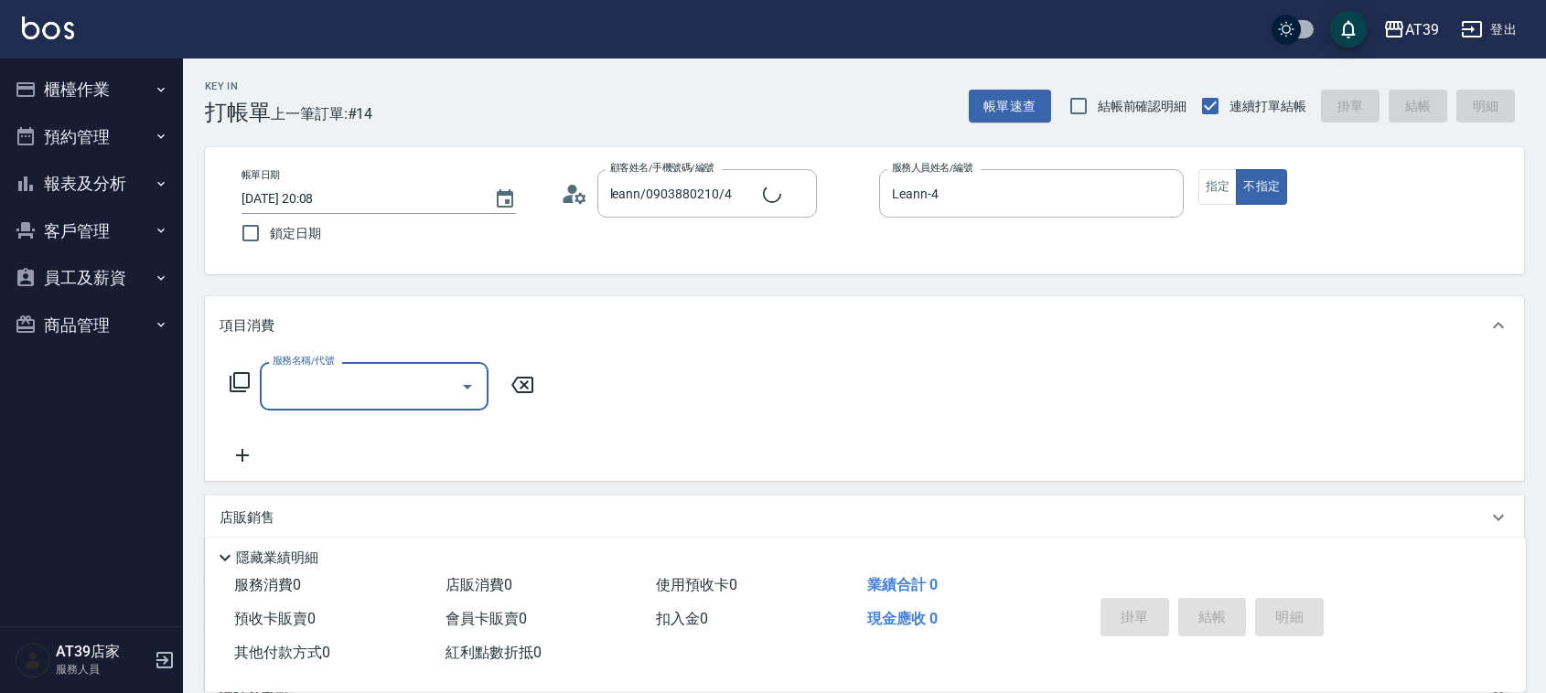
type input "新客人 姓名未設定/4/null"
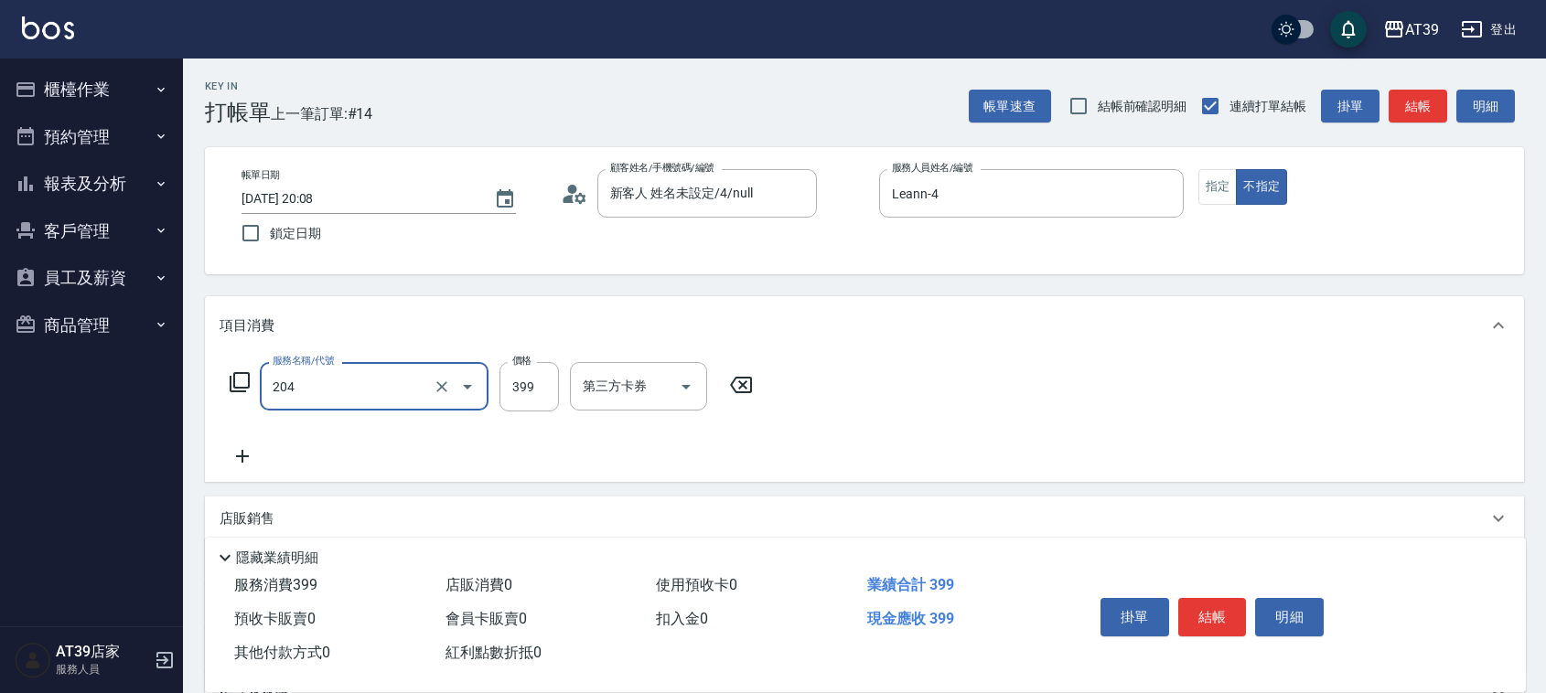
type input "A級洗+剪(204)"
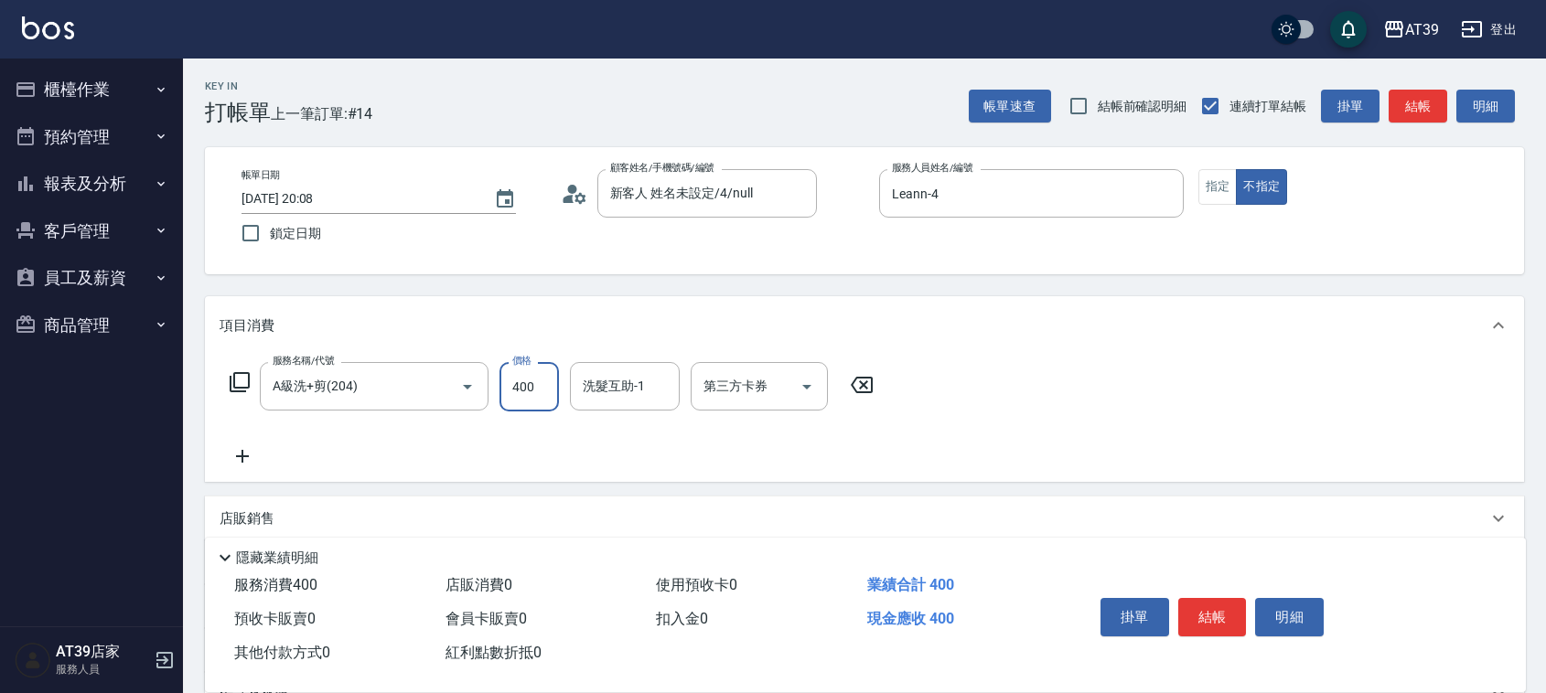
type input "400"
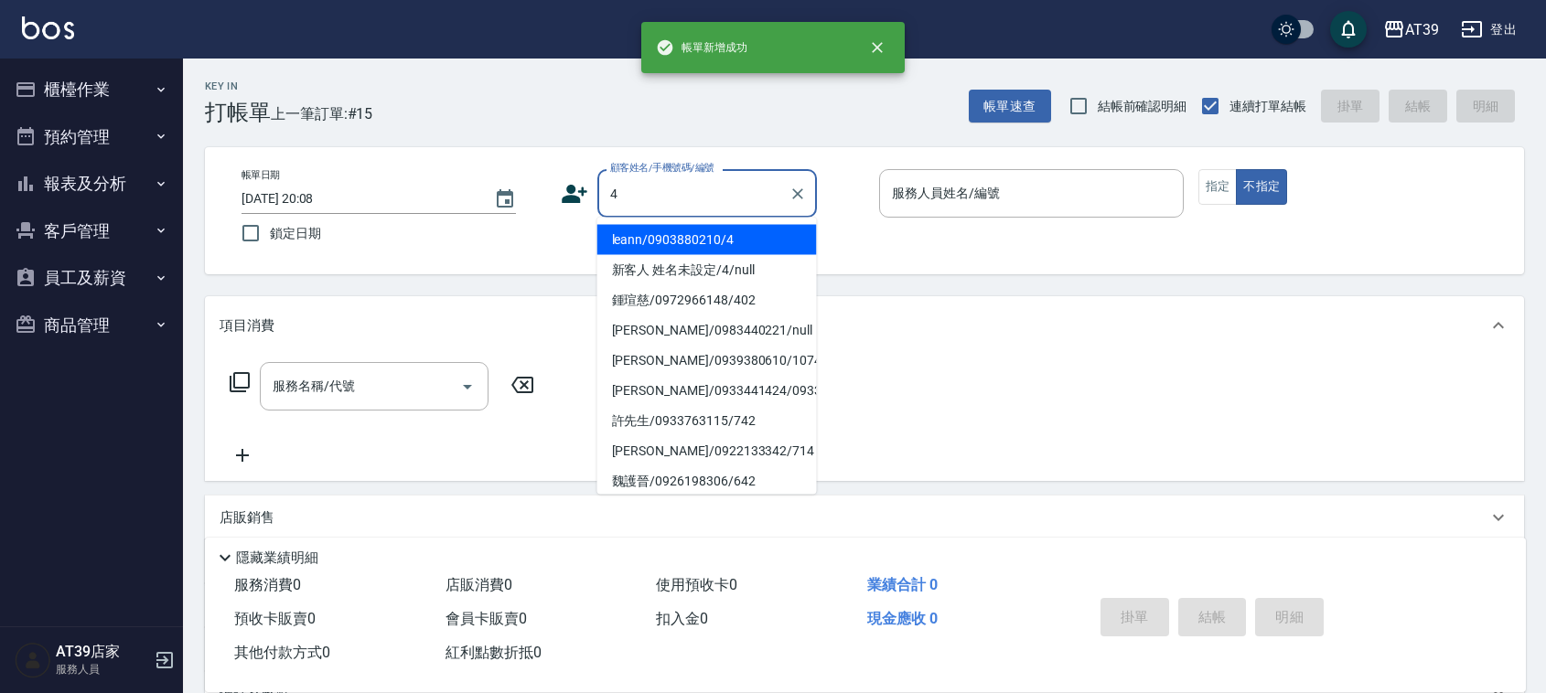
type input "leann/0903880210/4"
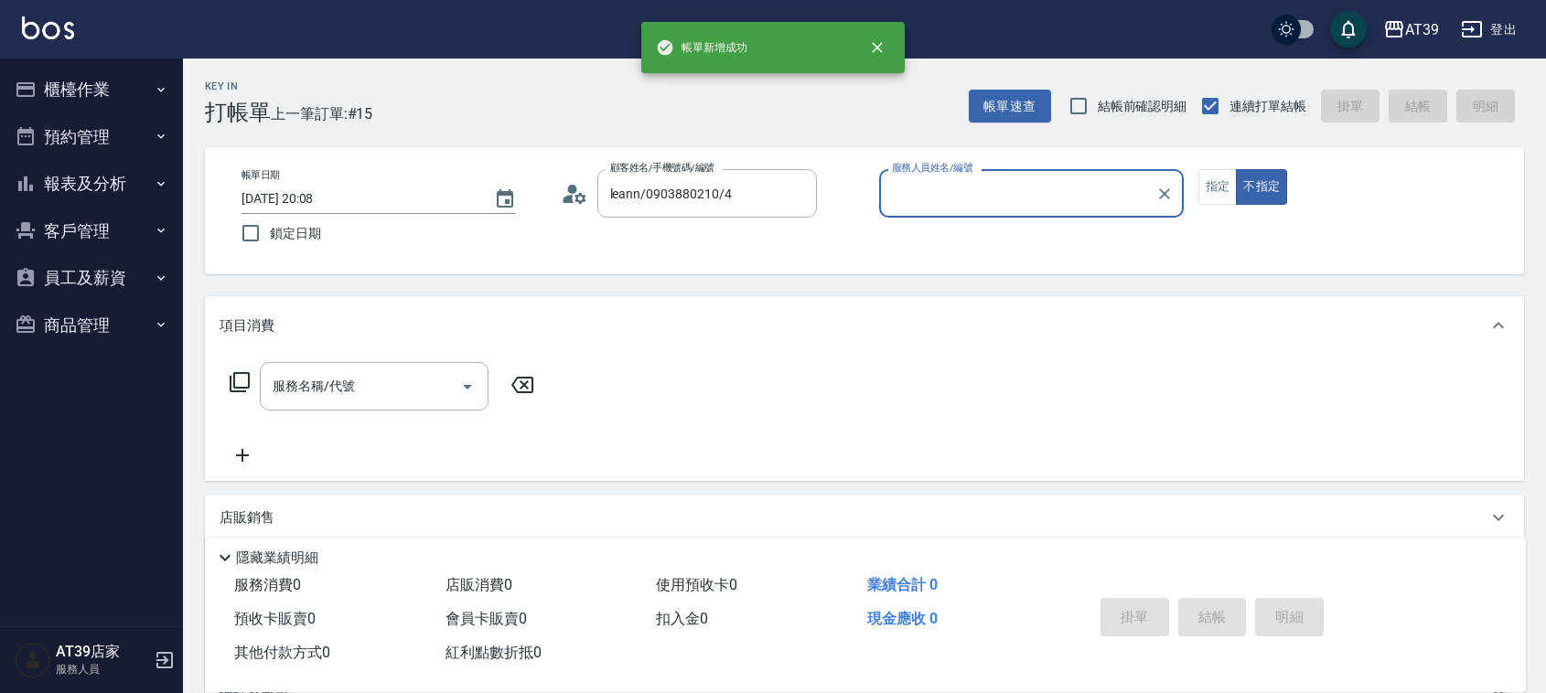
type input "Leann-4"
click at [1236, 169] on button "不指定" at bounding box center [1261, 187] width 51 height 36
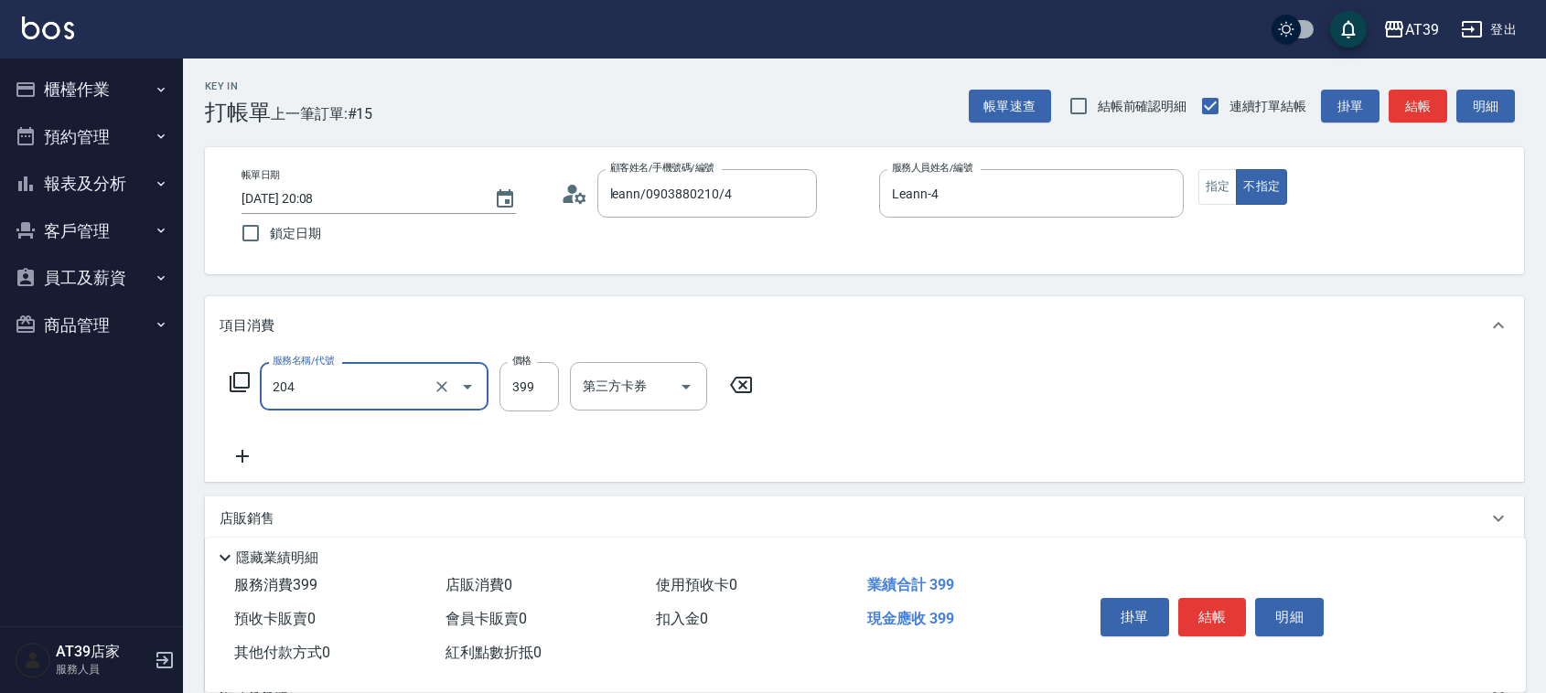
type input "A級洗+剪(204)"
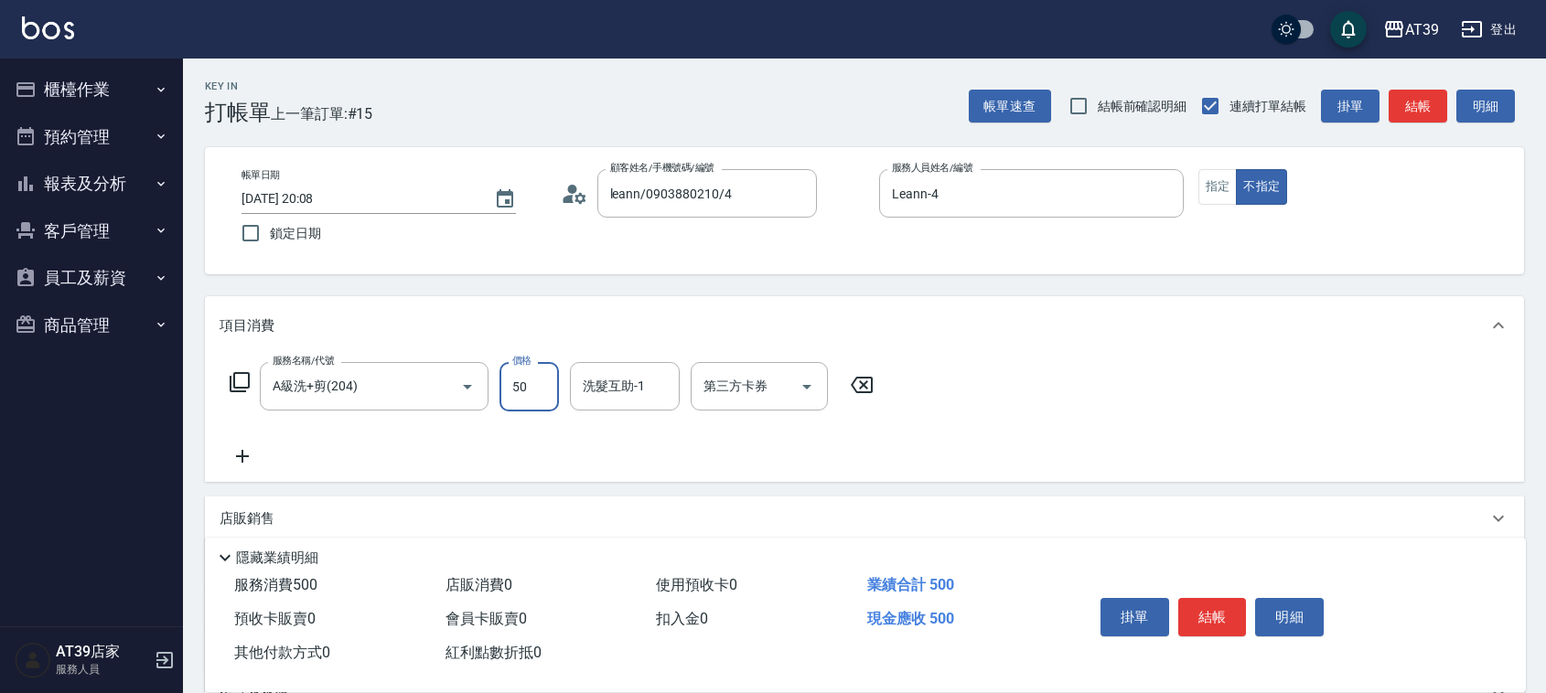
type input "500"
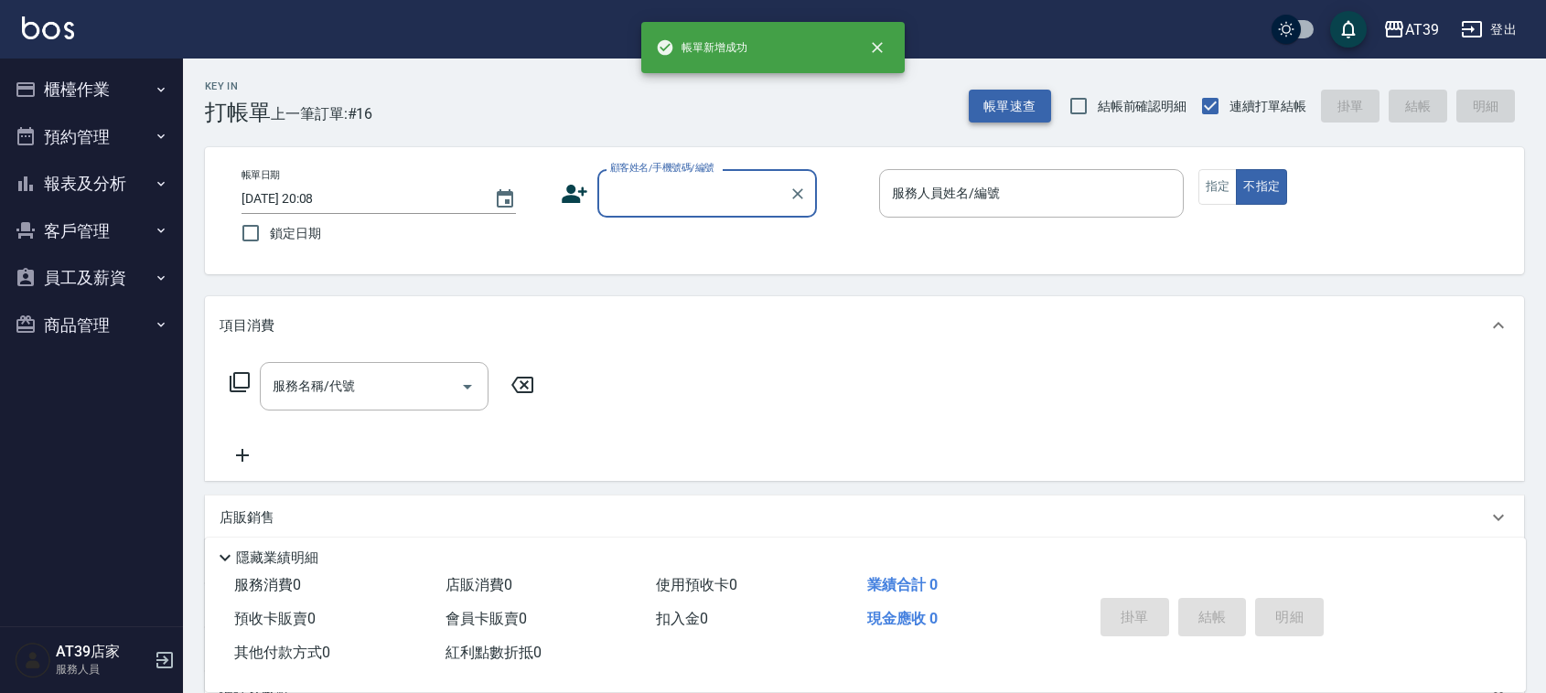
click at [1032, 121] on button "帳單速查" at bounding box center [1010, 107] width 82 height 34
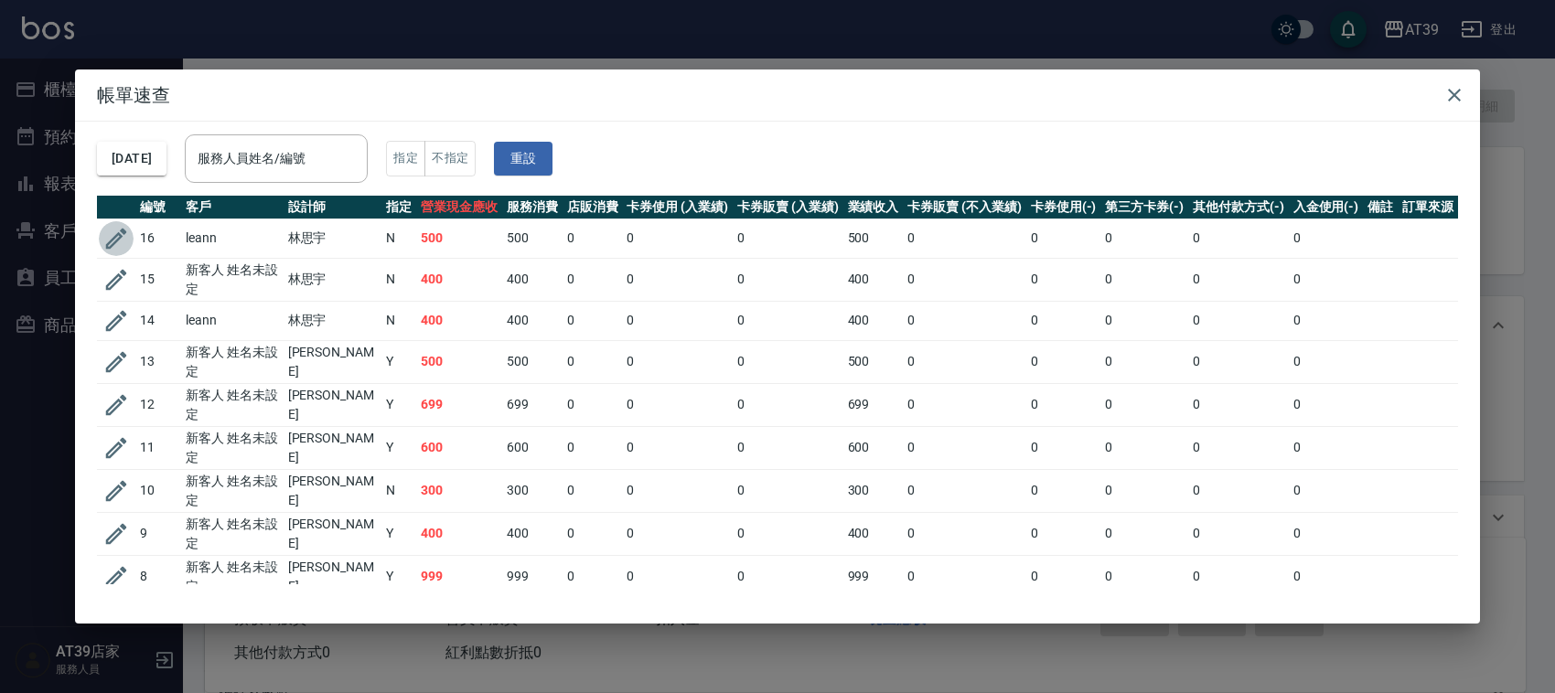
click at [103, 229] on icon "button" at bounding box center [115, 238] width 27 height 27
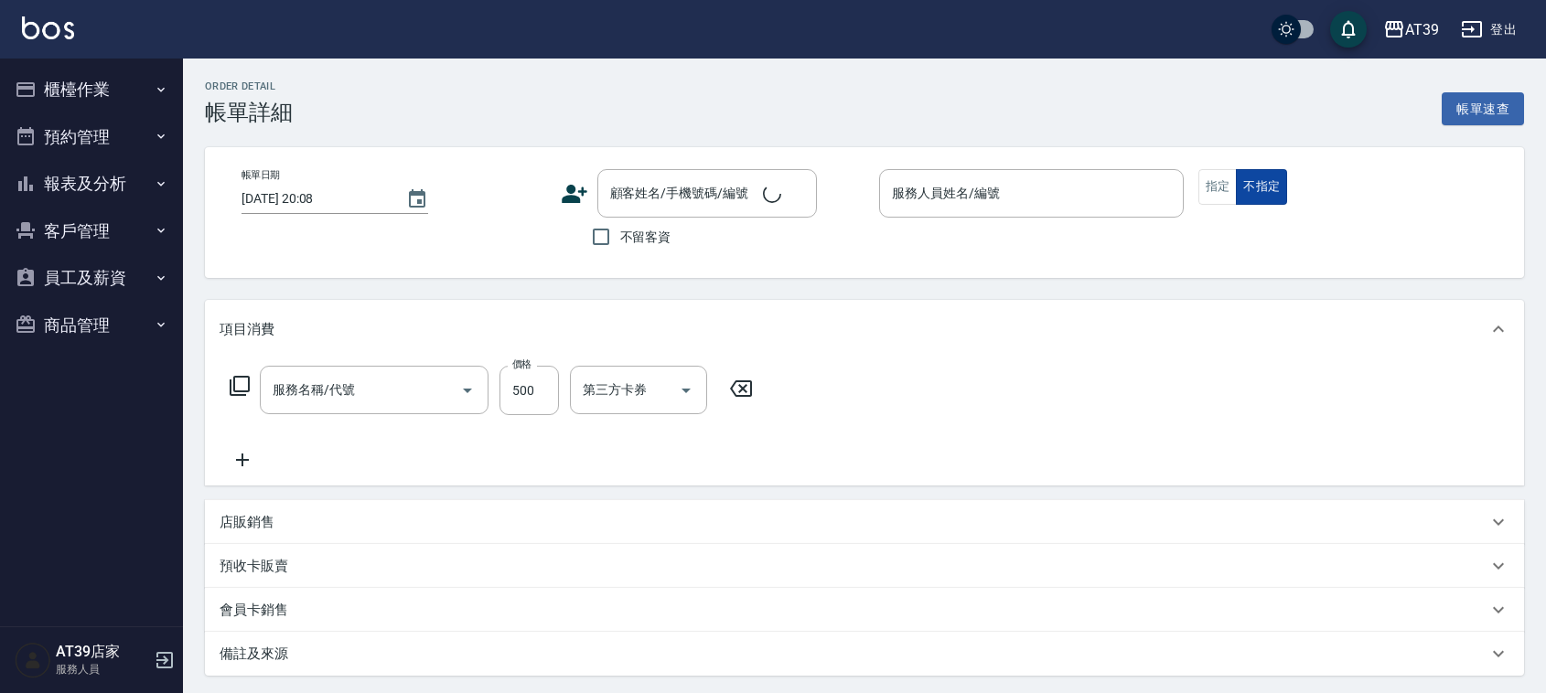
type input "Leann-4"
type input "A級洗+剪(204)"
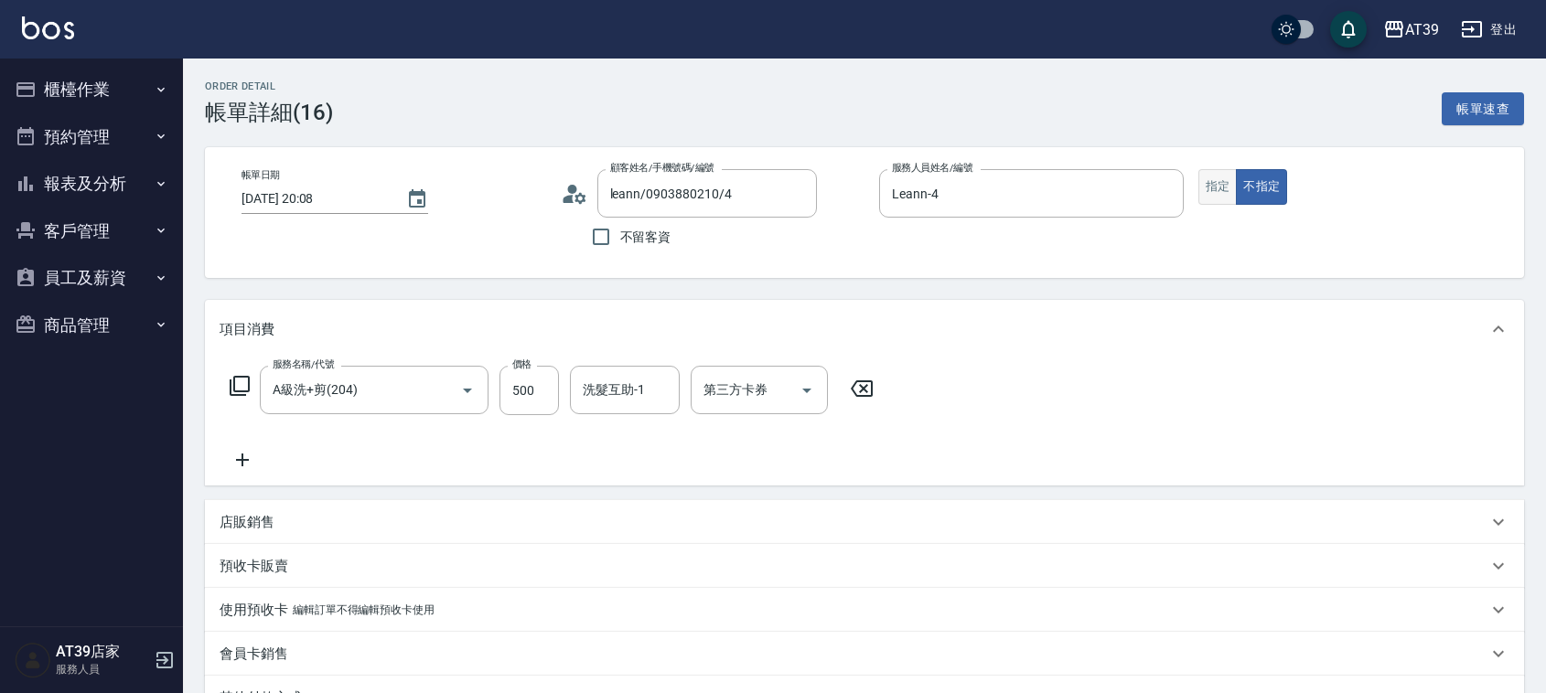
type input "leann/0903880210/4"
click at [1221, 186] on button "指定" at bounding box center [1218, 187] width 39 height 36
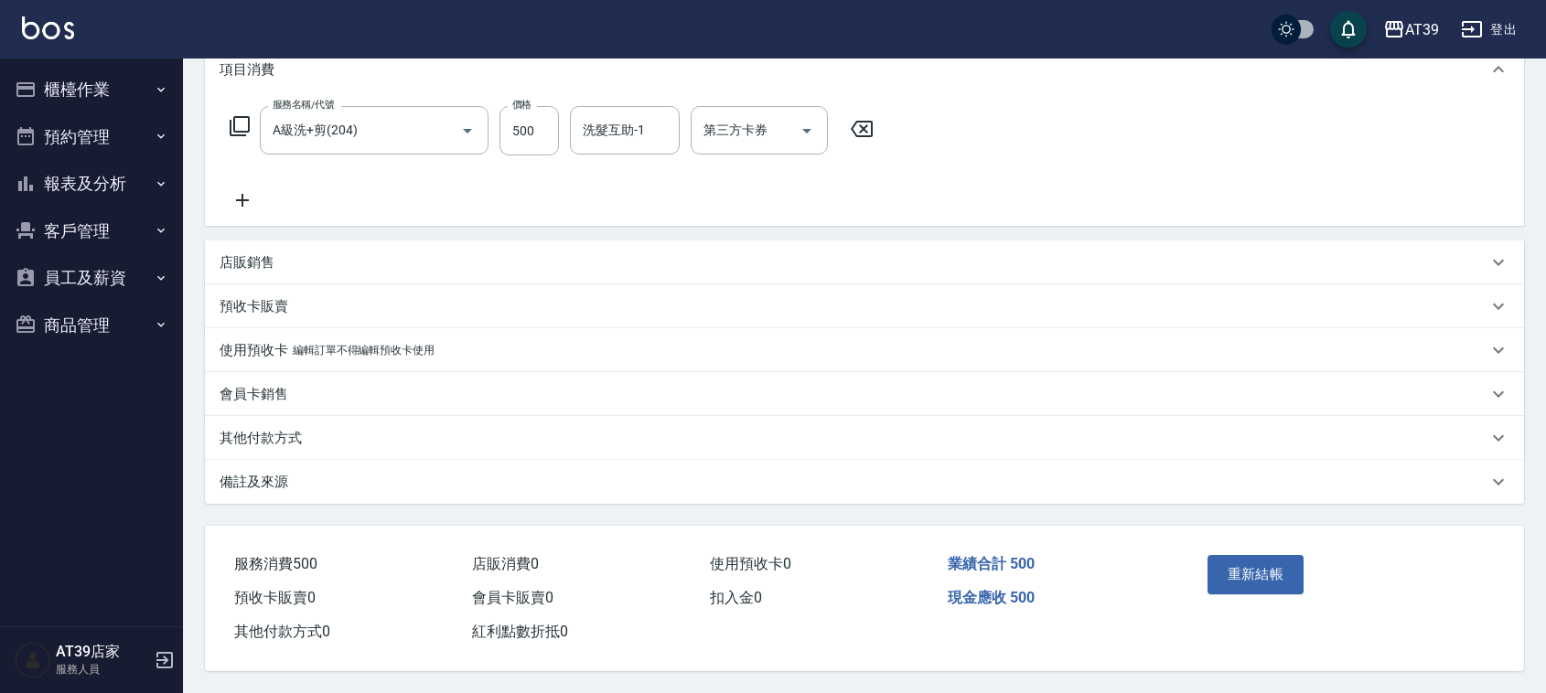
scroll to position [266, 0]
click at [1254, 555] on button "重新結帳" at bounding box center [1256, 574] width 97 height 38
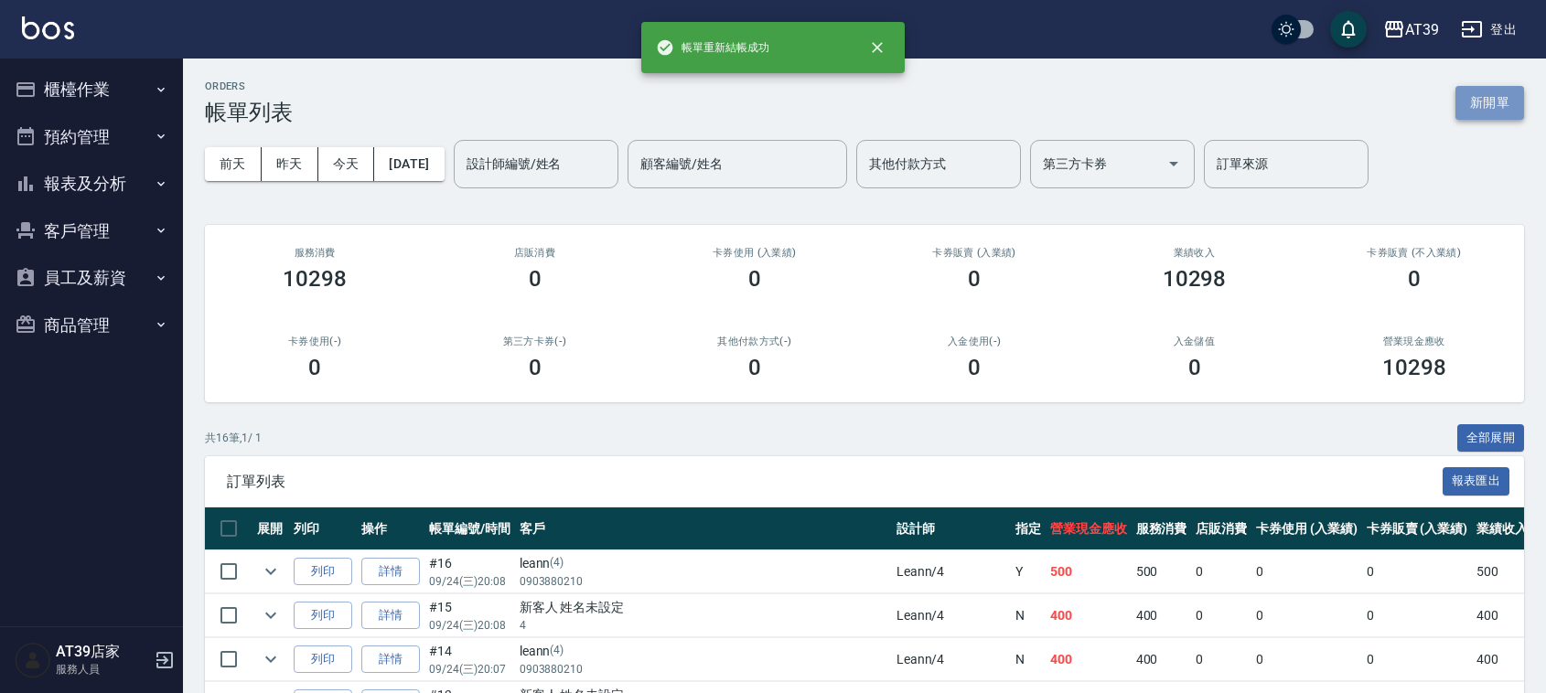
click at [1492, 115] on button "新開單" at bounding box center [1490, 103] width 69 height 34
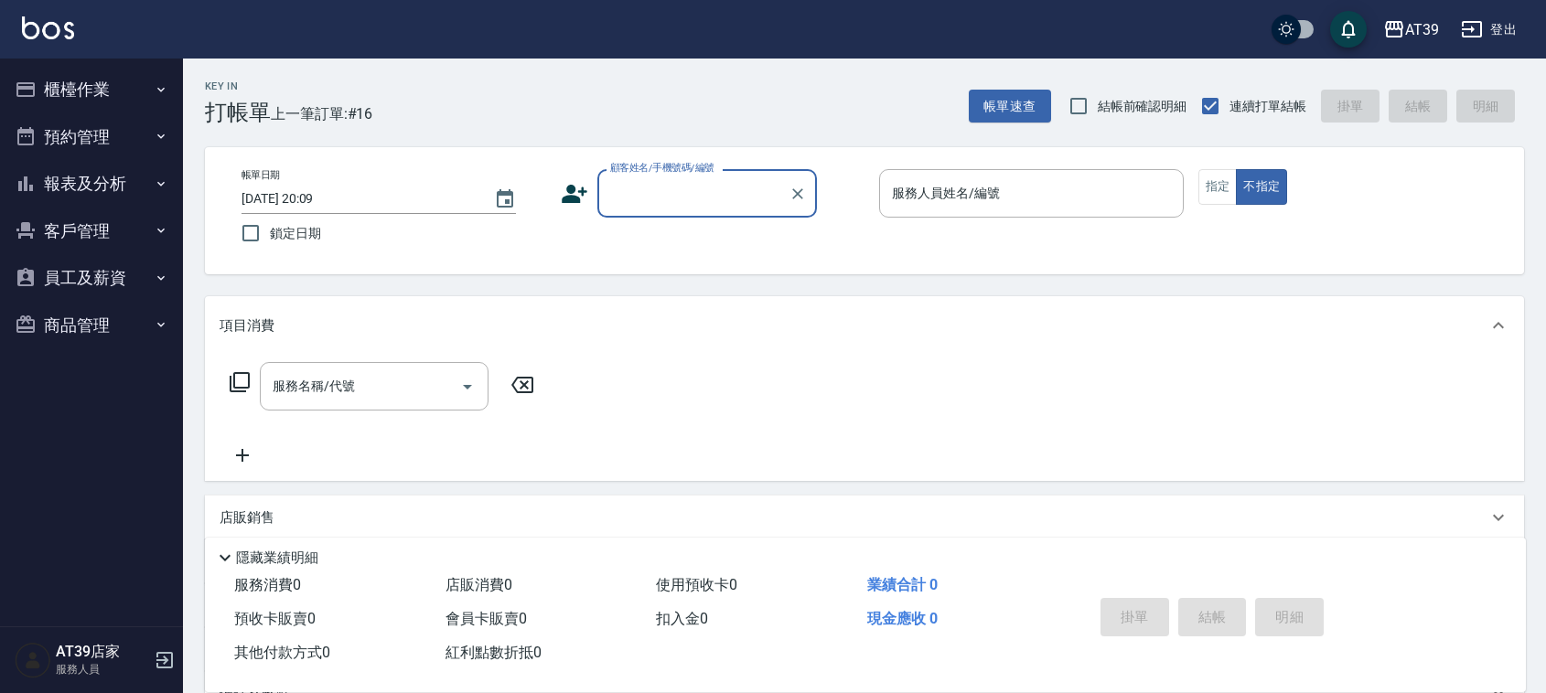
click at [663, 199] on input "顧客姓名/手機號碼/編號" at bounding box center [694, 193] width 176 height 32
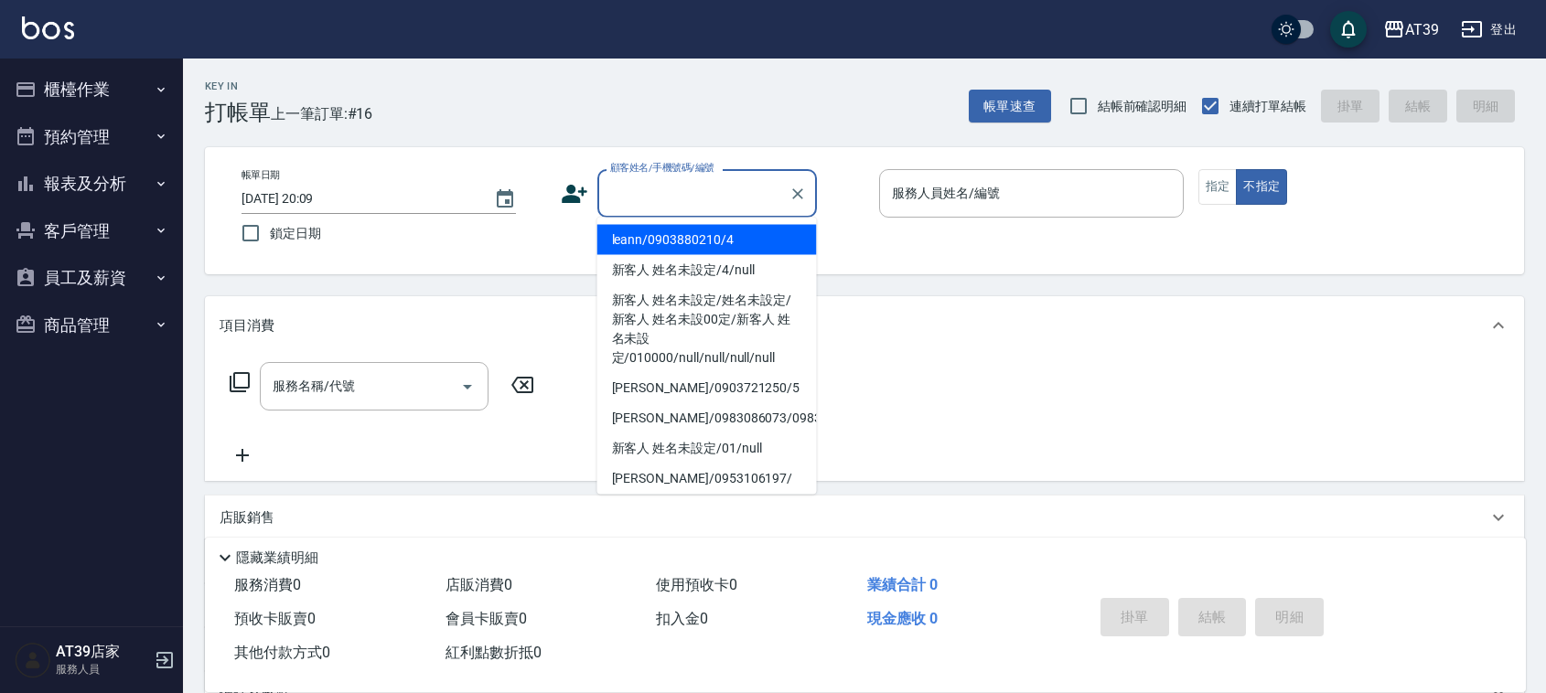
click at [687, 240] on li "leann/0903880210/4" at bounding box center [707, 240] width 220 height 30
type input "leann/0903880210/4"
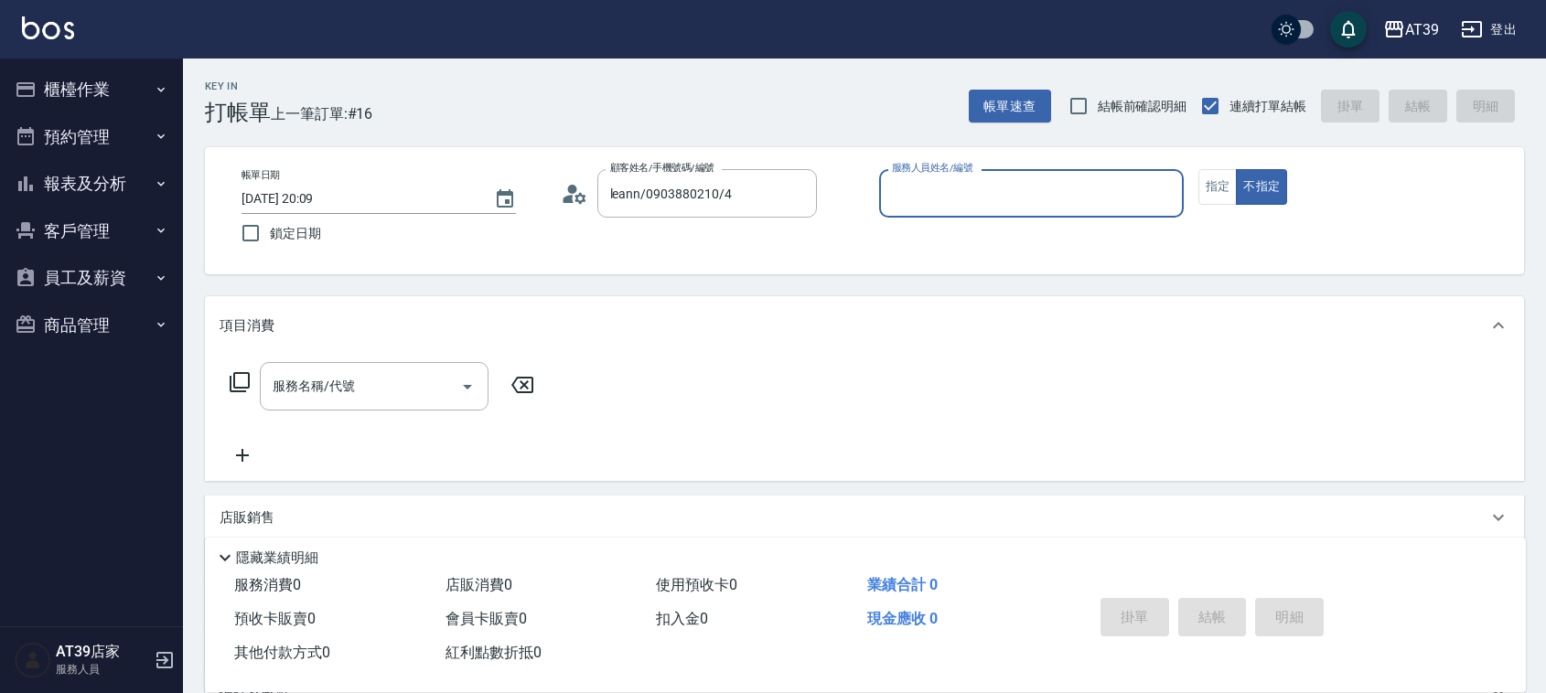
type input "Leann-4"
click at [316, 409] on div "服務名稱/代號" at bounding box center [374, 386] width 229 height 48
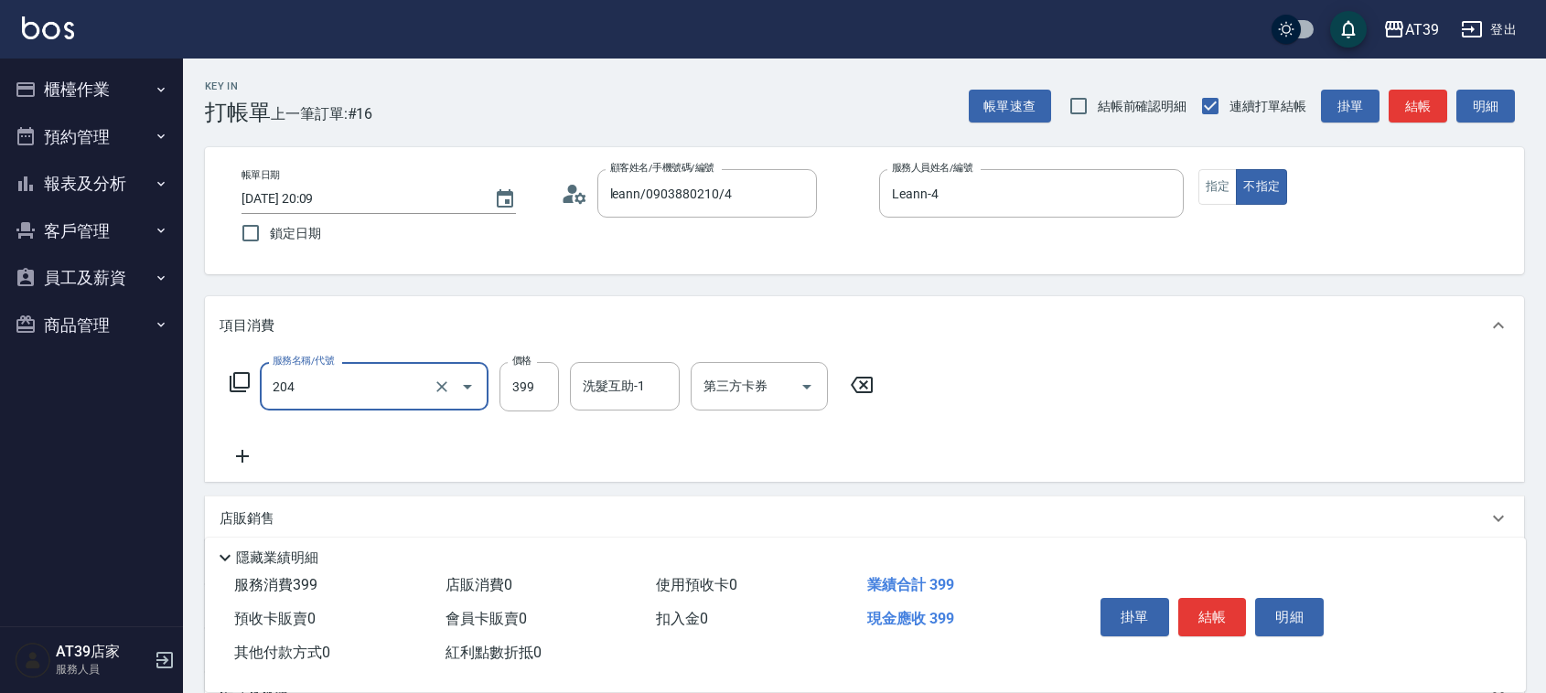
type input "A級洗+剪(204)"
type input "600"
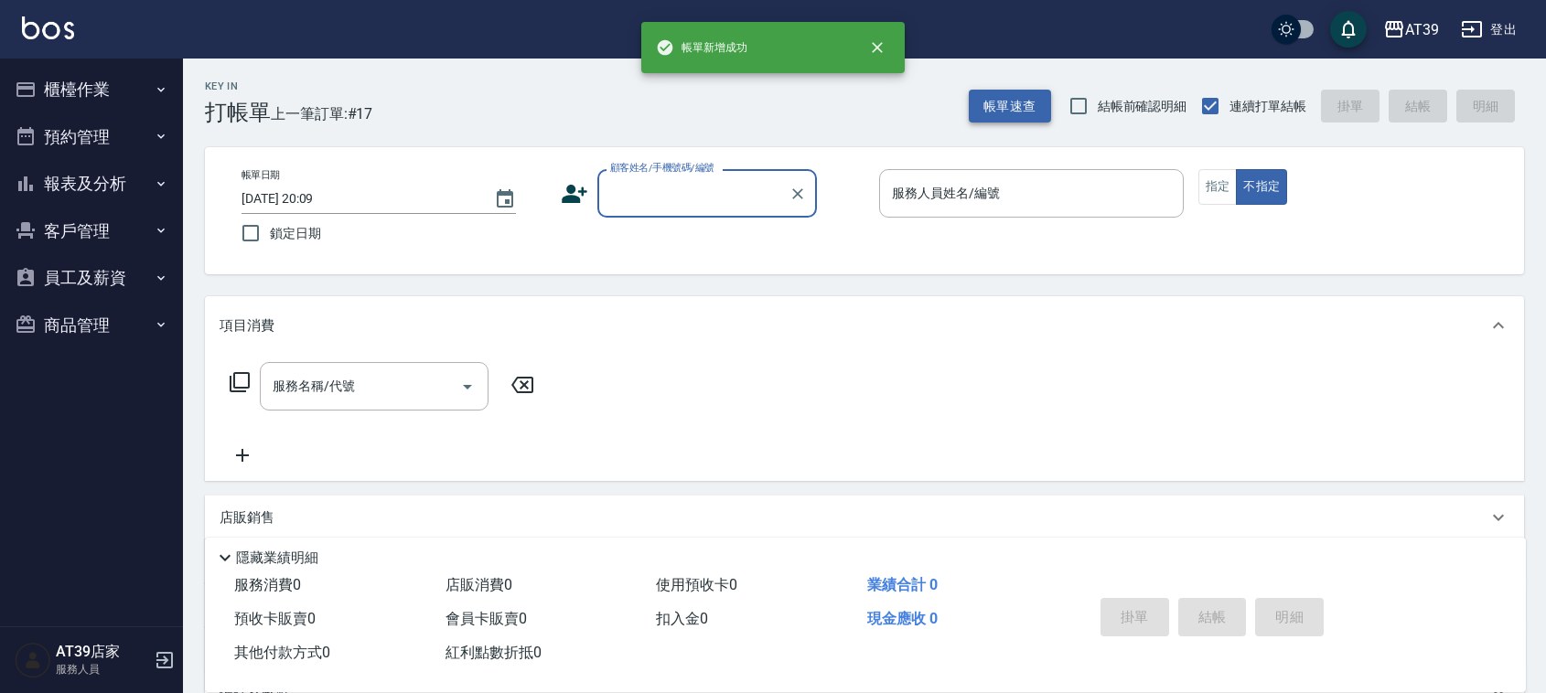
click at [1004, 112] on button "帳單速查" at bounding box center [1010, 107] width 82 height 34
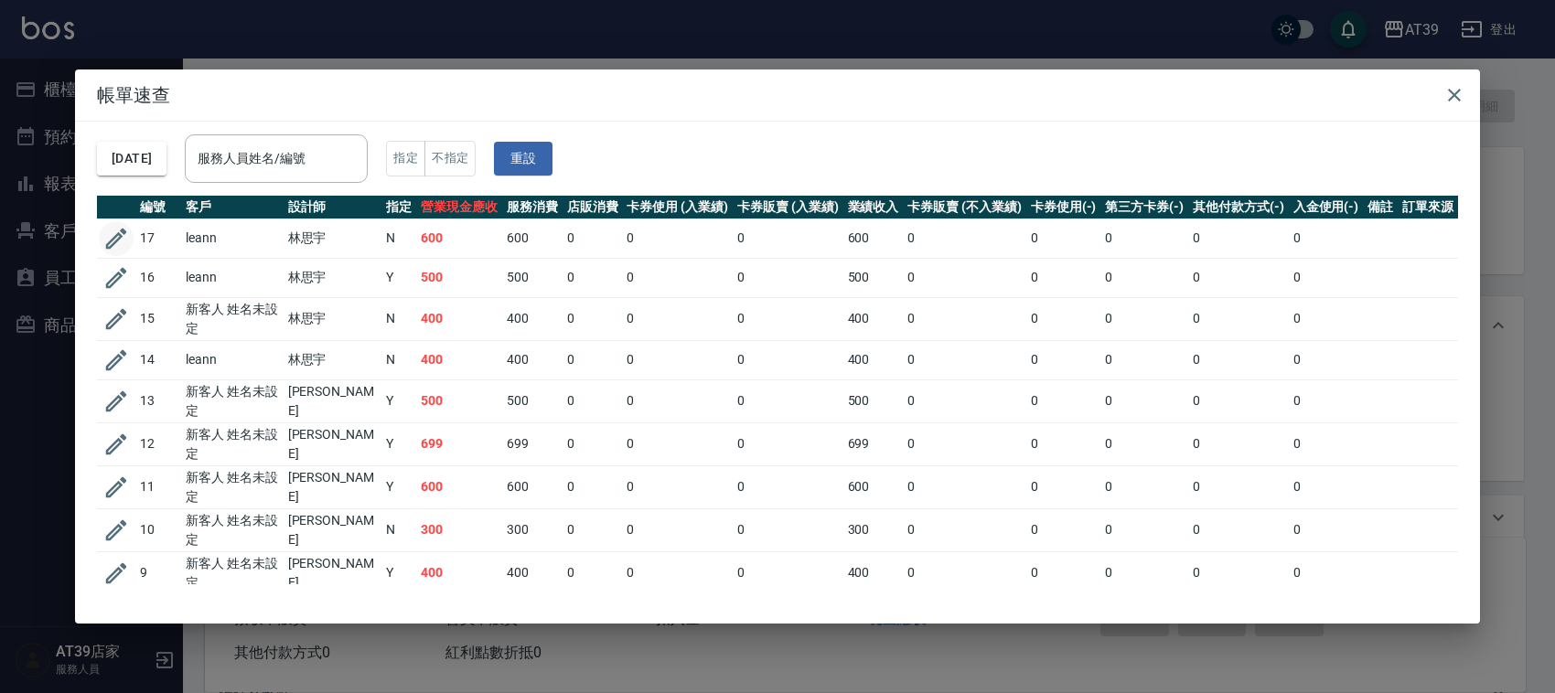
click at [120, 234] on icon "button" at bounding box center [116, 239] width 21 height 21
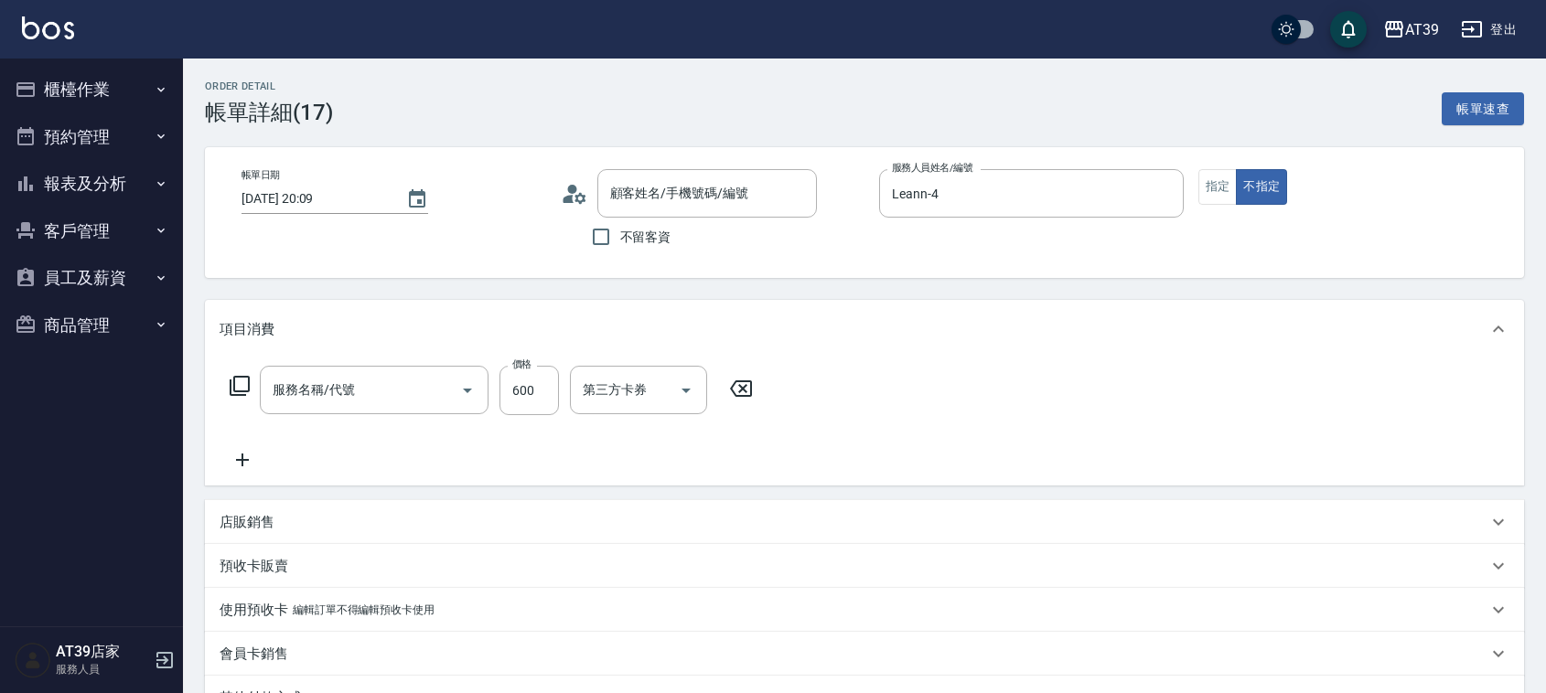
type input "Leann-4"
type input "leann/0903880210/4"
type input "A級洗+剪(204)"
click at [1223, 186] on button "指定" at bounding box center [1218, 187] width 39 height 36
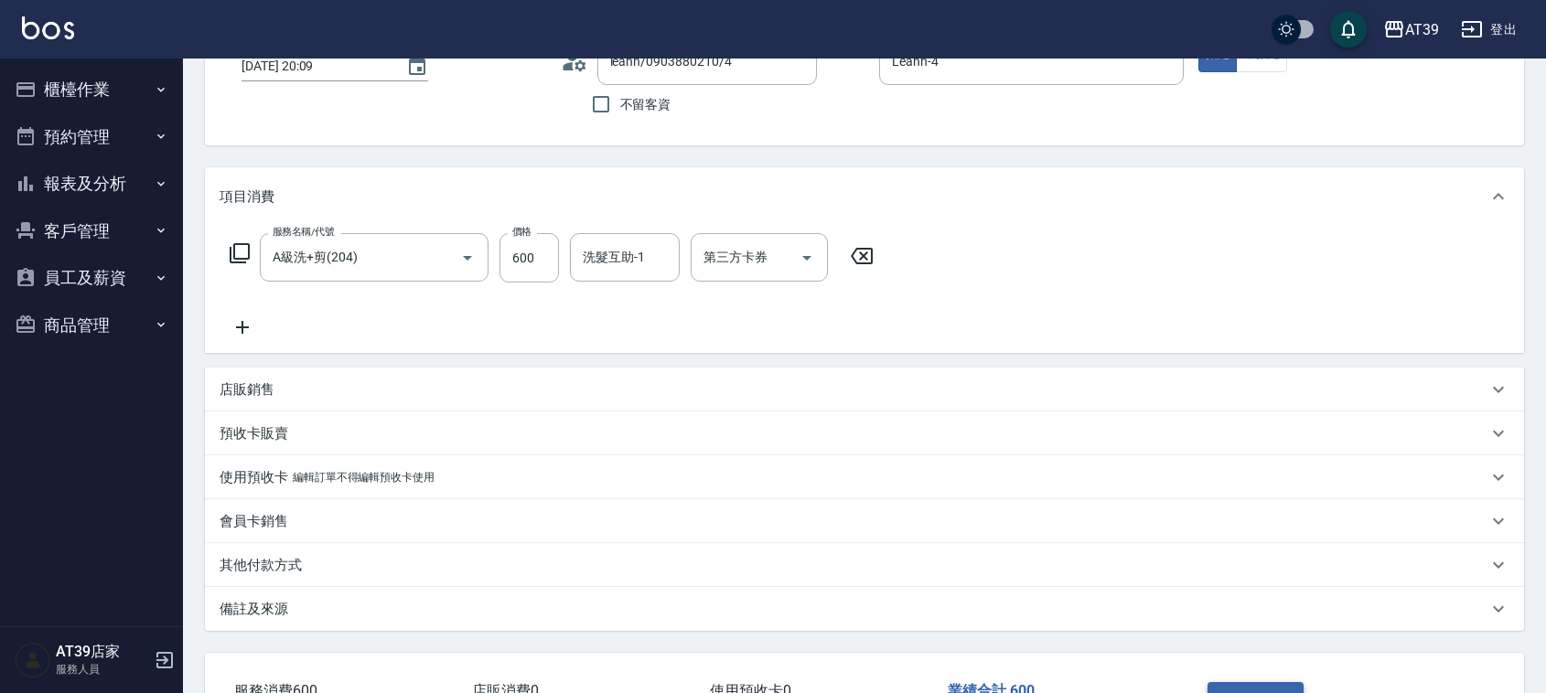
scroll to position [266, 0]
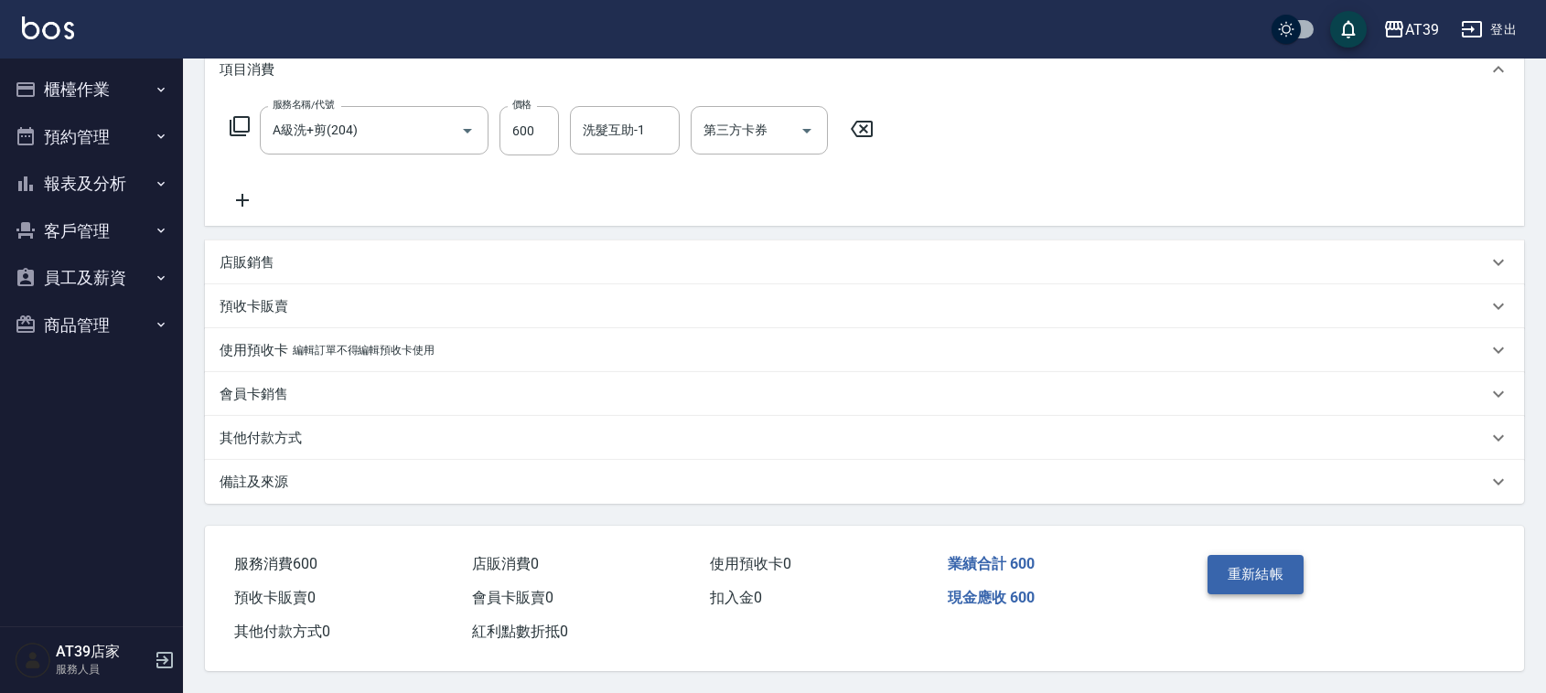
click at [1246, 564] on button "重新結帳" at bounding box center [1256, 574] width 97 height 38
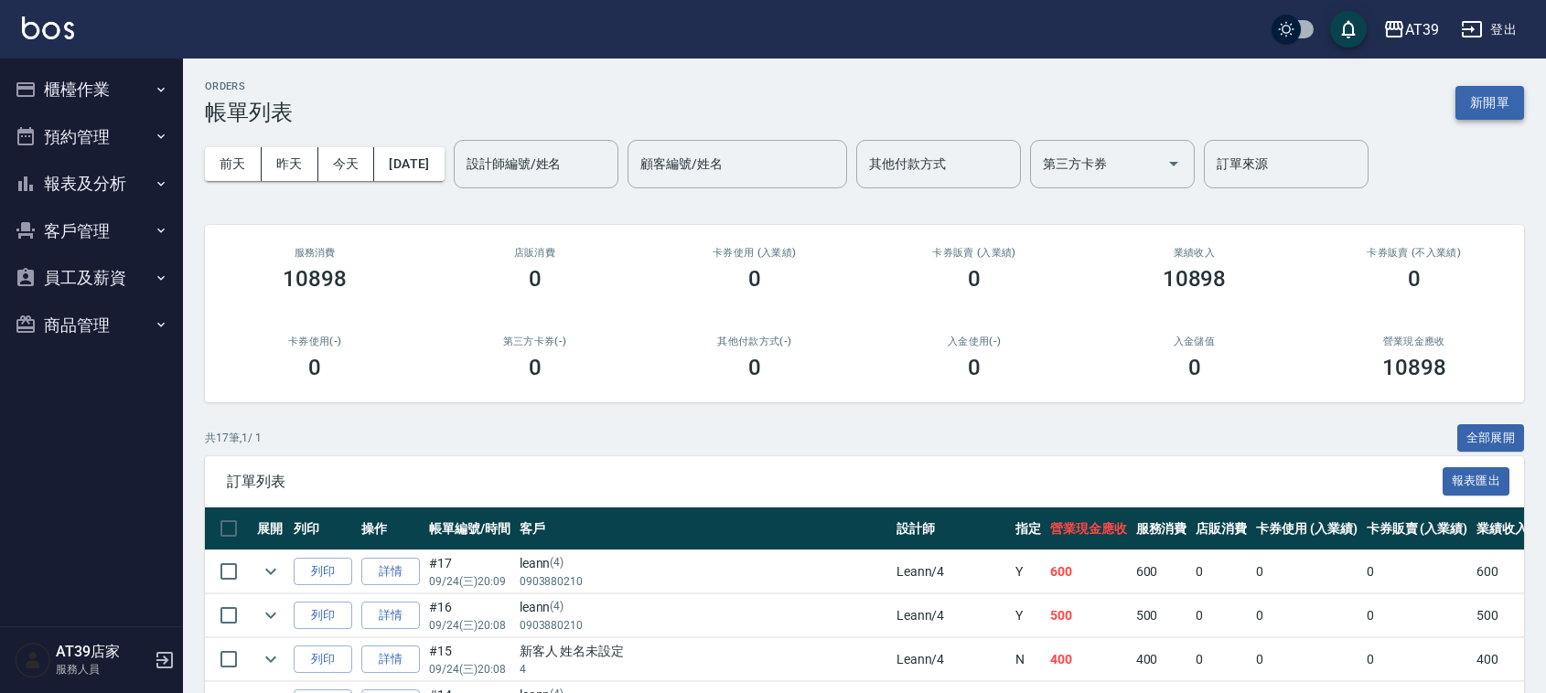
click at [1500, 91] on button "新開單" at bounding box center [1490, 103] width 69 height 34
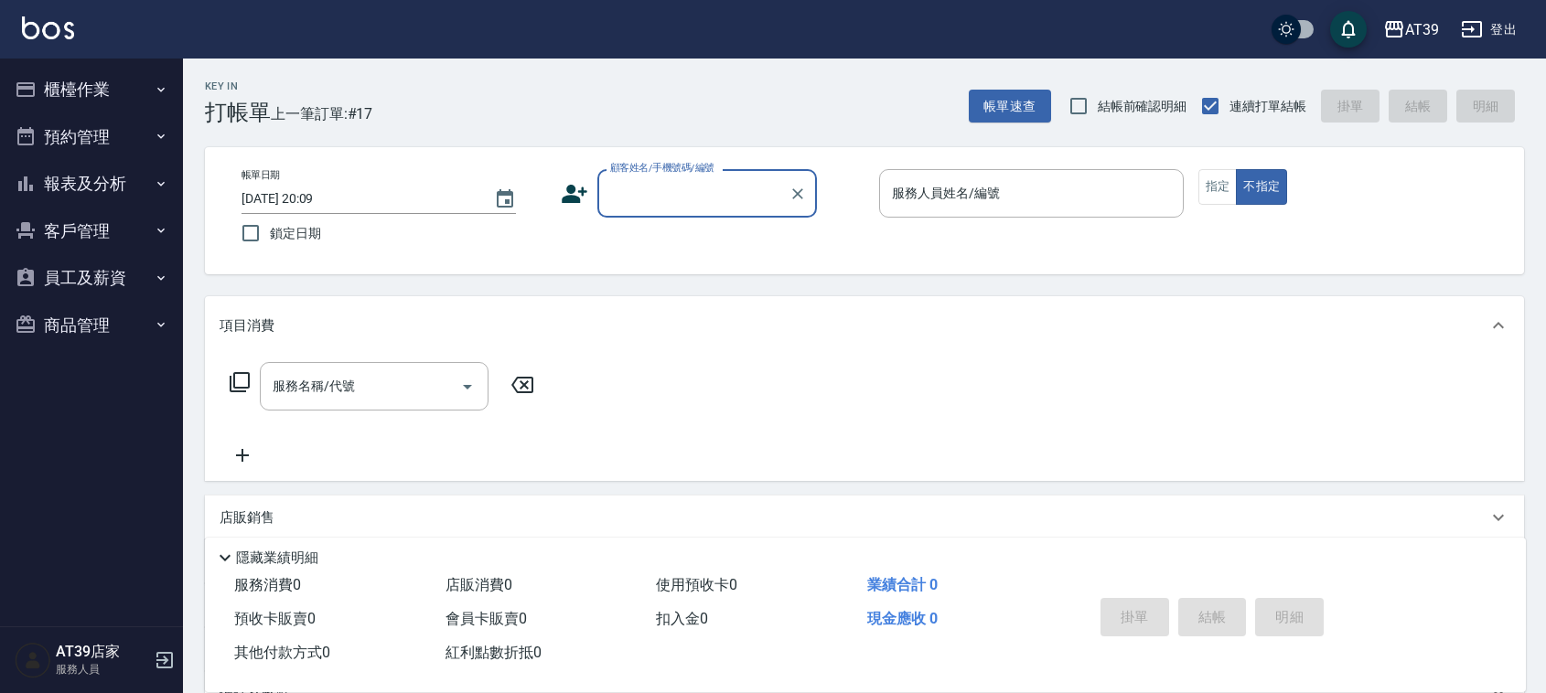
click at [693, 195] on input "顧客姓名/手機號碼/編號" at bounding box center [694, 193] width 176 height 32
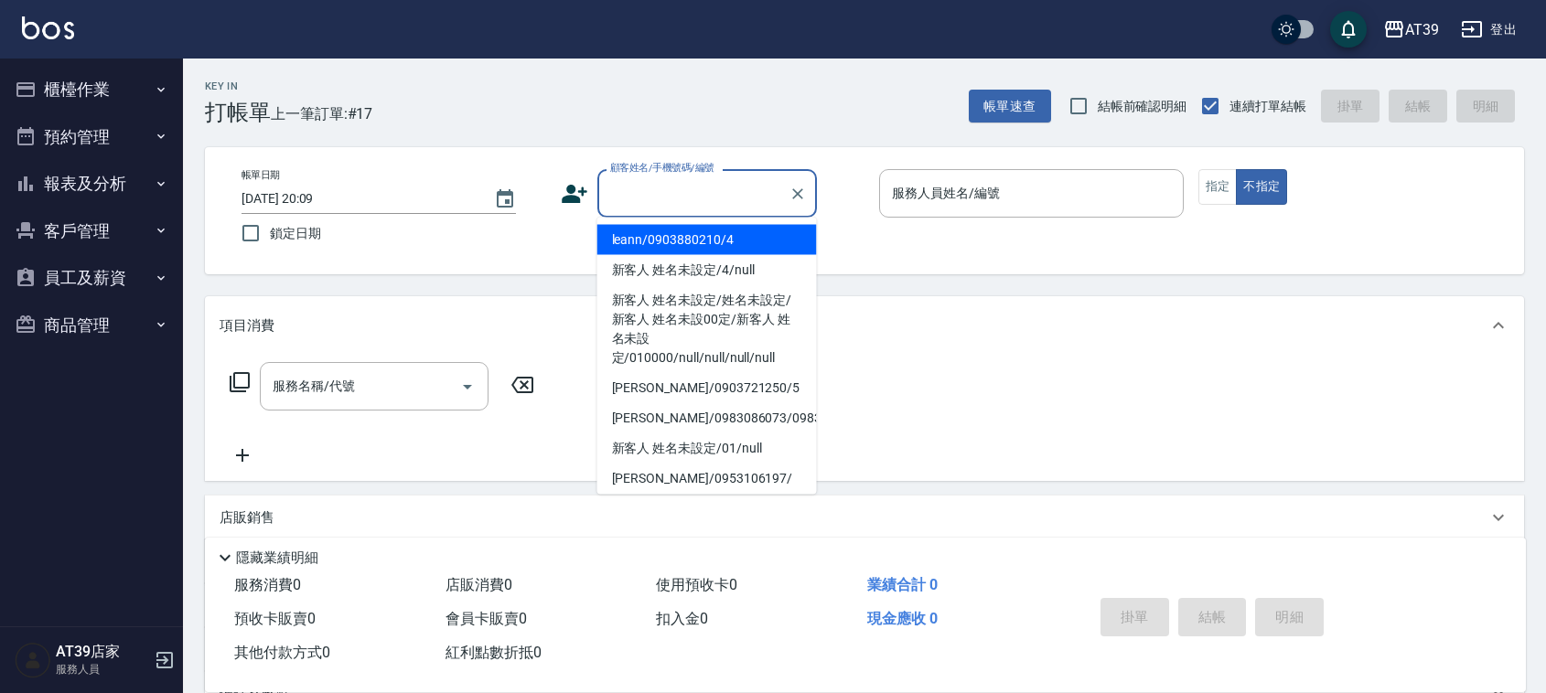
click at [704, 247] on li "leann/0903880210/4" at bounding box center [707, 240] width 220 height 30
type input "leann/0903880210/4"
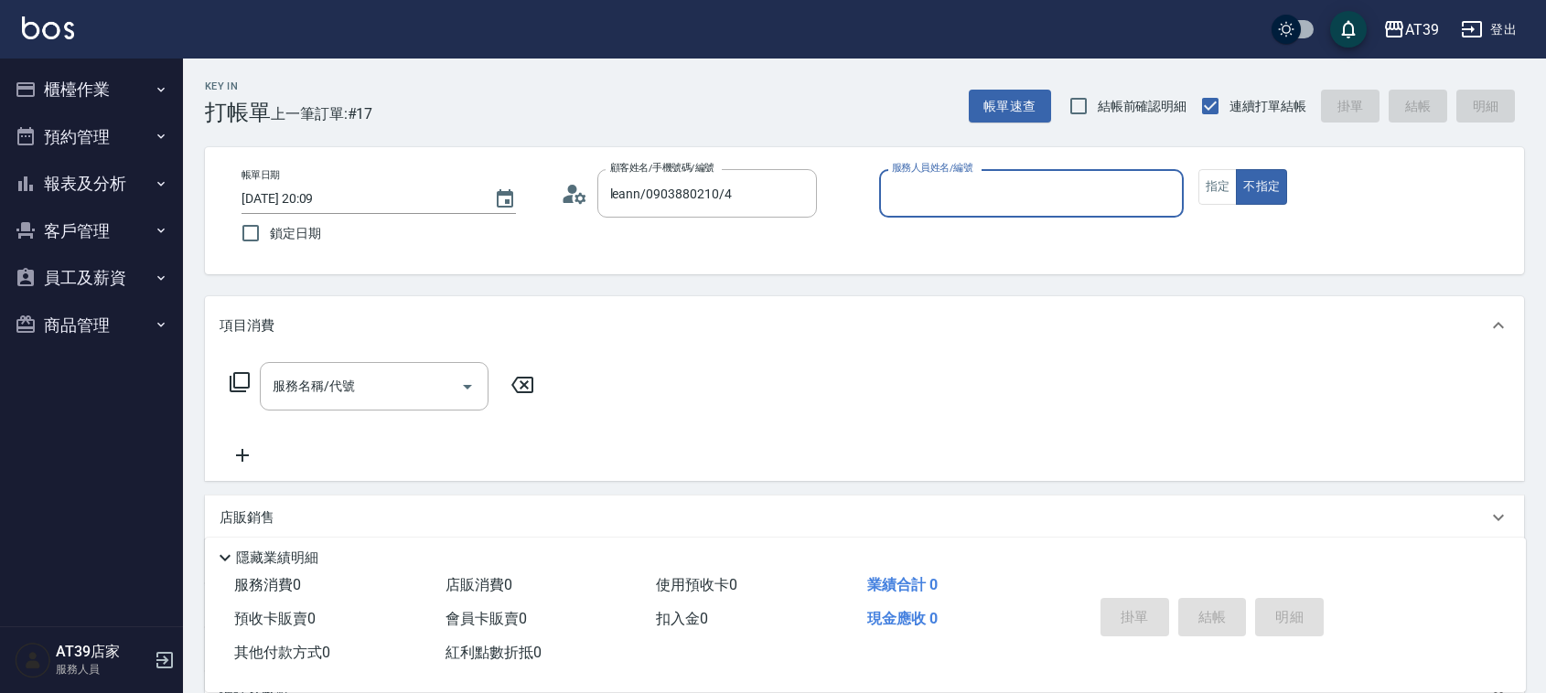
type input "Leann-4"
click at [1215, 202] on button "指定" at bounding box center [1218, 187] width 39 height 36
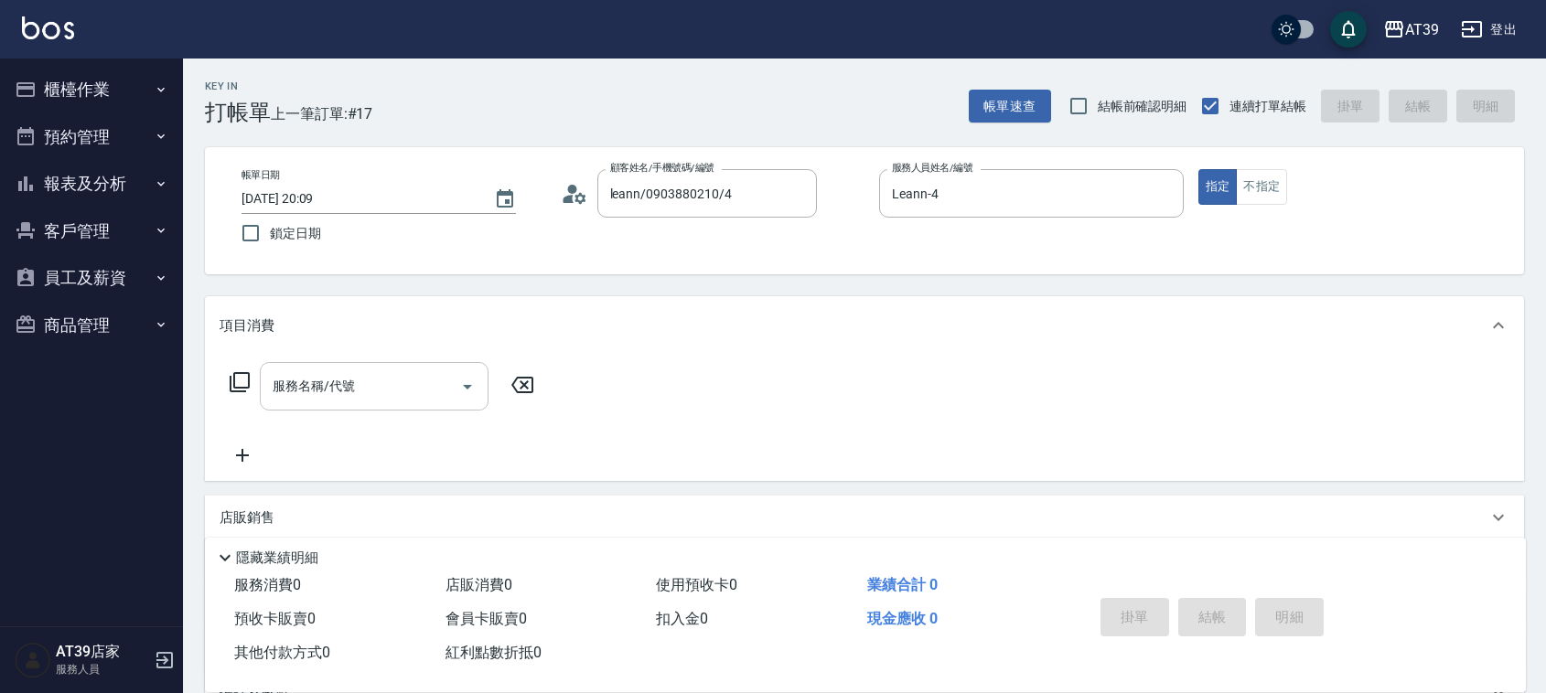
click at [373, 366] on div "服務名稱/代號" at bounding box center [374, 386] width 229 height 48
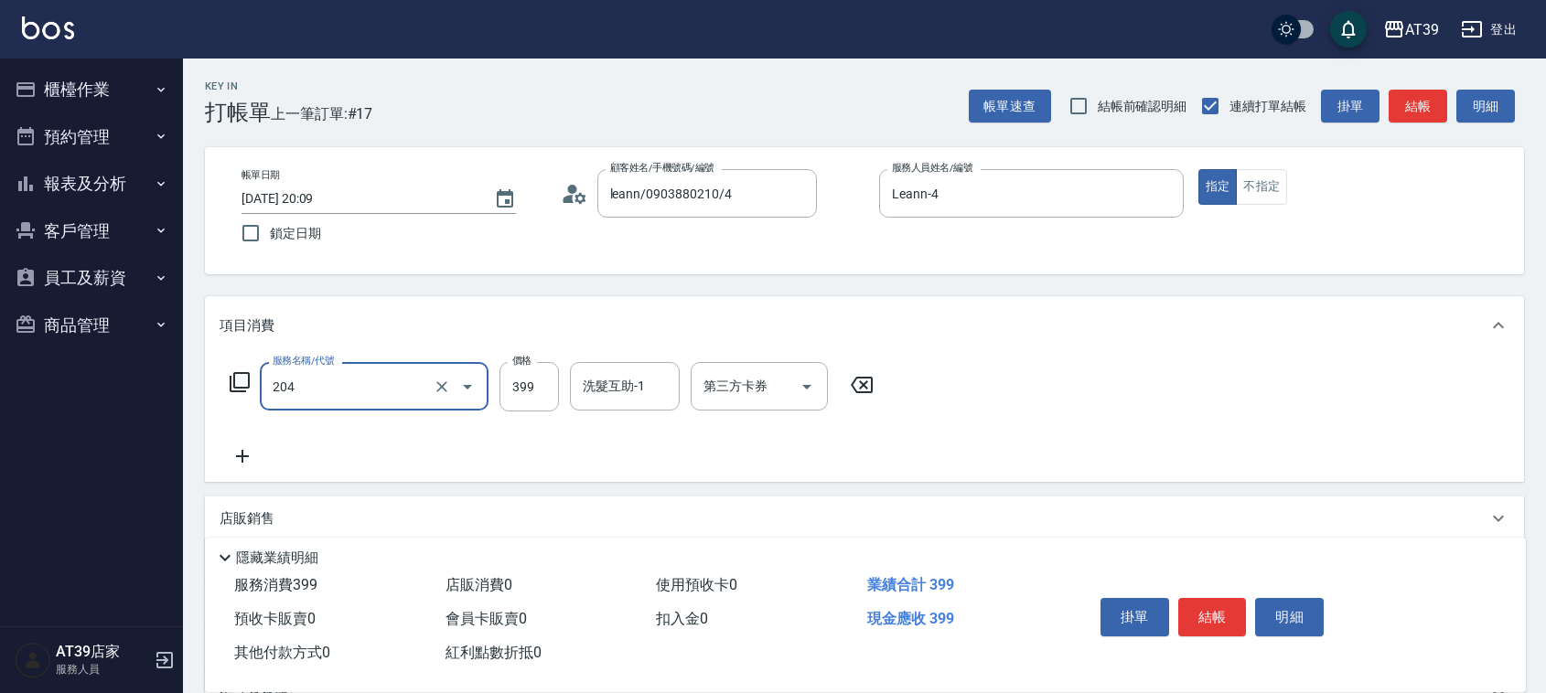
type input "A級洗+剪(204)"
type input "500"
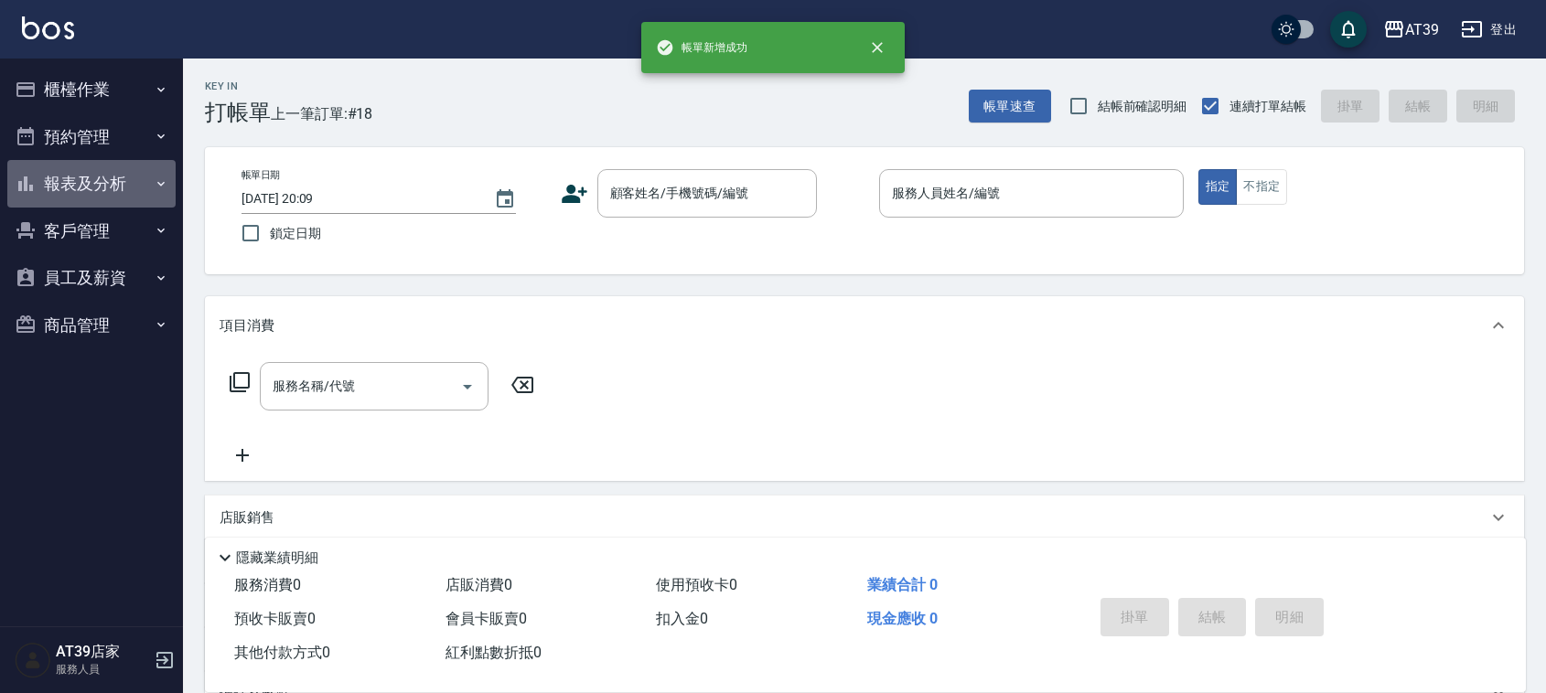
click at [16, 195] on button "報表及分析" at bounding box center [91, 184] width 168 height 48
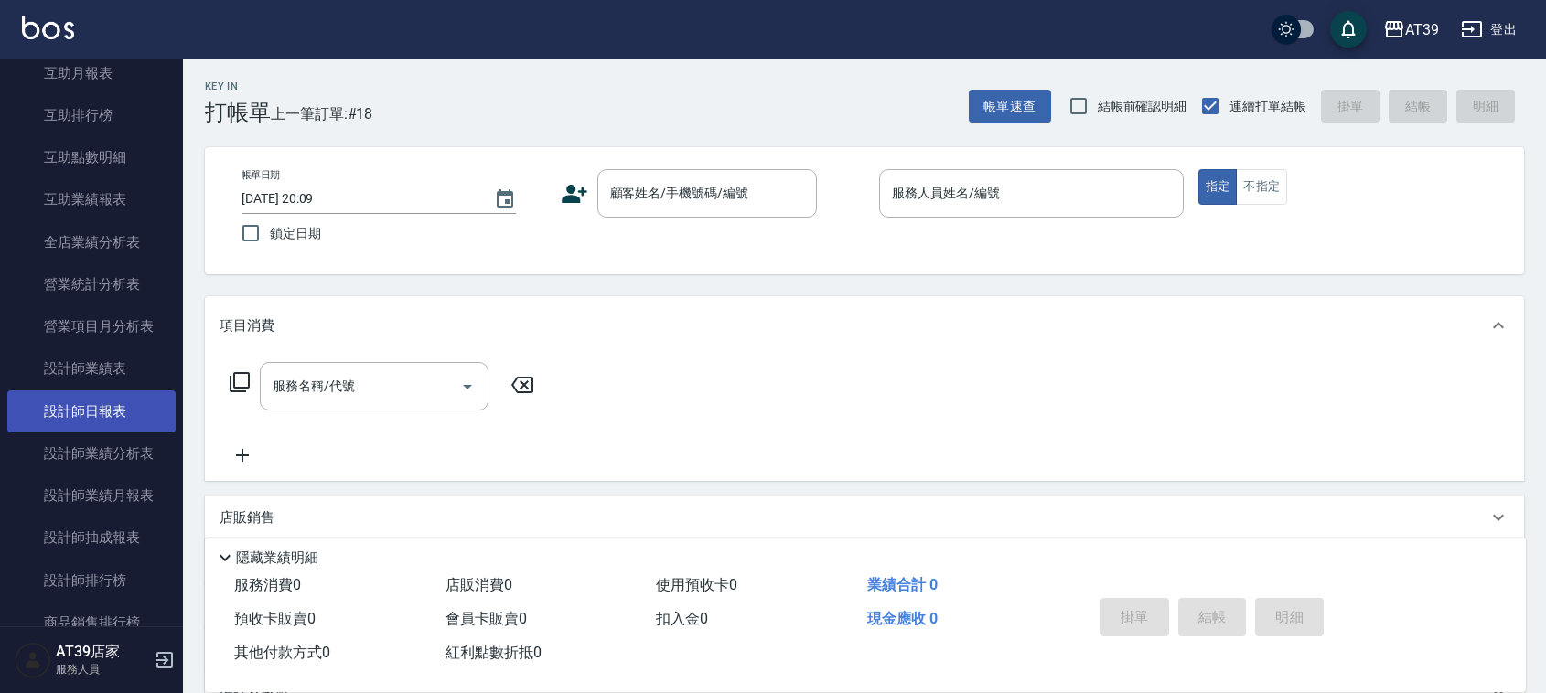
scroll to position [343, 0]
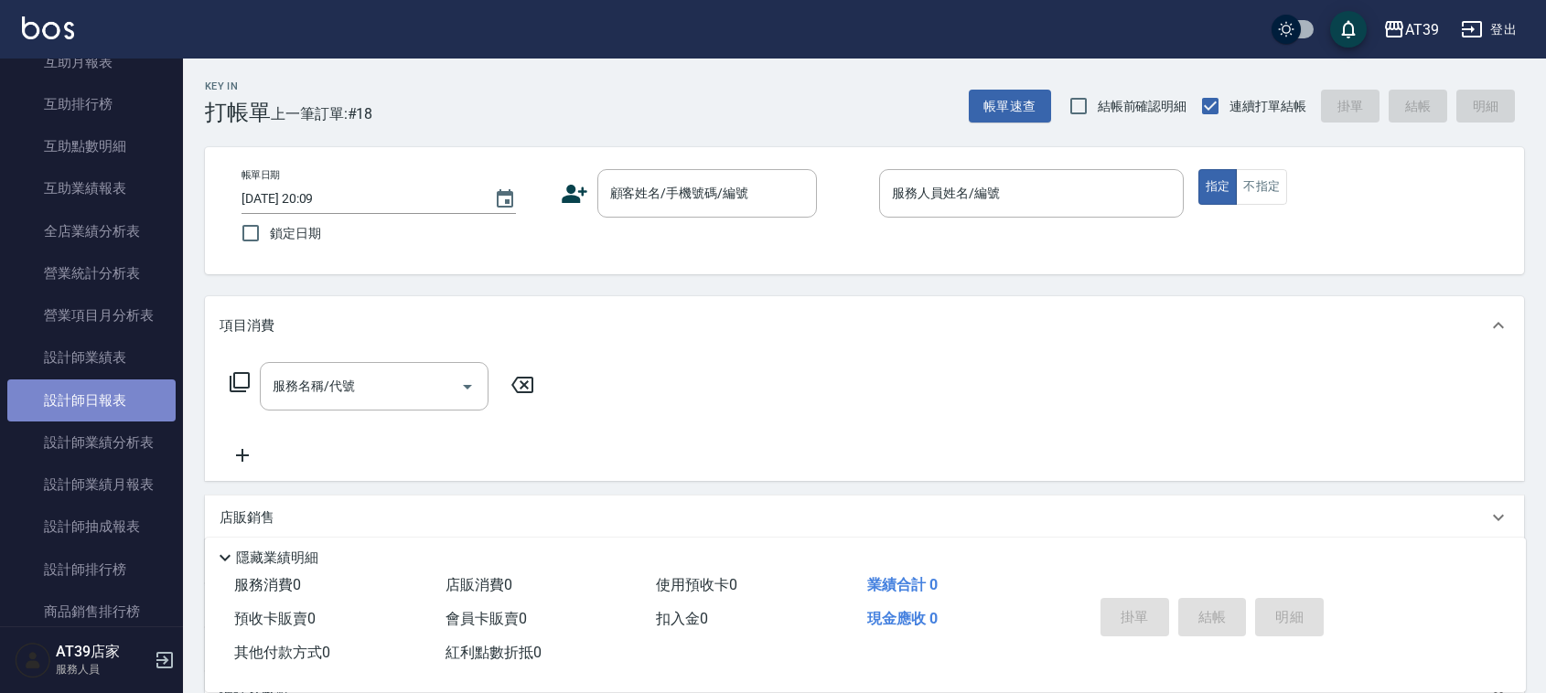
click at [146, 416] on link "設計師日報表" at bounding box center [91, 401] width 168 height 42
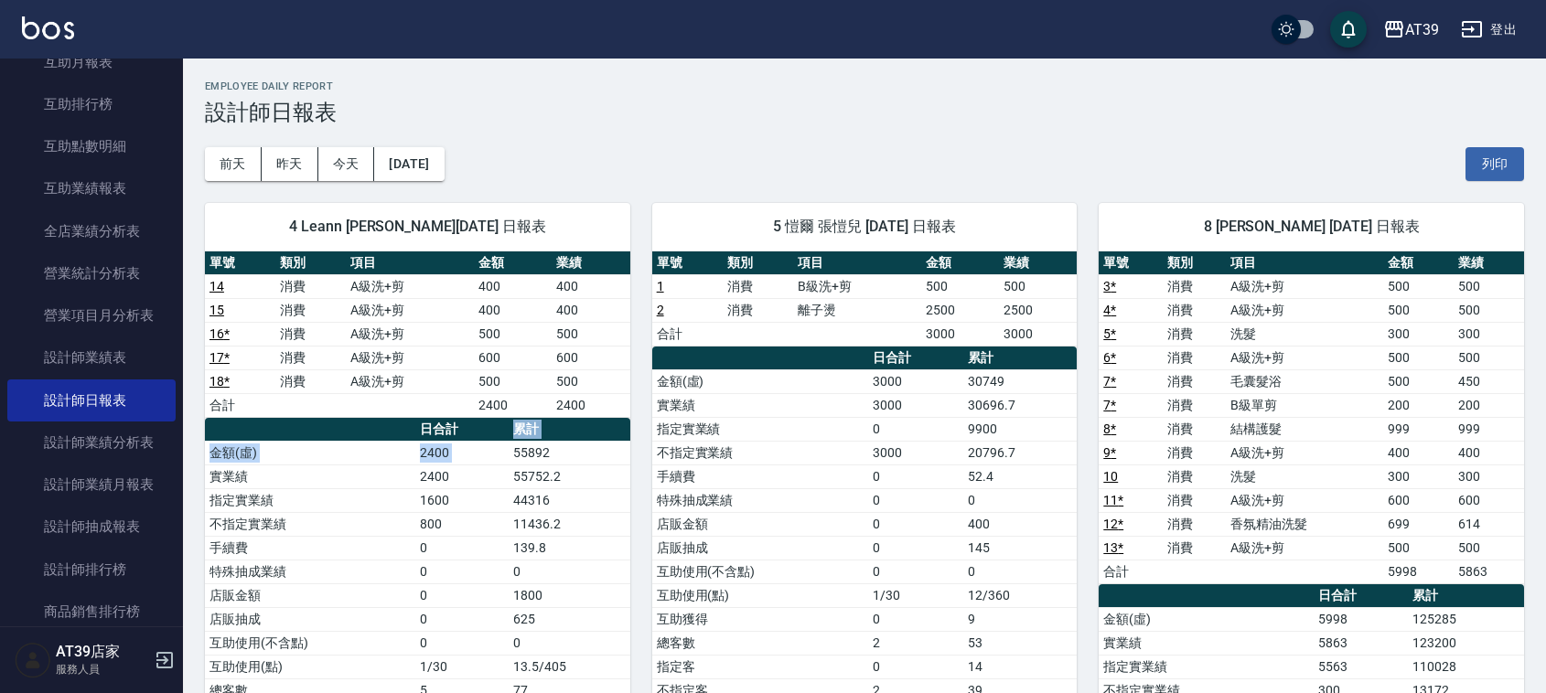
drag, startPoint x: 517, startPoint y: 441, endPoint x: 457, endPoint y: 190, distance: 257.6
click at [480, 282] on div "單號 類別 項目 金額 業績 14 消費 A級洗+剪 400 400 15 消費 A級洗+剪 400 400 16 * 消費 A級洗+剪 500 500 17…" at bounding box center [417, 537] width 425 height 571
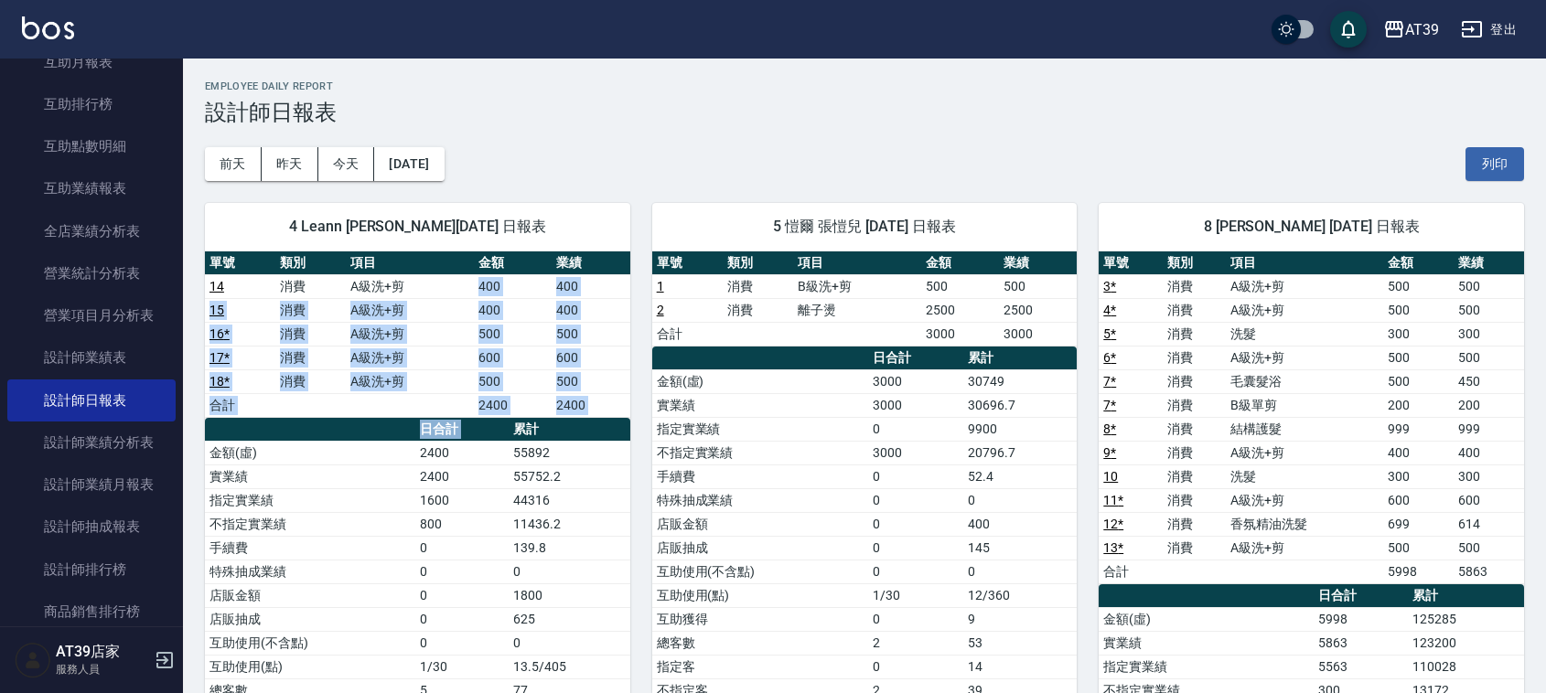
drag, startPoint x: 440, startPoint y: 160, endPoint x: 335, endPoint y: 245, distance: 135.3
click at [335, 245] on div "AT39 2025-09-24 設計師日報表 列印時間： 2025-09-24-20:09 Employee Daily Report 設計師日報表 前天 昨…" at bounding box center [864, 558] width 1363 height 998
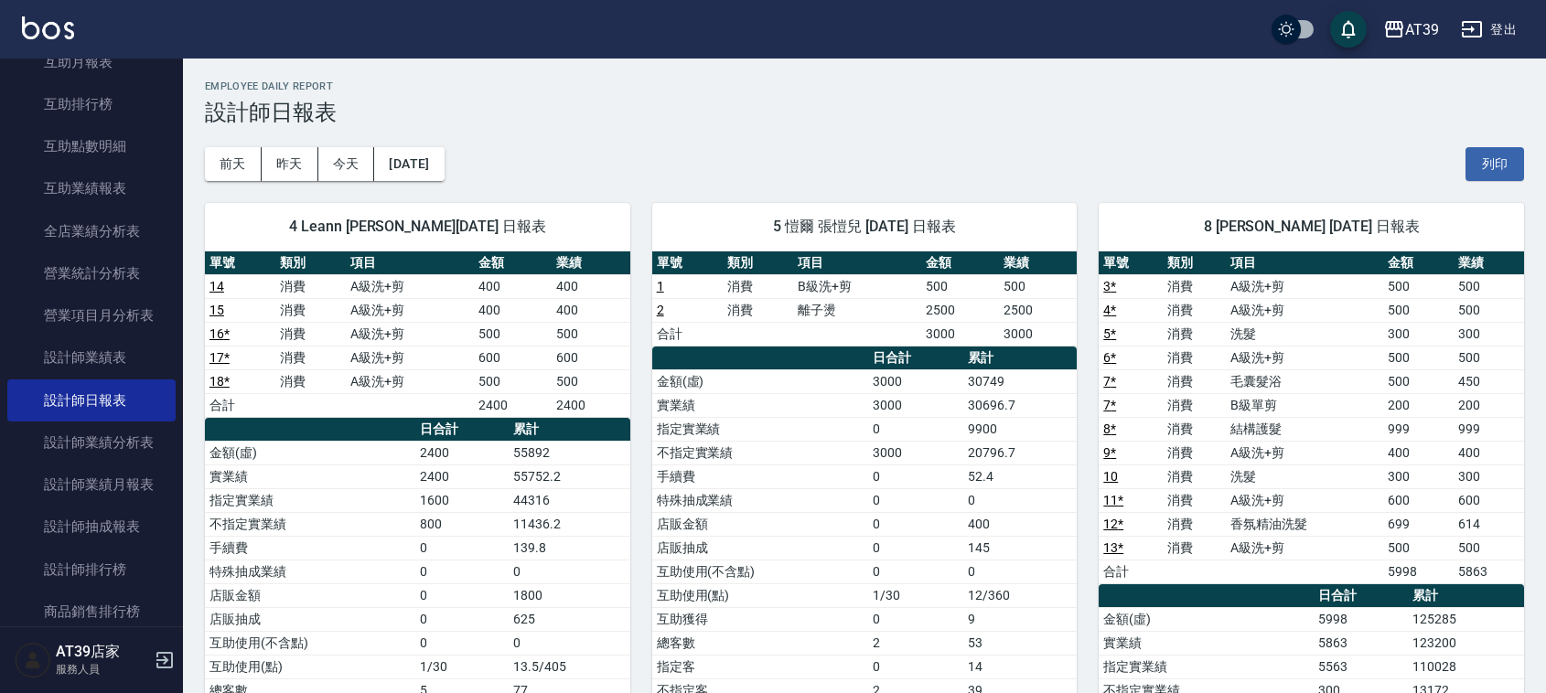
click at [304, 224] on span "4 Leann 林思宇 09/24/2025 日報表" at bounding box center [418, 227] width 382 height 18
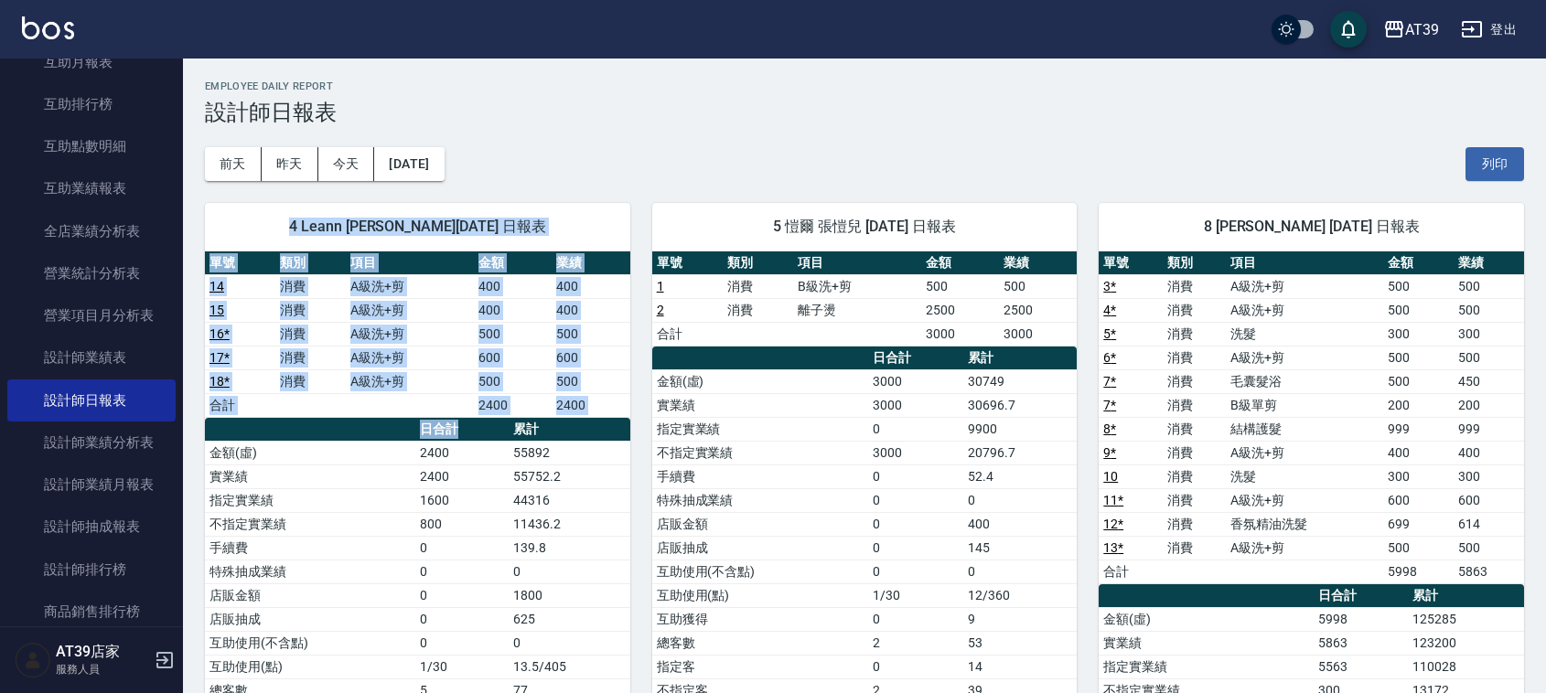
drag, startPoint x: 294, startPoint y: 215, endPoint x: 492, endPoint y: 440, distance: 300.1
click at [492, 440] on div "4 Leann 林思宇 09/24/2025 日報表 單號 類別 項目 金額 業績 14 消費 A級洗+剪 400 400 15 消費 A級洗+剪 400 4…" at bounding box center [417, 523] width 425 height 641
click at [492, 440] on th "日合計" at bounding box center [461, 430] width 93 height 24
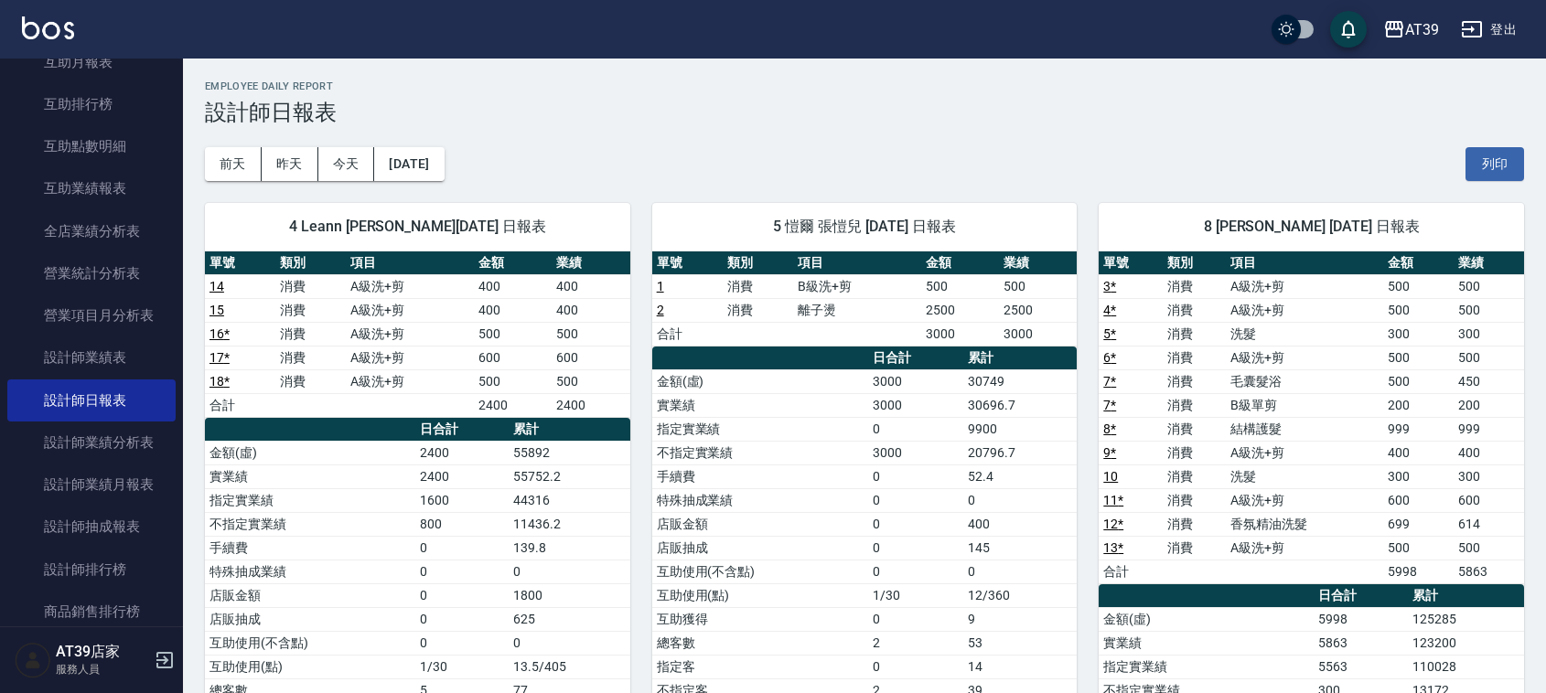
click at [492, 440] on th "日合計" at bounding box center [461, 430] width 93 height 24
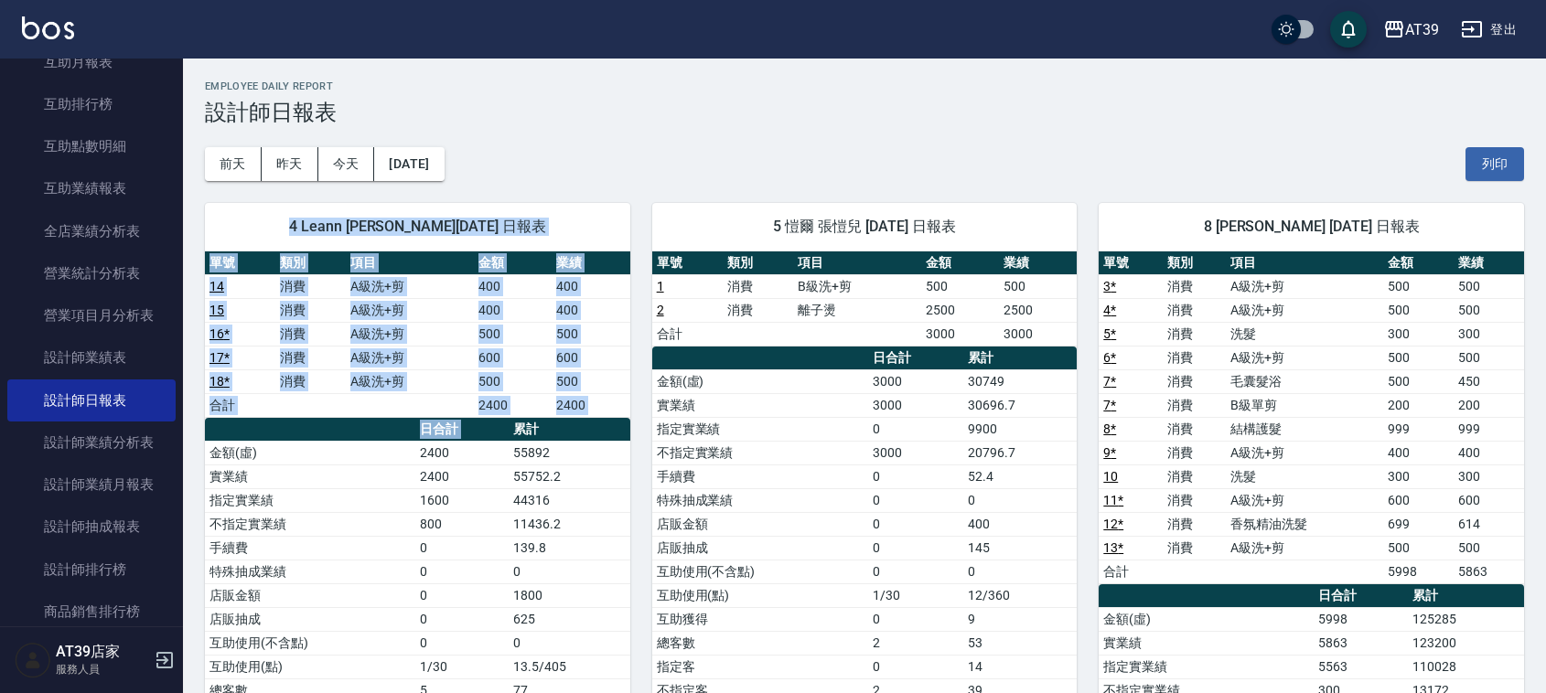
drag, startPoint x: 492, startPoint y: 440, endPoint x: 309, endPoint y: 189, distance: 310.4
click at [306, 193] on div "4 Leann 林思宇 09/24/2025 日報表 單號 類別 項目 金額 業績 14 消費 A級洗+剪 400 400 15 消費 A級洗+剪 400 4…" at bounding box center [406, 608] width 447 height 854
click at [399, 170] on button "[DATE]" at bounding box center [409, 164] width 70 height 34
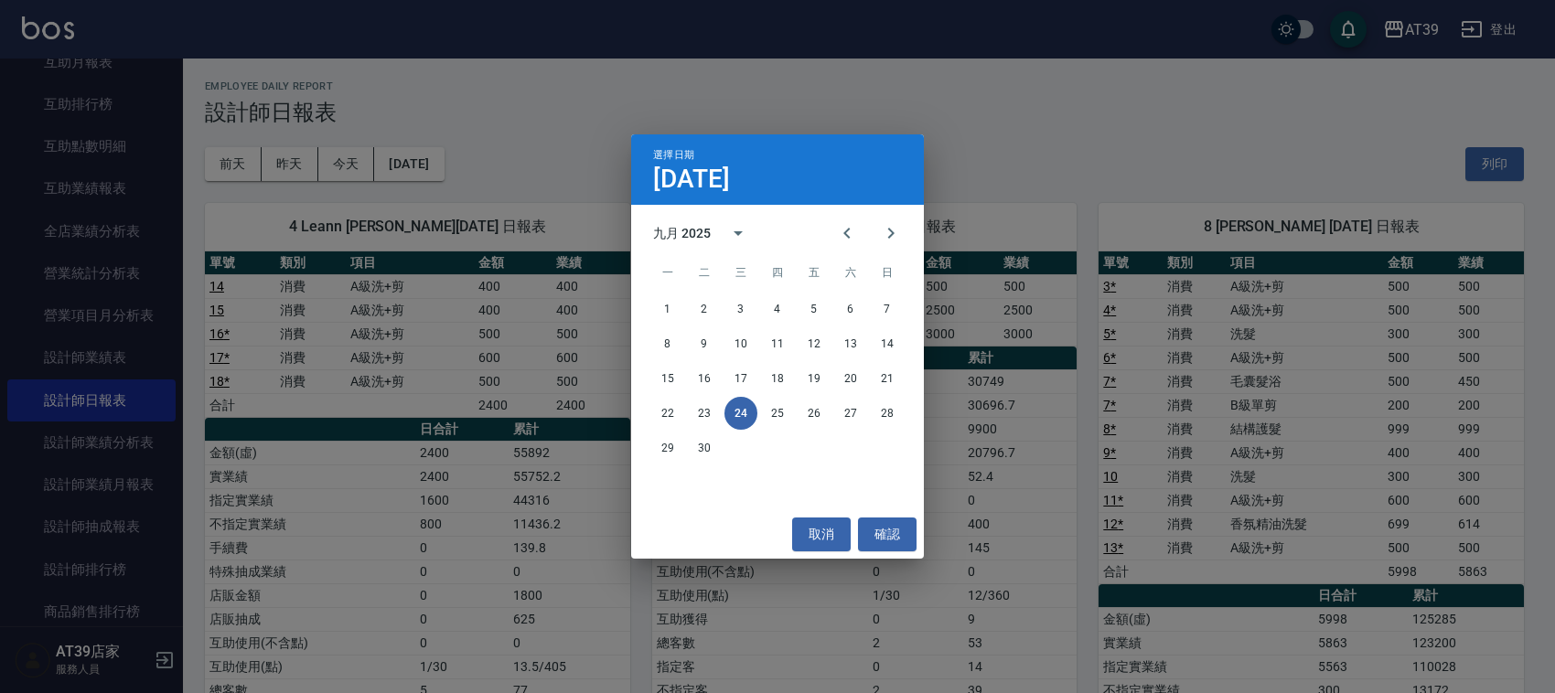
click at [1154, 82] on div "選擇日期 9月24日 九月 2025 一 二 三 四 五 六 日 1 2 3 4 5 6 7 8 9 10 11 12 13 14 15 16 17 18 1…" at bounding box center [777, 346] width 1555 height 693
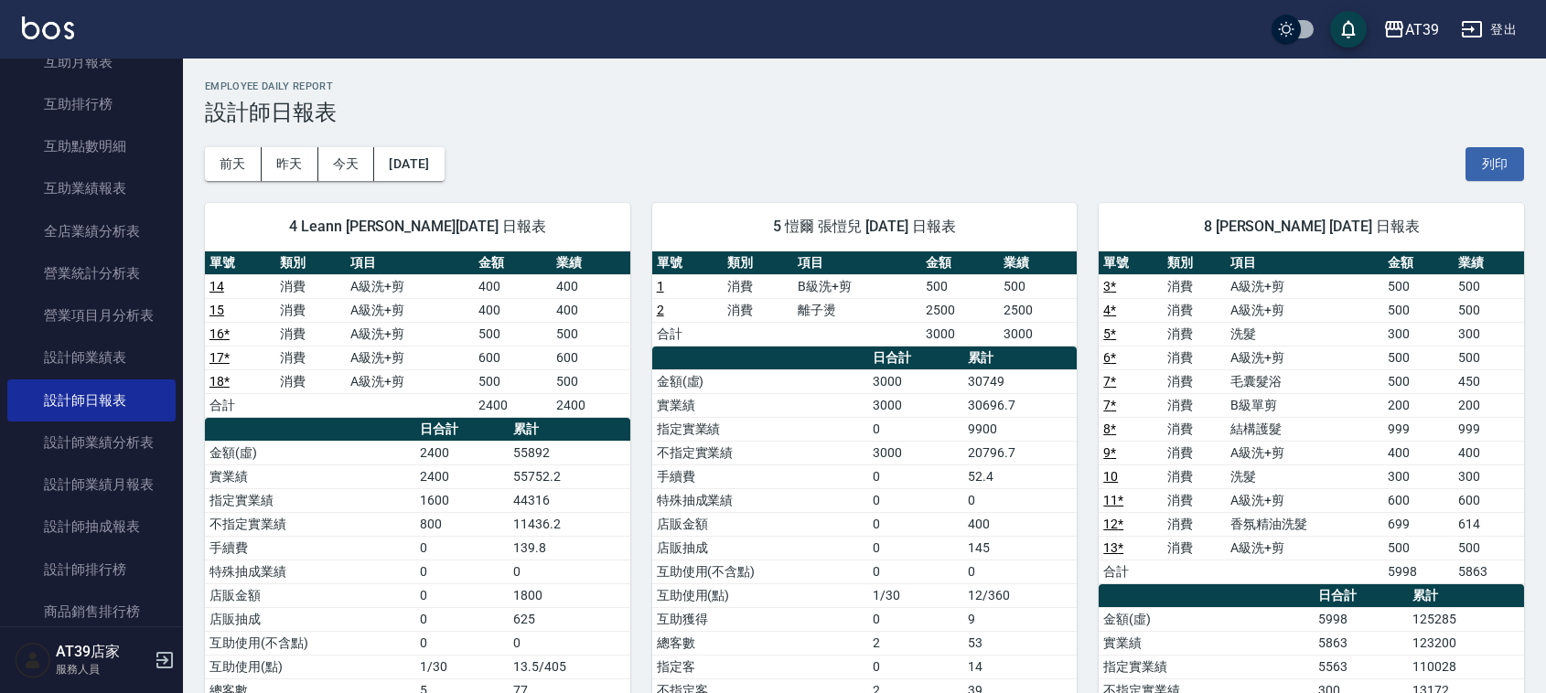
click at [655, 121] on h3 "設計師日報表" at bounding box center [864, 113] width 1319 height 26
click at [30, 21] on img at bounding box center [48, 27] width 52 height 23
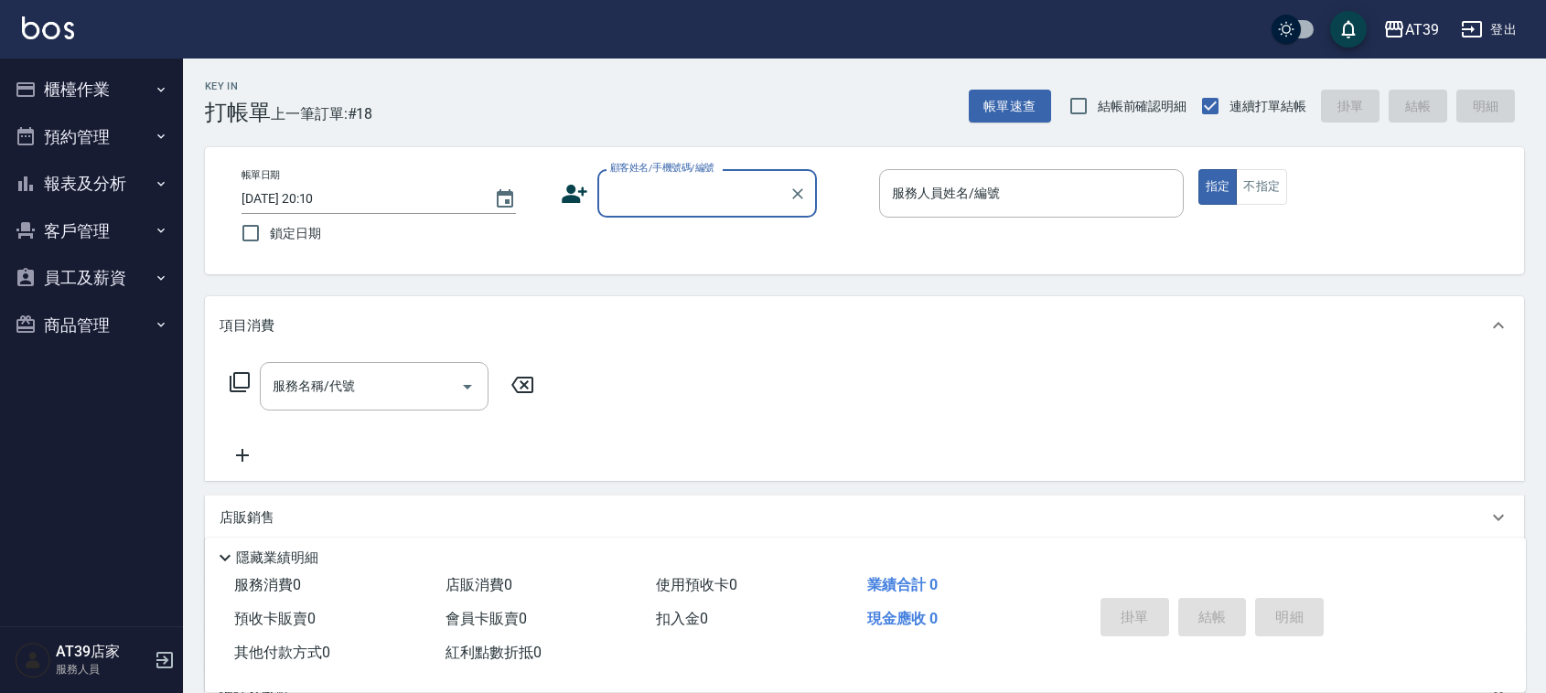
click at [92, 80] on button "櫃檯作業" at bounding box center [91, 90] width 168 height 48
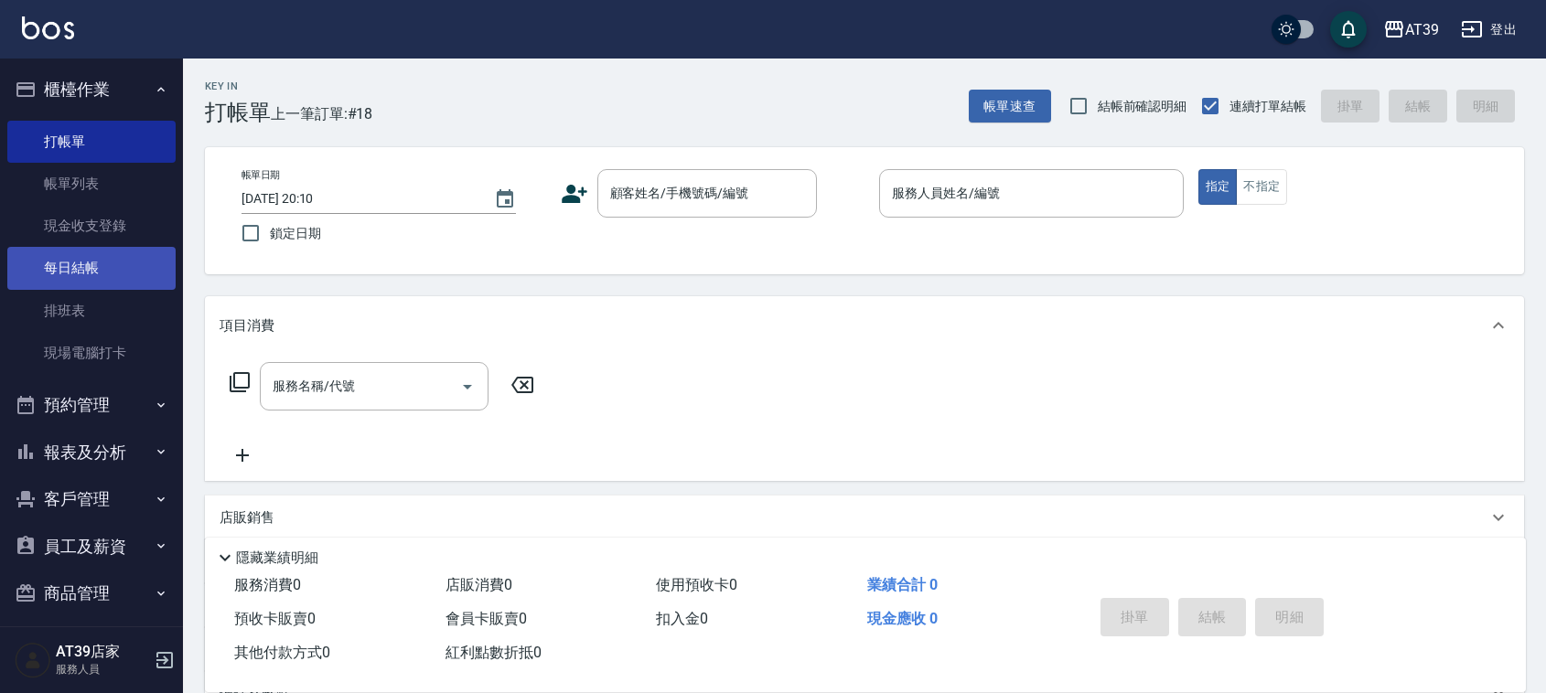
click at [96, 256] on link "每日結帳" at bounding box center [91, 268] width 168 height 42
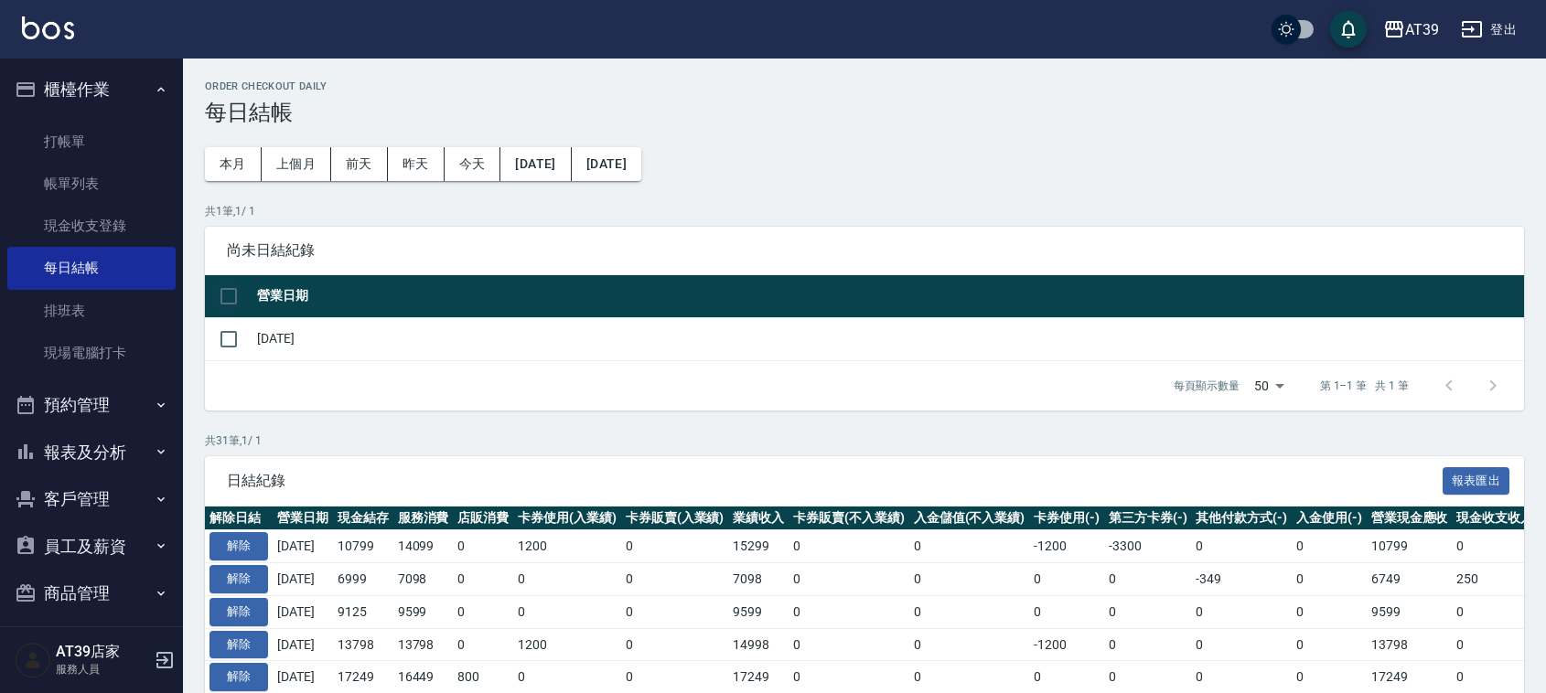
click at [235, 295] on input "checkbox" at bounding box center [229, 296] width 38 height 38
checkbox input "true"
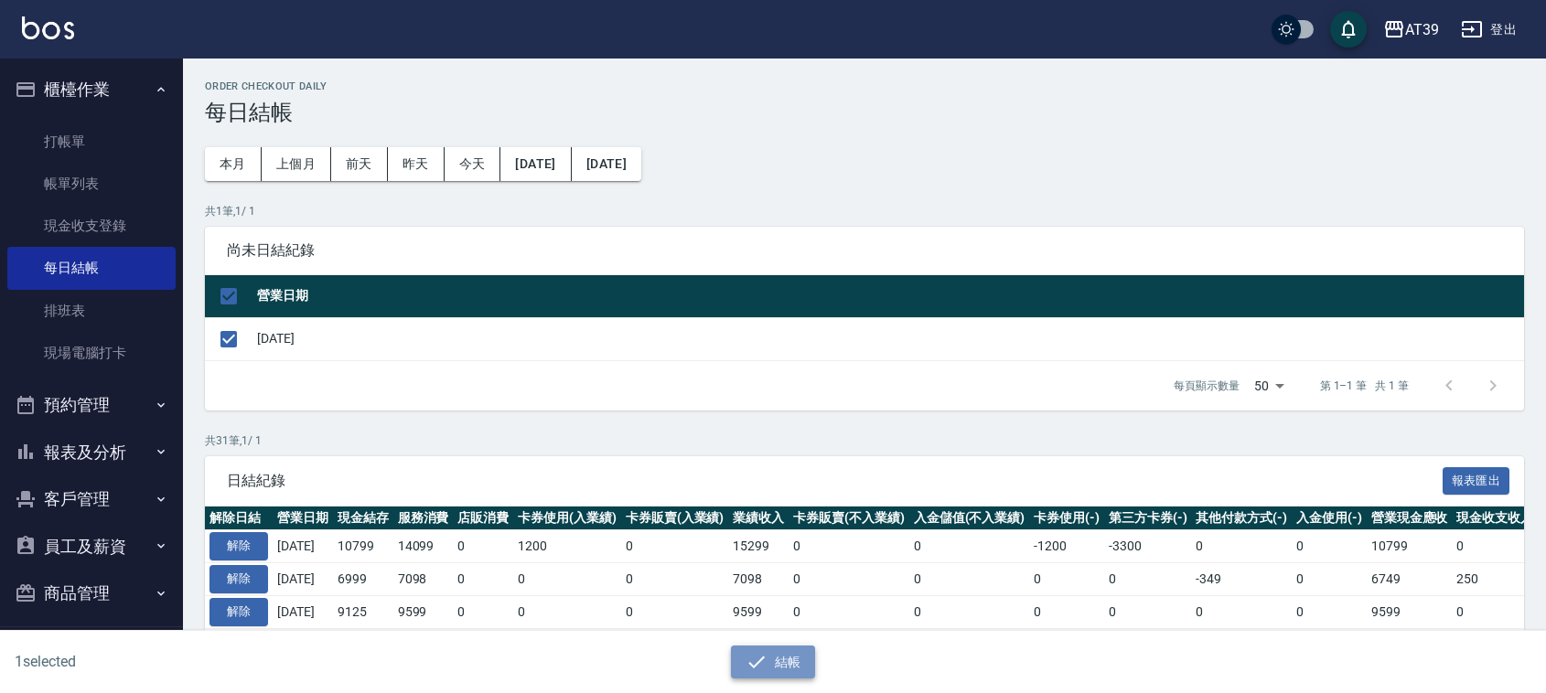
click at [796, 678] on button "結帳" at bounding box center [773, 663] width 85 height 34
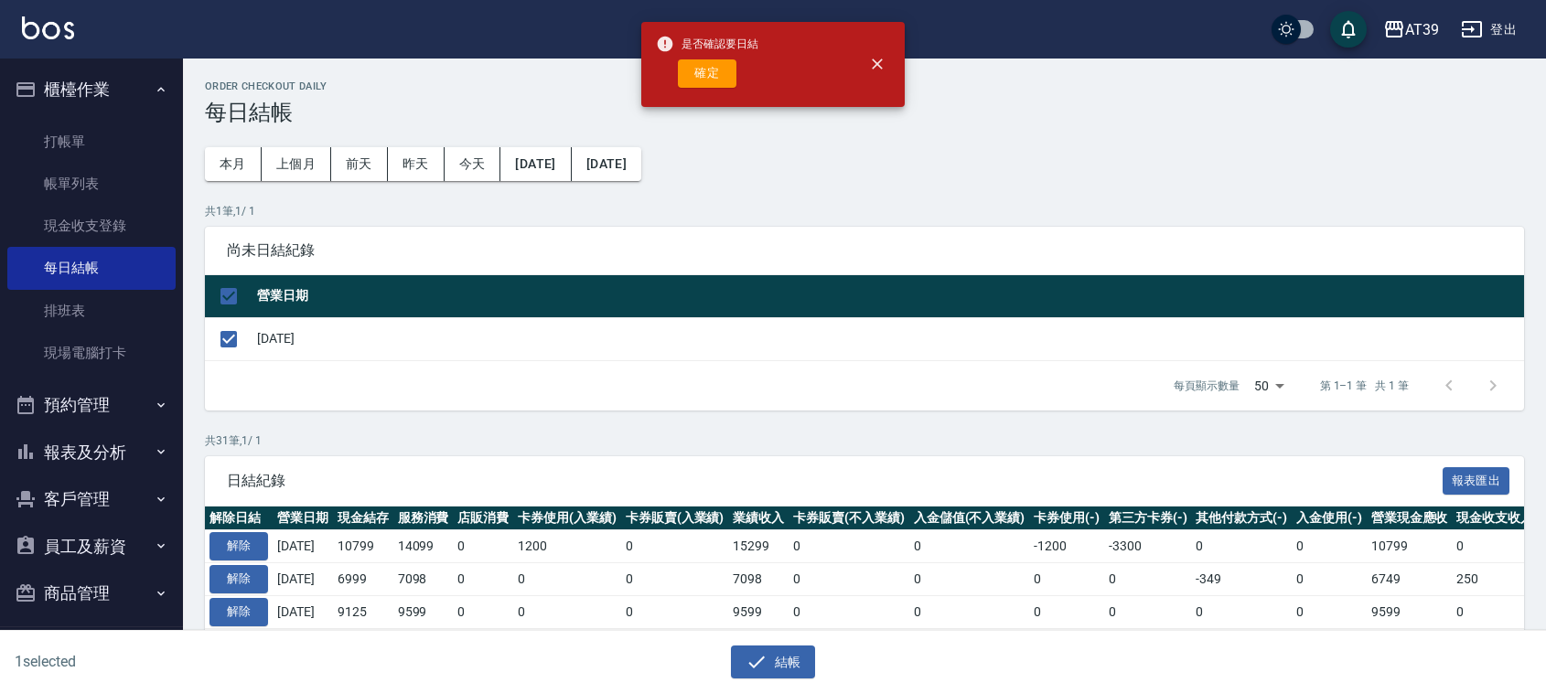
click at [707, 83] on button "確定" at bounding box center [707, 73] width 59 height 28
checkbox input "false"
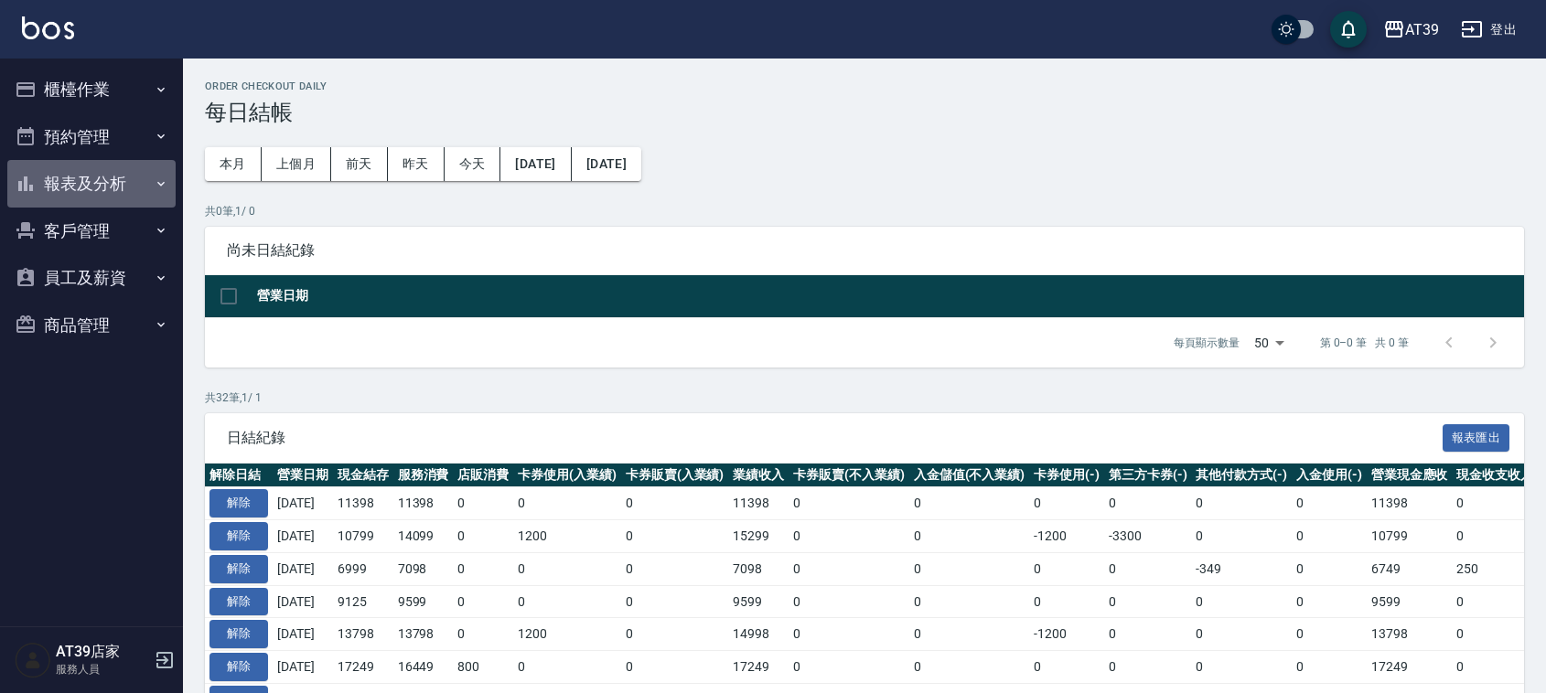
click at [93, 184] on button "報表及分析" at bounding box center [91, 184] width 168 height 48
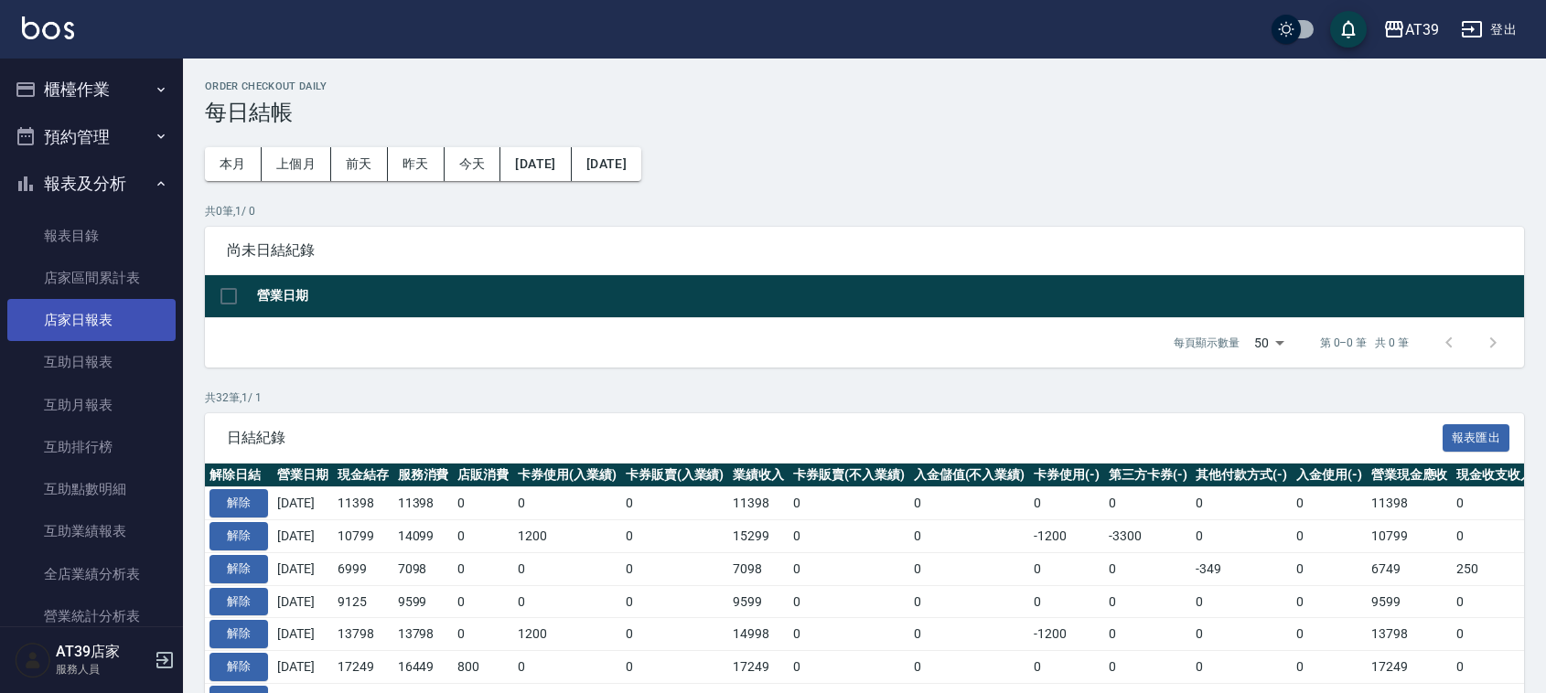
click at [92, 325] on link "店家日報表" at bounding box center [91, 320] width 168 height 42
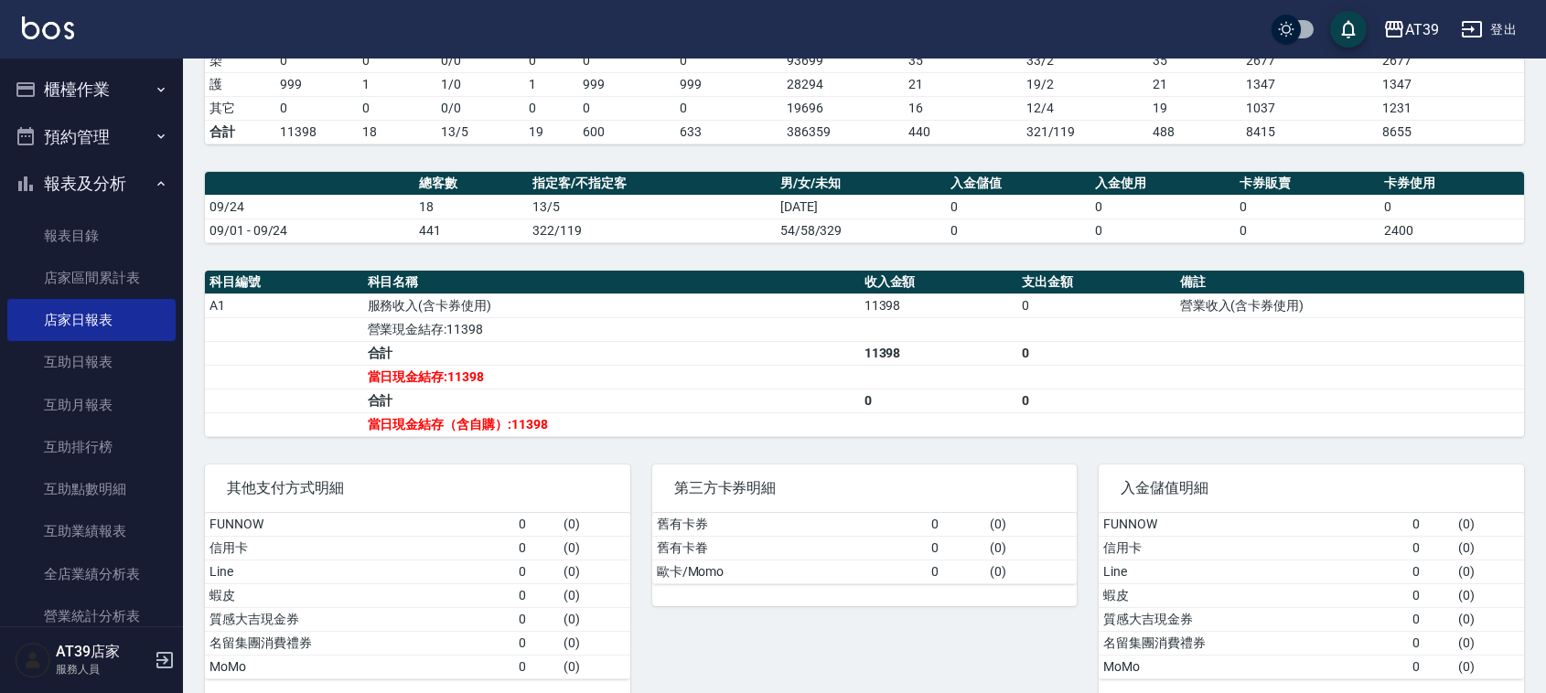
scroll to position [401, 0]
